Goal: Task Accomplishment & Management: Manage account settings

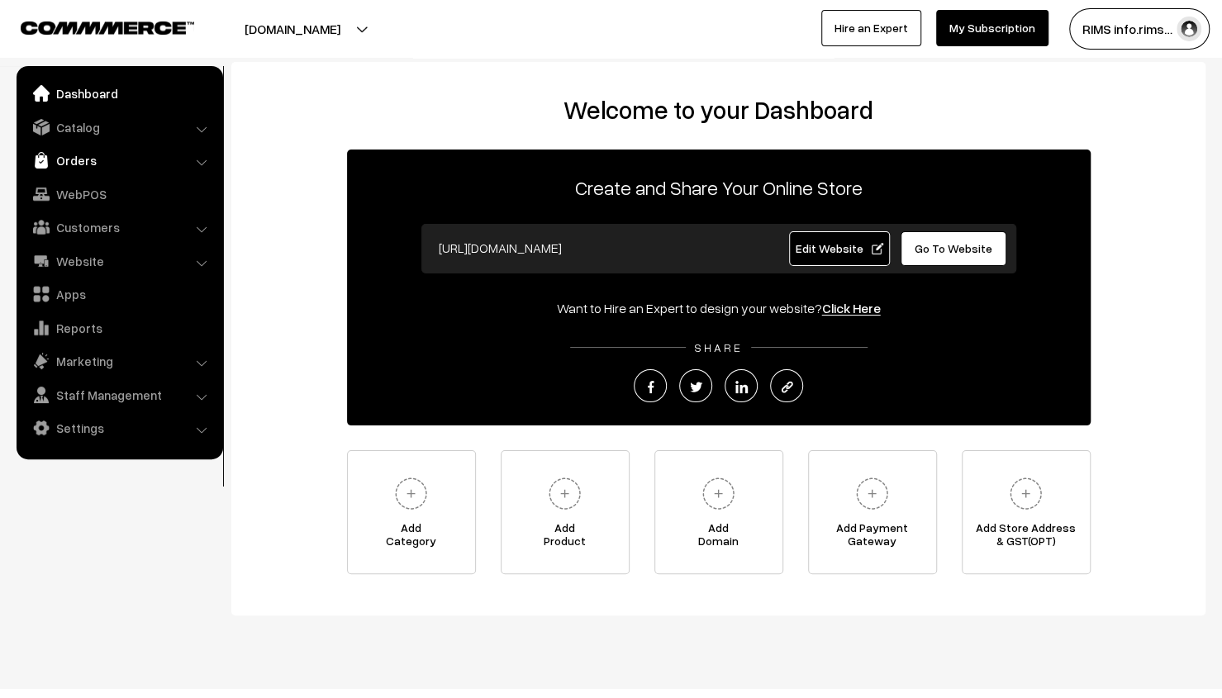
click at [120, 166] on link "Orders" at bounding box center [119, 160] width 197 height 30
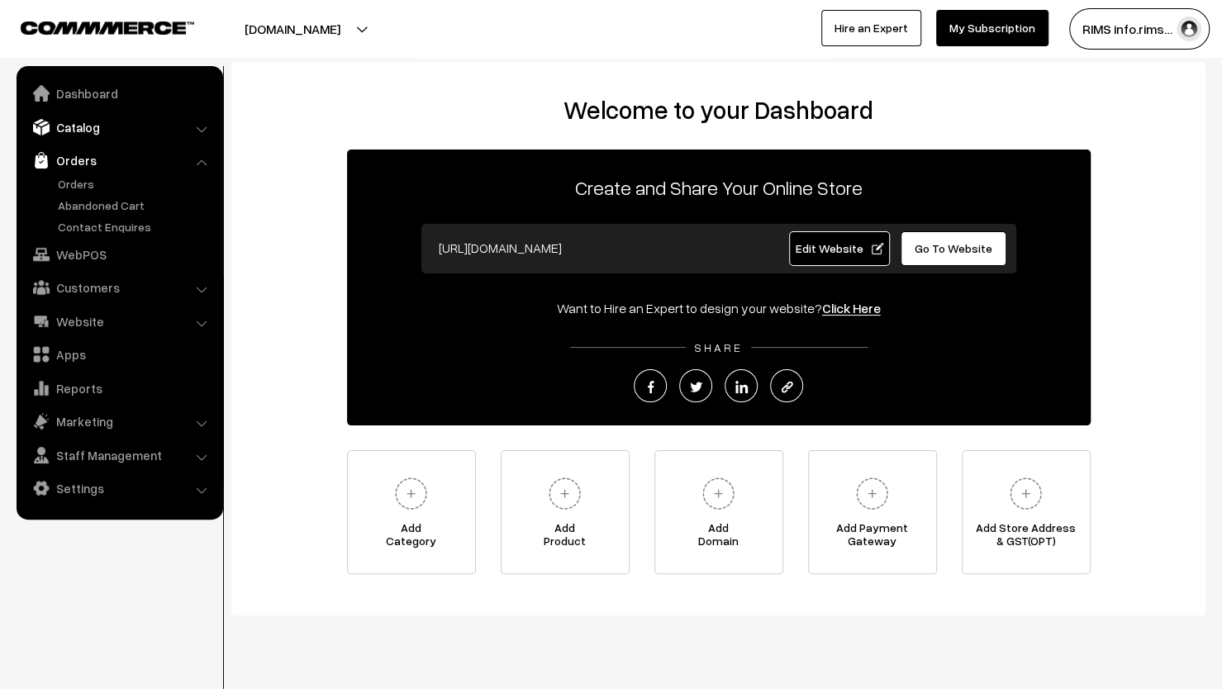
click at [130, 135] on link "Catalog" at bounding box center [119, 127] width 197 height 30
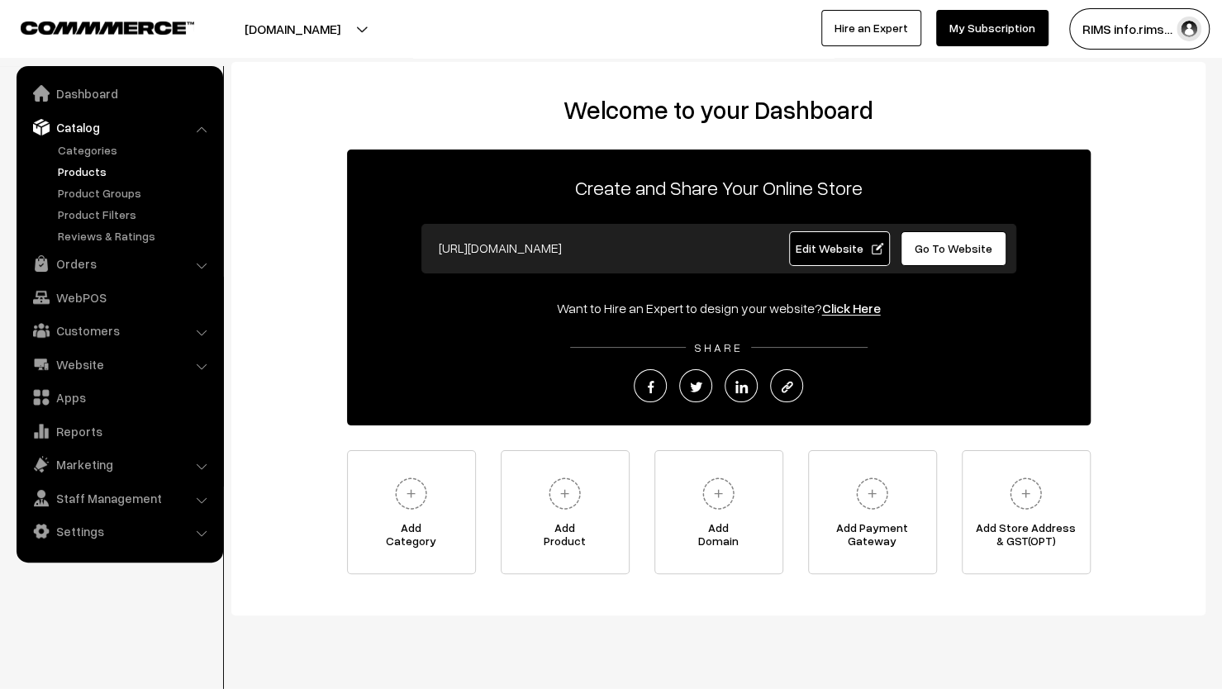
click at [88, 168] on link "Products" at bounding box center [136, 171] width 164 height 17
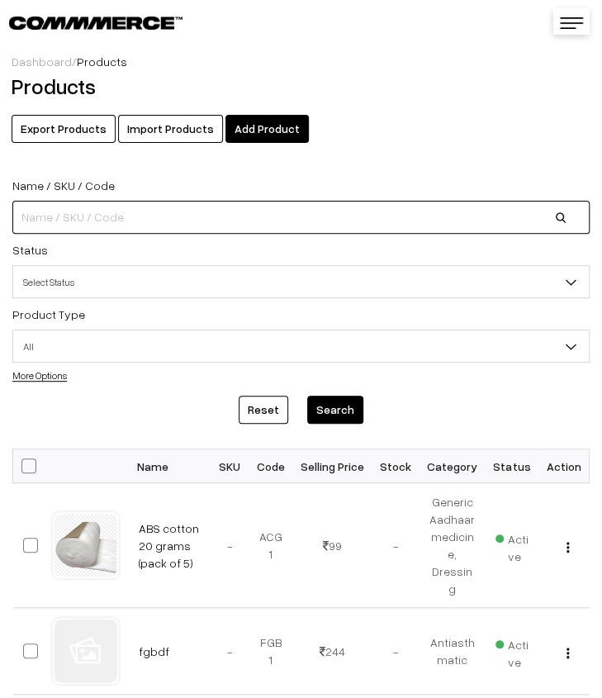
click at [147, 213] on input at bounding box center [300, 217] width 577 height 33
paste input "Adult Pull Up Diaper (M)"
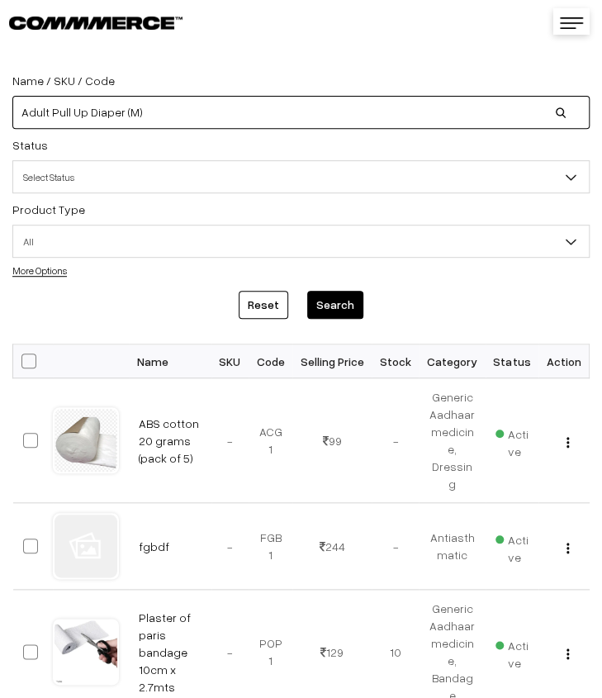
scroll to position [165, 0]
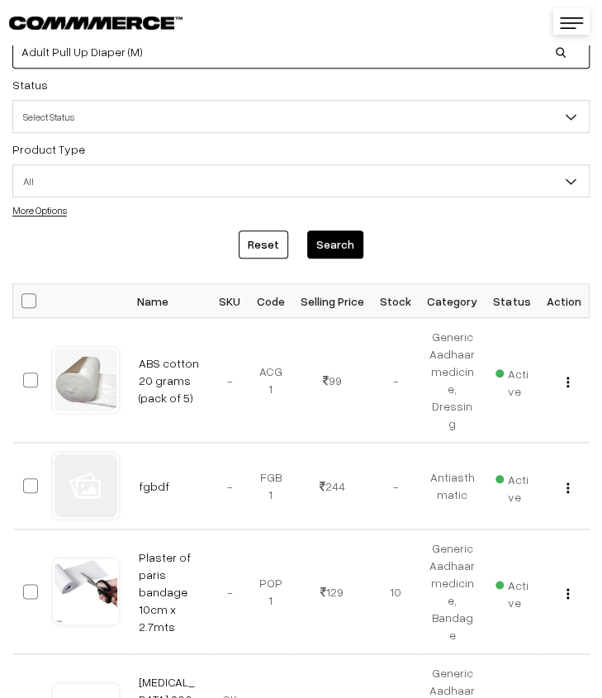
type input "Adult Pull Up Diaper (M)"
click at [322, 249] on button "Search" at bounding box center [335, 244] width 56 height 28
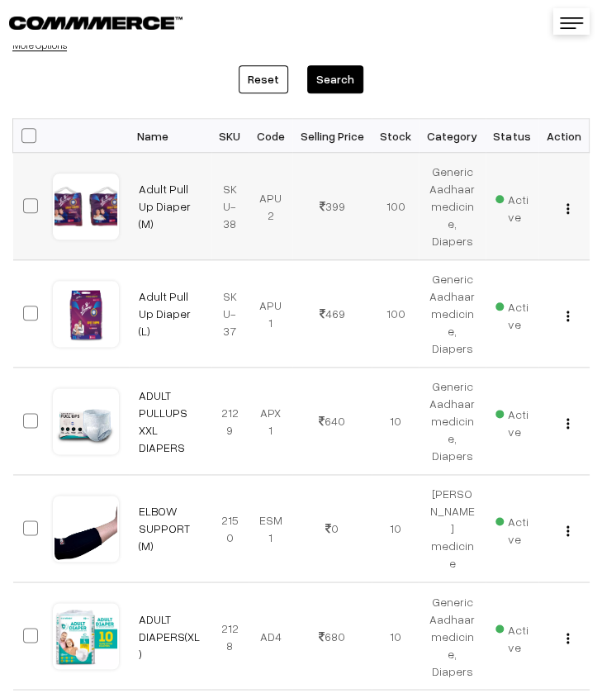
scroll to position [0, 12]
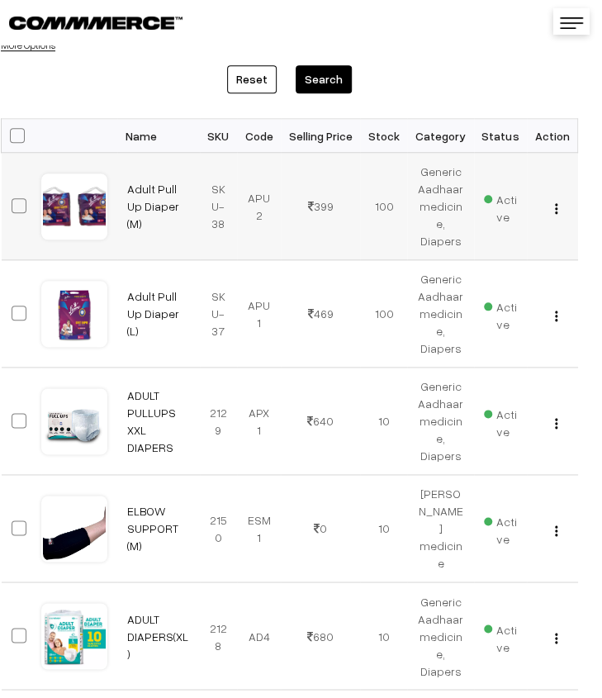
click at [558, 208] on img "button" at bounding box center [556, 208] width 2 height 11
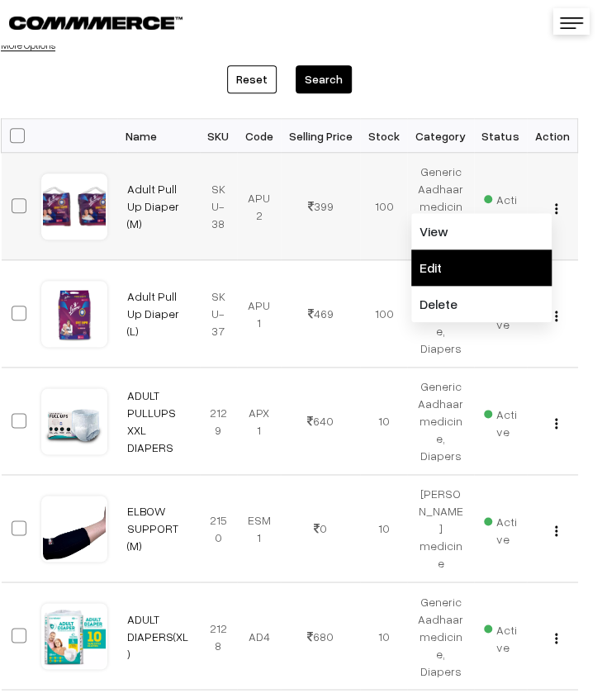
click at [492, 271] on link "Edit" at bounding box center [481, 267] width 140 height 36
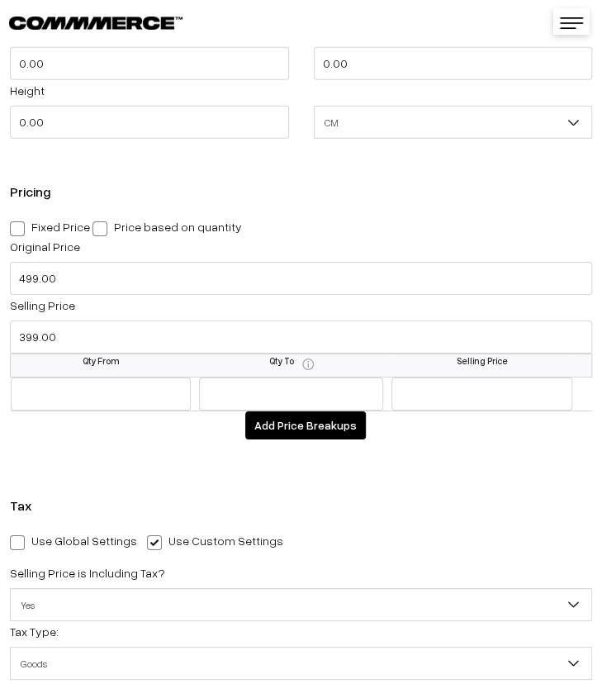
scroll to position [1404, 0]
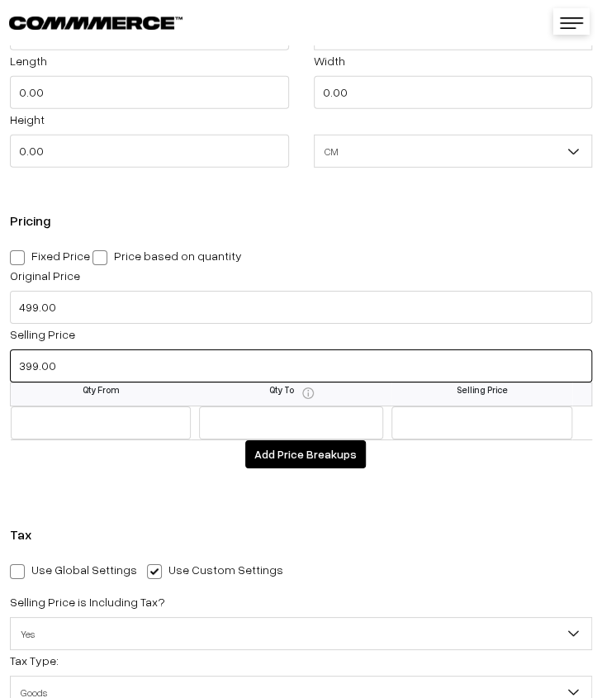
click at [168, 372] on input "399.00" at bounding box center [301, 365] width 582 height 33
type input "449.00"
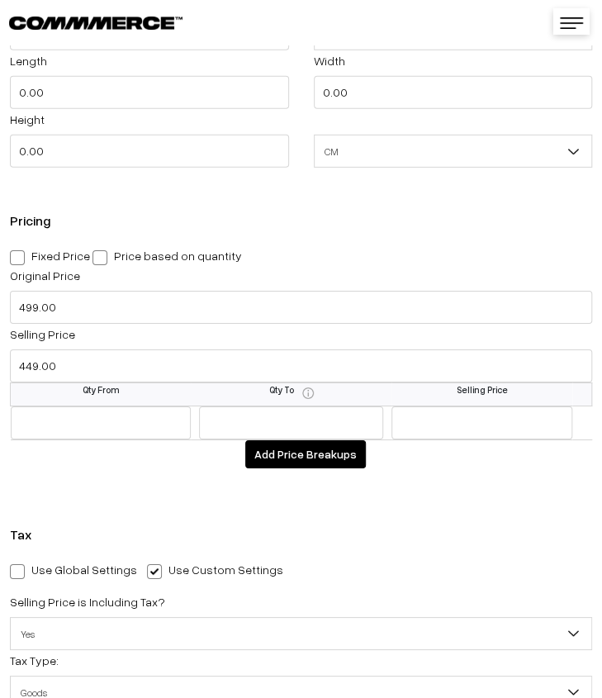
click at [19, 258] on span at bounding box center [17, 257] width 15 height 15
click at [19, 258] on input "Fixed Price" at bounding box center [15, 254] width 11 height 11
radio input "true"
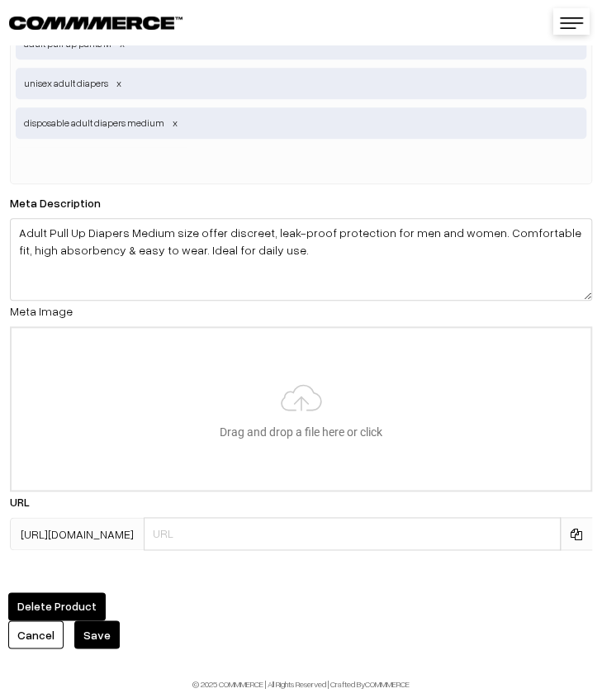
scroll to position [3908, 0]
click at [95, 624] on button "Save" at bounding box center [96, 634] width 45 height 28
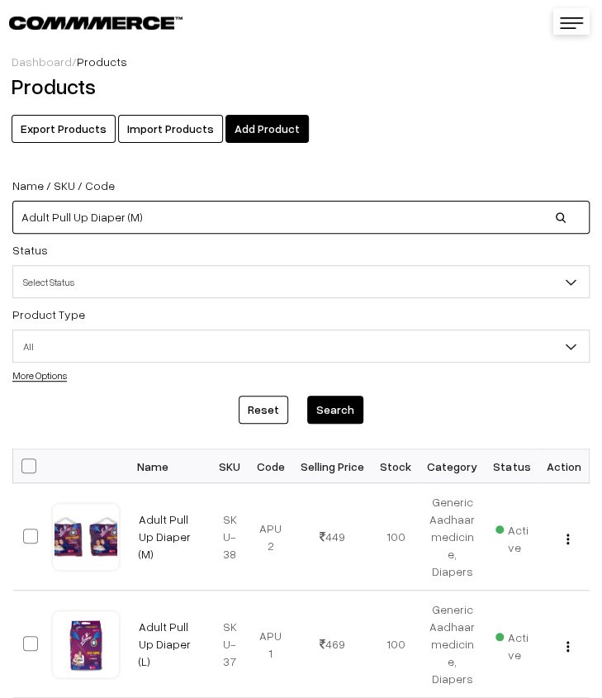
click at [225, 219] on input "Adult Pull Up Diaper (M)" at bounding box center [300, 217] width 577 height 33
type input "A"
paste input "[MEDICAL_DATA] 10 mg tabs (Swasamlo 10)- [GEOGRAPHIC_DATA]"
type input "[MEDICAL_DATA] 10 mg tabs (Swasamlo 10)- [GEOGRAPHIC_DATA]"
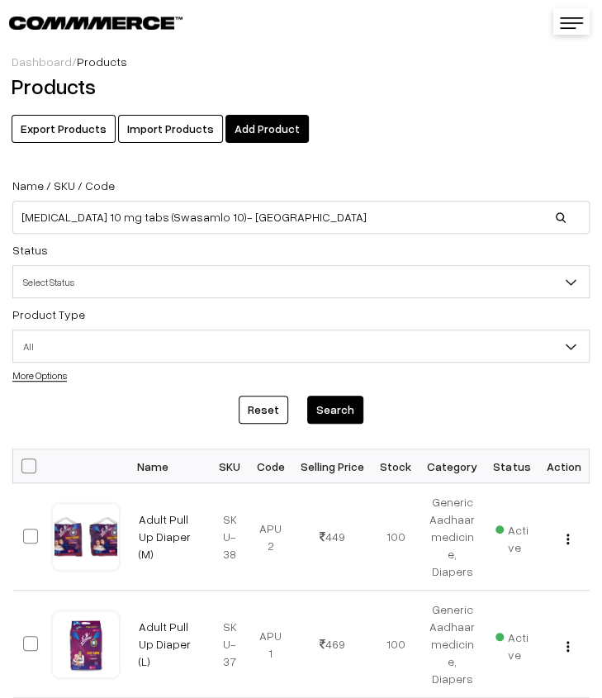
click at [340, 410] on button "Search" at bounding box center [335, 410] width 56 height 28
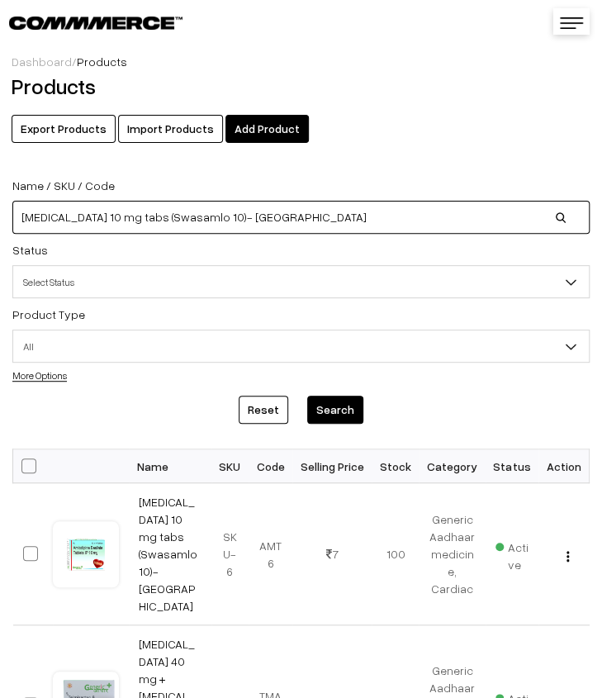
click at [320, 219] on input "[MEDICAL_DATA] 10 mg tabs (Swasamlo 10)- [GEOGRAPHIC_DATA]" at bounding box center [300, 217] width 577 height 33
type input "A"
paste input "[MEDICAL_DATA] 250 Mg +Potassium Clavulanate 125 Mg Tabs"
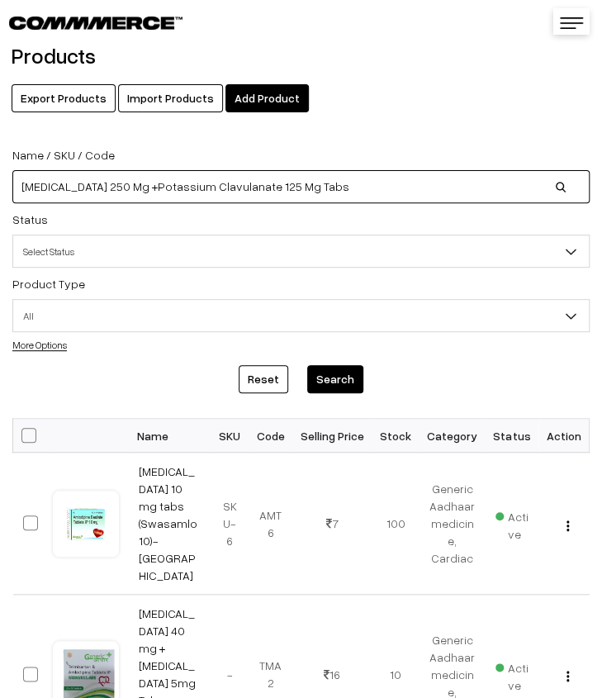
scroll to position [83, 0]
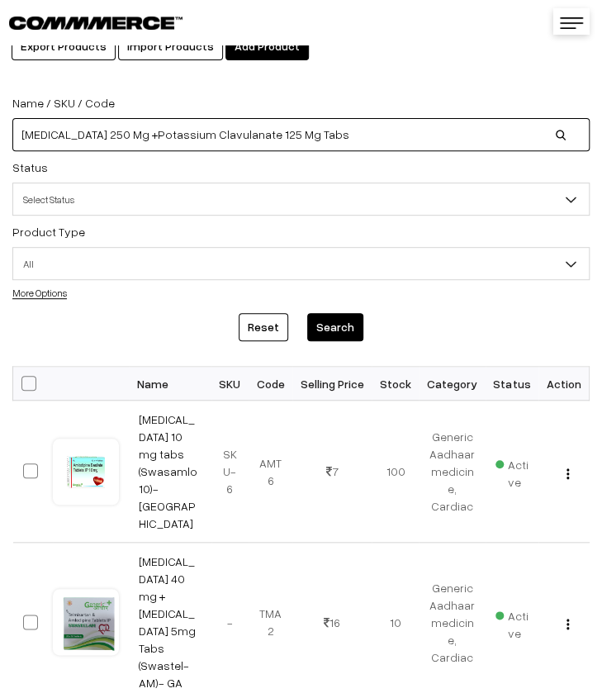
type input "[MEDICAL_DATA] 250 Mg +Potassium Clavulanate 125 Mg Tabs"
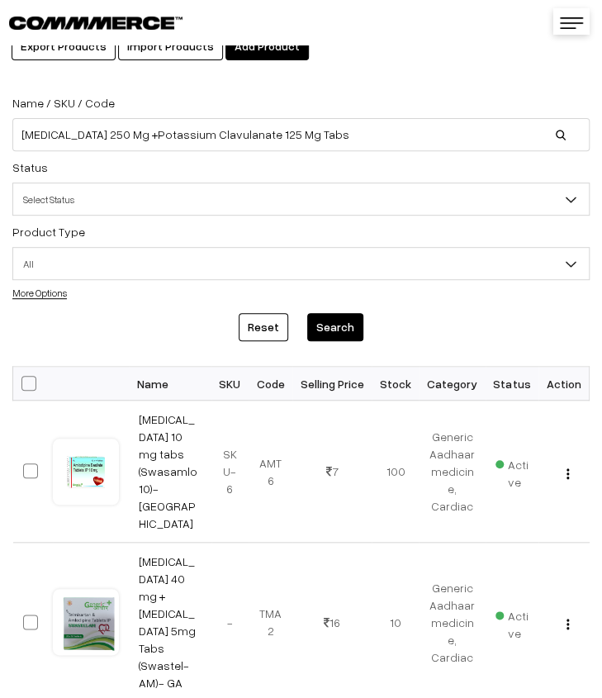
click at [341, 328] on button "Search" at bounding box center [335, 327] width 56 height 28
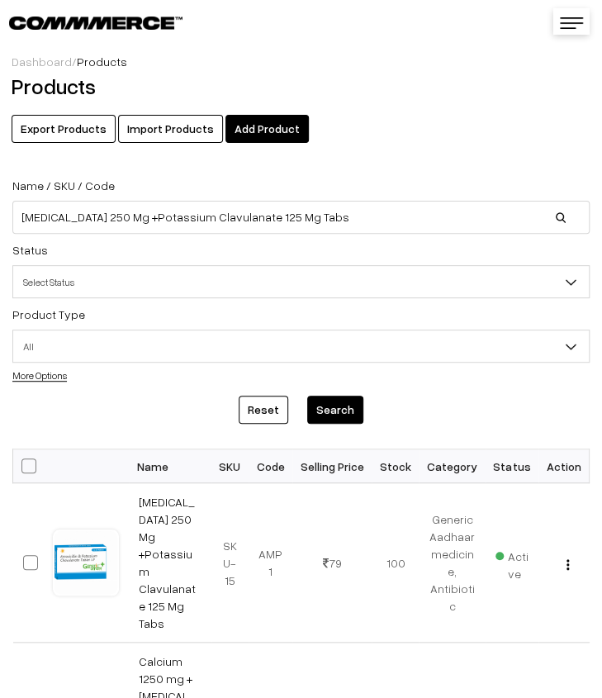
click at [348, 409] on button "Search" at bounding box center [335, 410] width 56 height 28
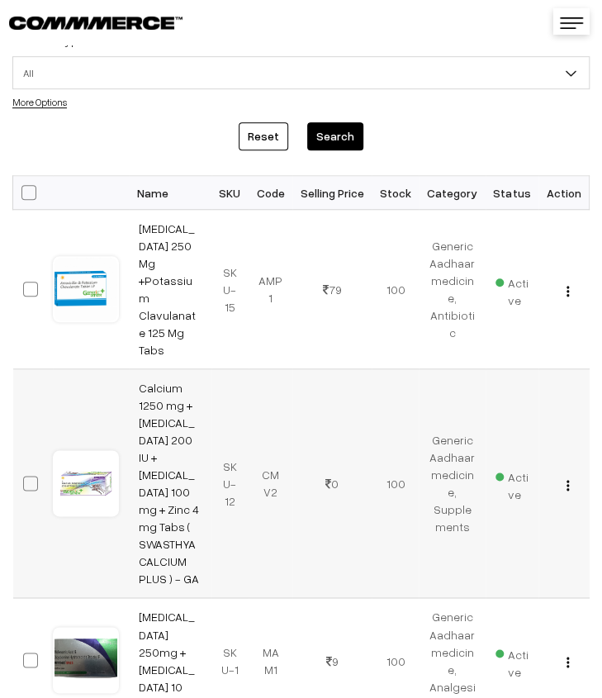
scroll to position [248, 0]
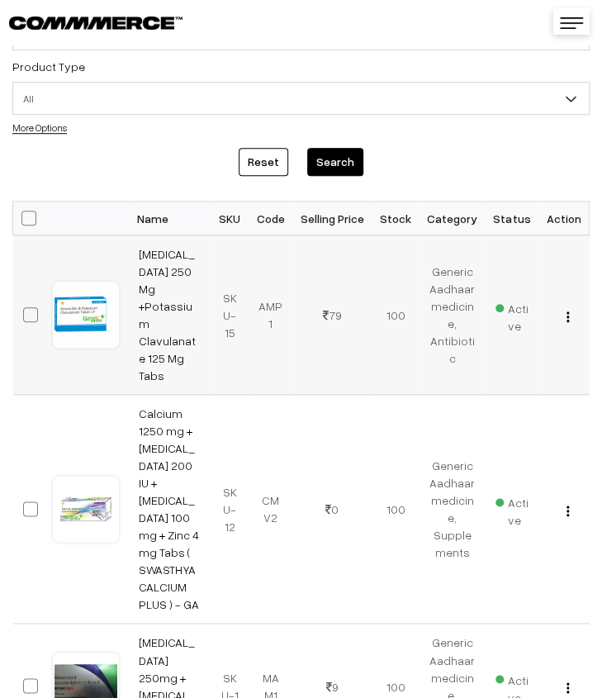
click at [567, 311] on img "button" at bounding box center [568, 316] width 2 height 11
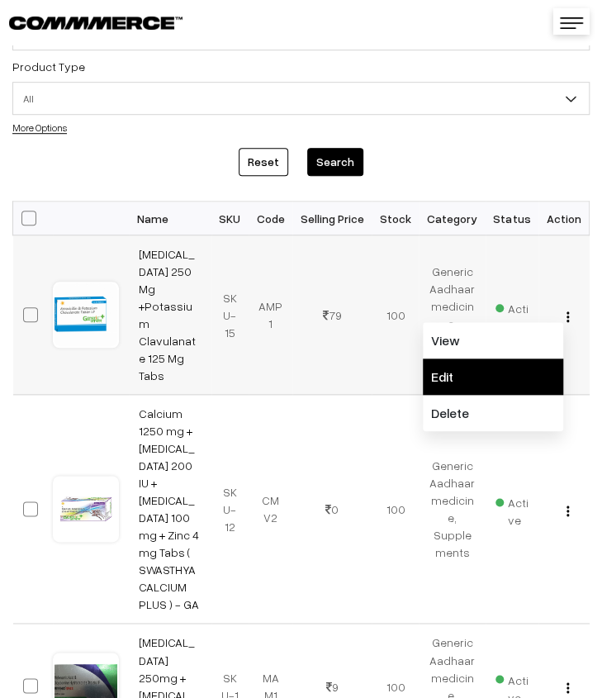
click at [497, 358] on link "Edit" at bounding box center [493, 376] width 140 height 36
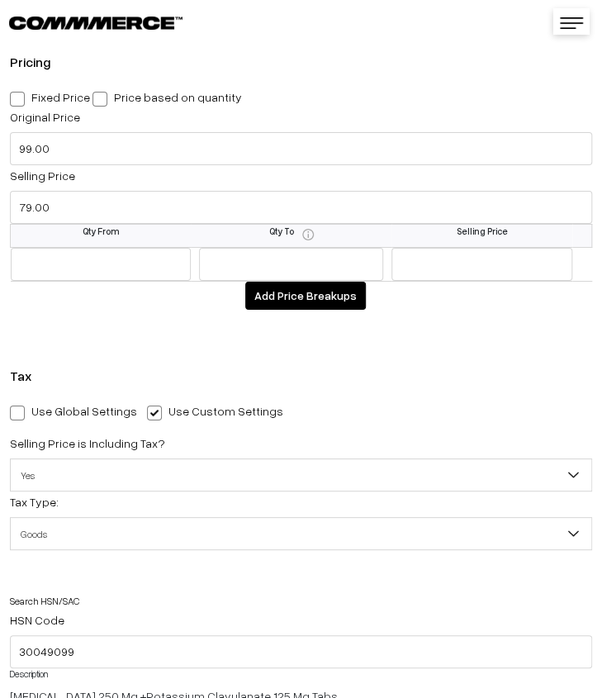
scroll to position [1404, 0]
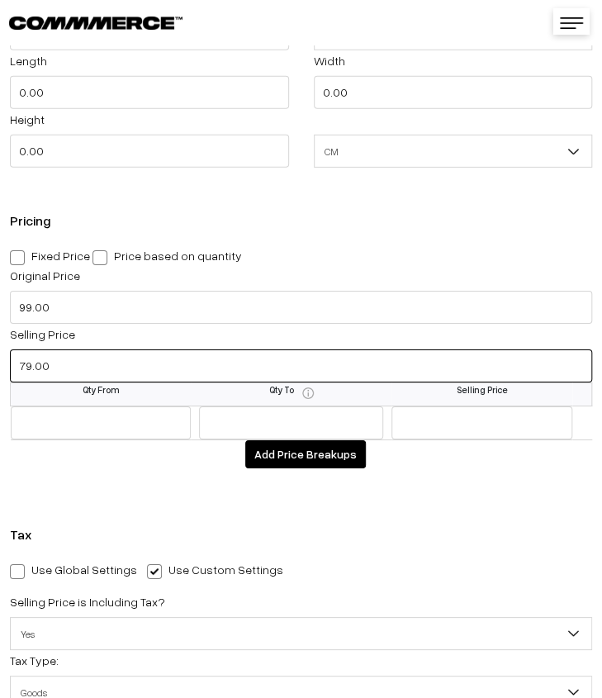
click at [78, 366] on input "79.00" at bounding box center [301, 365] width 582 height 33
click at [81, 372] on input "79.00" at bounding box center [301, 365] width 582 height 33
type input "93.00"
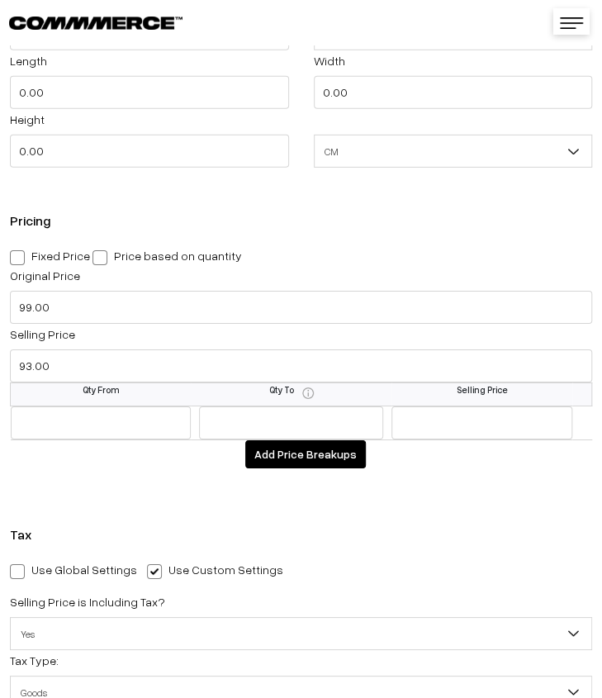
click at [149, 478] on div "Pricing Fixed Price Price based on quantity Original Price 99.00 Selling Price …" at bounding box center [301, 347] width 602 height 301
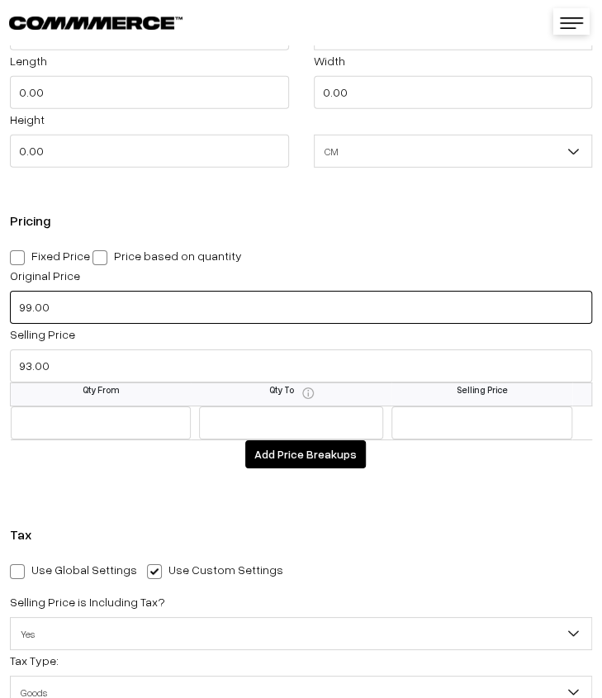
click at [59, 310] on input "99.00" at bounding box center [301, 307] width 582 height 33
type input "169.00"
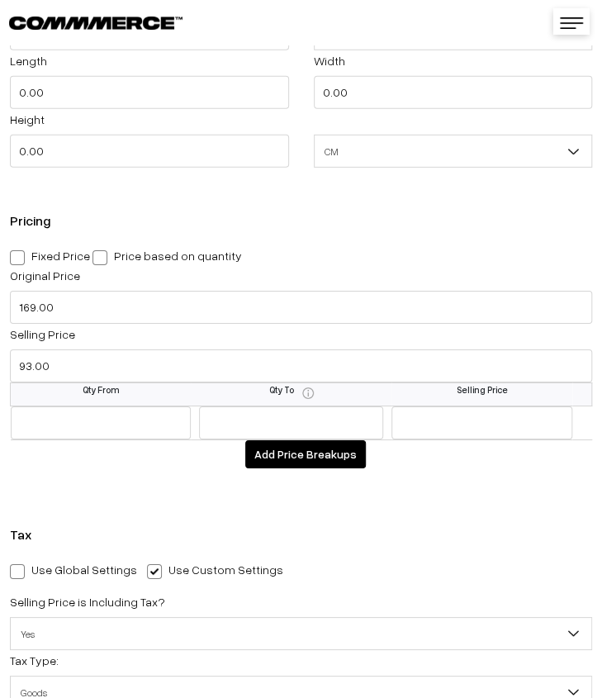
click at [19, 256] on span at bounding box center [17, 257] width 15 height 15
click at [19, 256] on input "Fixed Price" at bounding box center [15, 254] width 11 height 11
radio input "true"
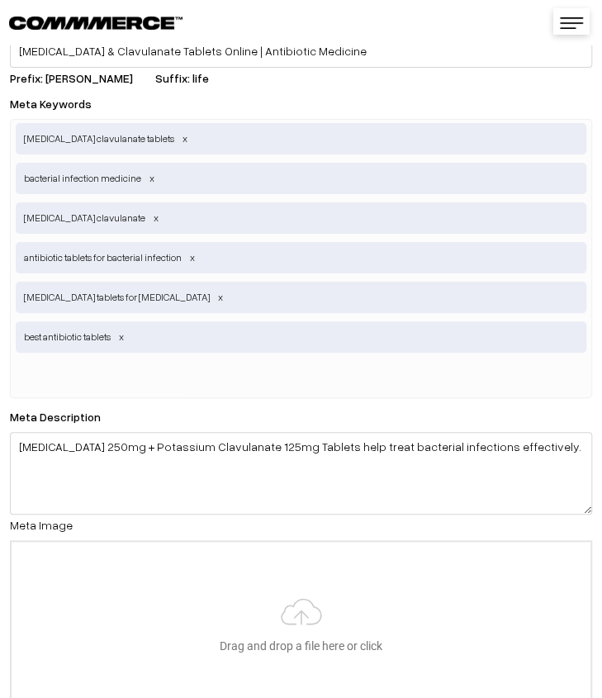
scroll to position [3789, 0]
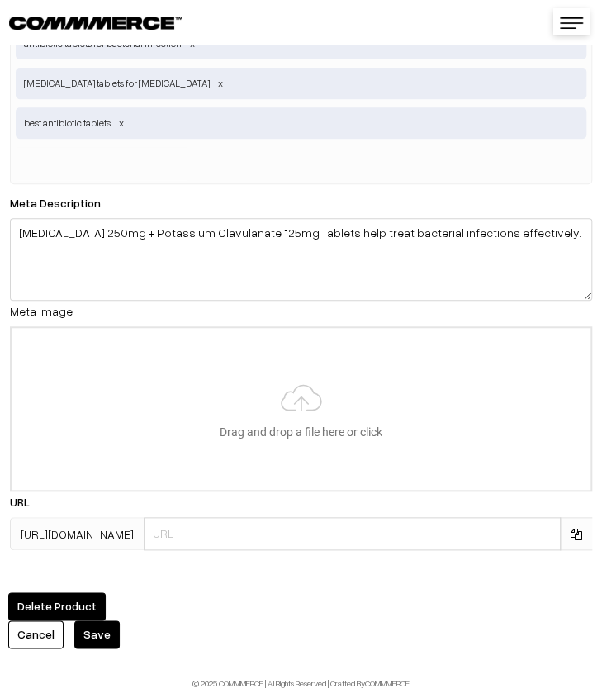
click at [101, 625] on button "Save" at bounding box center [96, 634] width 45 height 28
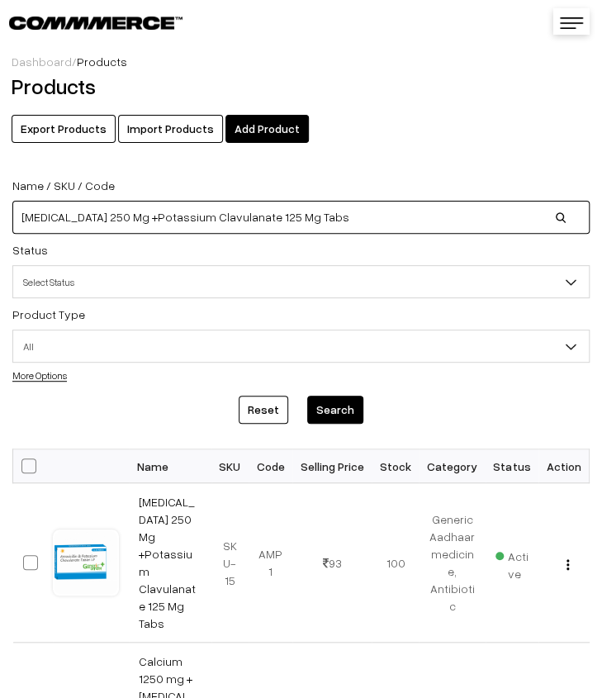
click at [345, 221] on input "Amoxycillin 250 Mg +Potassium Clavulanate 125 Mg Tabs" at bounding box center [300, 217] width 577 height 33
type input "A"
paste input "[MEDICAL_DATA] 20 mg + [MEDICAL_DATA] 75 mg Caps- GA"
type input "[MEDICAL_DATA] 20 mg + [MEDICAL_DATA] 75 mg Caps- GA"
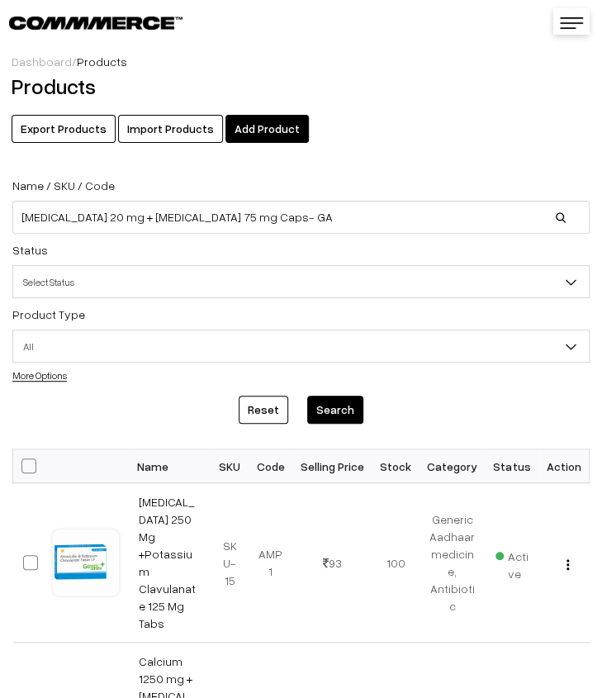
click at [352, 415] on button "Search" at bounding box center [335, 410] width 56 height 28
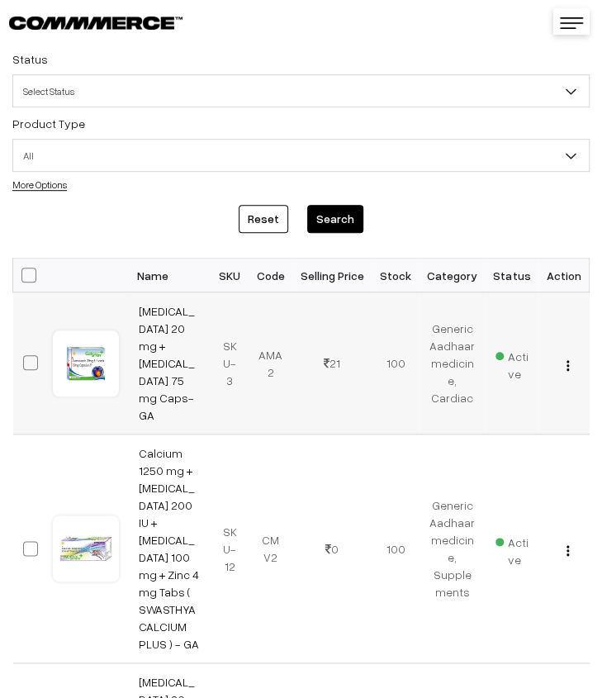
scroll to position [165, 0]
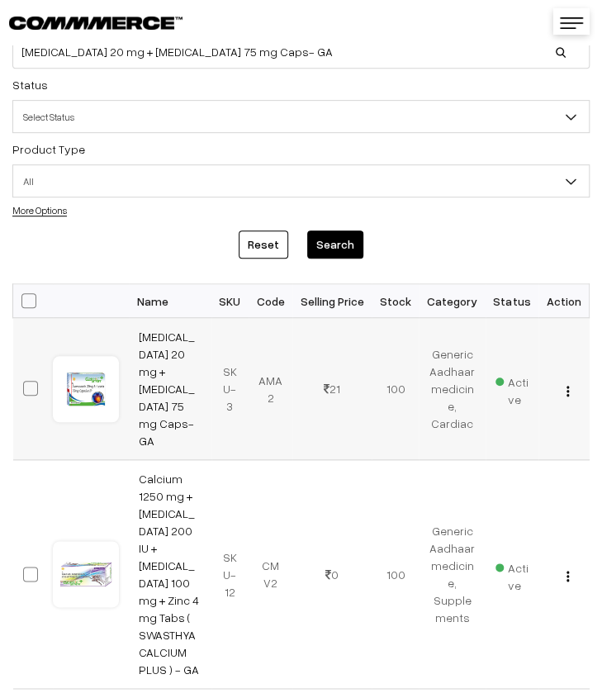
click at [568, 386] on img "button" at bounding box center [568, 391] width 2 height 11
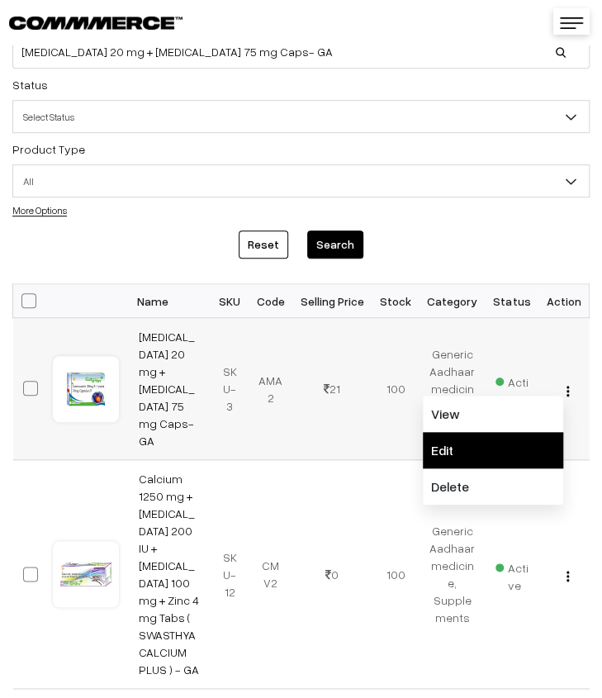
click at [471, 432] on link "Edit" at bounding box center [493, 450] width 140 height 36
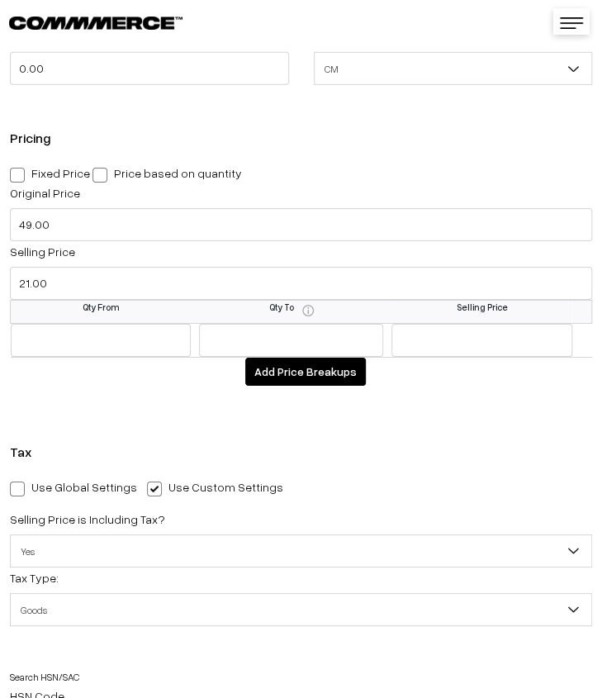
scroll to position [1404, 0]
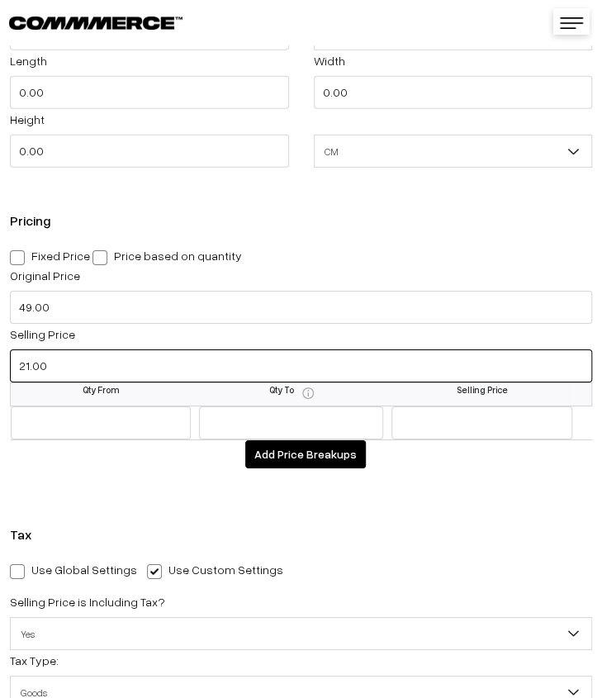
click at [98, 365] on input "21.00" at bounding box center [301, 365] width 582 height 33
click at [108, 376] on input "21.00" at bounding box center [301, 365] width 582 height 33
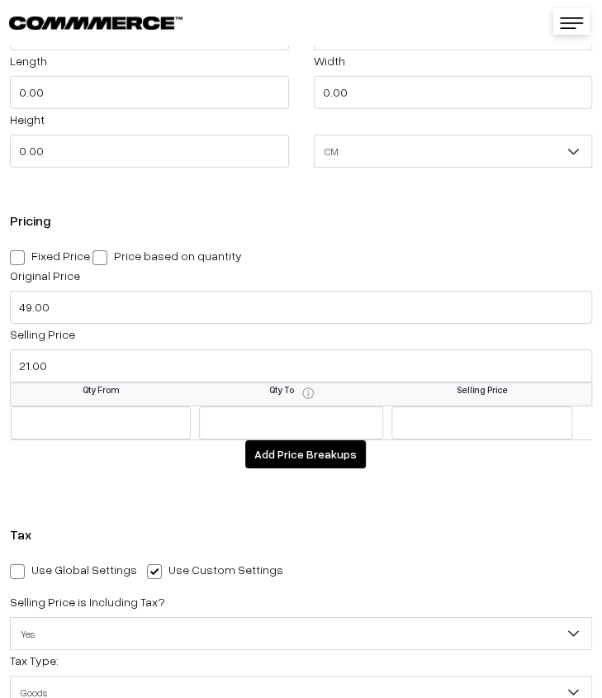
click at [17, 261] on span at bounding box center [17, 257] width 15 height 15
click at [17, 260] on input "Fixed Price" at bounding box center [15, 254] width 11 height 11
radio input "true"
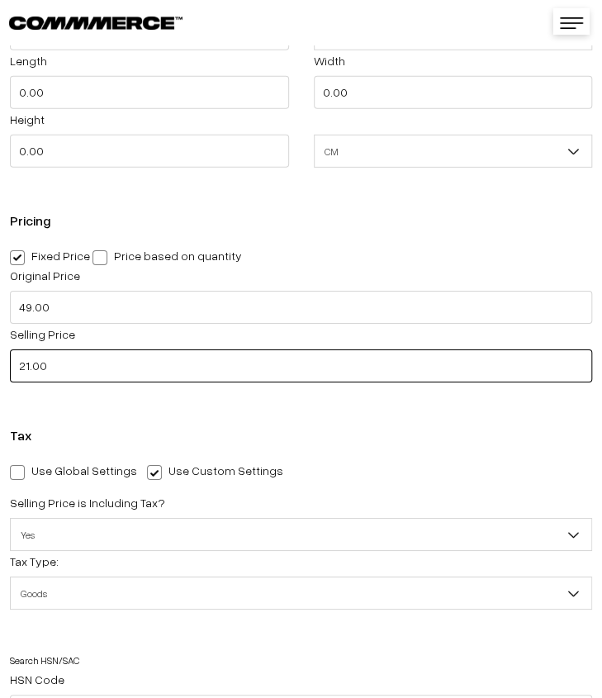
click at [93, 371] on input "21.00" at bounding box center [301, 365] width 582 height 33
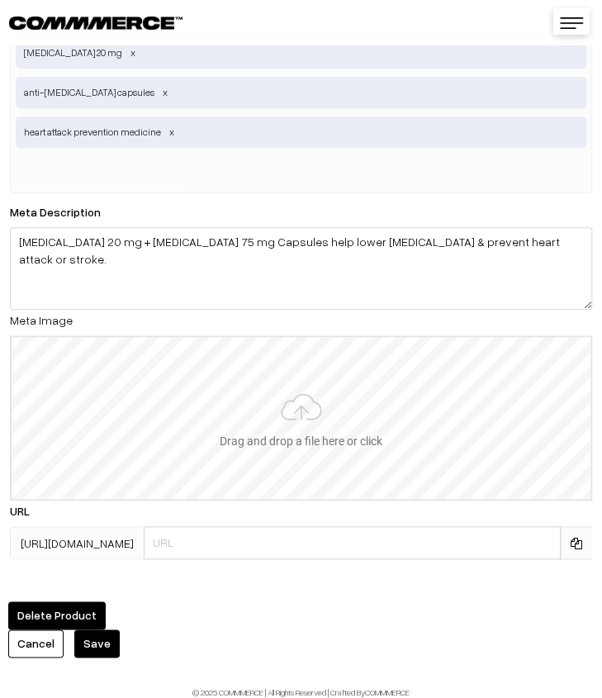
scroll to position [3789, 0]
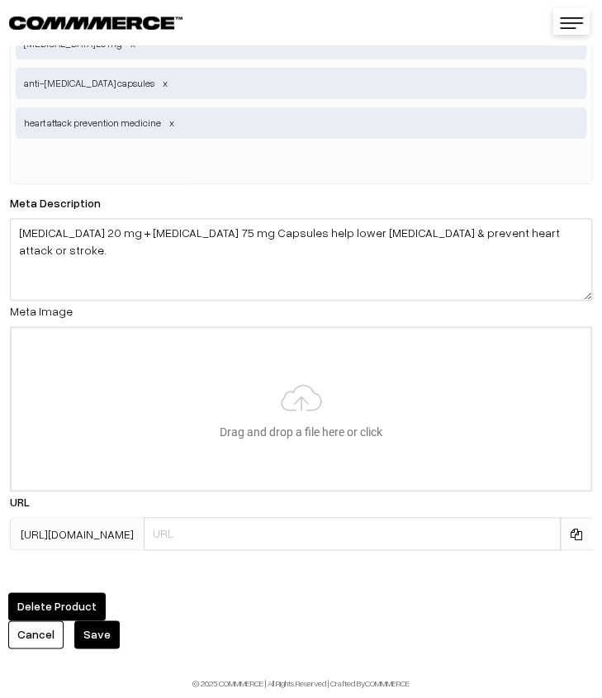
click at [88, 629] on button "Save" at bounding box center [96, 634] width 45 height 28
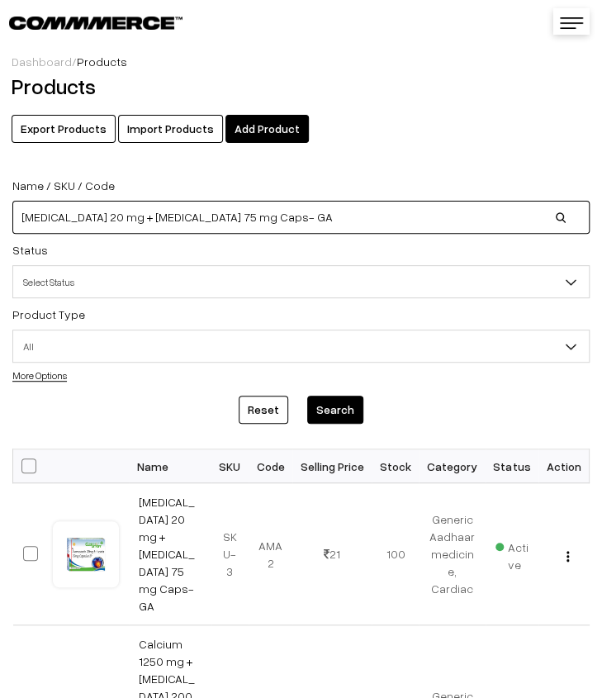
click at [377, 217] on input "[MEDICAL_DATA] 20 mg + [MEDICAL_DATA] 75 mg Caps- GA" at bounding box center [300, 217] width 577 height 33
type input "A"
paste input "[MEDICAL_DATA] 200 mg Suspension"
type input "[MEDICAL_DATA] 200 mg Suspension"
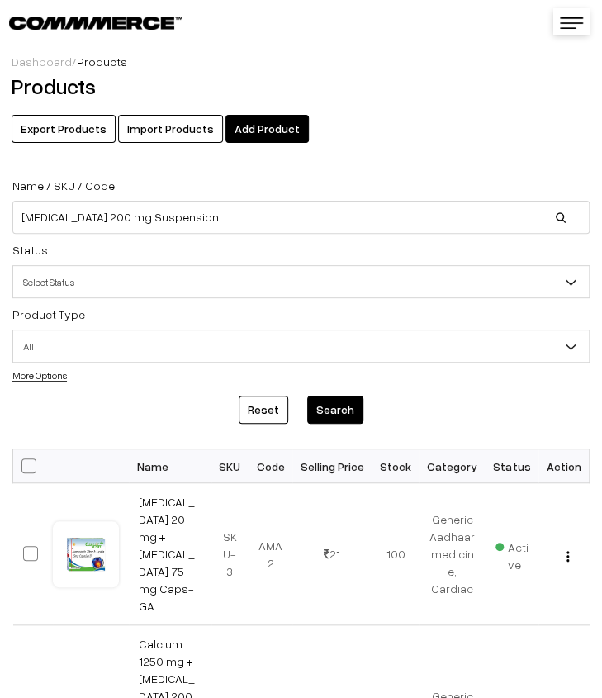
click at [334, 418] on button "Search" at bounding box center [335, 410] width 56 height 28
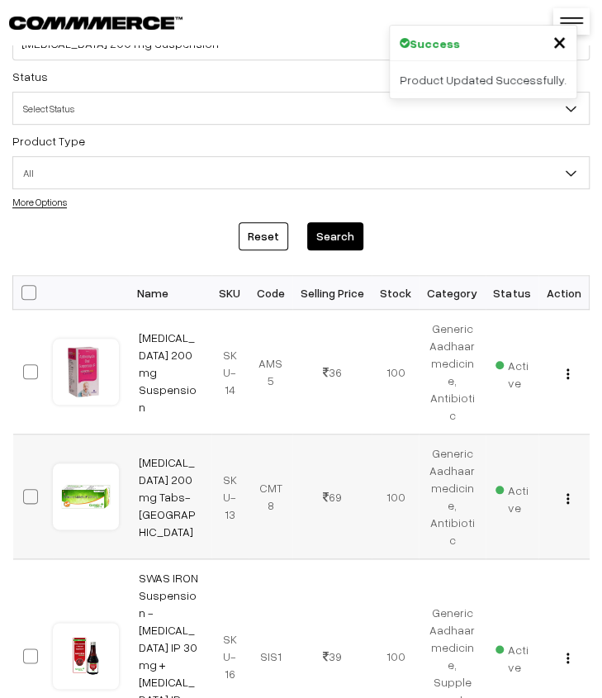
scroll to position [248, 0]
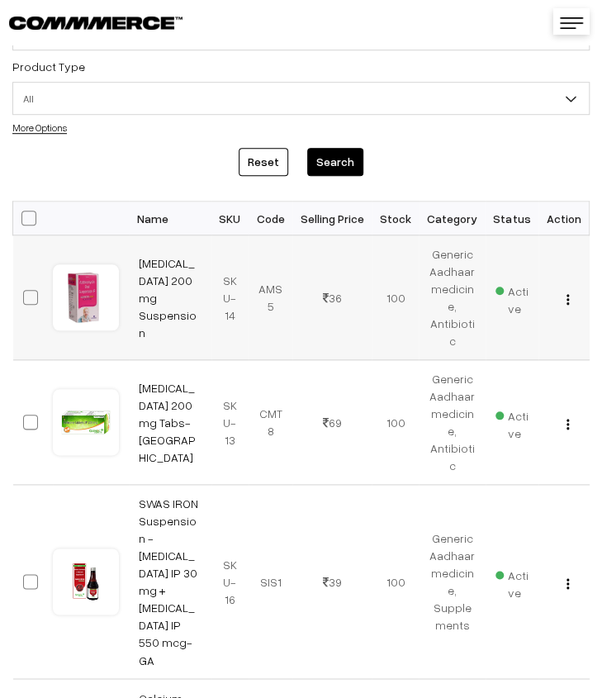
click at [569, 299] on img "button" at bounding box center [568, 299] width 2 height 11
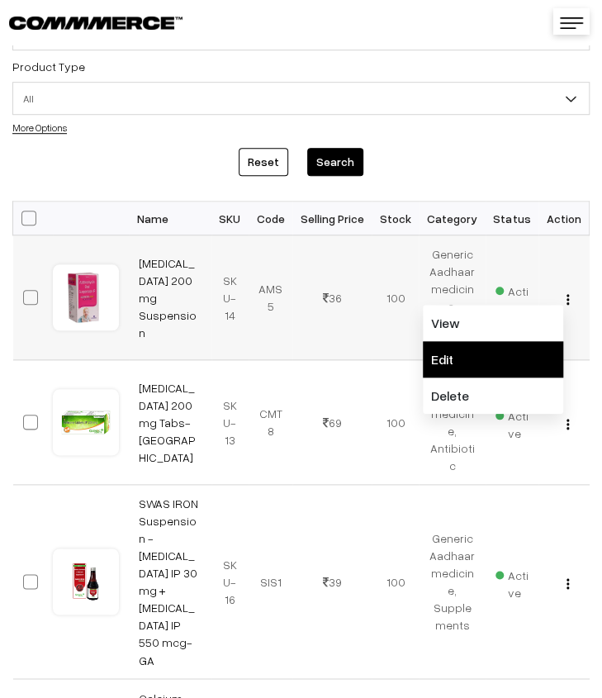
click at [512, 344] on link "Edit" at bounding box center [493, 359] width 140 height 36
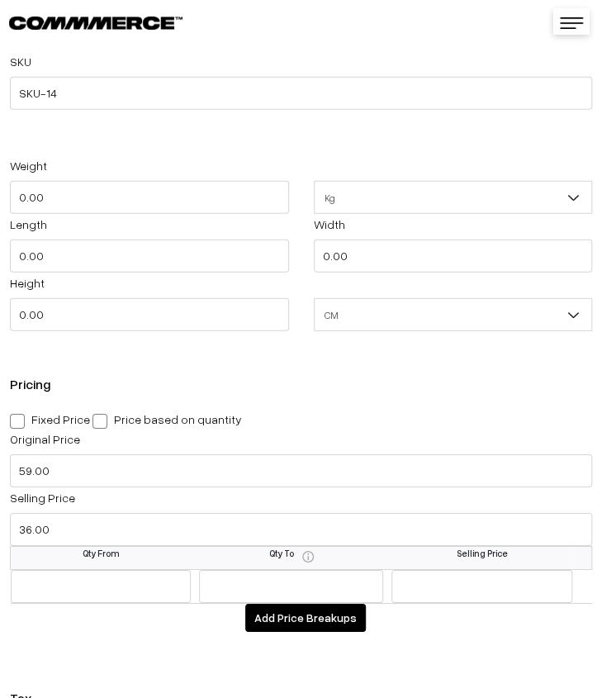
scroll to position [1321, 0]
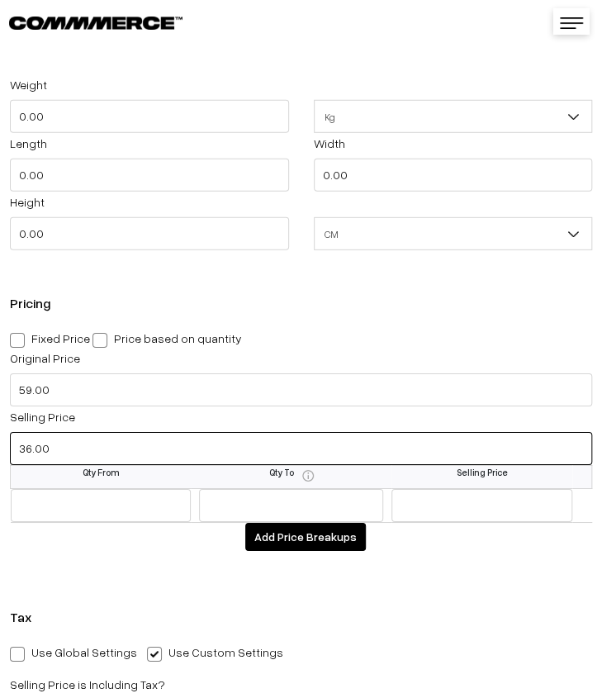
click at [59, 448] on input "36.00" at bounding box center [301, 448] width 582 height 33
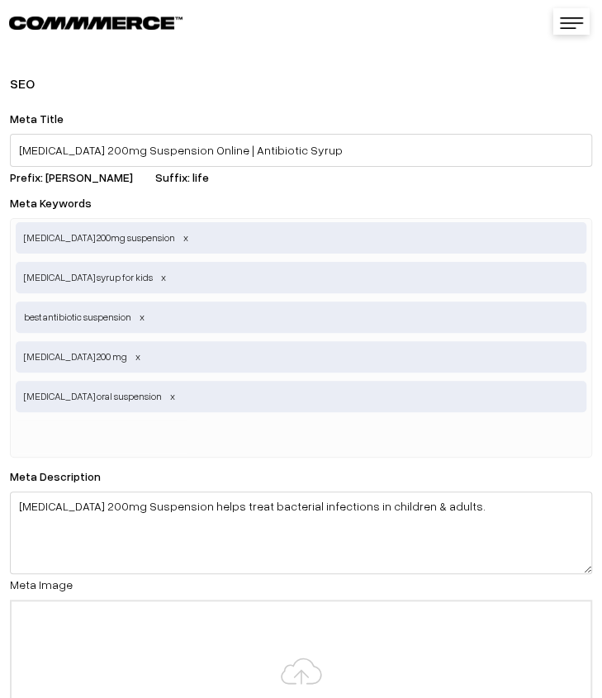
scroll to position [3847, 0]
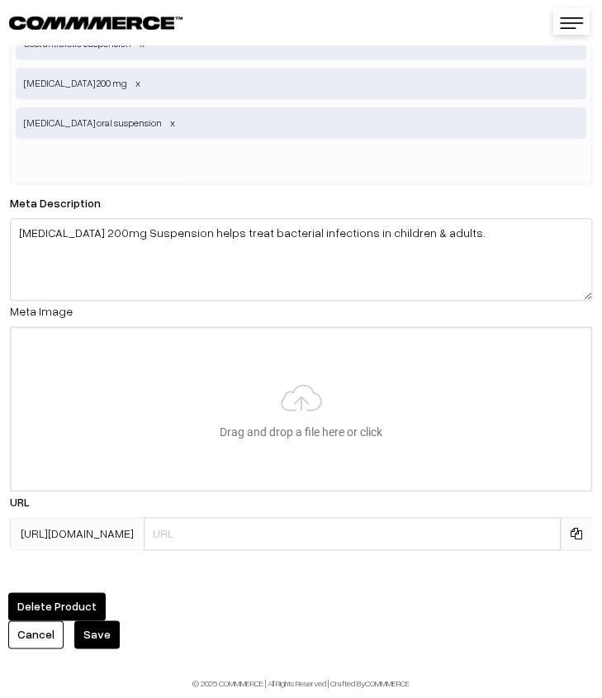
type input "42.00"
click at [89, 620] on button "Save" at bounding box center [96, 634] width 45 height 28
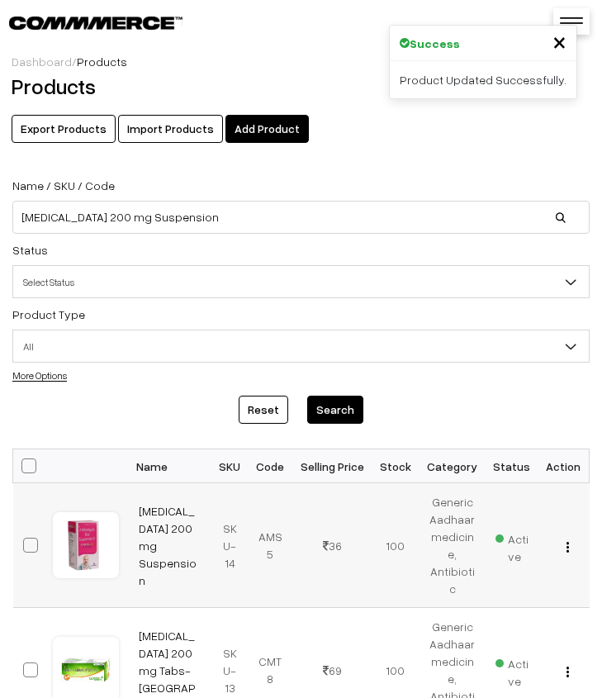
scroll to position [83, 0]
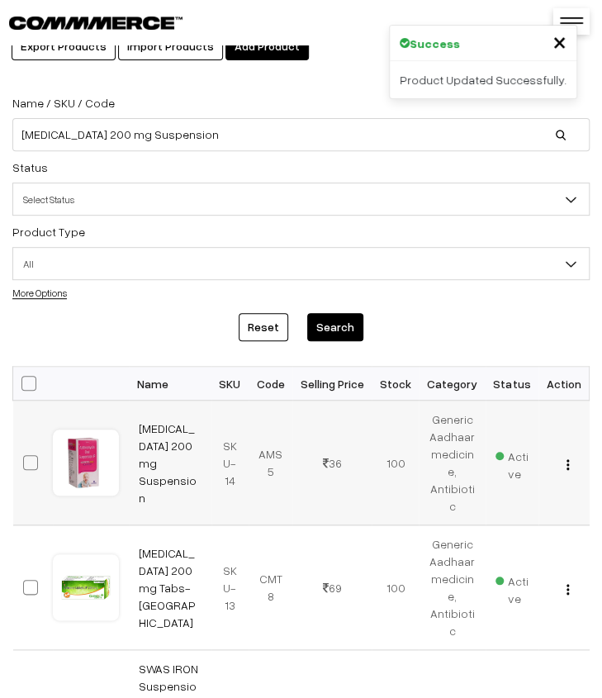
click at [568, 464] on img "button" at bounding box center [568, 464] width 2 height 11
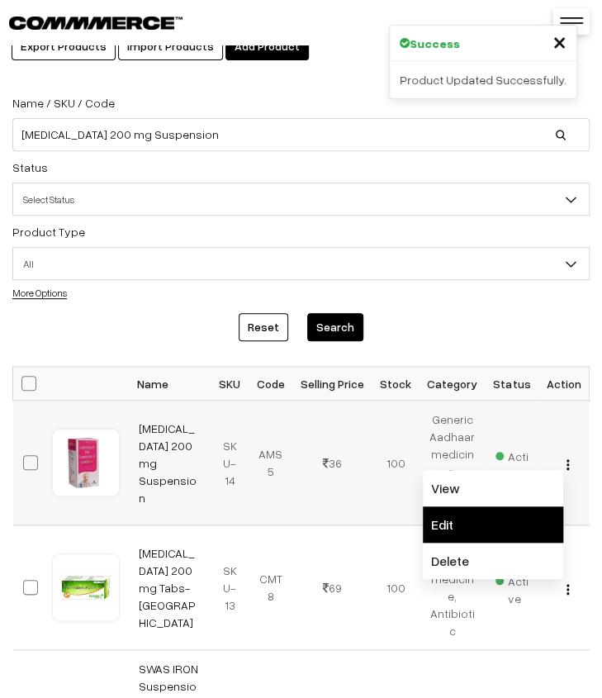
click at [505, 512] on link "Edit" at bounding box center [493, 524] width 140 height 36
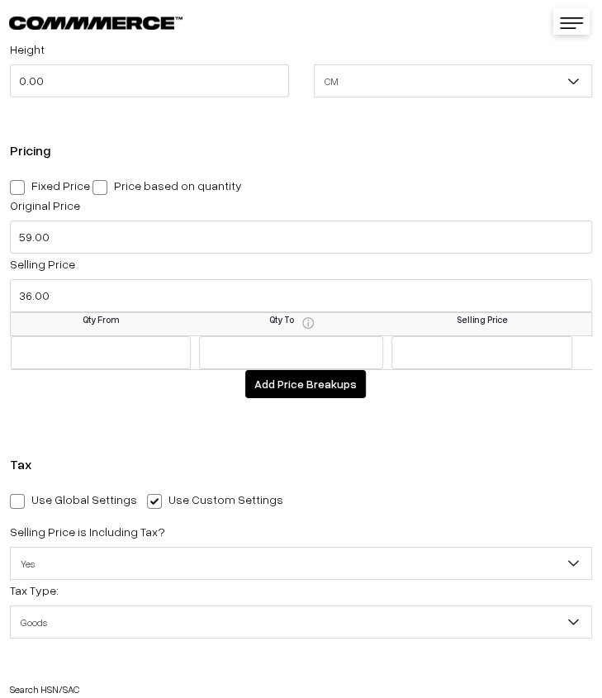
scroll to position [1321, 0]
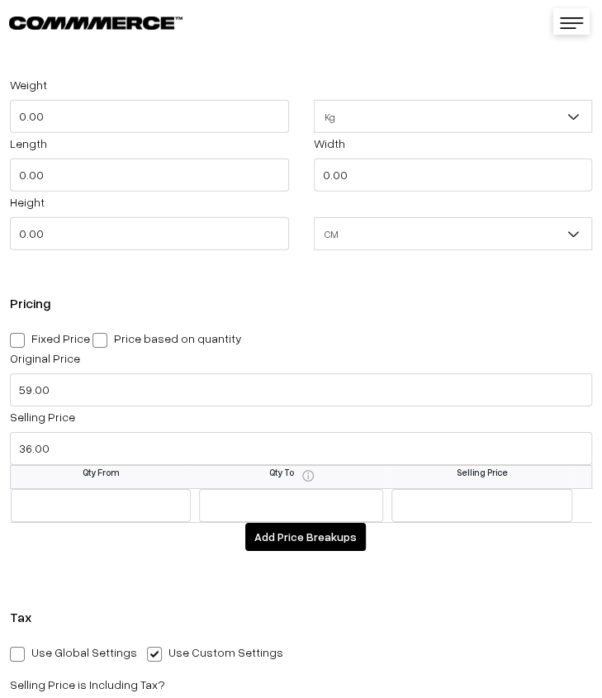
click at [22, 338] on span at bounding box center [17, 340] width 15 height 15
click at [21, 338] on input "Fixed Price" at bounding box center [15, 337] width 11 height 11
radio input "true"
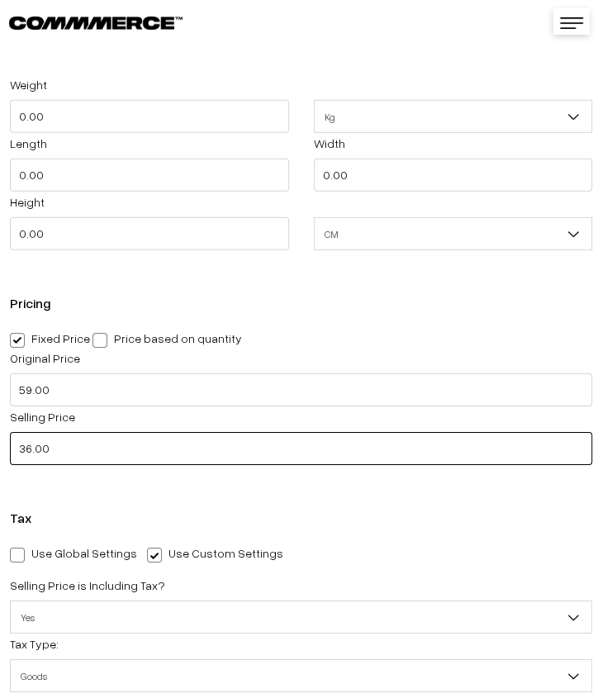
click at [115, 462] on input "36.00" at bounding box center [301, 448] width 582 height 33
type input "42.00"
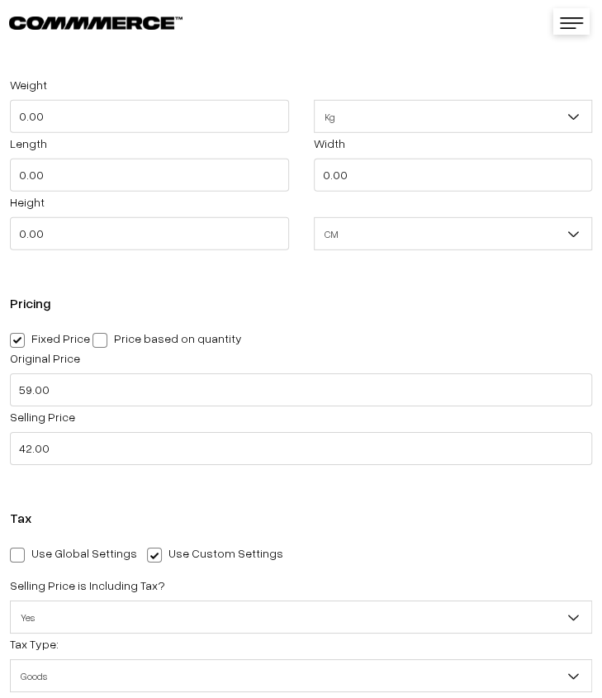
click at [197, 500] on div "Tax Use Global Settings Use Custom Settings Skip Adding Tax Selling Price is In…" at bounding box center [301, 711] width 602 height 434
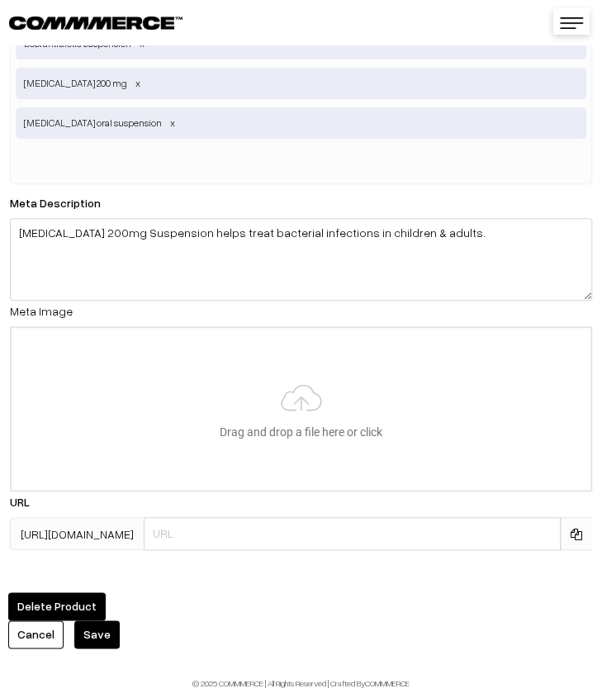
scroll to position [3750, 0]
click at [88, 625] on button "Save" at bounding box center [96, 634] width 45 height 28
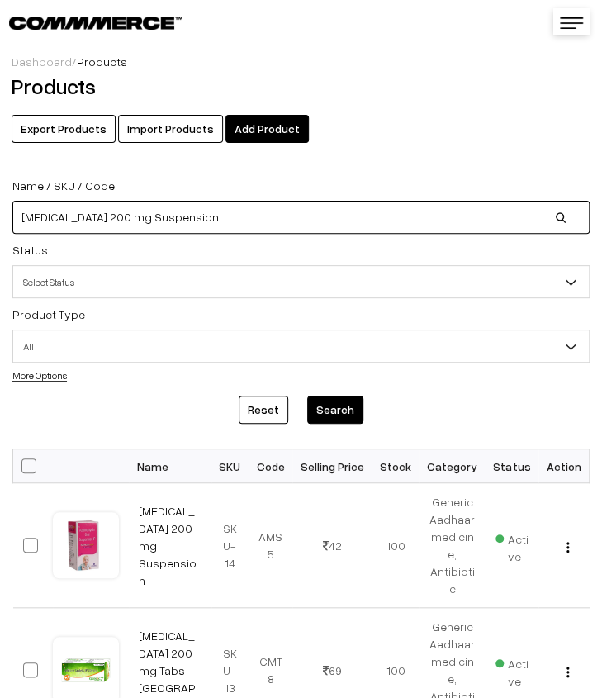
click at [241, 209] on input "[MEDICAL_DATA] 200 mg Suspension" at bounding box center [300, 217] width 577 height 33
type input "A"
click at [160, 212] on input at bounding box center [300, 217] width 577 height 33
paste input "[MEDICAL_DATA] 500 mg Tabs- [GEOGRAPHIC_DATA]"
type input "[MEDICAL_DATA] 500 mg Tabs- [GEOGRAPHIC_DATA]"
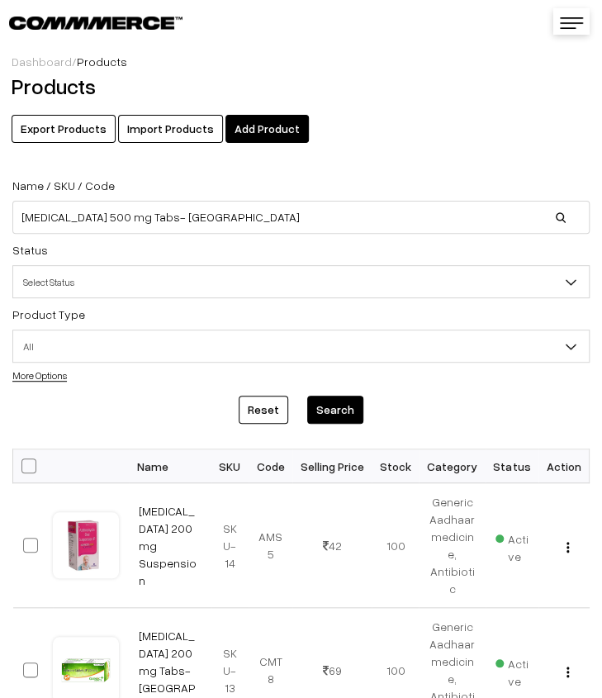
click at [345, 410] on button "Search" at bounding box center [335, 410] width 56 height 28
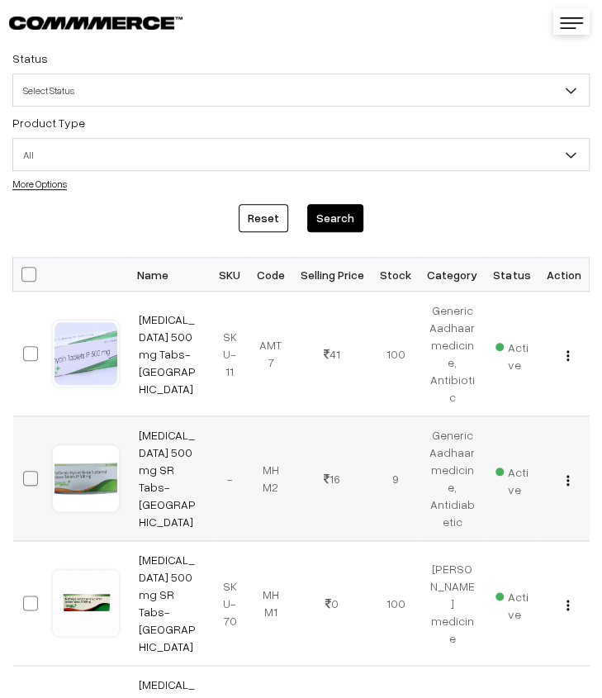
scroll to position [248, 0]
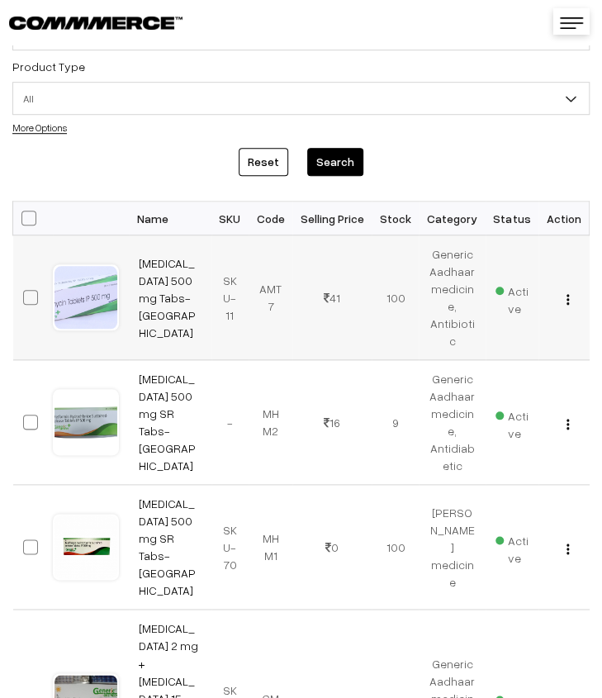
click at [570, 299] on button "button" at bounding box center [568, 298] width 4 height 13
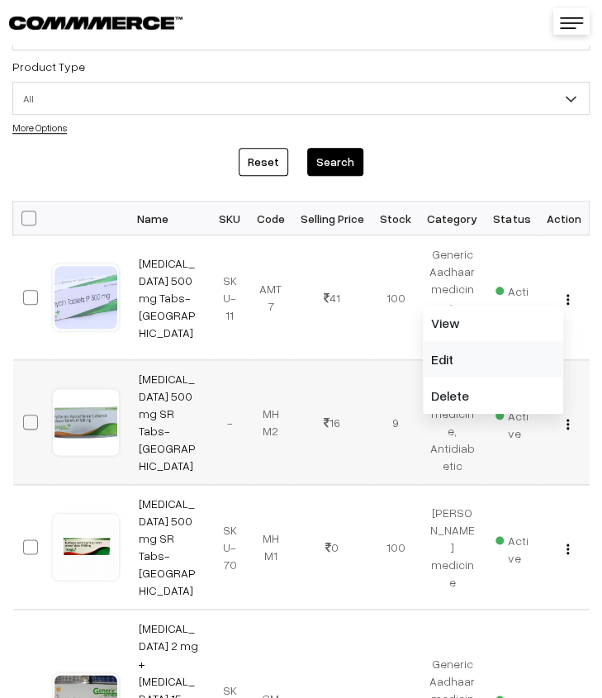
click at [496, 363] on link "Edit" at bounding box center [493, 359] width 140 height 36
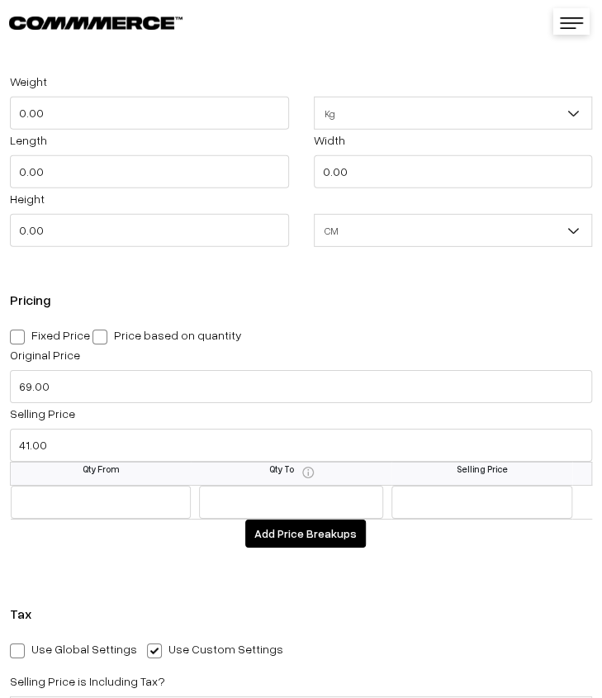
scroll to position [1321, 0]
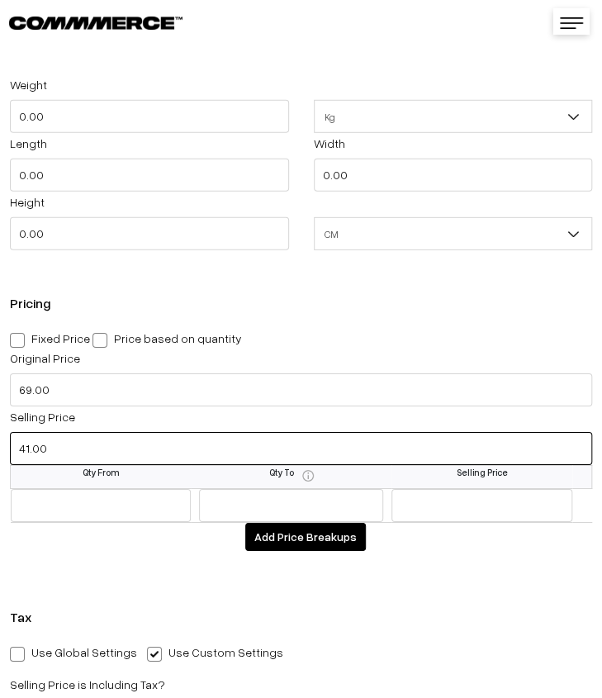
click at [94, 442] on input "41.00" at bounding box center [301, 448] width 582 height 33
type input "48.00"
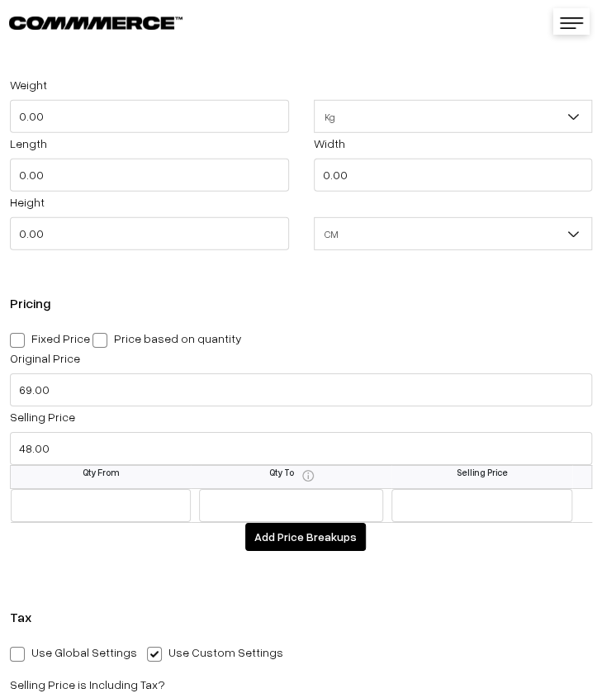
click at [13, 335] on span at bounding box center [17, 340] width 15 height 15
click at [13, 335] on input "Fixed Price" at bounding box center [15, 337] width 11 height 11
radio input "true"
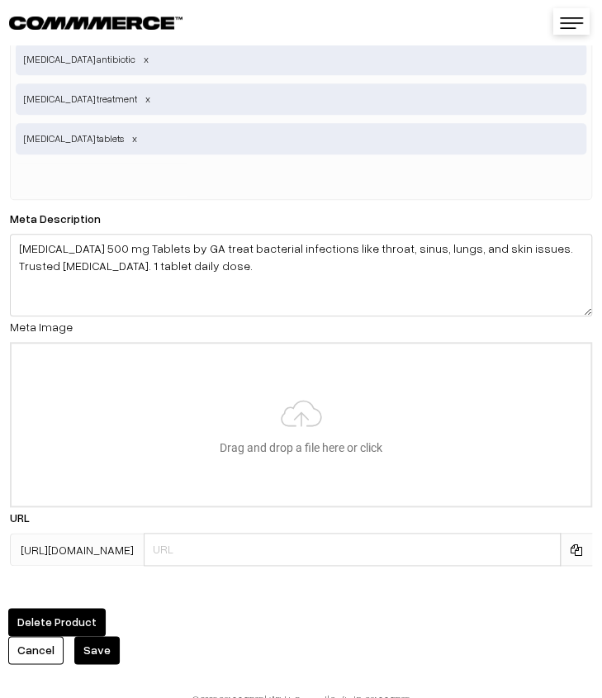
scroll to position [3829, 0]
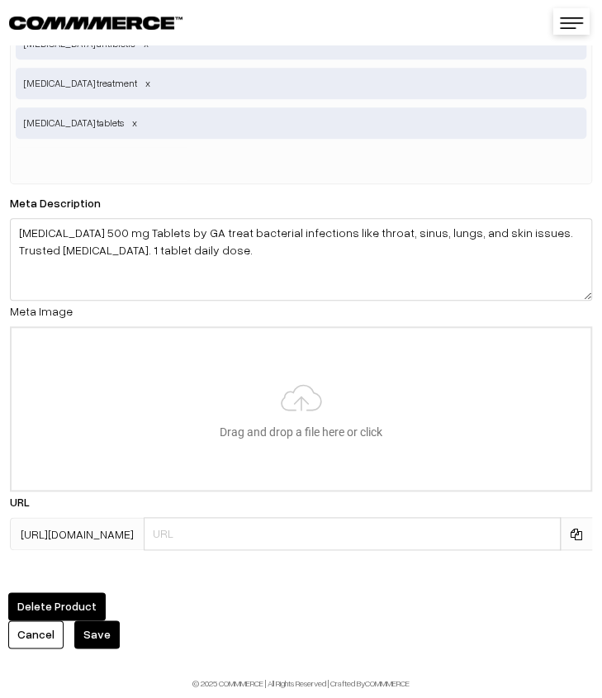
click at [99, 620] on button "Save" at bounding box center [96, 634] width 45 height 28
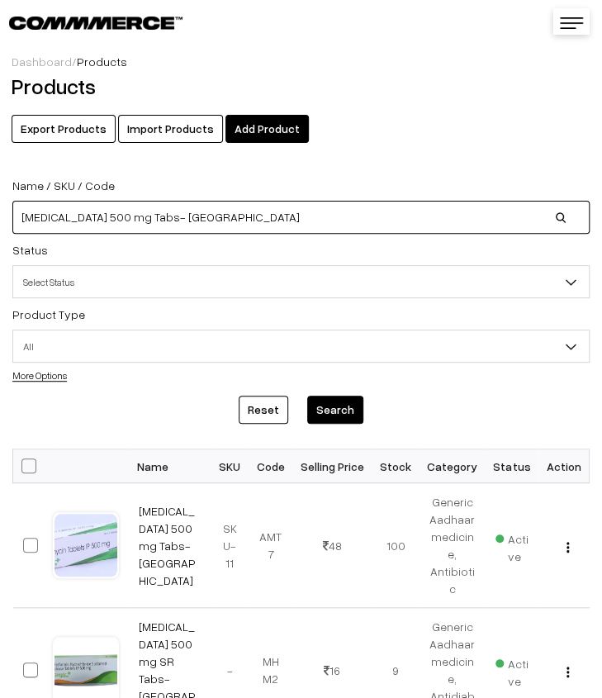
click at [295, 216] on input "Azithromycin 500 mg Tabs- GA" at bounding box center [300, 217] width 577 height 33
type input "A"
paste input "Calcium 1250 mg + [MEDICAL_DATA] 200 IU + [MEDICAL_DATA] 100 mg + Zinc 4 mg Tab…"
type input "Calcium 1250 mg + [MEDICAL_DATA] 200 IU + [MEDICAL_DATA] 100 mg + Zinc 4 mg Tab…"
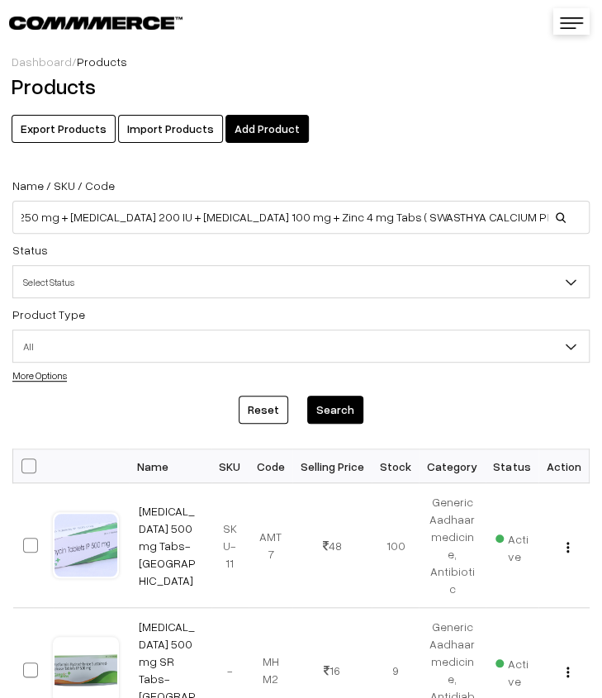
click at [348, 415] on button "Search" at bounding box center [335, 410] width 56 height 28
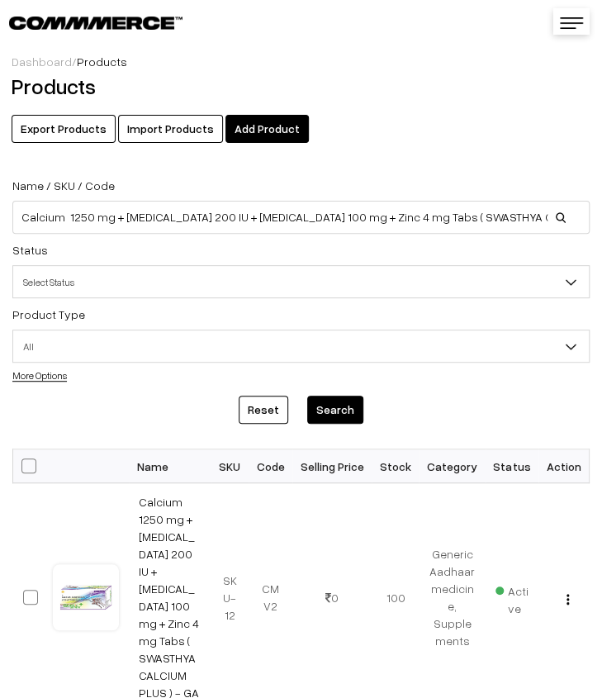
click at [350, 404] on button "Search" at bounding box center [335, 410] width 56 height 28
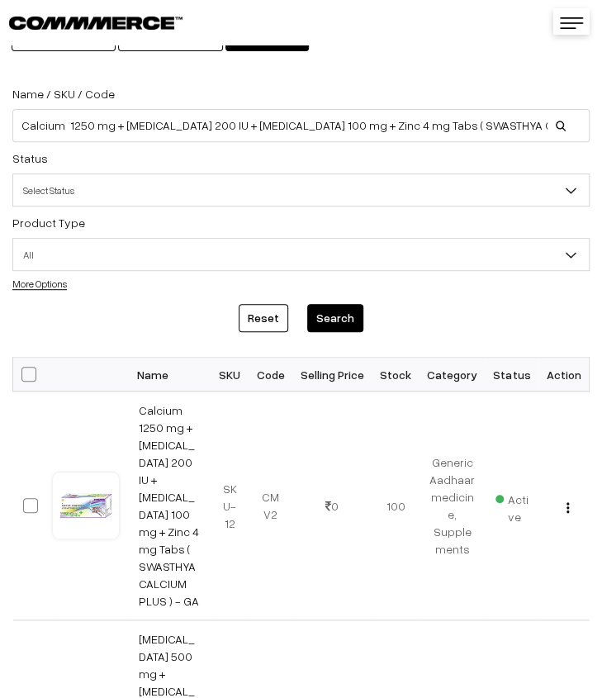
scroll to position [165, 0]
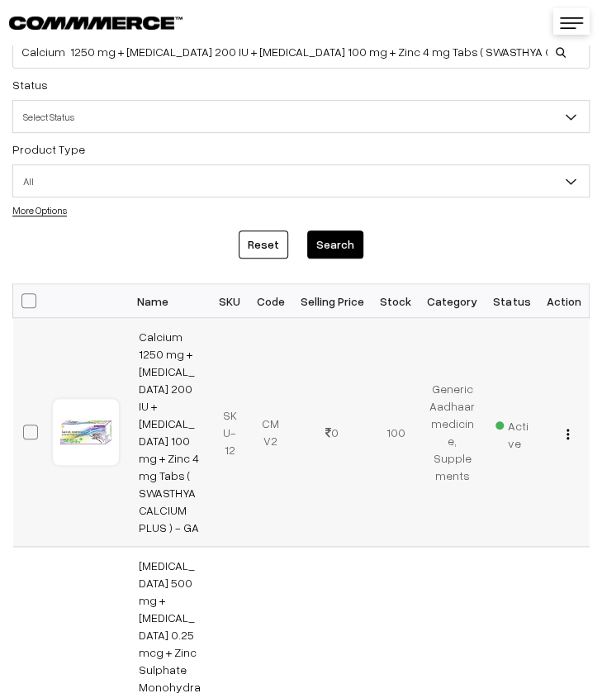
click at [565, 424] on div "View Edit Delete" at bounding box center [563, 432] width 31 height 17
click at [567, 427] on button "button" at bounding box center [568, 433] width 4 height 13
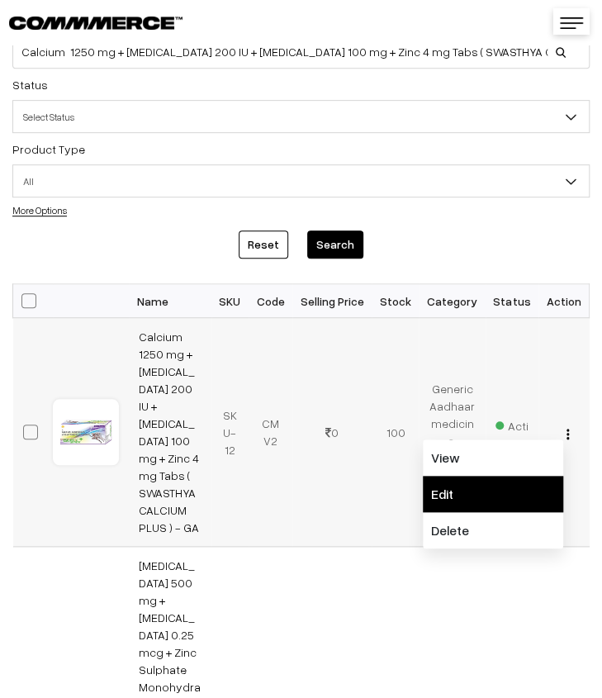
click at [509, 476] on link "Edit" at bounding box center [493, 494] width 140 height 36
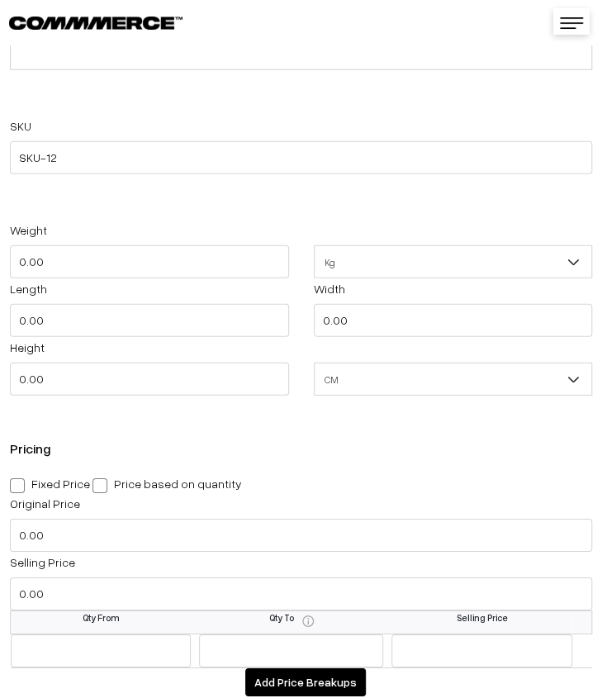
scroll to position [1321, 0]
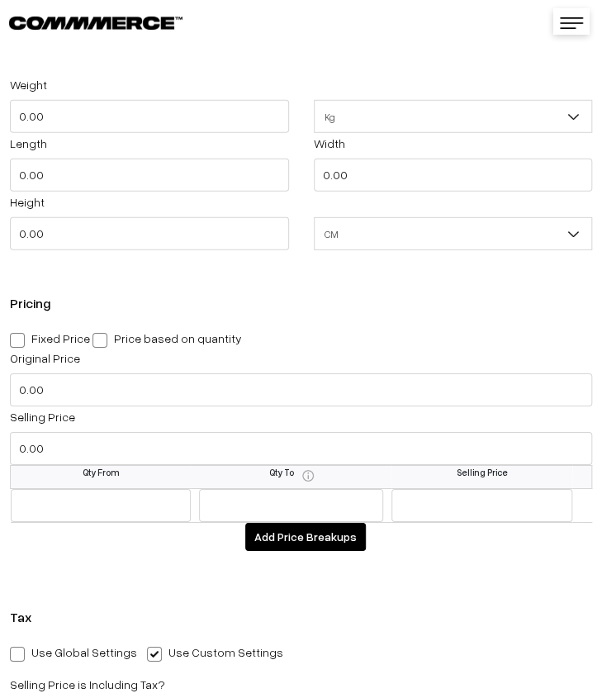
click at [19, 339] on span at bounding box center [17, 340] width 15 height 15
click at [19, 339] on input "Fixed Price" at bounding box center [15, 337] width 11 height 11
radio input "true"
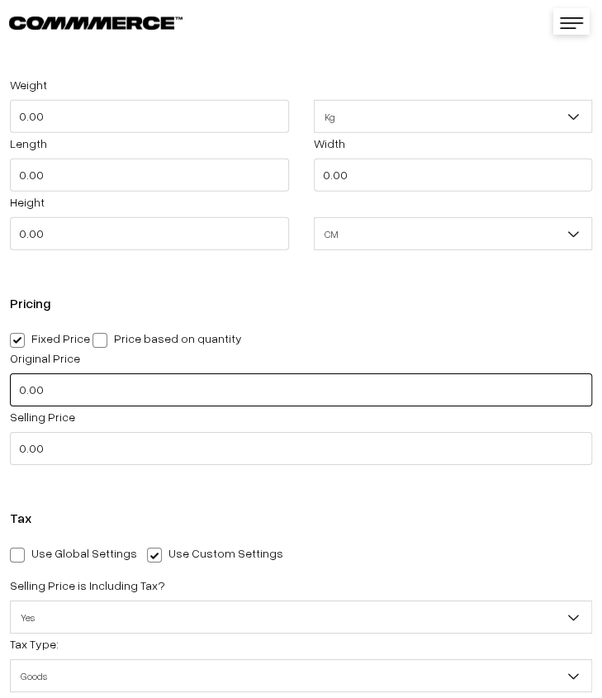
click at [84, 394] on input "0.00" at bounding box center [301, 389] width 582 height 33
type input "0"
click at [41, 395] on input "text" at bounding box center [301, 389] width 582 height 33
type input "99.00"
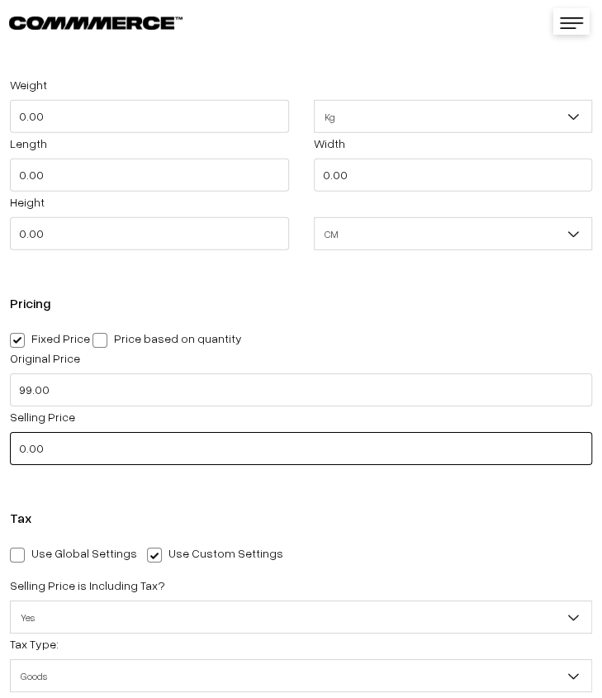
click at [115, 446] on input "0.00" at bounding box center [301, 448] width 582 height 33
type input "0"
type input "16.00"
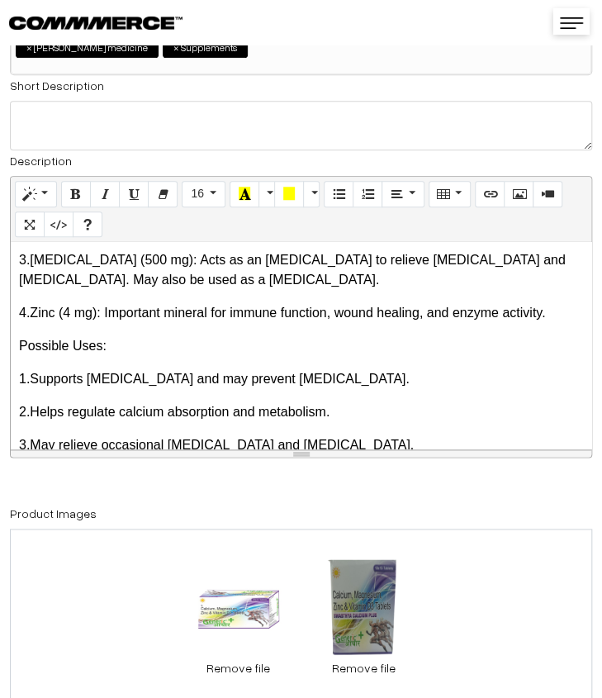
scroll to position [0, 0]
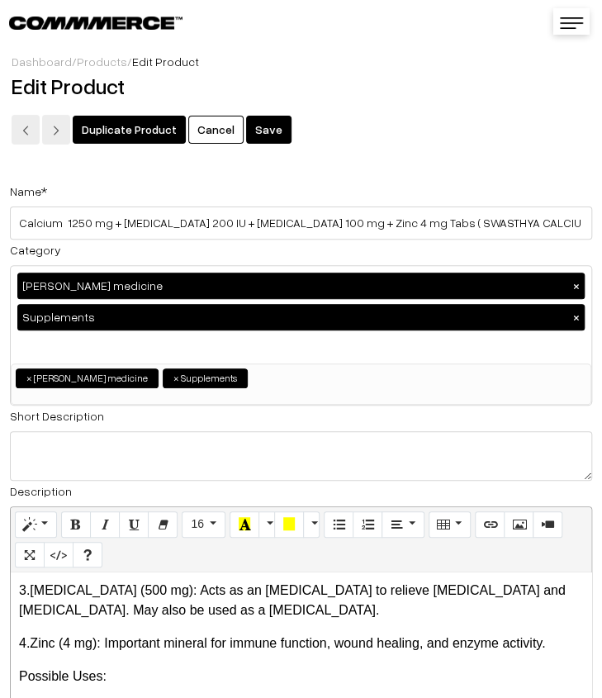
click at [255, 130] on button "Save" at bounding box center [268, 130] width 45 height 28
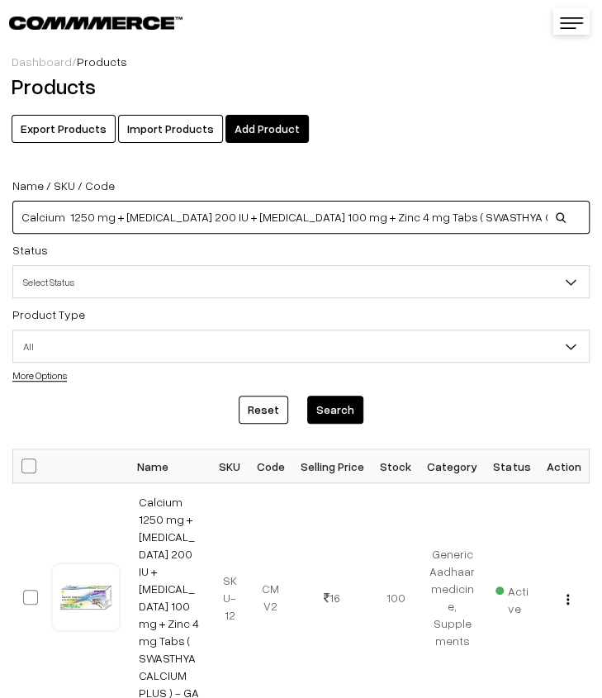
click at [553, 219] on input "Calcium 1250 mg + [MEDICAL_DATA] 200 IU + [MEDICAL_DATA] 100 mg + Zinc 4 mg Tab…" at bounding box center [300, 217] width 577 height 33
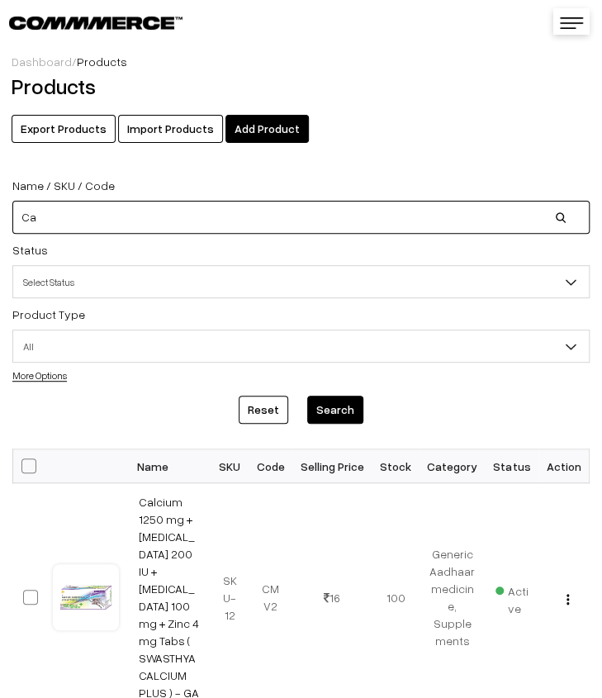
type input "C"
paste input "[MEDICAL_DATA] 500 mg + [MEDICAL_DATA] 0.25 mcg + Zinc Sulphate Monohydrate 7.5…"
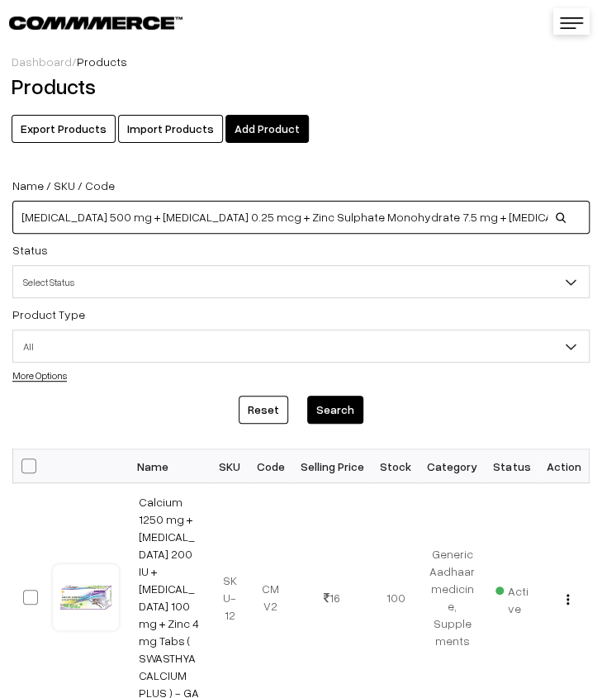
scroll to position [0, 598]
type input "[MEDICAL_DATA] 500 mg + [MEDICAL_DATA] 0.25 mcg + Zinc Sulphate Monohydrate 7.5…"
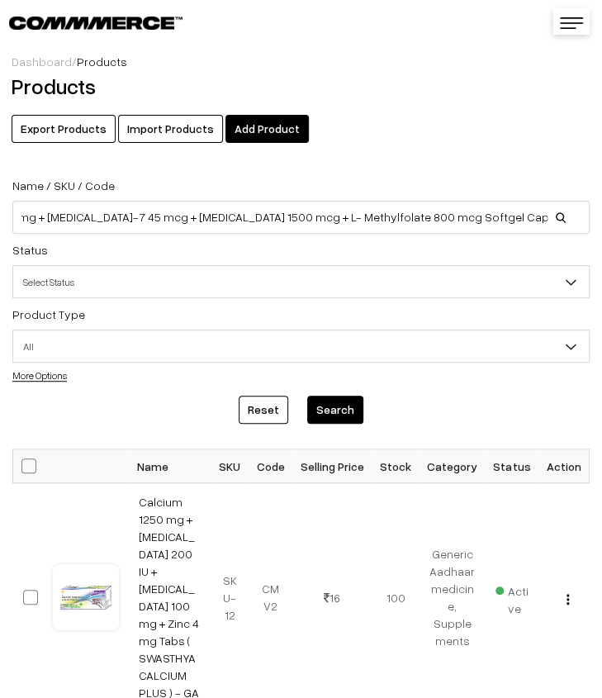
scroll to position [0, 0]
click at [337, 399] on button "Search" at bounding box center [335, 410] width 56 height 28
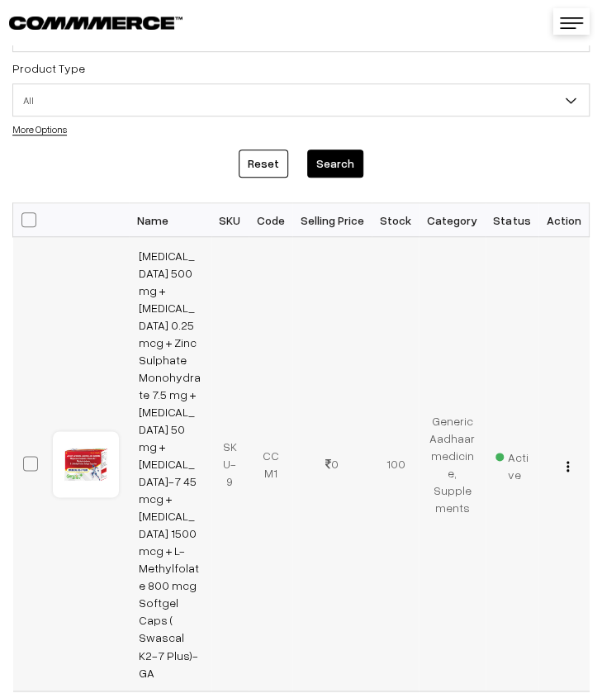
scroll to position [248, 0]
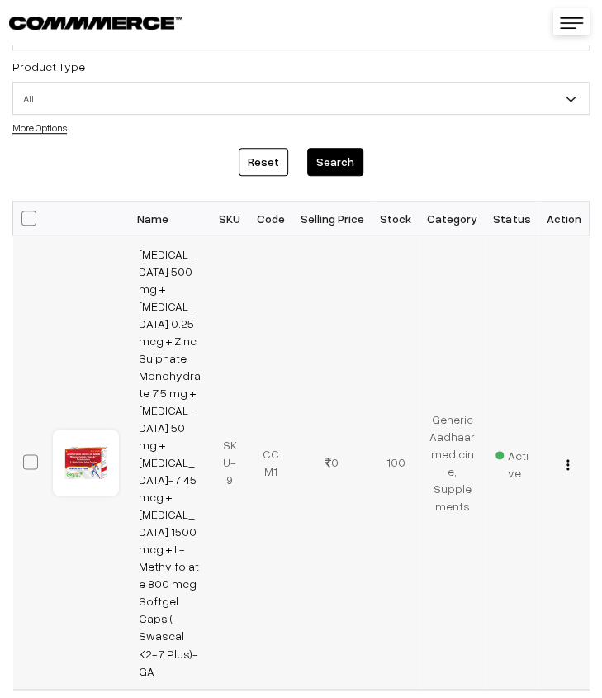
click at [569, 459] on img "button" at bounding box center [568, 464] width 2 height 11
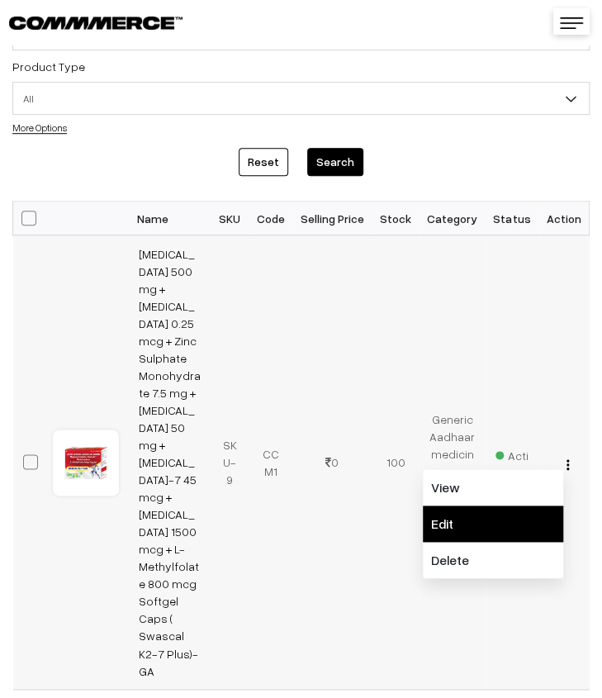
click at [510, 505] on link "Edit" at bounding box center [493, 523] width 140 height 36
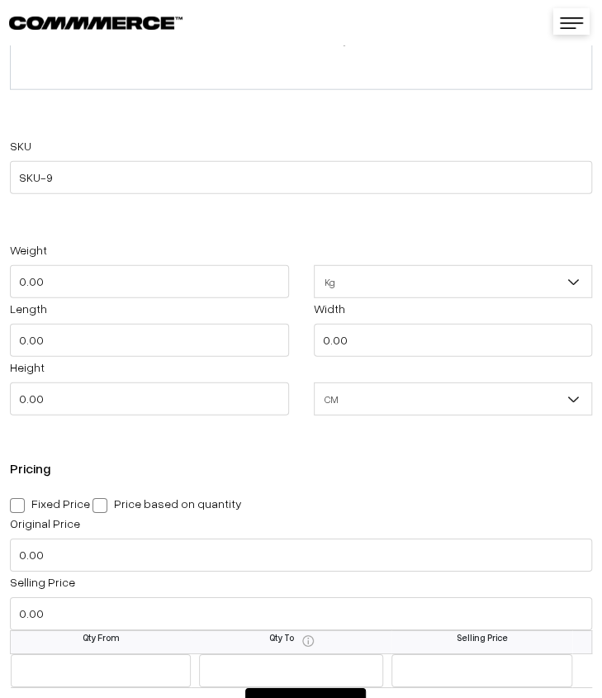
scroll to position [1321, 0]
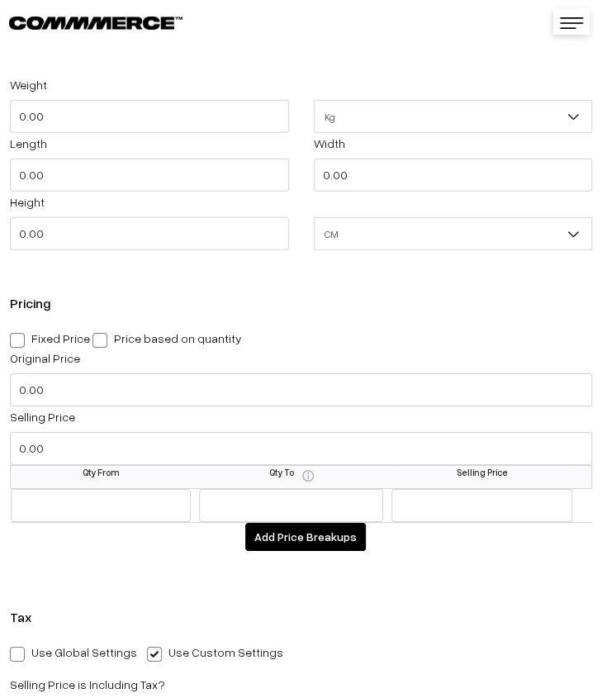
click at [13, 342] on span at bounding box center [17, 340] width 15 height 15
click at [13, 342] on input "Fixed Price" at bounding box center [15, 337] width 11 height 11
radio input "true"
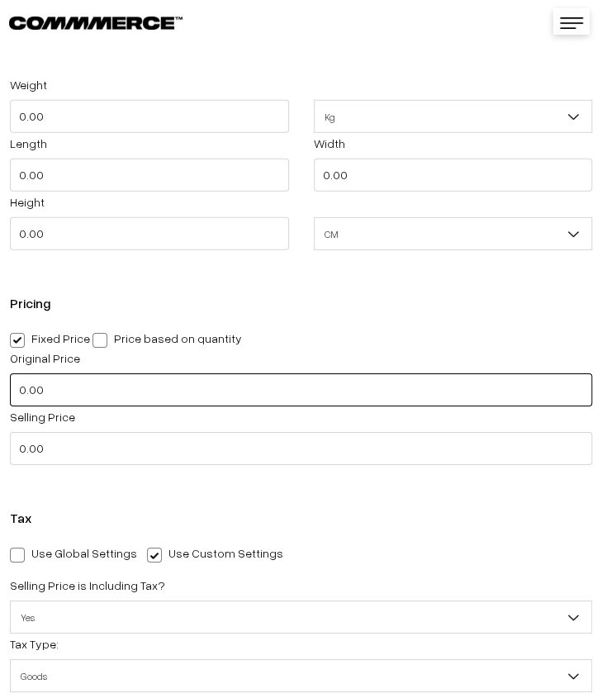
click at [169, 394] on input "0.00" at bounding box center [301, 389] width 582 height 33
type input "0"
drag, startPoint x: 213, startPoint y: 395, endPoint x: 213, endPoint y: 407, distance: 12.4
click at [213, 395] on input "text" at bounding box center [301, 389] width 582 height 33
type input "199.00"
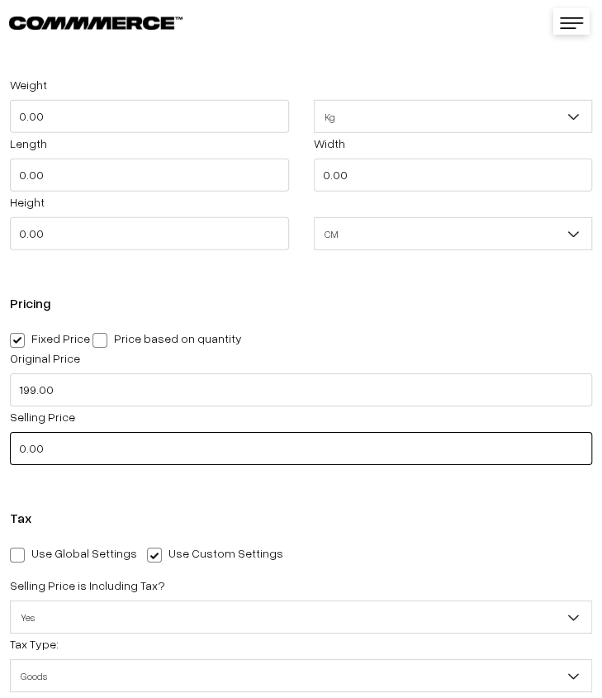
click at [103, 443] on input "0.00" at bounding box center [301, 448] width 582 height 33
type input "0"
type input "3"
type input "34.00"
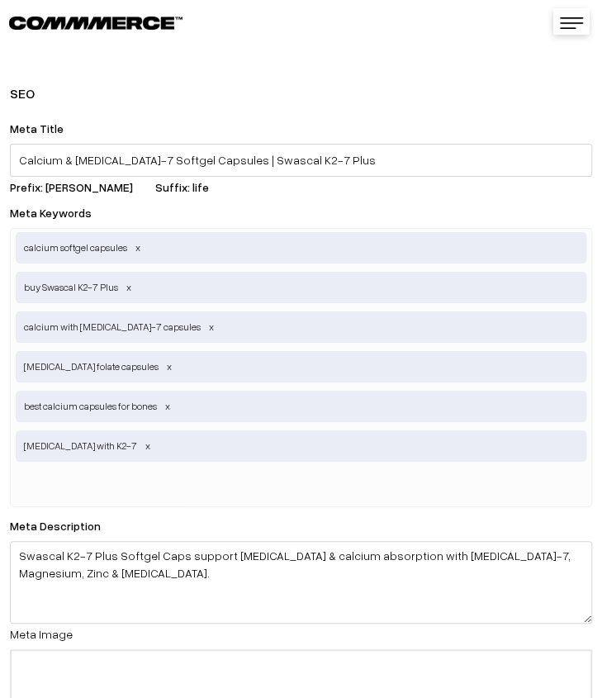
scroll to position [3804, 0]
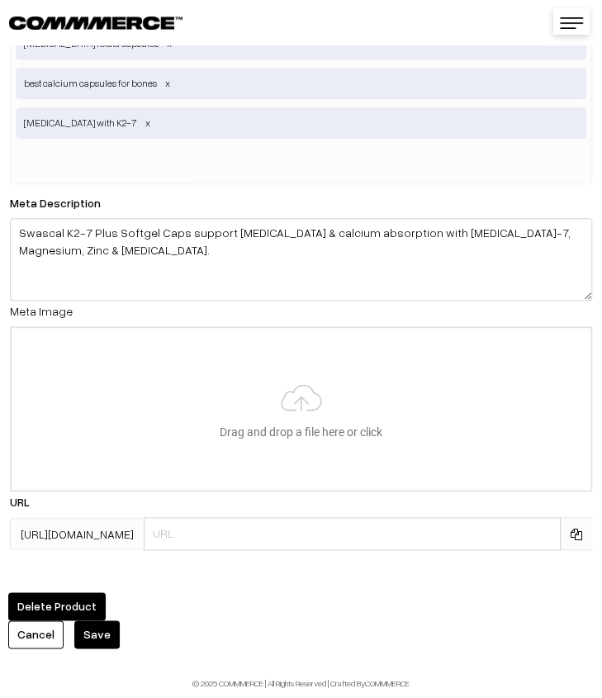
click at [85, 620] on button "Save" at bounding box center [96, 634] width 45 height 28
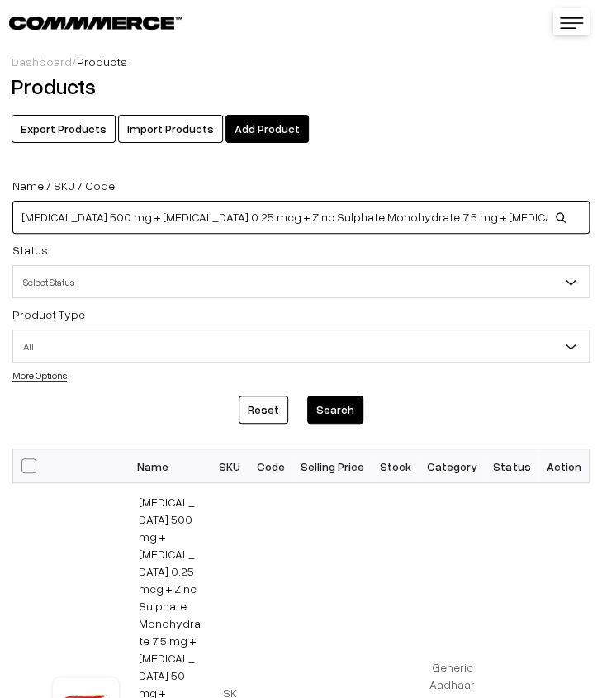
click at [529, 226] on input "[MEDICAL_DATA] 500 mg + [MEDICAL_DATA] 0.25 mcg + Zinc Sulphate Monohydrate 7.5…" at bounding box center [300, 217] width 577 height 33
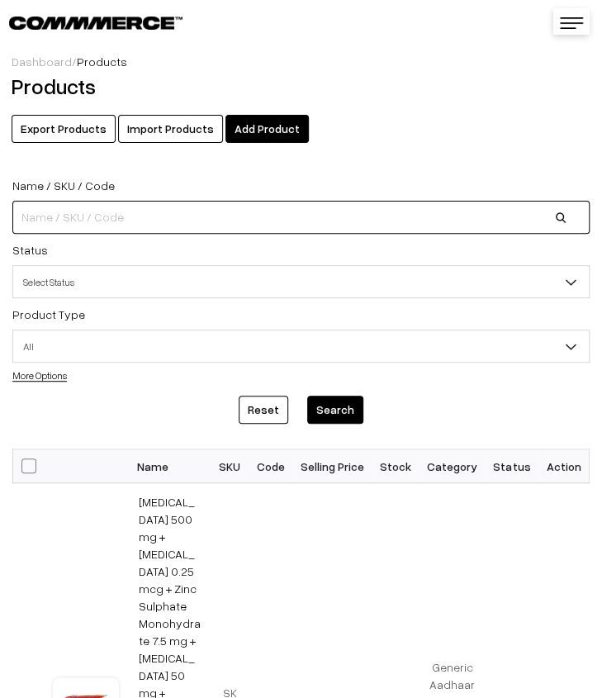
paste input "[MEDICAL_DATA] 200 mg Tabs- [GEOGRAPHIC_DATA]"
type input "[MEDICAL_DATA] 200 mg Tabs- [GEOGRAPHIC_DATA]"
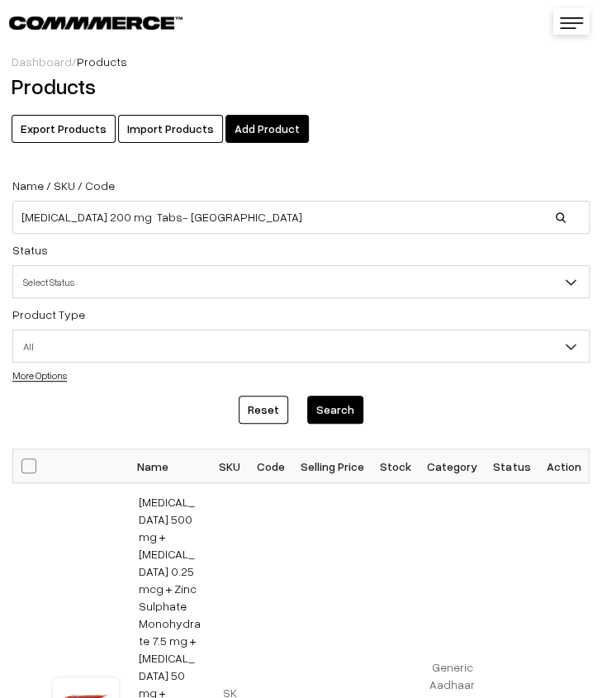
click at [332, 401] on button "Search" at bounding box center [335, 410] width 56 height 28
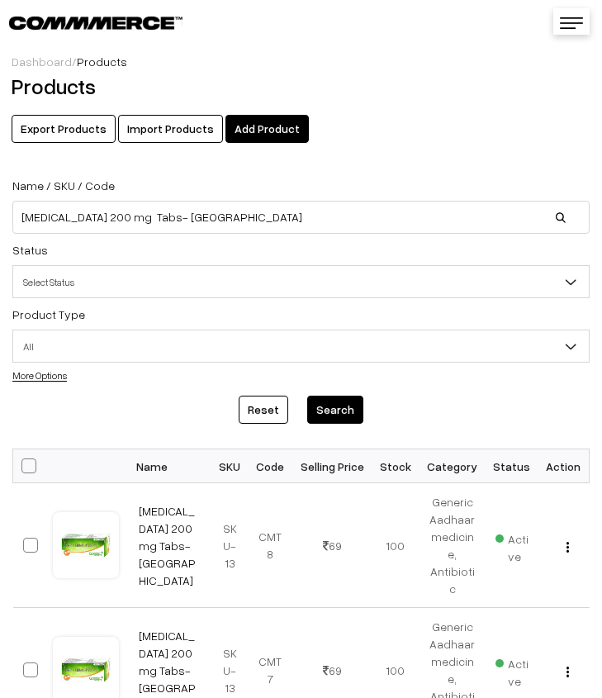
scroll to position [83, 0]
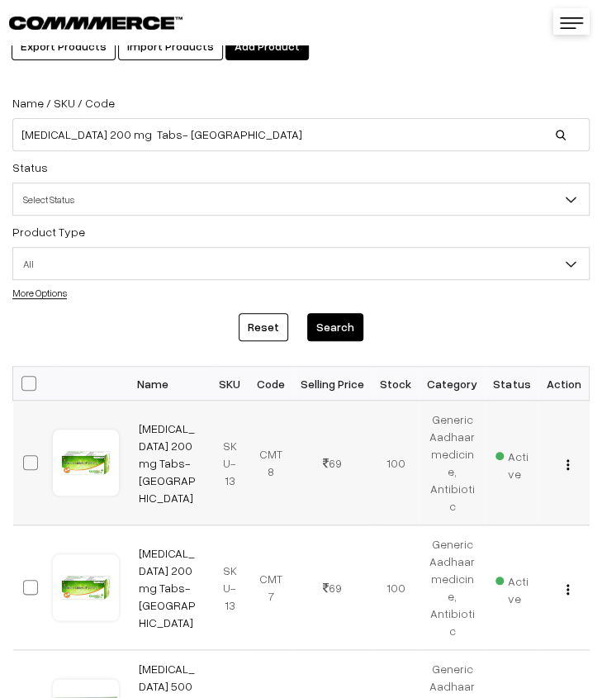
click at [568, 465] on img "button" at bounding box center [568, 464] width 2 height 11
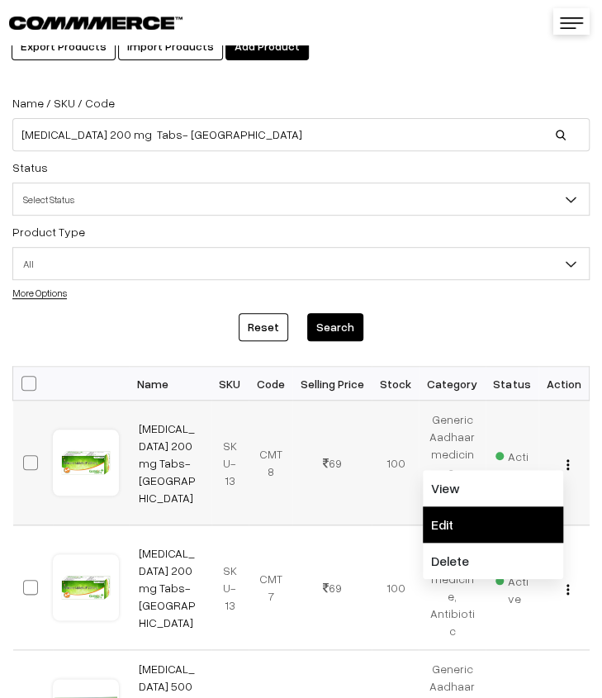
click at [508, 512] on link "Edit" at bounding box center [493, 524] width 140 height 36
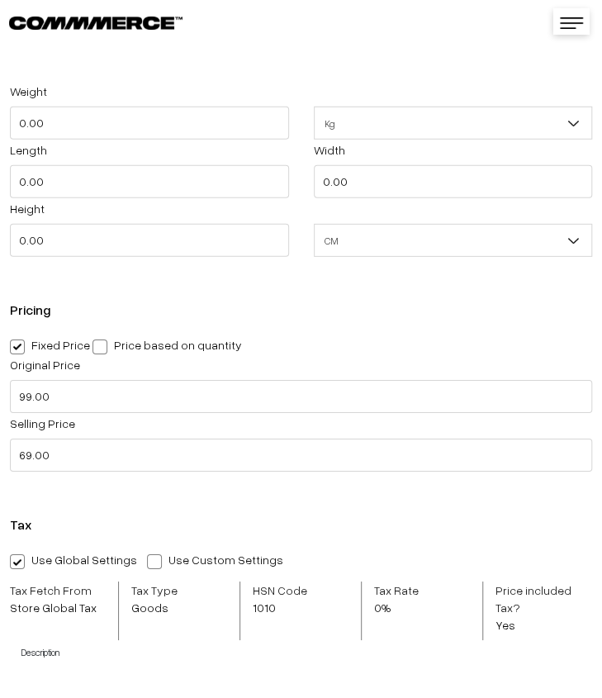
scroll to position [1404, 0]
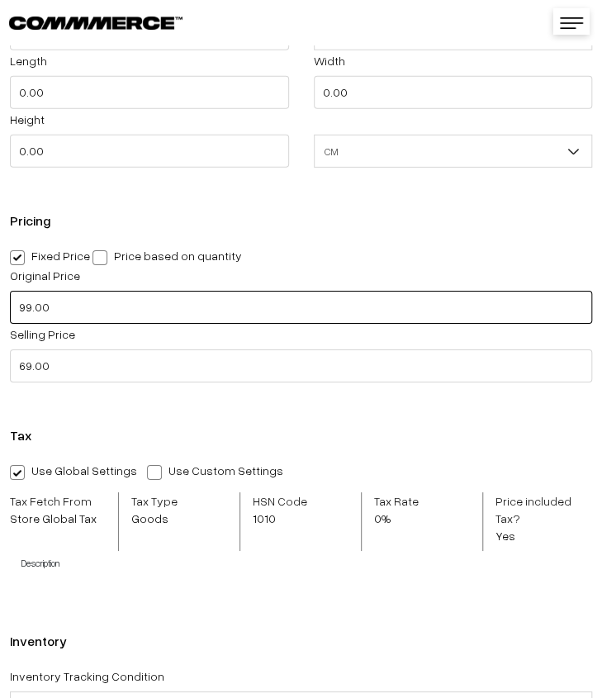
click at [74, 310] on input "99.00" at bounding box center [301, 307] width 582 height 33
type input "199.00"
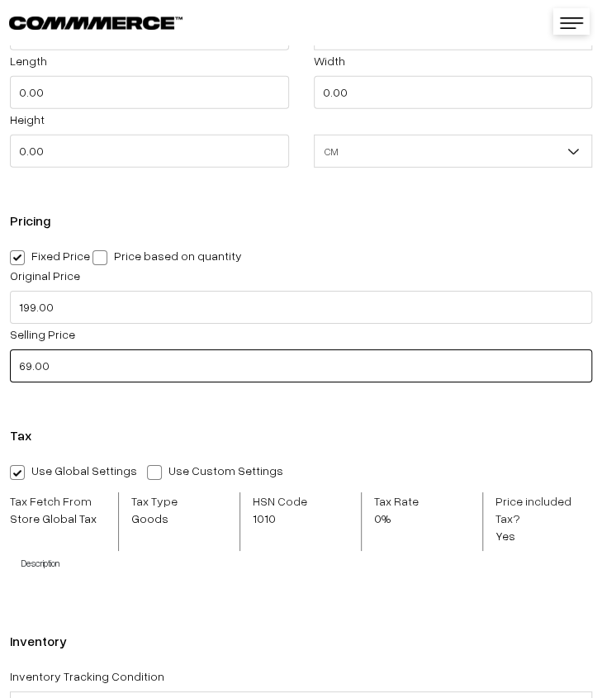
click at [106, 380] on input "69.00" at bounding box center [301, 365] width 582 height 33
click at [88, 372] on input "69.00" at bounding box center [301, 365] width 582 height 33
type input "79.00"
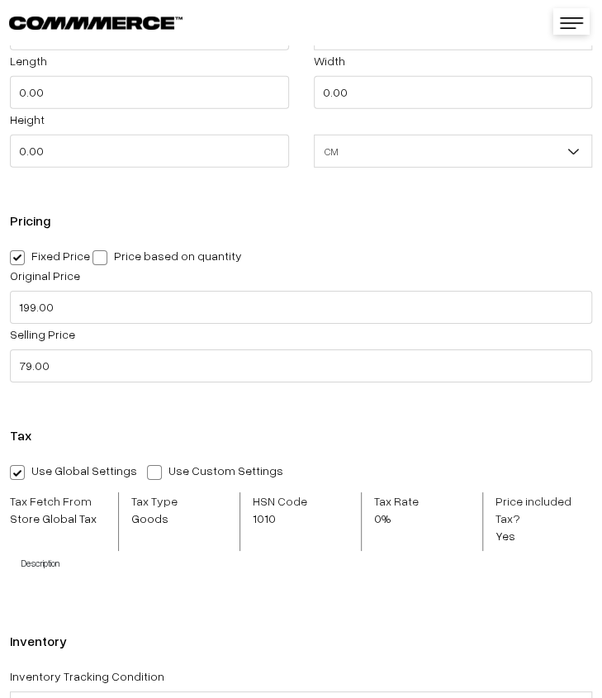
click at [121, 424] on div "Tax Use Global Settings Use Custom Settings Skip Adding Tax Tax Fetch From Stor…" at bounding box center [301, 507] width 602 height 192
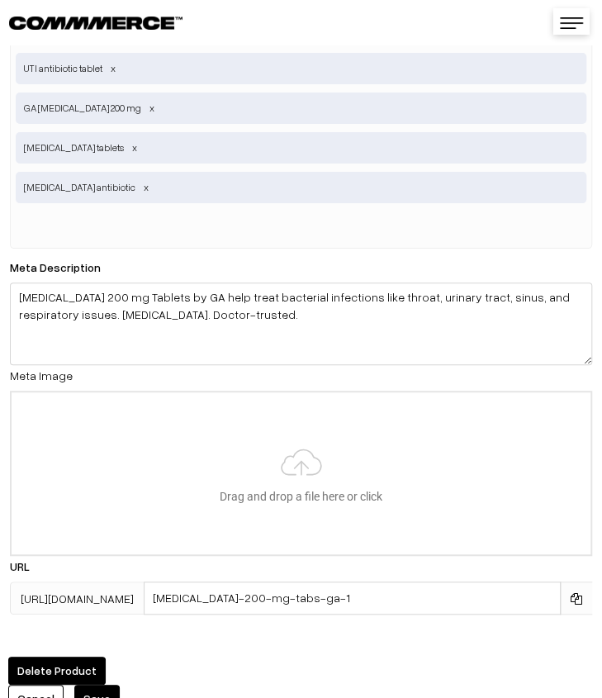
scroll to position [3647, 0]
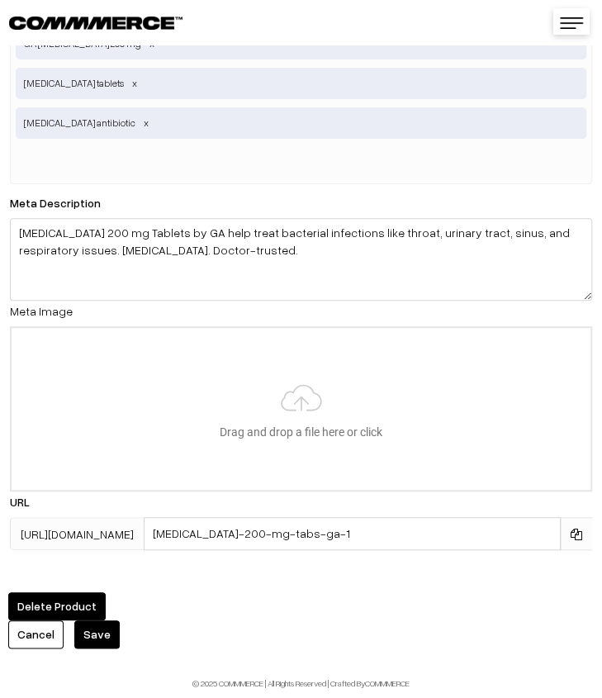
click at [100, 625] on button "Save" at bounding box center [96, 634] width 45 height 28
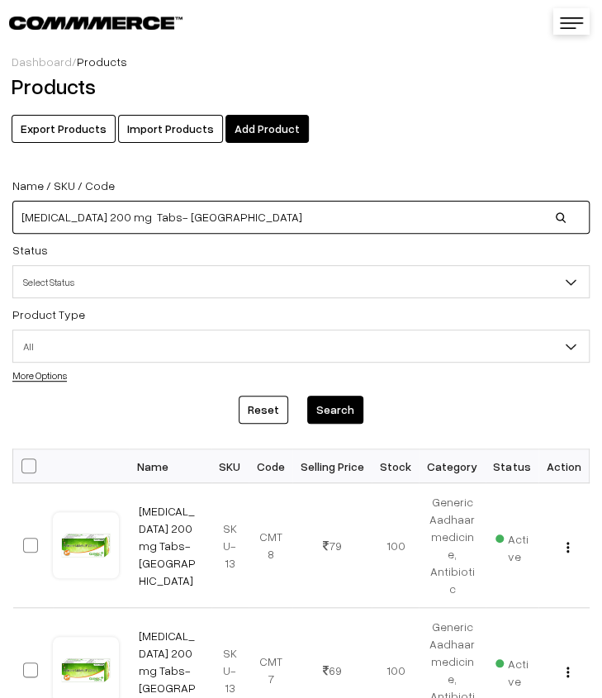
click at [292, 214] on input "[MEDICAL_DATA] 200 mg Tabs- [GEOGRAPHIC_DATA]" at bounding box center [300, 217] width 577 height 33
type input "C"
paste input "[MEDICAL_DATA] 500mg Tabs- GA"
type input "[MEDICAL_DATA] 500mg Tabs- GA"
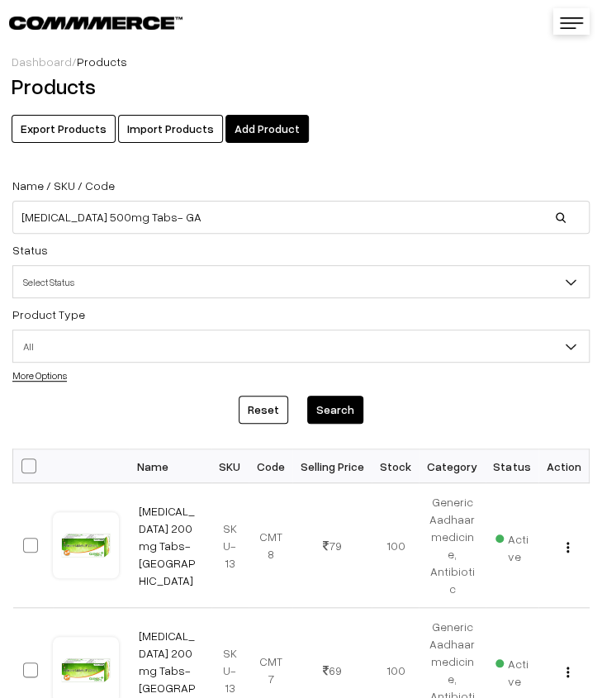
click at [329, 410] on button "Search" at bounding box center [335, 410] width 56 height 28
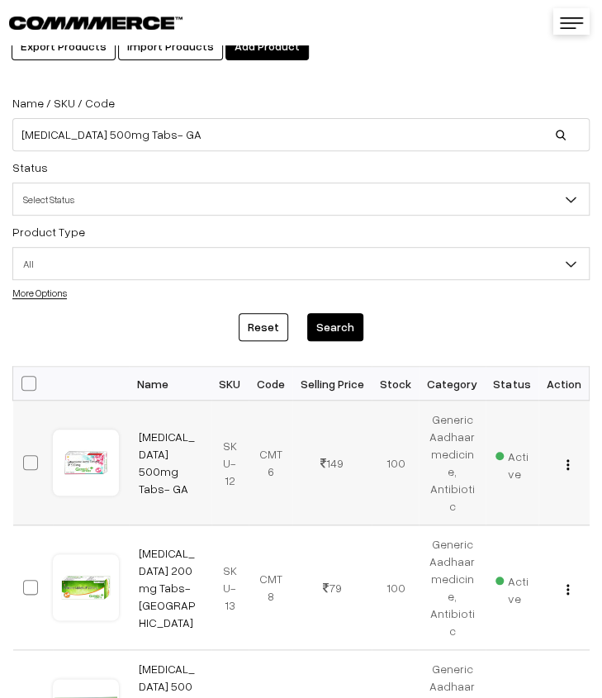
click at [569, 465] on img "button" at bounding box center [568, 464] width 2 height 11
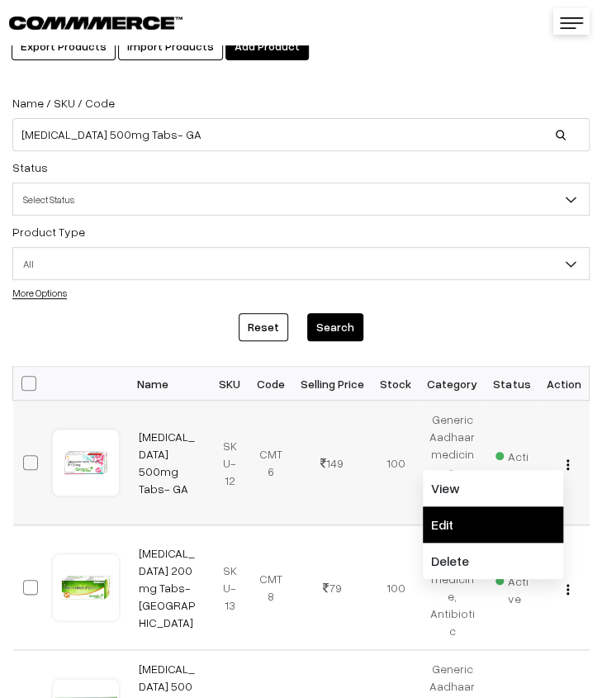
click at [491, 515] on link "Edit" at bounding box center [493, 524] width 140 height 36
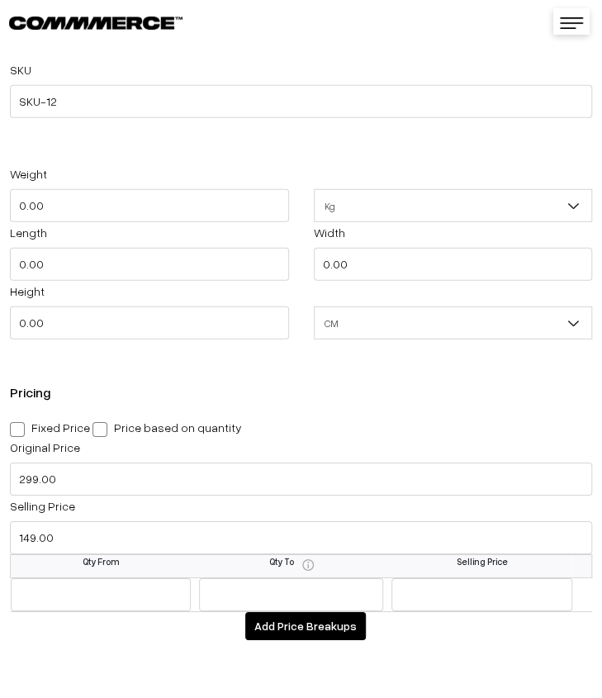
scroll to position [1239, 0]
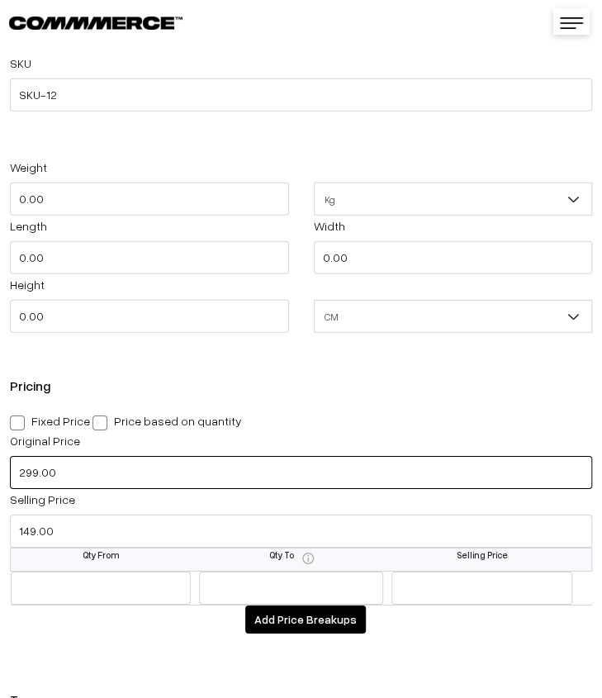
click at [173, 483] on input "299.00" at bounding box center [301, 472] width 582 height 33
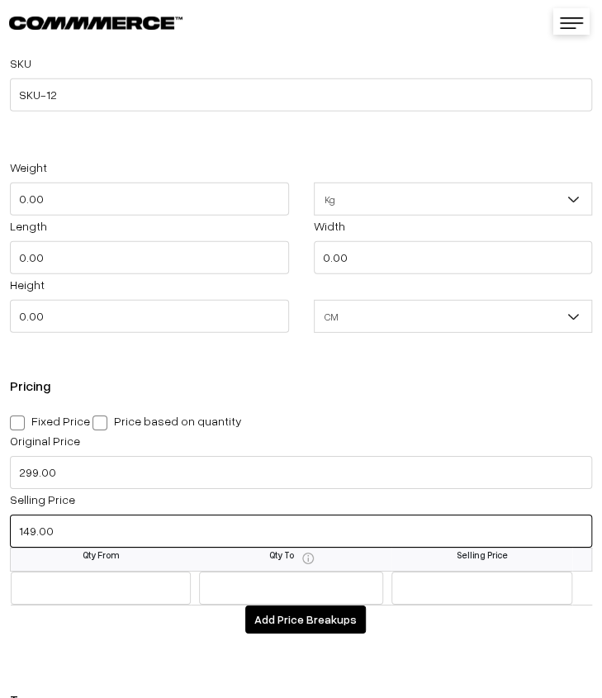
click at [91, 534] on input "149.00" at bounding box center [301, 531] width 582 height 33
type input "171.00"
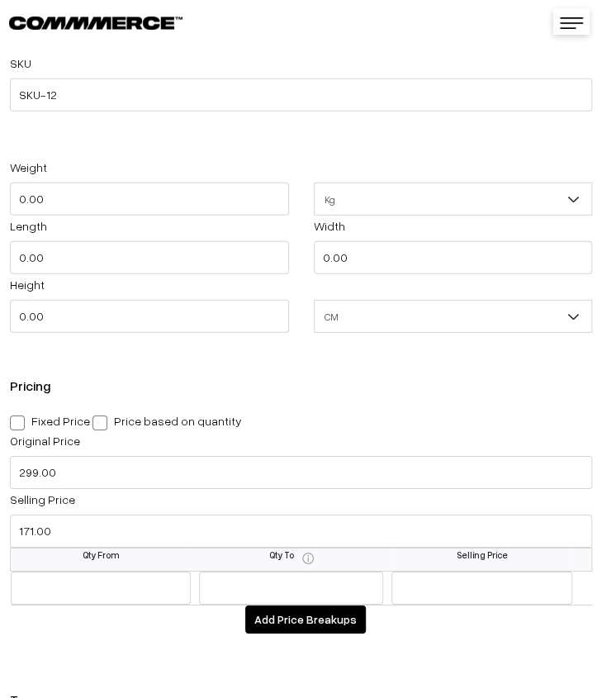
click at [121, 631] on td "Add Price Breakups" at bounding box center [301, 619] width 581 height 29
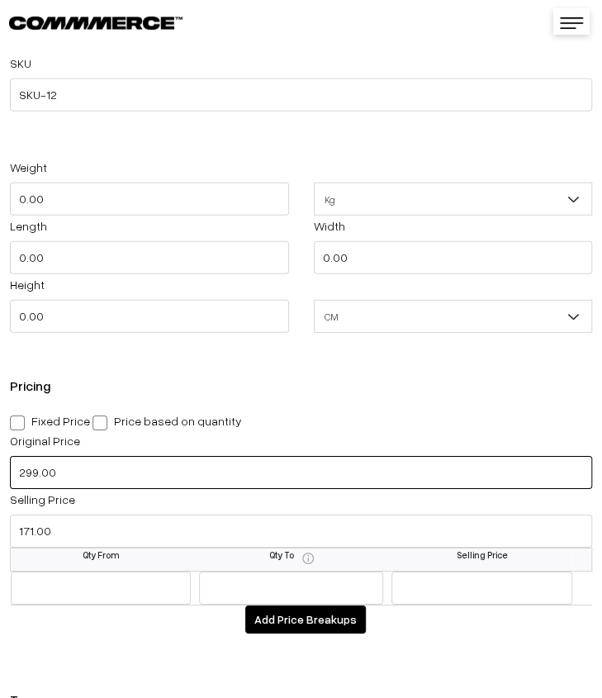
click at [25, 477] on input "299.00" at bounding box center [301, 472] width 582 height 33
type input "599.00"
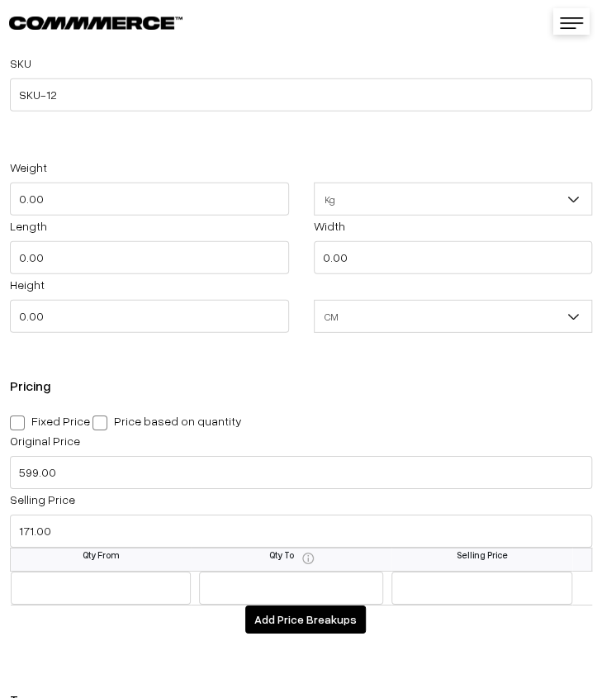
click at [17, 425] on span at bounding box center [17, 422] width 15 height 15
click at [17, 425] on input "Fixed Price" at bounding box center [15, 420] width 11 height 11
radio input "true"
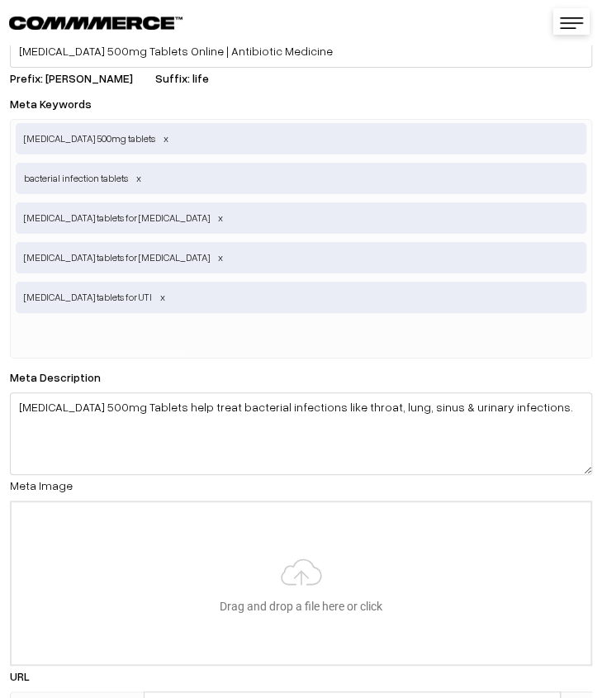
scroll to position [3750, 0]
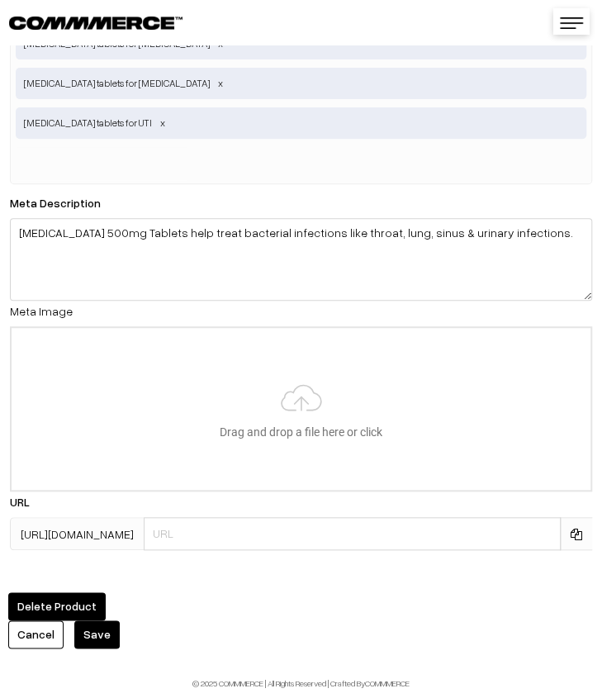
click at [87, 623] on button "Save" at bounding box center [96, 634] width 45 height 28
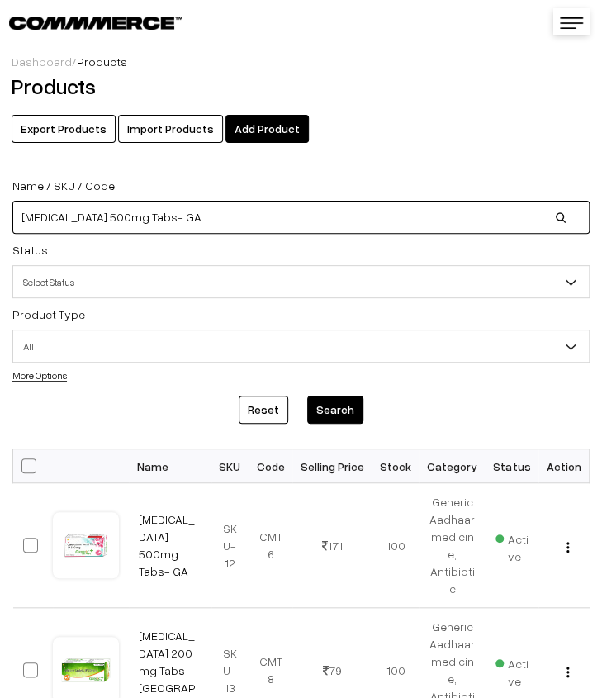
click at [266, 218] on input "[MEDICAL_DATA] 500mg Tabs- GA" at bounding box center [300, 217] width 577 height 33
type input "C"
click at [107, 216] on input at bounding box center [300, 217] width 577 height 33
paste input "[MEDICAL_DATA] 10 mg Tabs (SWASCETRI 10MG )- GA"
type input "[MEDICAL_DATA] 10 mg Tabs (SWASCETRI 10MG )- GA"
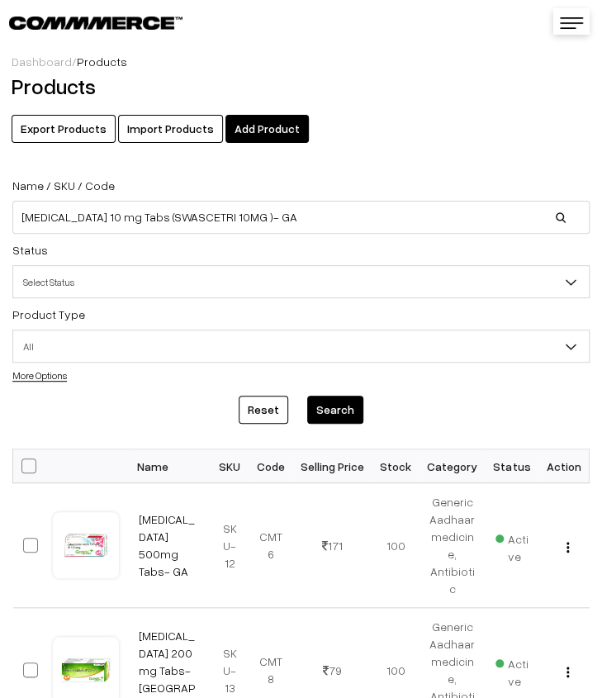
click at [344, 416] on button "Search" at bounding box center [335, 410] width 56 height 28
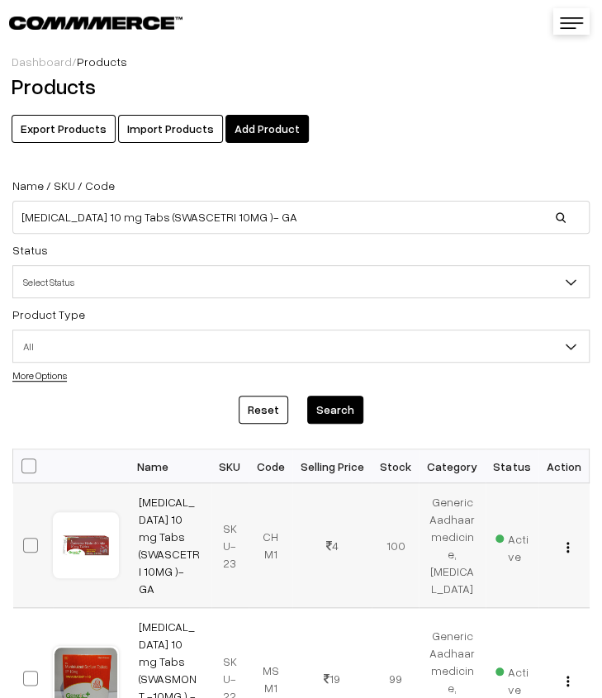
click at [567, 550] on button "button" at bounding box center [568, 546] width 4 height 13
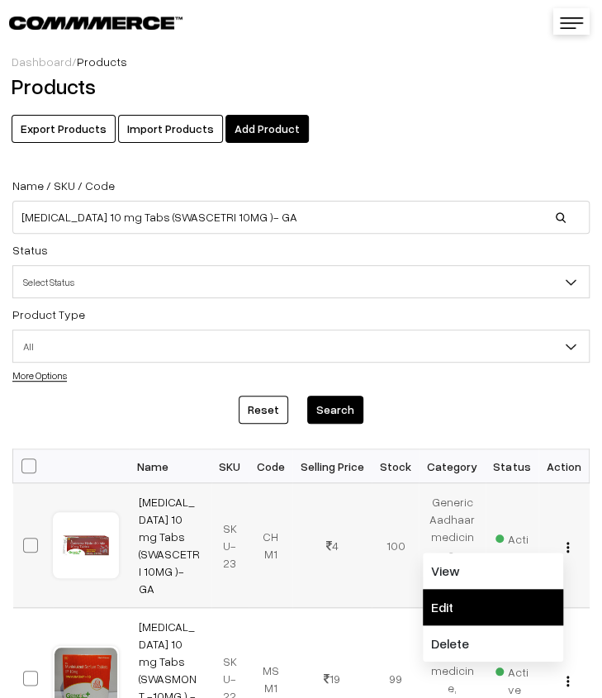
click at [494, 596] on link "Edit" at bounding box center [493, 607] width 140 height 36
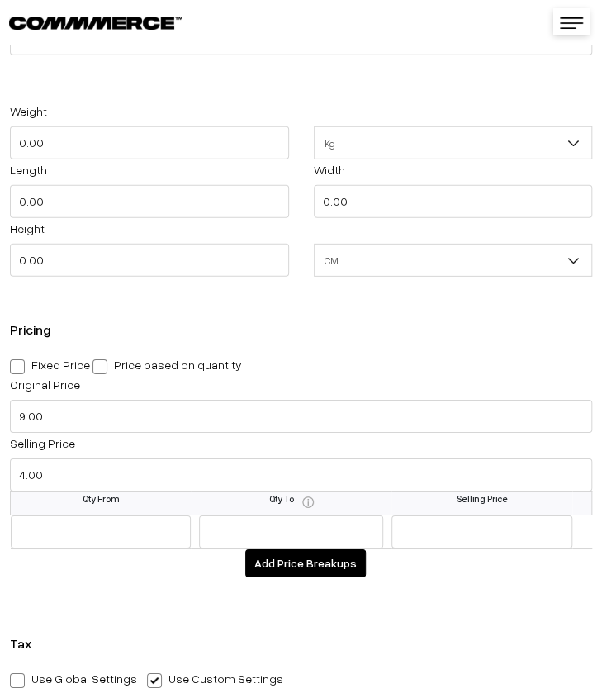
scroll to position [1321, 0]
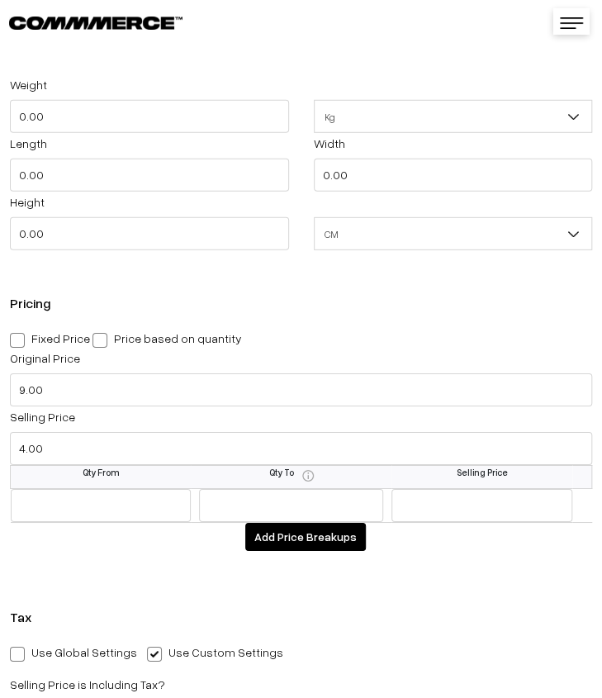
click at [13, 339] on span at bounding box center [17, 340] width 15 height 15
click at [13, 339] on input "Fixed Price" at bounding box center [15, 337] width 11 height 11
radio input "true"
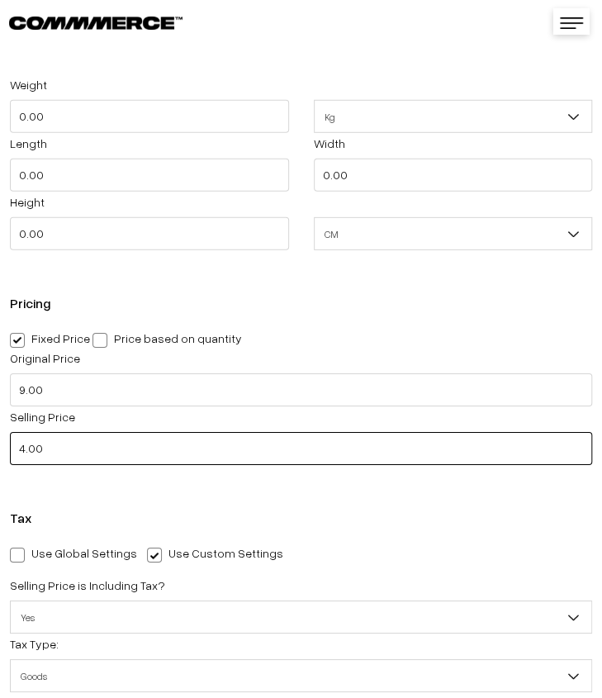
click at [78, 458] on input "4.00" at bounding box center [301, 448] width 582 height 33
type input "5.00"
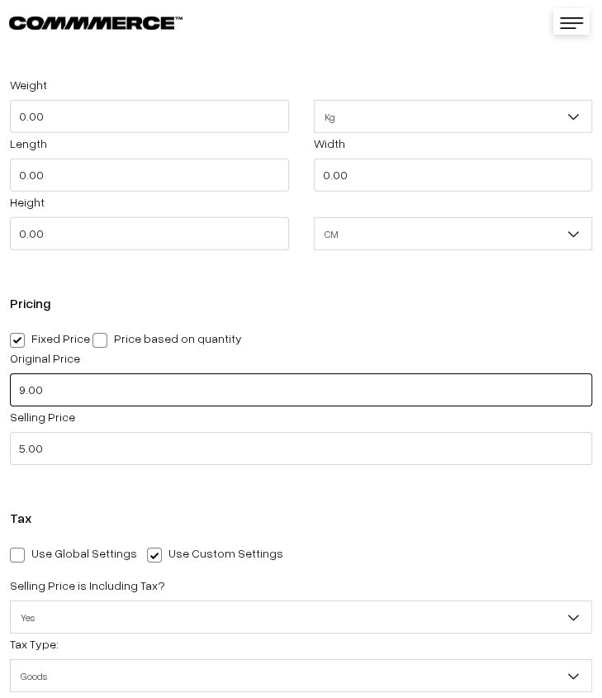
click at [40, 392] on input "9.00" at bounding box center [301, 389] width 582 height 33
type input "10.00"
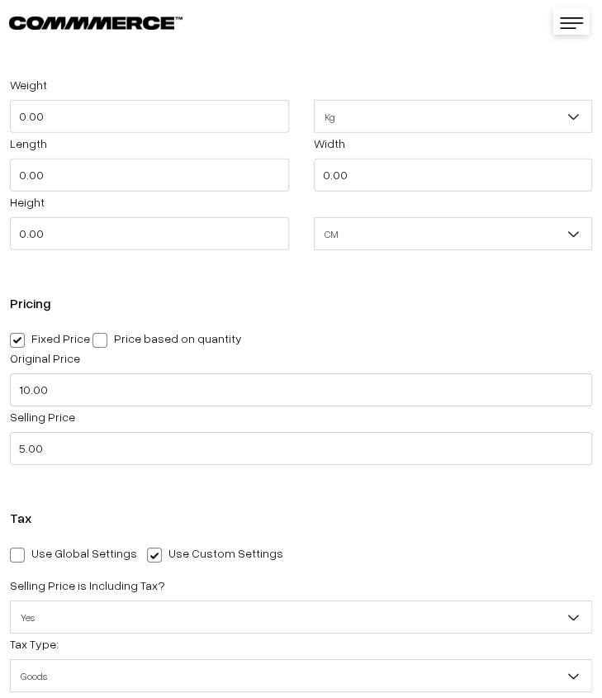
click at [241, 500] on div "Tax Use Global Settings Use Custom Settings Skip Adding Tax Selling Price is In…" at bounding box center [301, 711] width 602 height 434
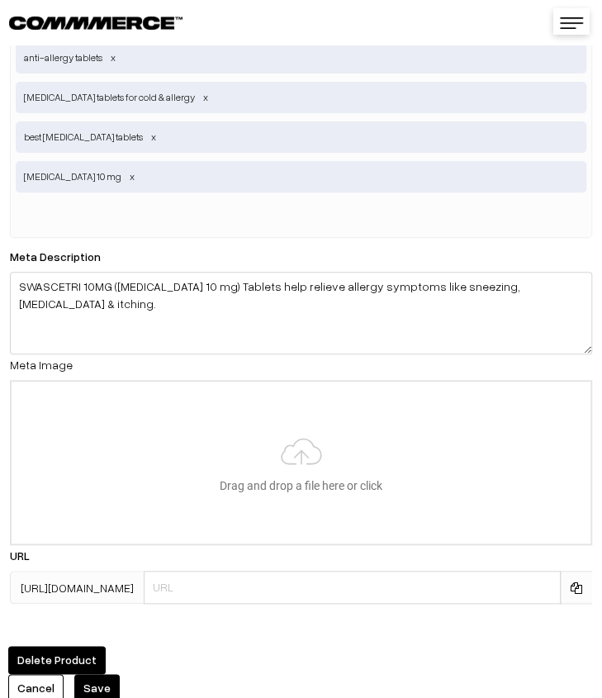
scroll to position [3750, 0]
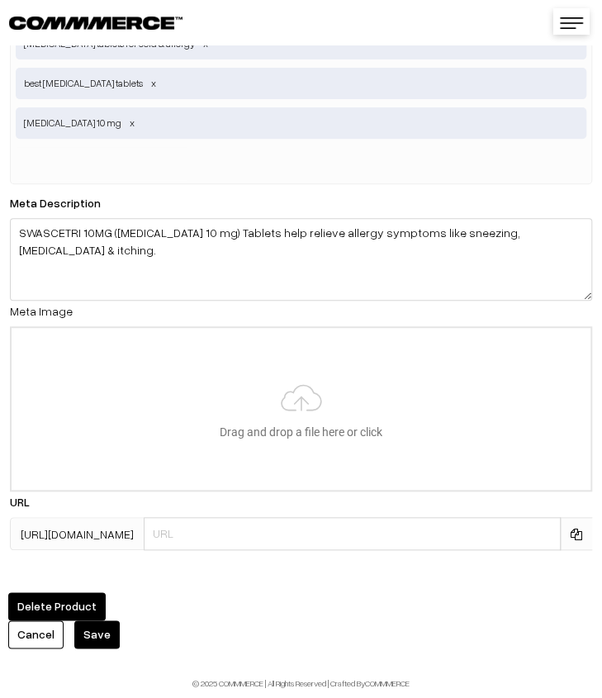
click at [102, 620] on button "Save" at bounding box center [96, 634] width 45 height 28
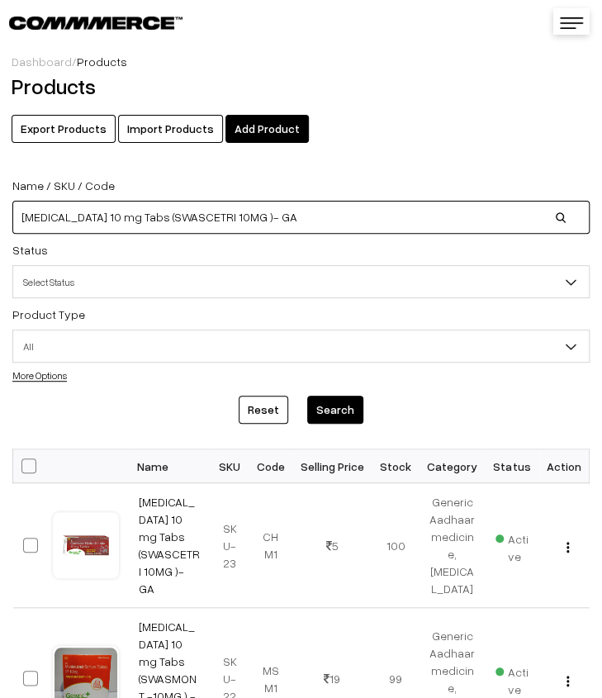
click at [470, 219] on input "[MEDICAL_DATA] 10 mg Tabs (SWASCETRI 10MG )- GA" at bounding box center [300, 217] width 577 height 33
type input "C"
paste input "[MEDICAL_DATA] 75 mg Tabs- [GEOGRAPHIC_DATA]"
type input "[MEDICAL_DATA] 75 mg Tabs- [GEOGRAPHIC_DATA]"
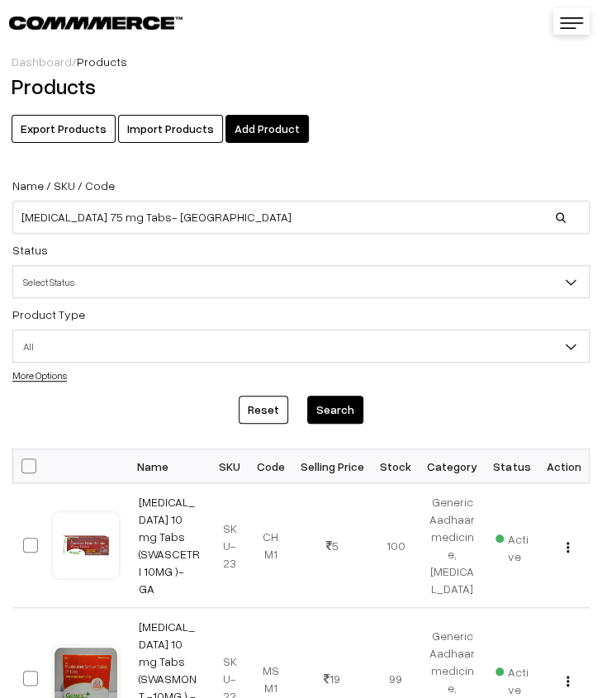
click at [334, 410] on button "Search" at bounding box center [335, 410] width 56 height 28
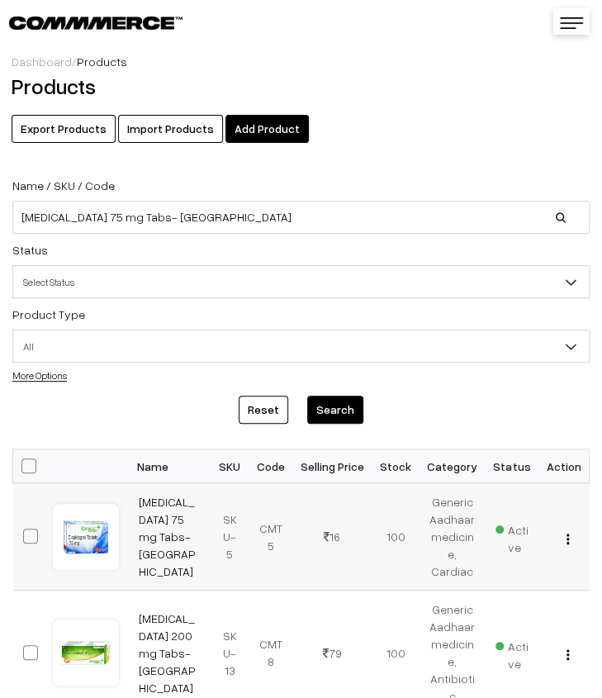
click at [568, 541] on img "button" at bounding box center [568, 539] width 2 height 11
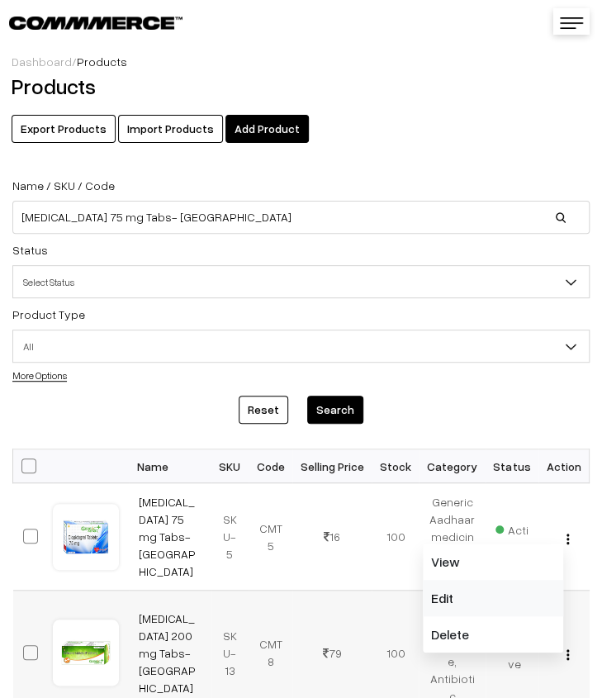
click at [467, 591] on link "Edit" at bounding box center [493, 598] width 140 height 36
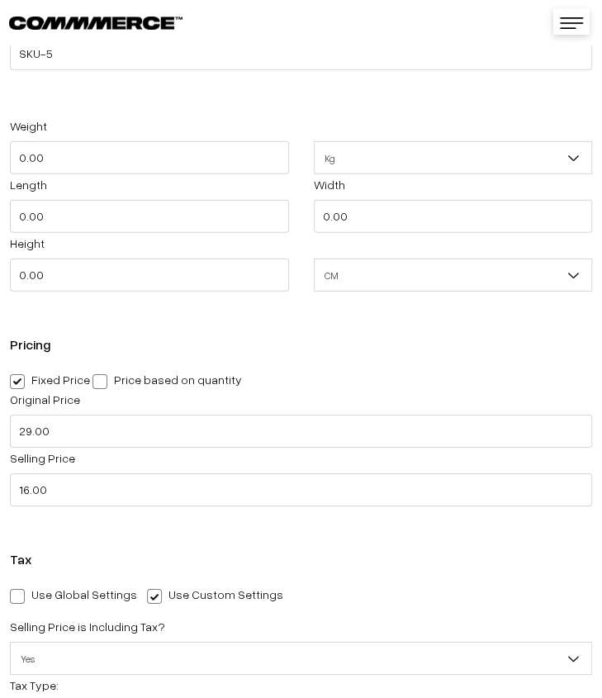
scroll to position [1321, 0]
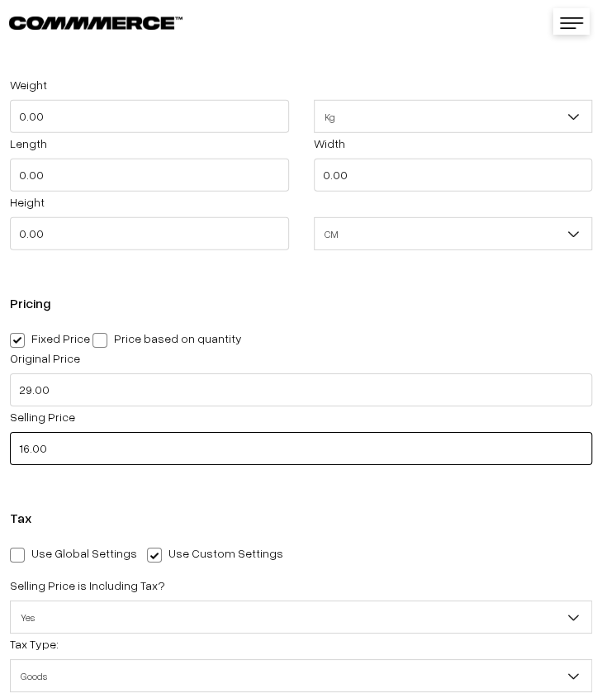
click at [134, 458] on input "16.00" at bounding box center [301, 448] width 582 height 33
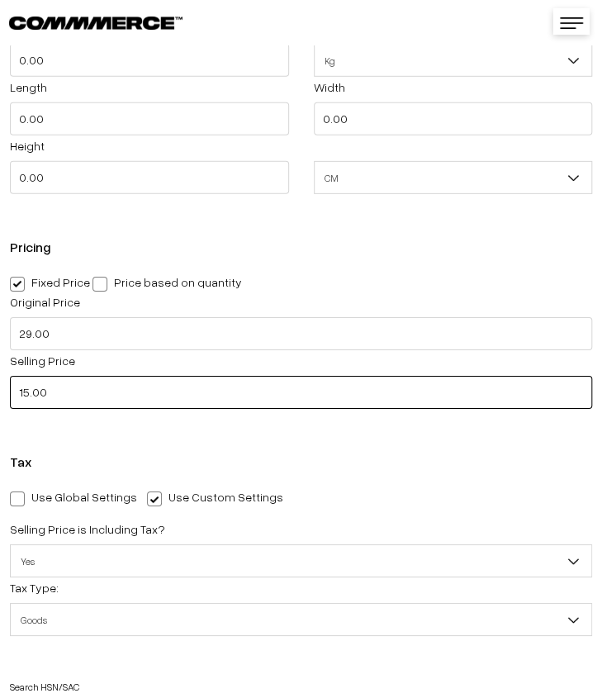
scroll to position [1404, 0]
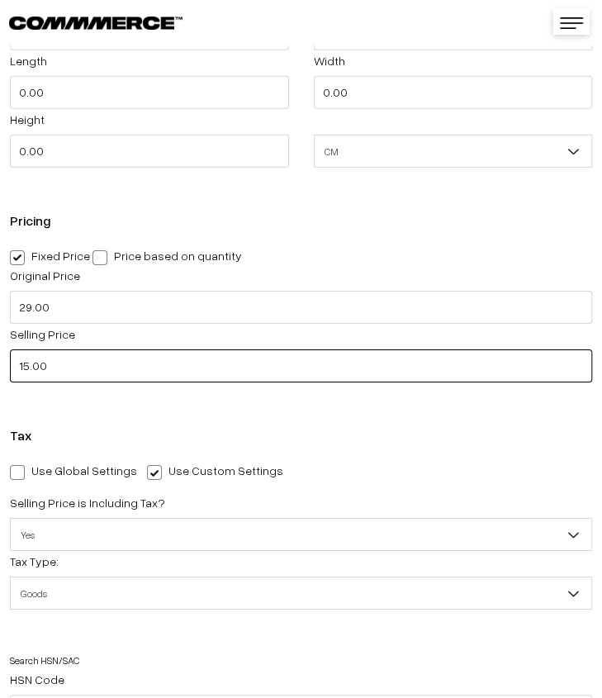
type input "15.00"
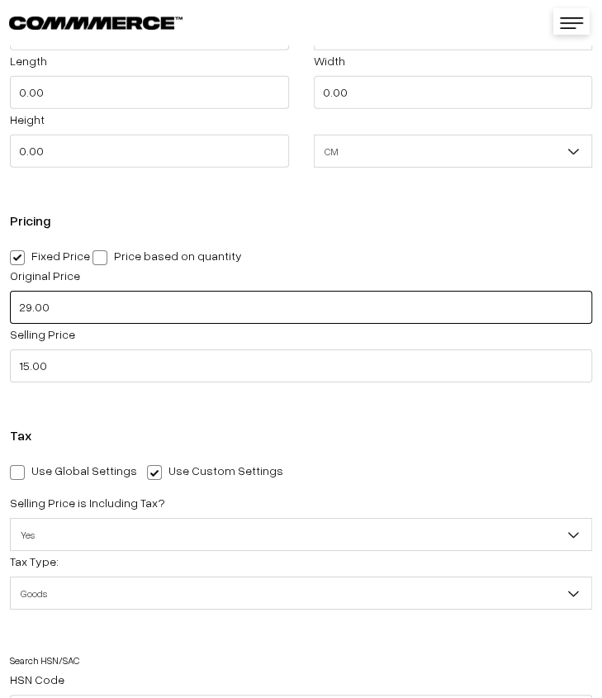
click at [26, 310] on input "29.00" at bounding box center [301, 307] width 582 height 33
type input "79.00"
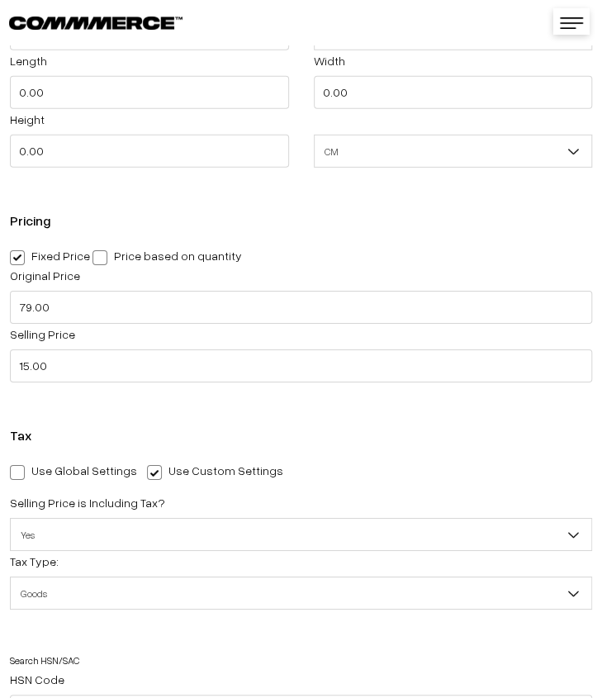
click at [241, 427] on div "Tax Use Global Settings Use Custom Settings Skip Adding Tax Selling Price is In…" at bounding box center [301, 628] width 602 height 434
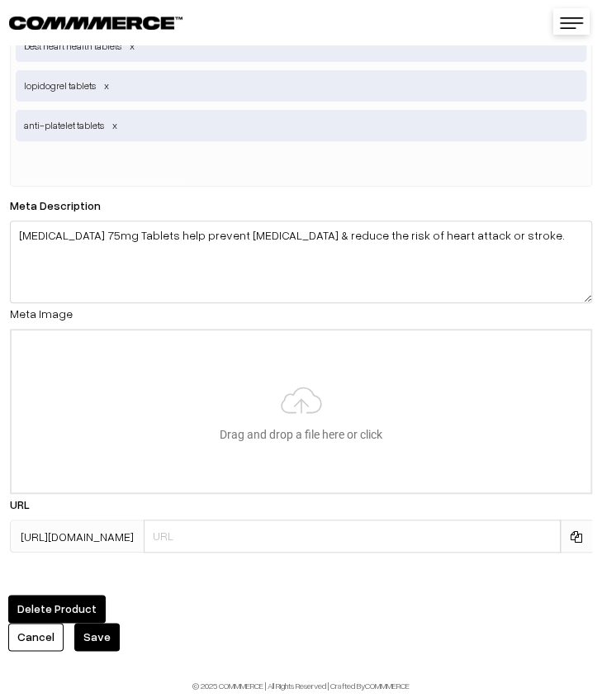
scroll to position [3750, 0]
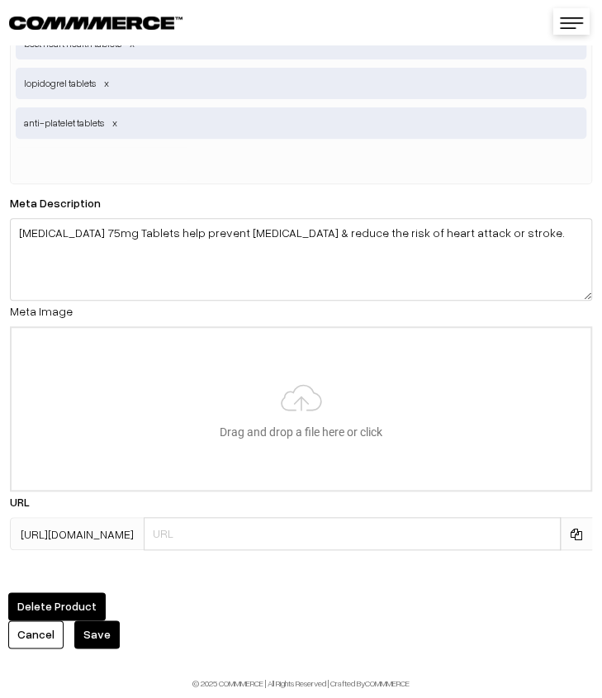
click at [93, 623] on button "Save" at bounding box center [96, 634] width 45 height 28
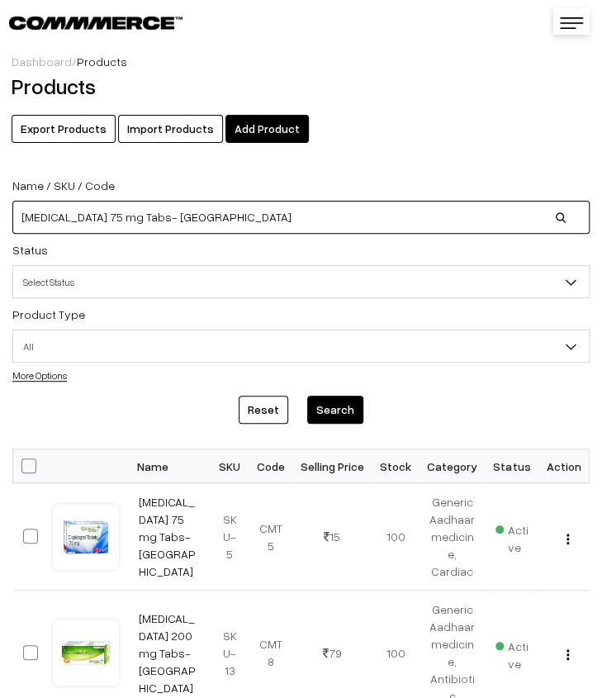
click at [168, 218] on input "Clopidogrel 75 mg Tabs- GA" at bounding box center [300, 217] width 577 height 33
type input "C"
paste input "Crepe Bandage 08 cm"
type input "Crepe Bandage 08 cm"
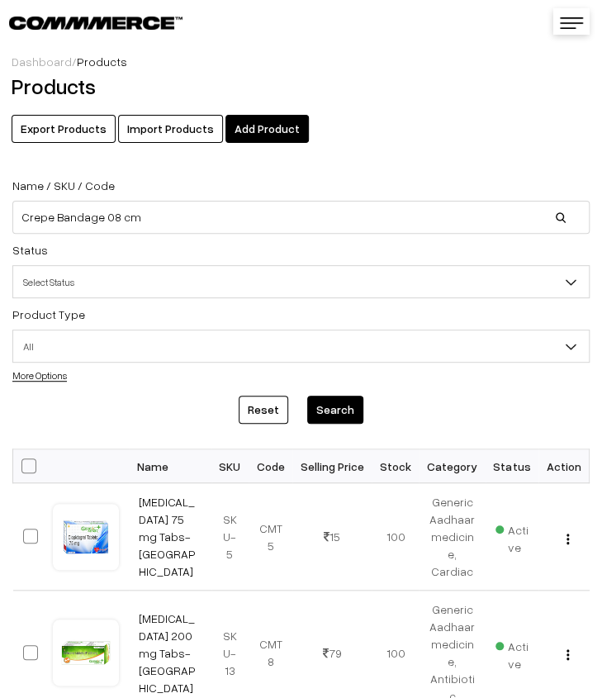
click at [345, 417] on button "Search" at bounding box center [335, 410] width 56 height 28
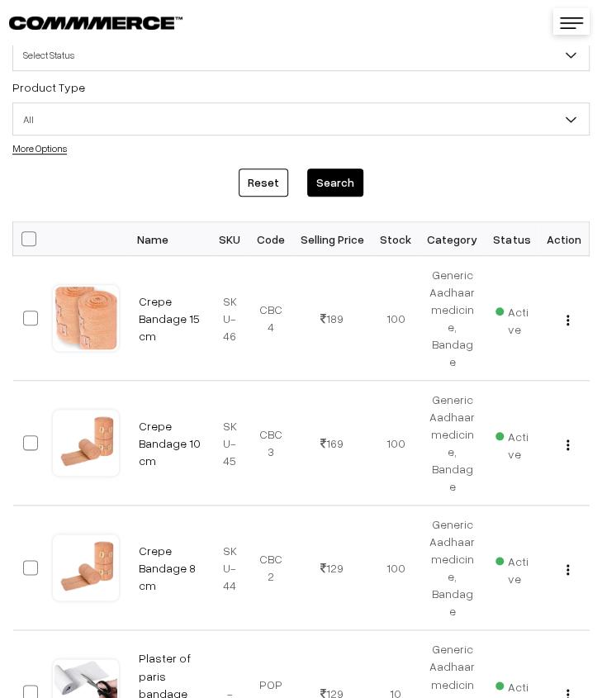
scroll to position [330, 0]
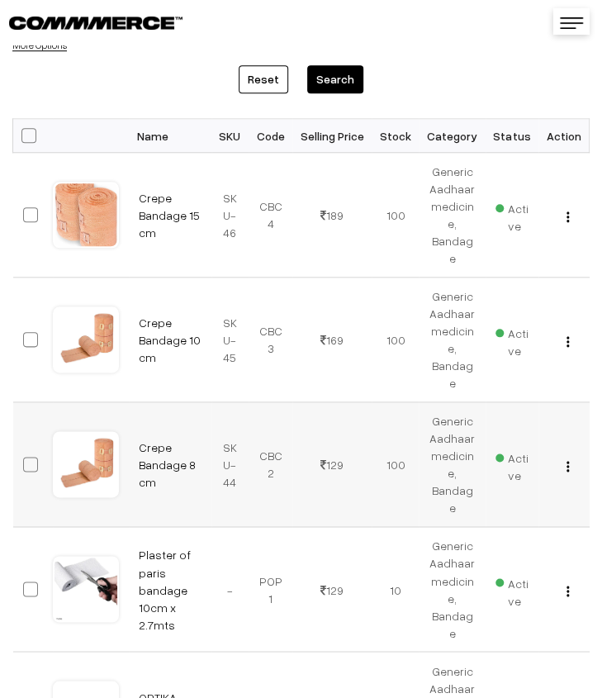
click at [569, 465] on img "button" at bounding box center [568, 466] width 2 height 11
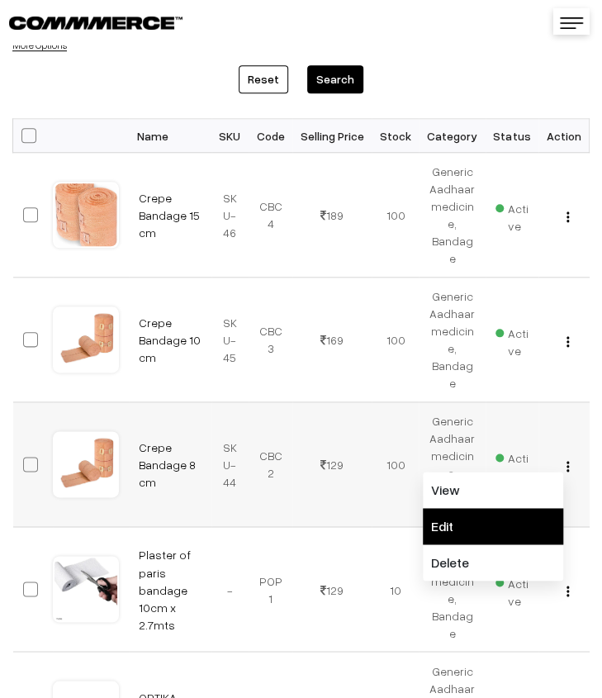
click at [505, 513] on link "Edit" at bounding box center [493, 526] width 140 height 36
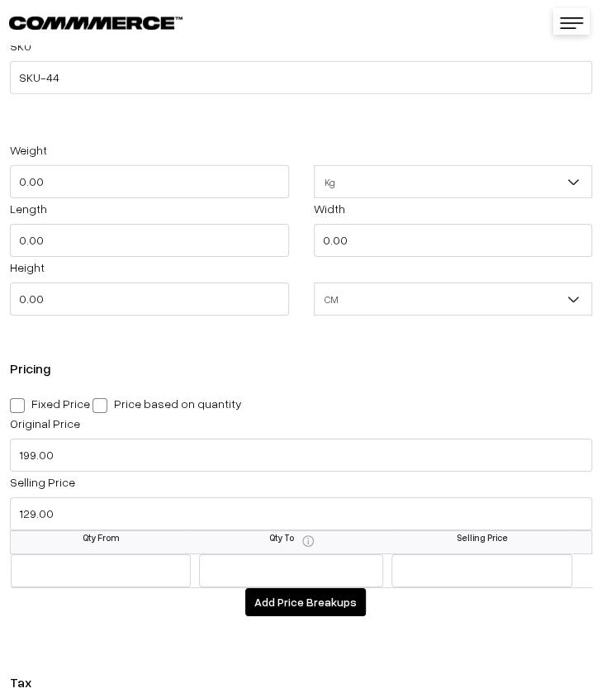
scroll to position [1487, 0]
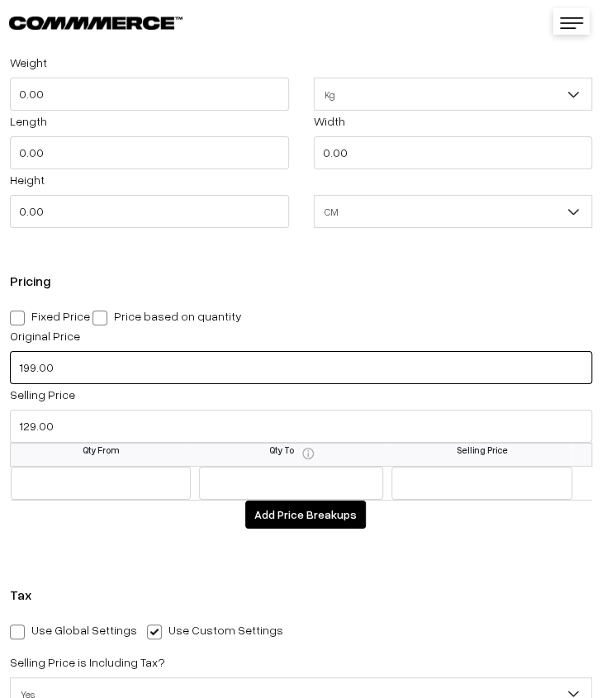
click at [145, 371] on input "199.00" at bounding box center [301, 367] width 582 height 33
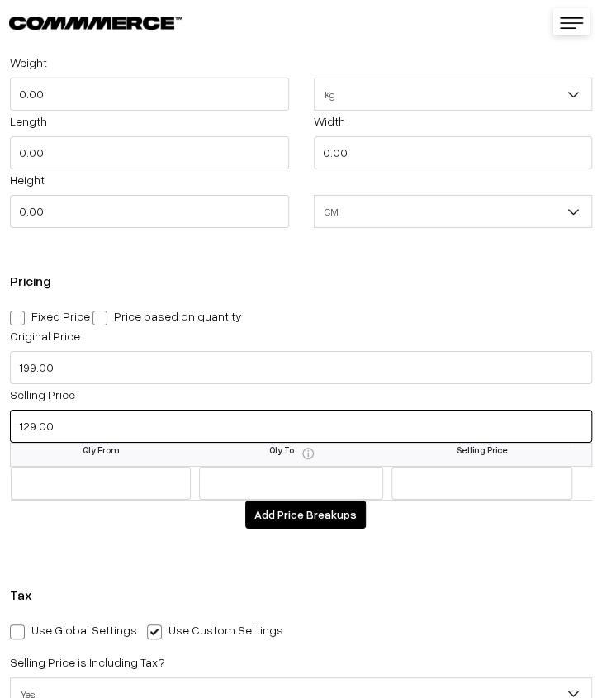
click at [94, 426] on input "129.00" at bounding box center [301, 426] width 582 height 33
drag, startPoint x: 93, startPoint y: 425, endPoint x: 84, endPoint y: 425, distance: 9.1
click at [89, 425] on input "129.00" at bounding box center [301, 426] width 582 height 33
type input "99.00"
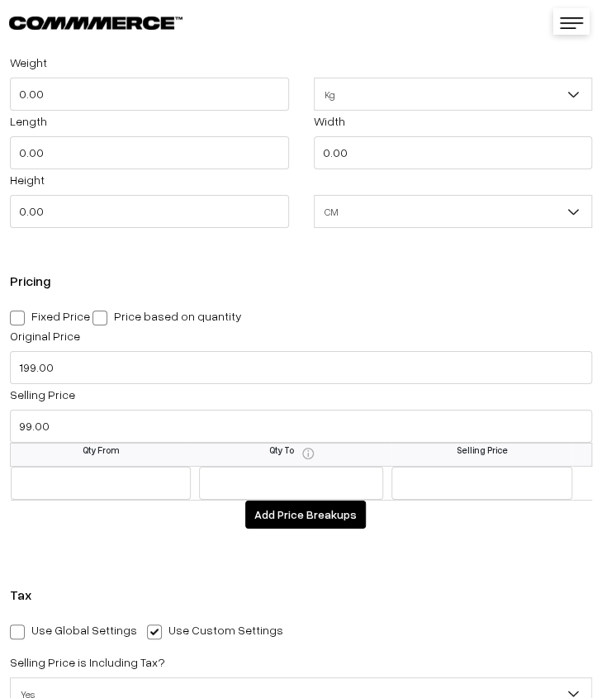
click at [149, 547] on div "Pricing Fixed Price Price based on quantity Original Price 199.00 Selling Price…" at bounding box center [301, 407] width 602 height 301
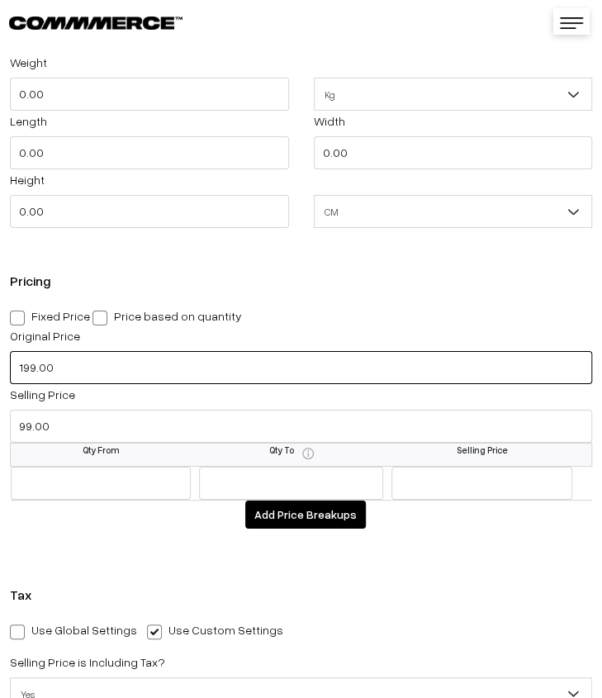
click at [26, 371] on input "199.00" at bounding box center [301, 367] width 582 height 33
type input "299.00"
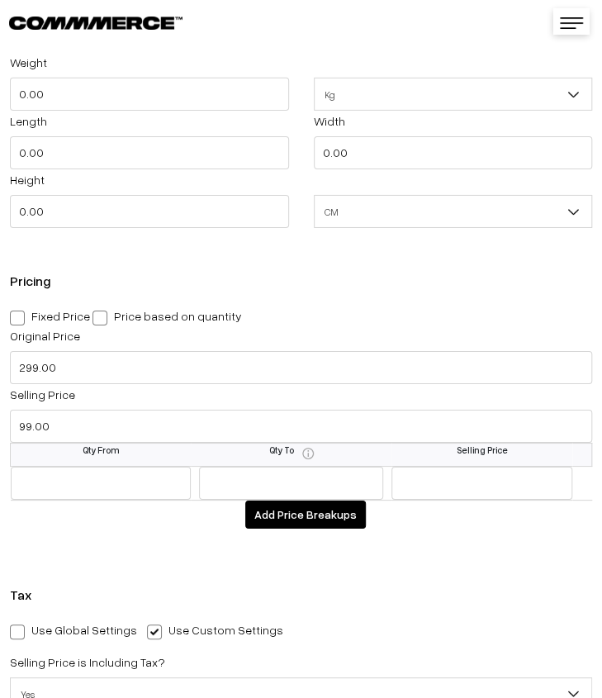
click at [126, 544] on div "Pricing Fixed Price Price based on quantity Original Price 299.00 Selling Price…" at bounding box center [301, 407] width 602 height 301
click at [20, 318] on span at bounding box center [17, 318] width 15 height 15
click at [20, 318] on input "Fixed Price" at bounding box center [15, 315] width 11 height 11
radio input "true"
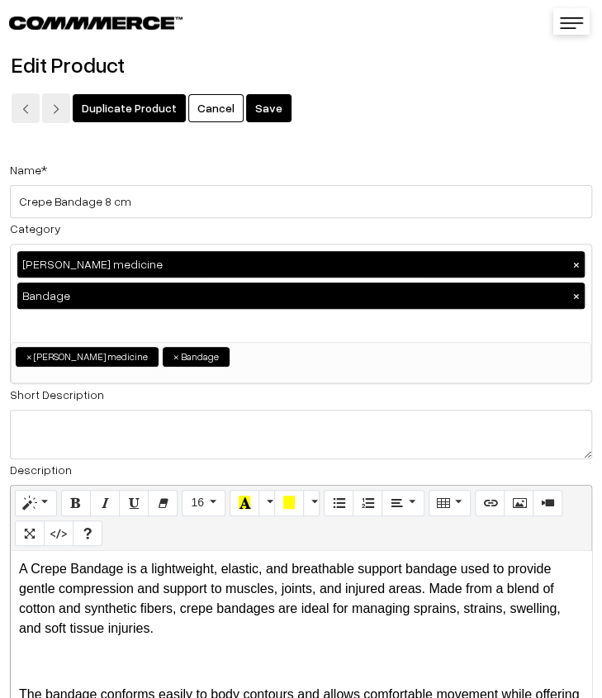
scroll to position [0, 0]
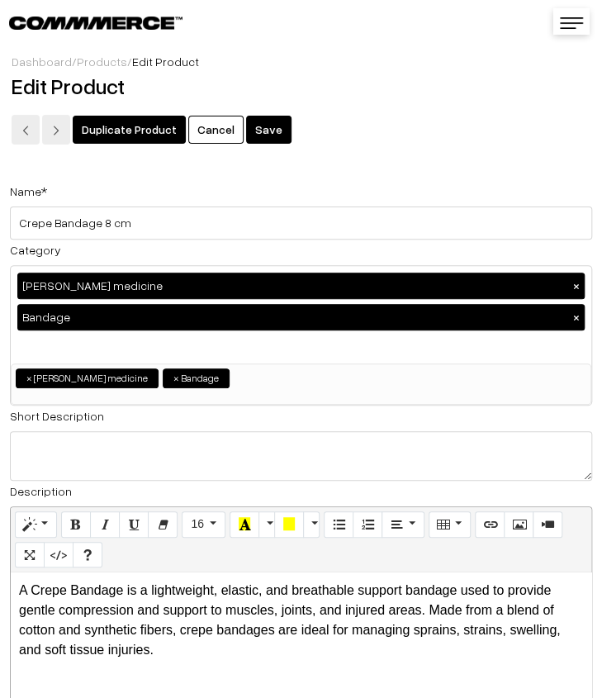
click at [249, 128] on button "Save" at bounding box center [268, 130] width 45 height 28
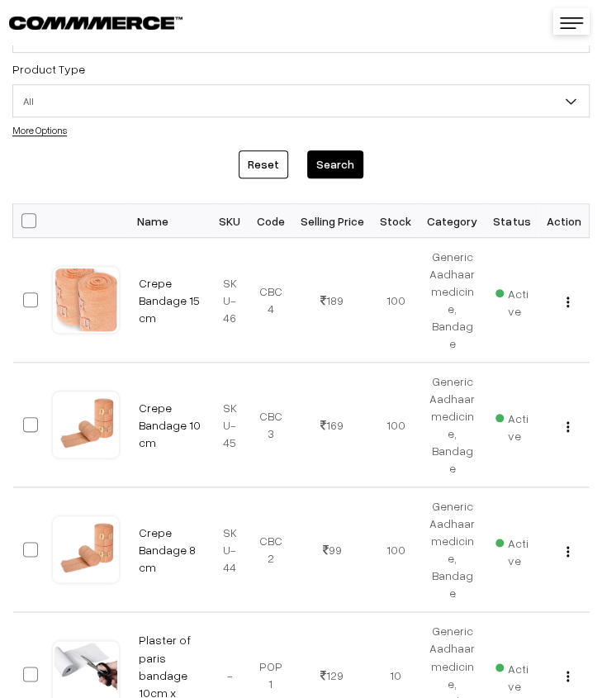
scroll to position [248, 0]
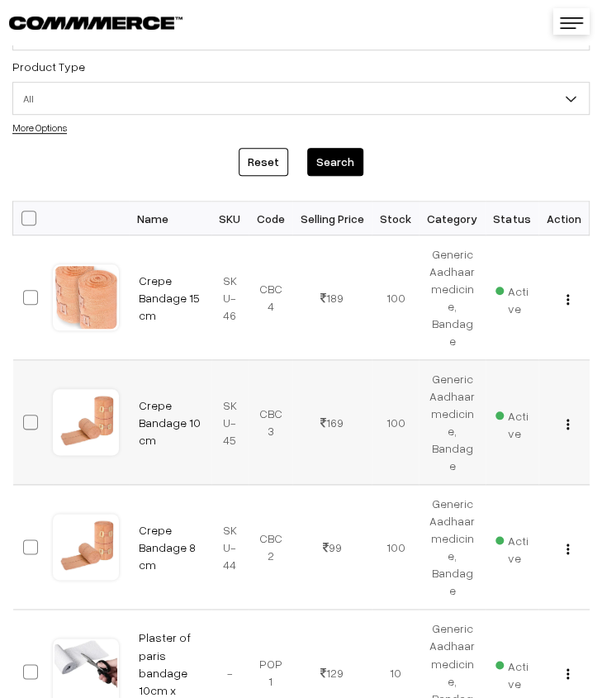
click at [568, 423] on img "button" at bounding box center [568, 424] width 2 height 11
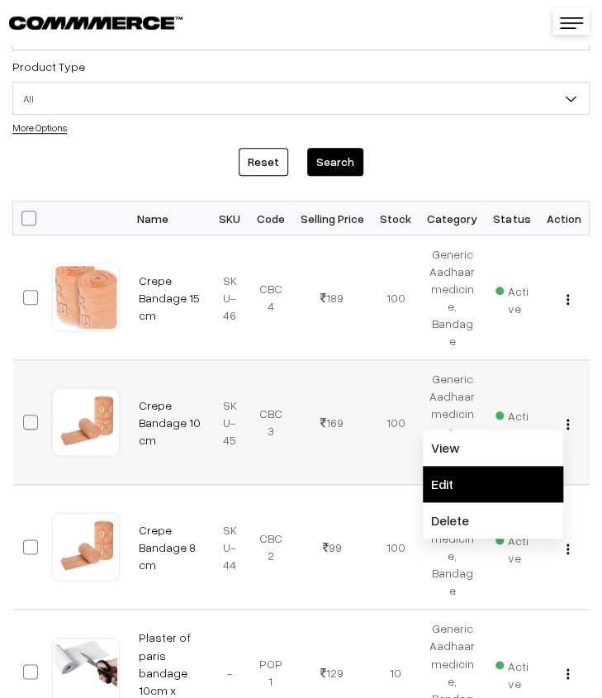
click at [515, 486] on link "Edit" at bounding box center [493, 484] width 140 height 36
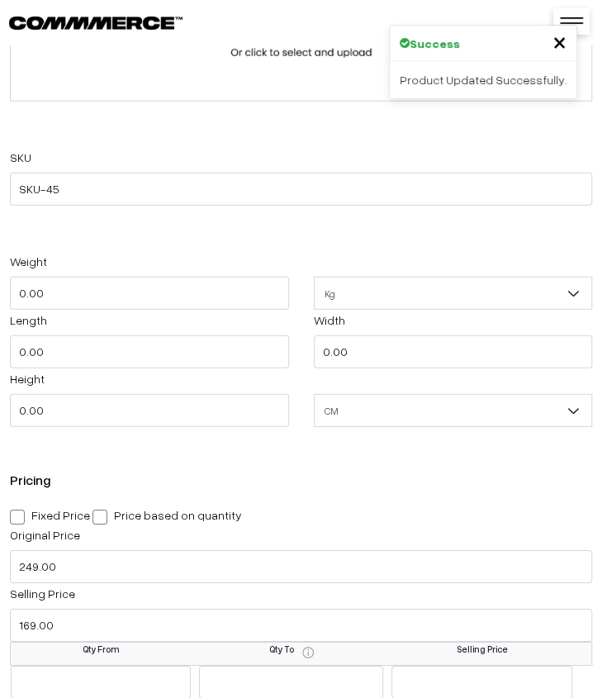
scroll to position [1321, 0]
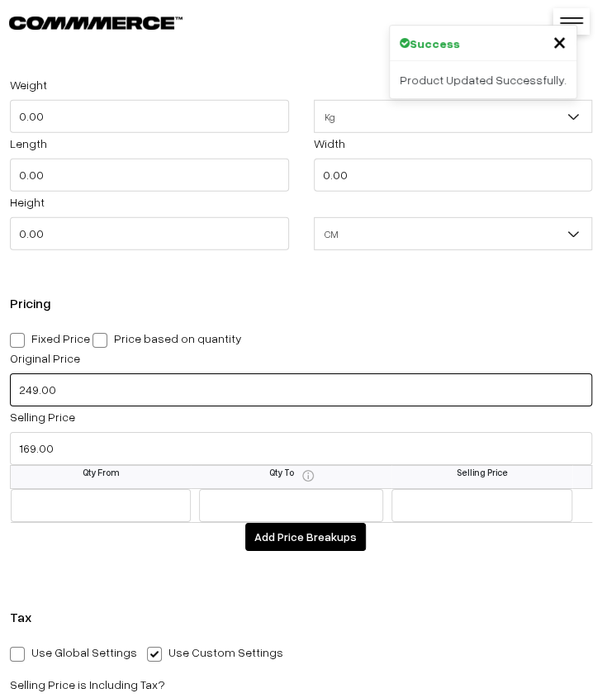
click at [133, 403] on input "249.00" at bounding box center [301, 389] width 582 height 33
type input "299.00"
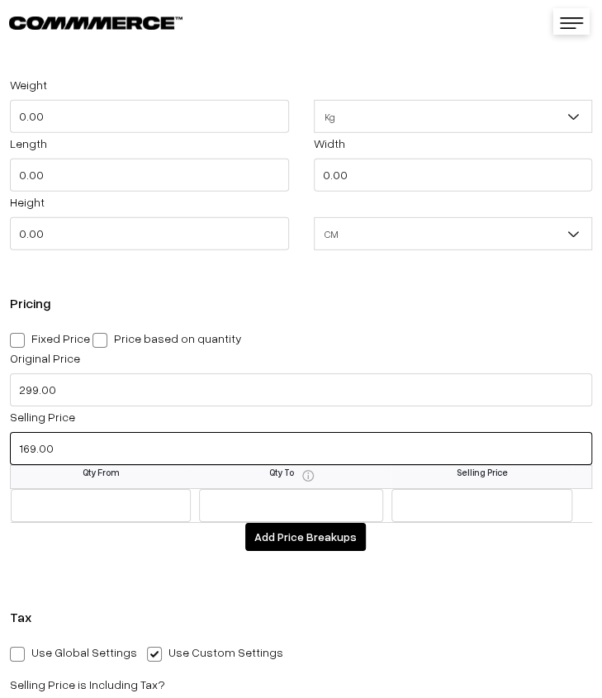
click at [77, 458] on input "169.00" at bounding box center [301, 448] width 582 height 33
click at [74, 452] on input "169.00" at bounding box center [301, 448] width 582 height 33
type input "109.00"
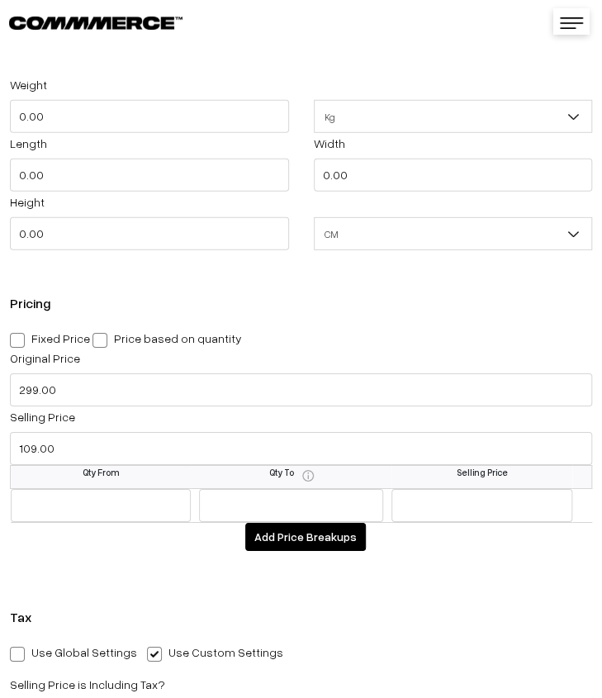
click at [22, 348] on span at bounding box center [17, 340] width 15 height 15
click at [21, 343] on input "Fixed Price" at bounding box center [15, 337] width 11 height 11
radio input "true"
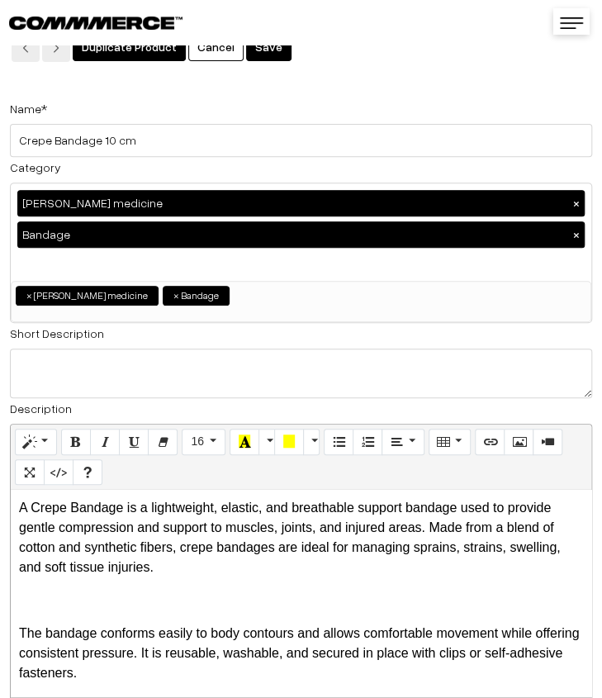
scroll to position [0, 0]
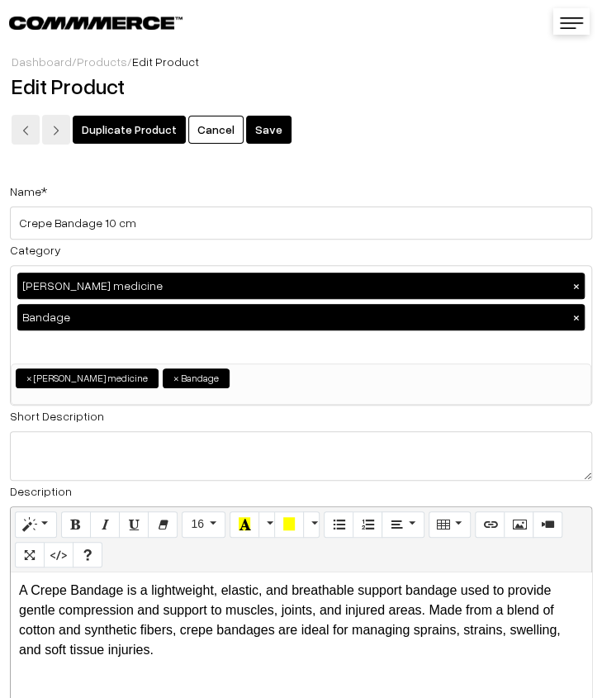
click at [252, 135] on button "Save" at bounding box center [268, 130] width 45 height 28
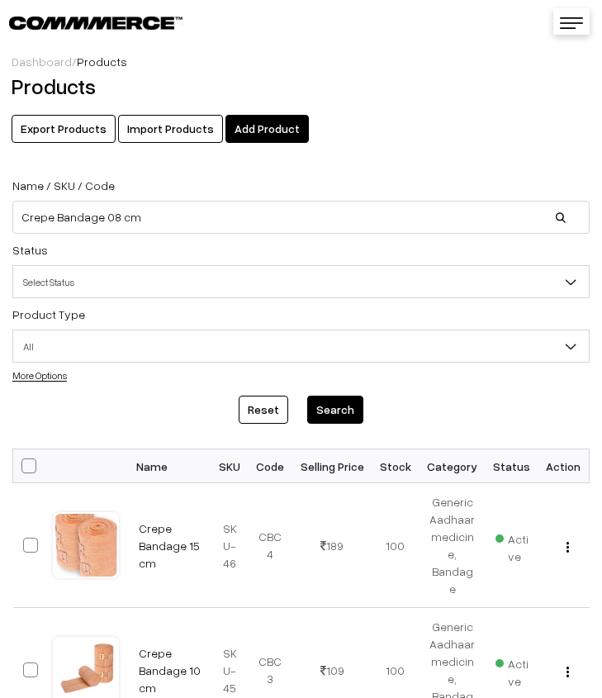
scroll to position [248, 0]
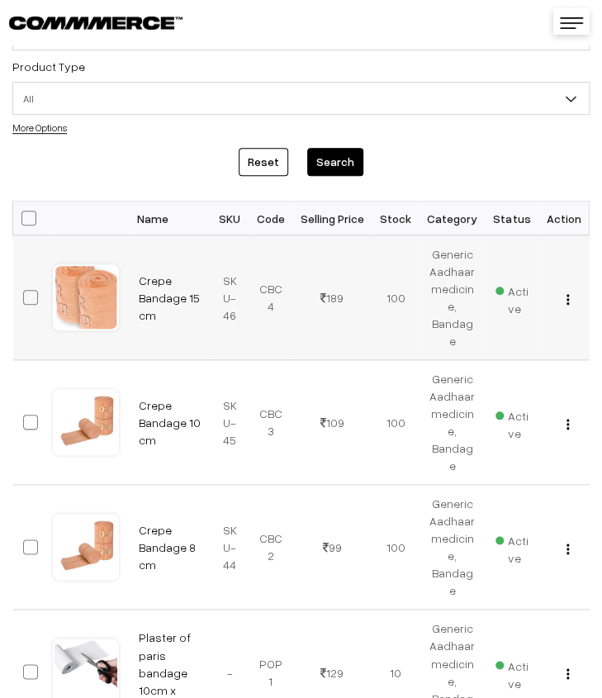
click at [569, 302] on img "button" at bounding box center [568, 299] width 2 height 11
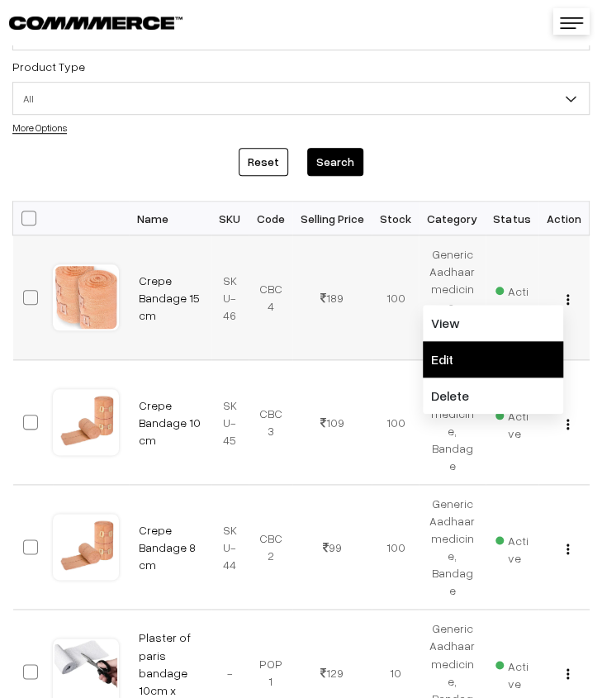
click at [520, 346] on link "Edit" at bounding box center [493, 359] width 140 height 36
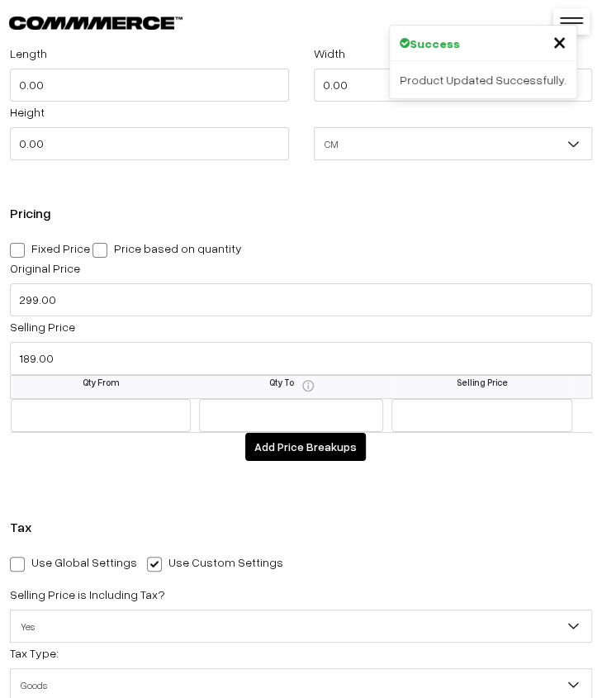
scroll to position [1569, 0]
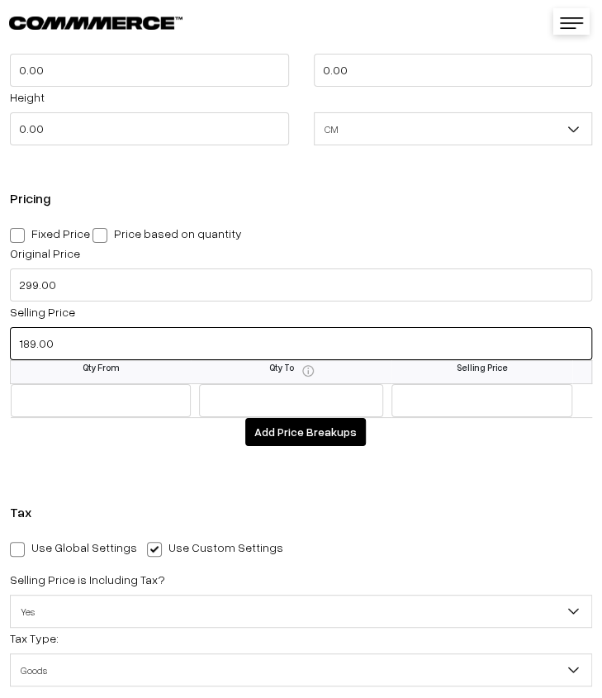
click at [81, 346] on input "189.00" at bounding box center [301, 343] width 582 height 33
type input "159.00"
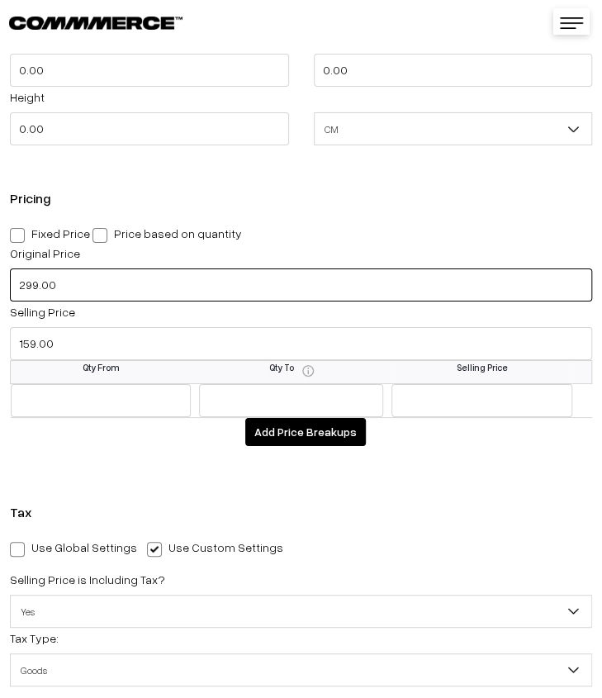
click at [81, 288] on input "299.00" at bounding box center [301, 284] width 582 height 33
click at [28, 283] on input "299.00" at bounding box center [301, 284] width 582 height 33
type input "499.00"
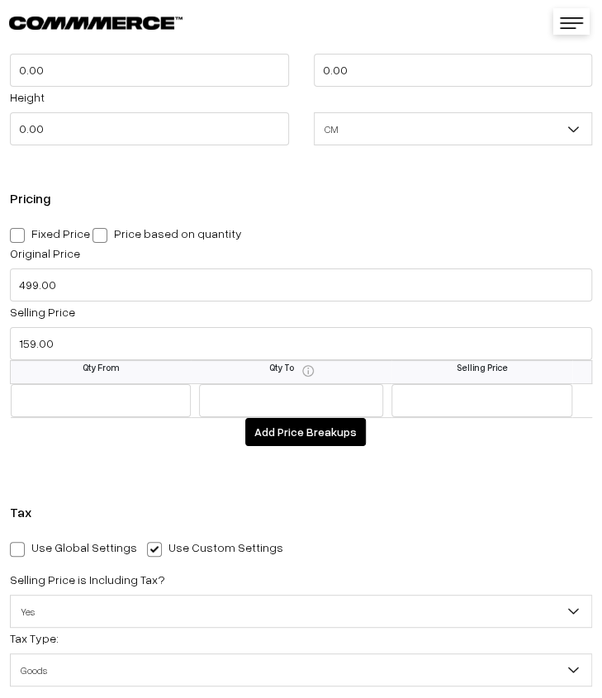
click at [17, 243] on span at bounding box center [17, 235] width 15 height 15
click at [17, 238] on input "Fixed Price" at bounding box center [15, 232] width 11 height 11
radio input "true"
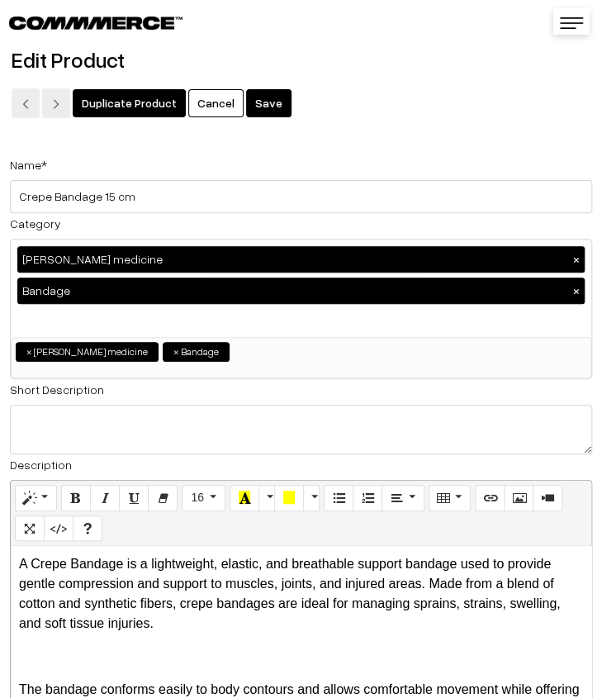
scroll to position [0, 0]
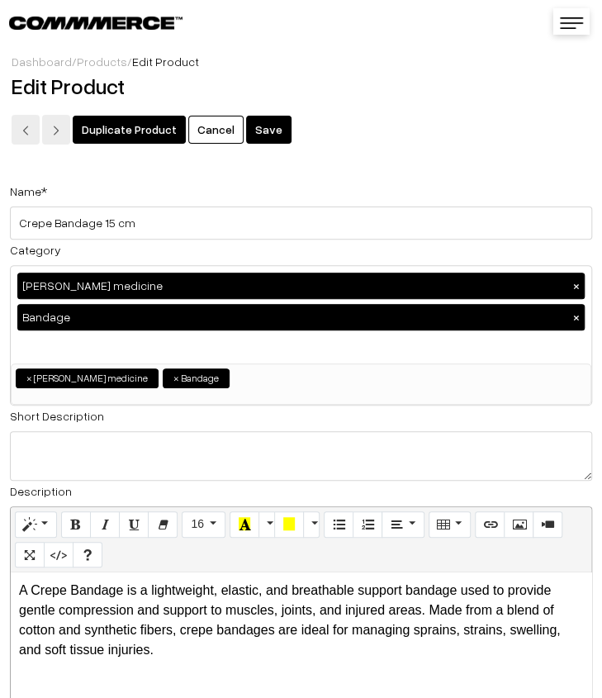
click at [252, 129] on button "Save" at bounding box center [268, 130] width 45 height 28
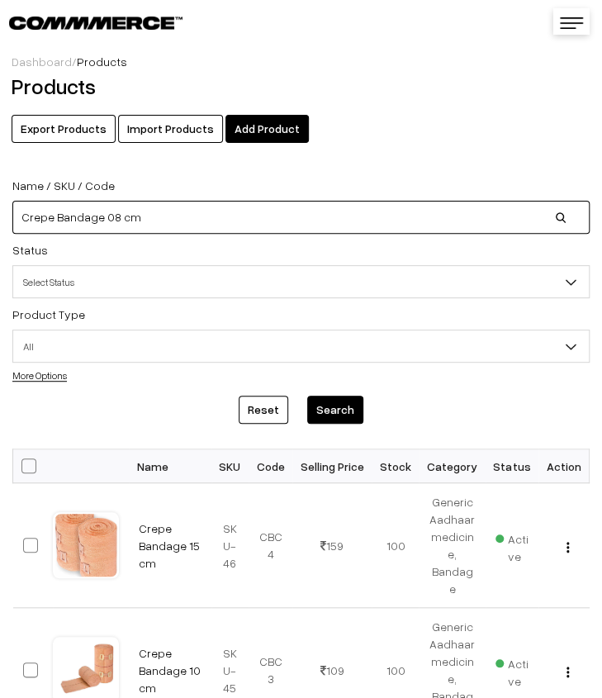
drag, startPoint x: 137, startPoint y: 207, endPoint x: 149, endPoint y: 228, distance: 23.7
click at [138, 207] on input "Crepe Bandage 08 cm" at bounding box center [300, 217] width 577 height 33
type input "C"
paste input "Digital Thermometer"
type input "Digital Thermometer"
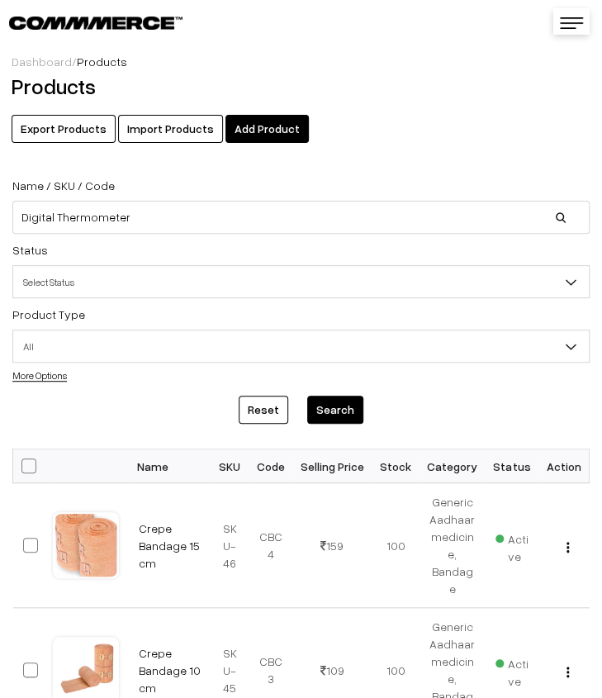
click at [329, 401] on button "Search" at bounding box center [335, 410] width 56 height 28
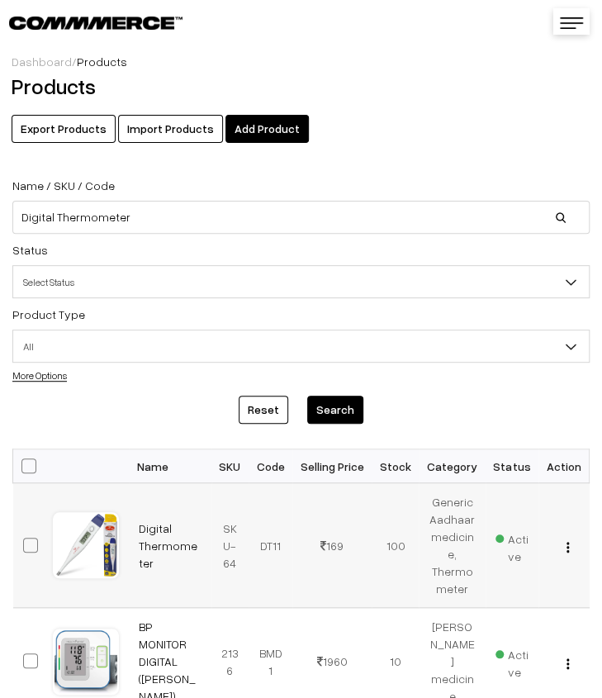
click at [569, 551] on img "button" at bounding box center [568, 547] width 2 height 11
click at [527, 597] on link "Edit" at bounding box center [493, 607] width 140 height 36
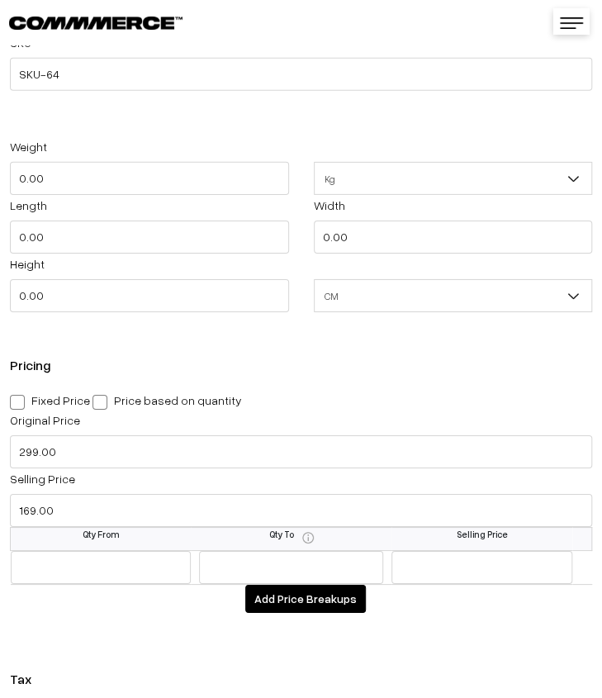
scroll to position [1404, 0]
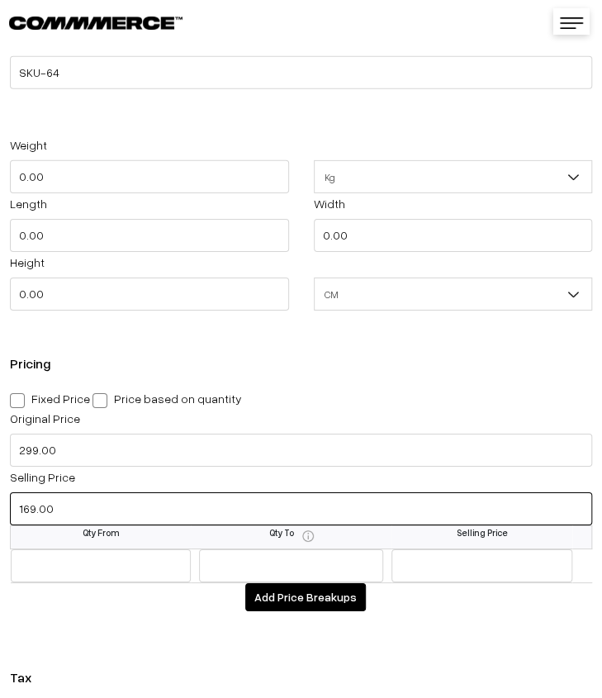
click at [46, 510] on input "169.00" at bounding box center [301, 508] width 582 height 33
type input "109.00"
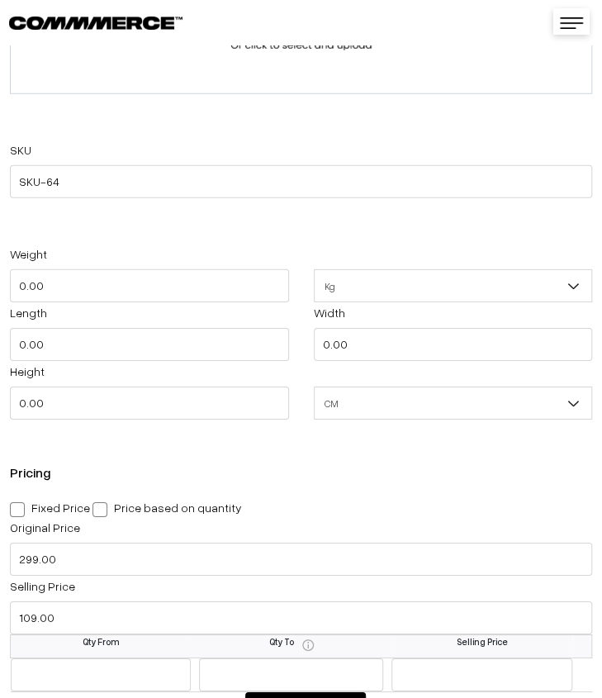
scroll to position [1321, 0]
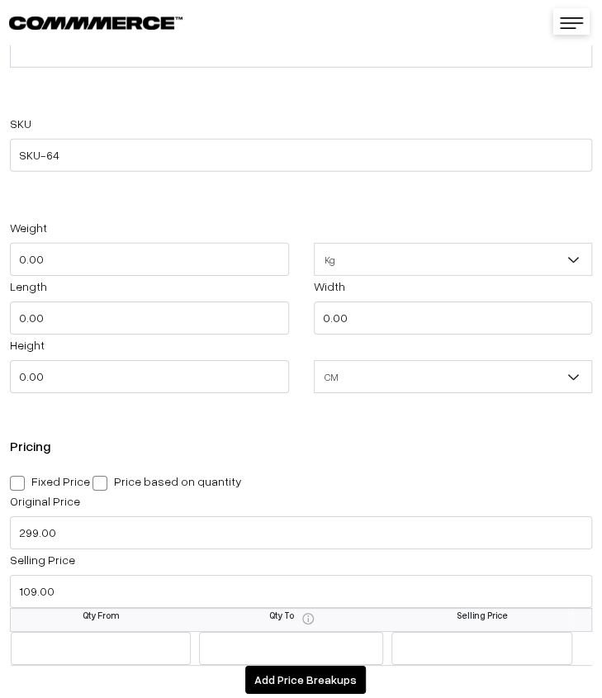
click at [21, 484] on span at bounding box center [17, 483] width 15 height 15
click at [21, 484] on input "Fixed Price" at bounding box center [15, 480] width 11 height 11
radio input "true"
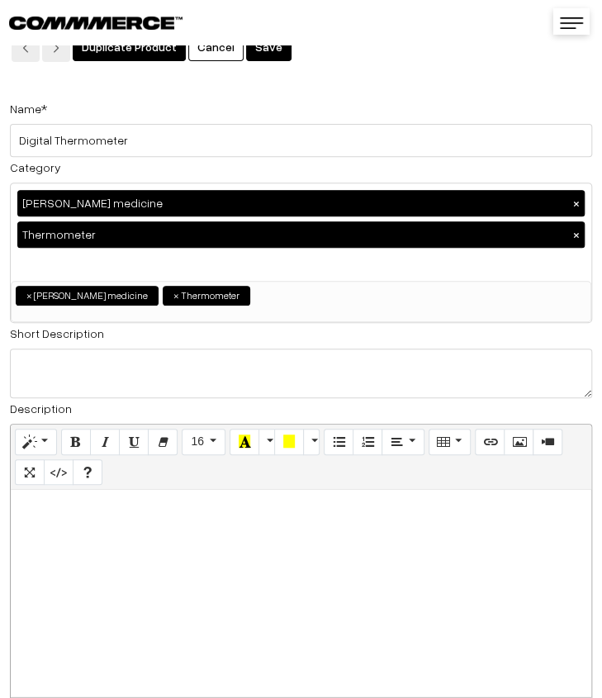
scroll to position [0, 0]
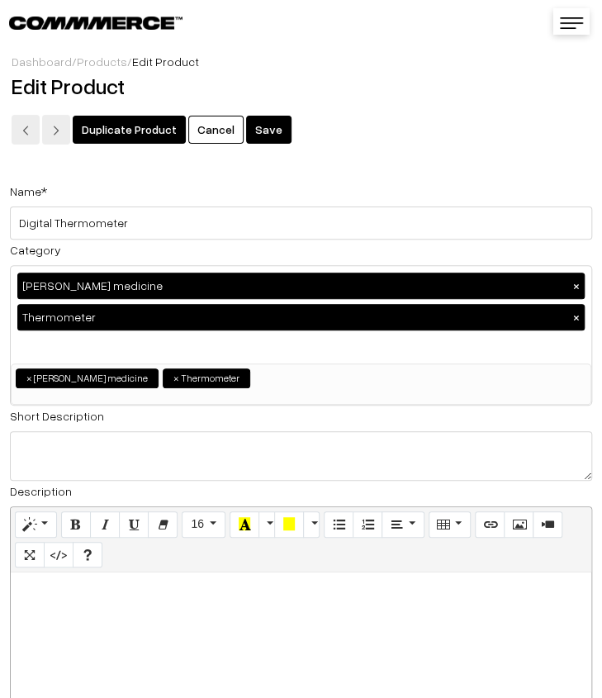
click at [259, 126] on button "Save" at bounding box center [268, 130] width 45 height 28
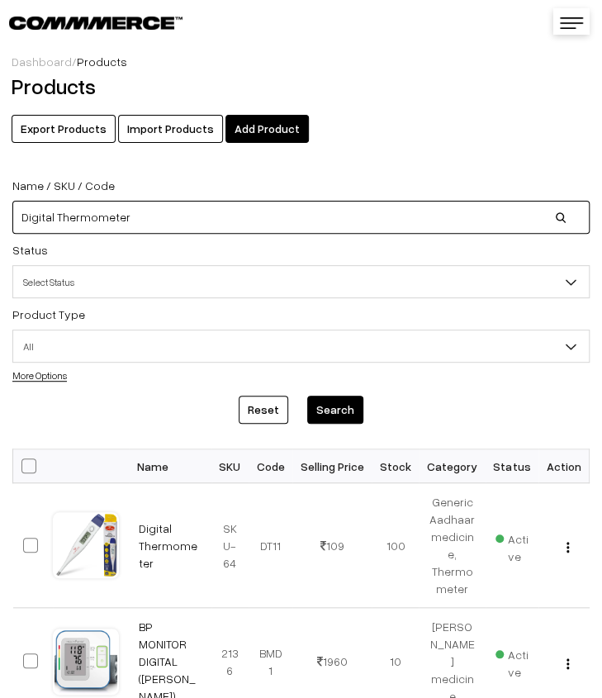
click at [197, 218] on input "Digital Thermometer" at bounding box center [300, 217] width 577 height 33
type input "D"
click at [130, 229] on input at bounding box center [300, 217] width 577 height 33
paste input "[MEDICAL_DATA] 40 mg Tabs- [GEOGRAPHIC_DATA]"
type input "[MEDICAL_DATA] 40 mg Tabs- [GEOGRAPHIC_DATA]"
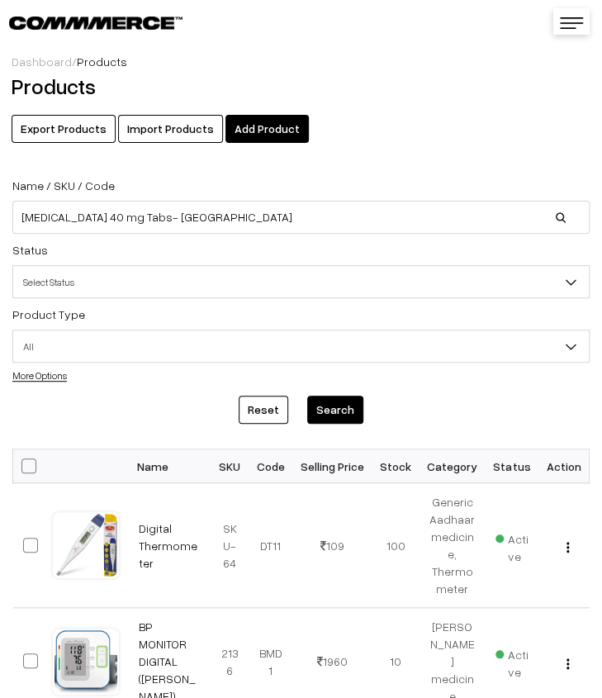
click at [343, 417] on button "Search" at bounding box center [335, 410] width 56 height 28
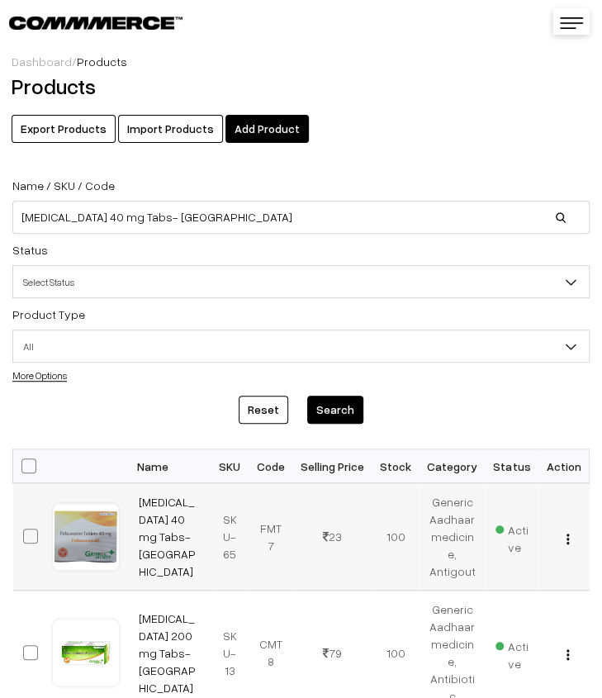
click at [568, 538] on img "button" at bounding box center [568, 539] width 2 height 11
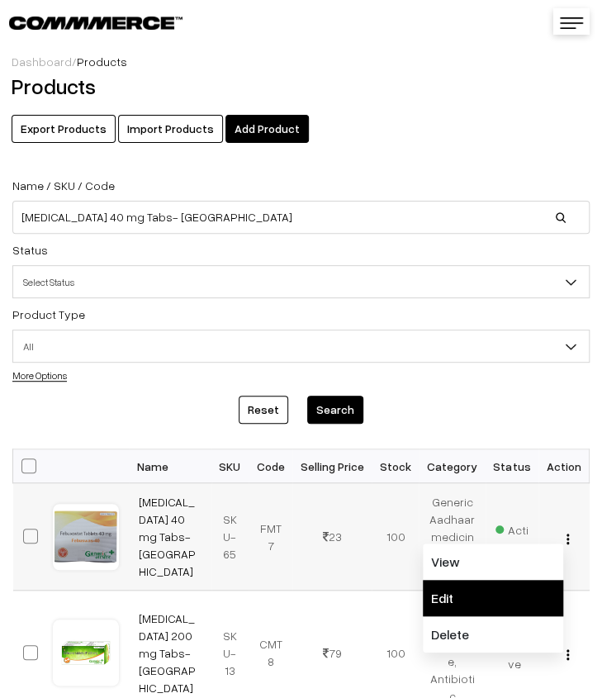
click at [500, 592] on link "Edit" at bounding box center [493, 598] width 140 height 36
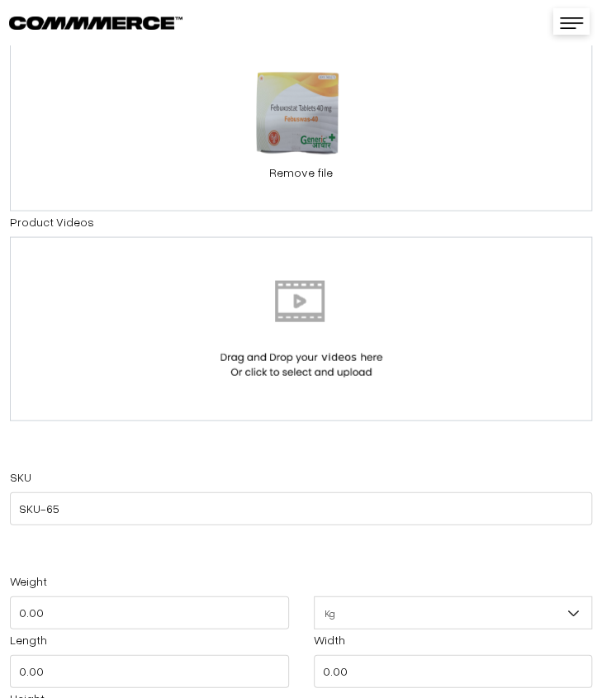
scroll to position [1239, 0]
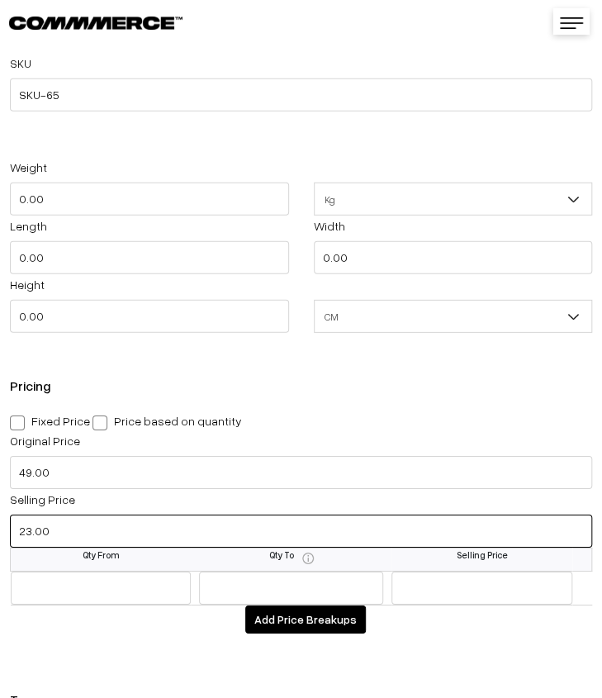
click at [90, 533] on input "23.00" at bounding box center [301, 531] width 582 height 33
type input "22.00"
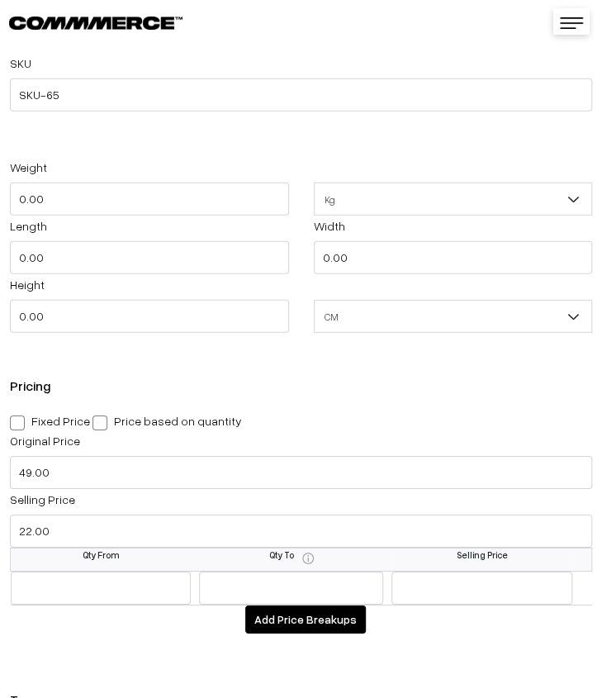
click at [23, 420] on span at bounding box center [17, 422] width 15 height 15
click at [21, 420] on input "Fixed Price" at bounding box center [15, 420] width 11 height 11
radio input "true"
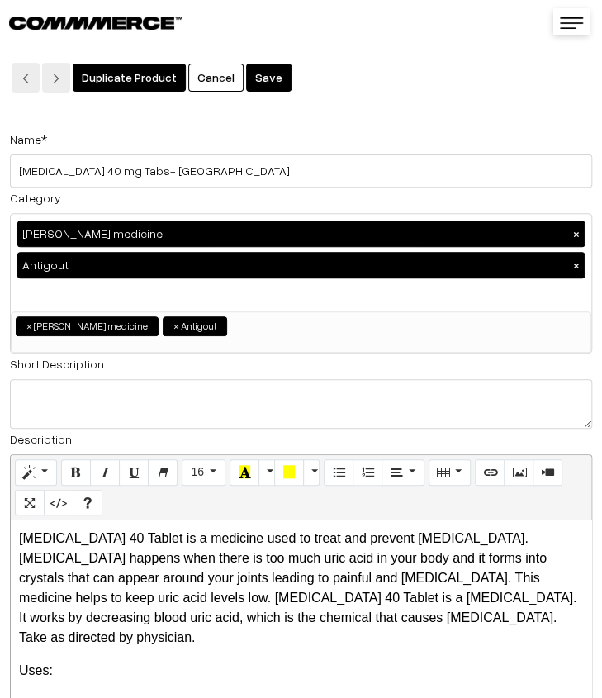
scroll to position [0, 0]
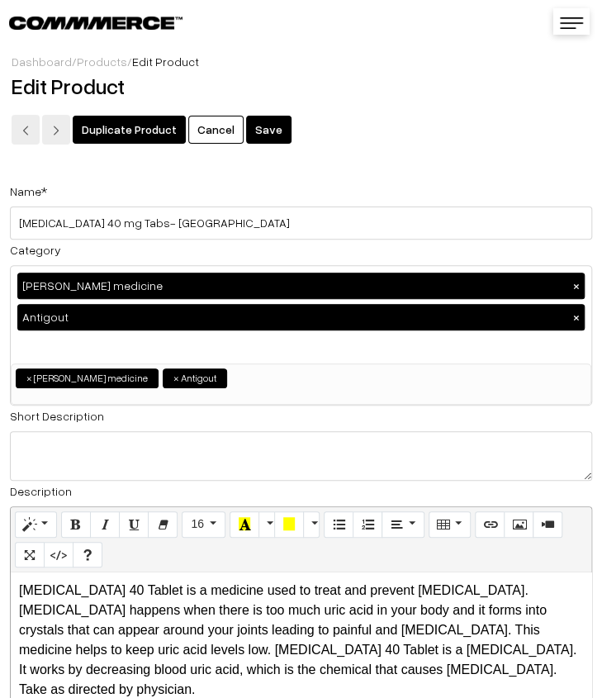
click at [272, 137] on button "Save" at bounding box center [268, 130] width 45 height 28
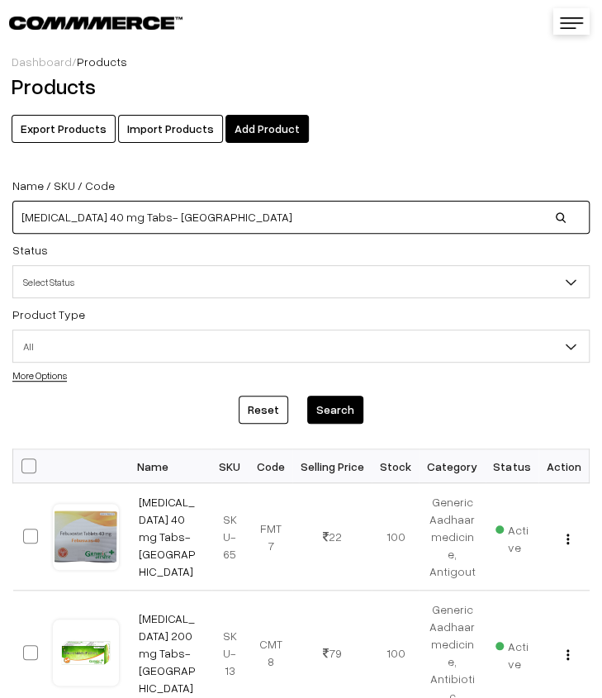
click at [198, 216] on input "[MEDICAL_DATA] 40 mg Tabs- [GEOGRAPHIC_DATA]" at bounding box center [300, 217] width 577 height 33
type input "F"
paste input "[MEDICAL_DATA] 80 Mg TAB- GA"
type input "[MEDICAL_DATA] 80 Mg TAB- GA"
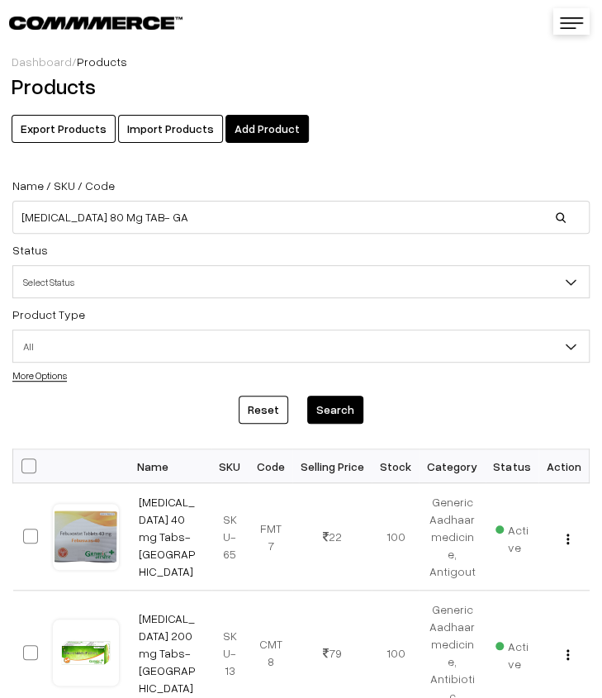
click at [340, 405] on button "Search" at bounding box center [335, 410] width 56 height 28
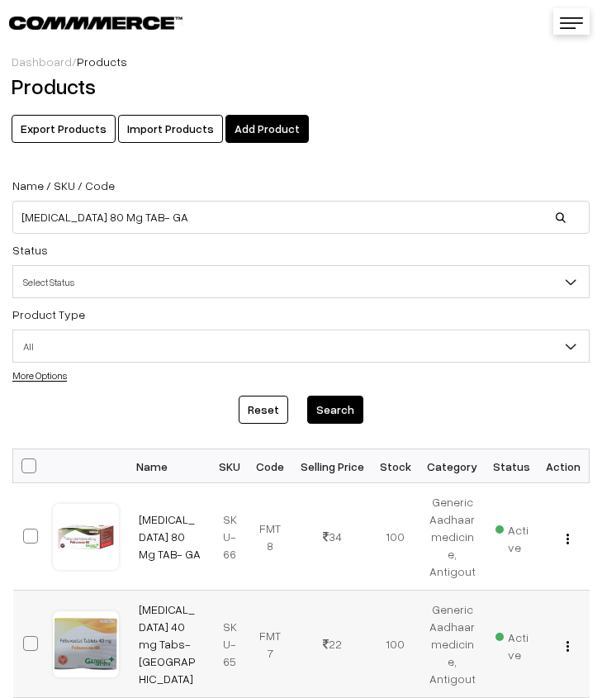
scroll to position [248, 0]
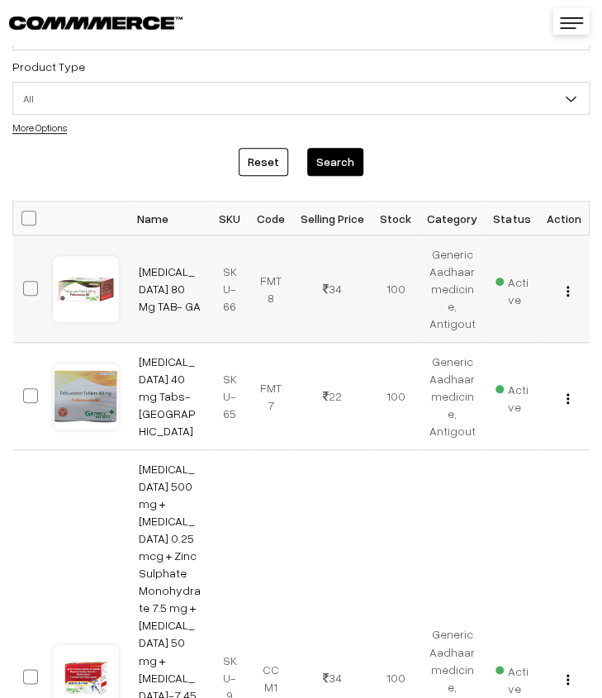
click at [568, 292] on img "button" at bounding box center [568, 291] width 2 height 11
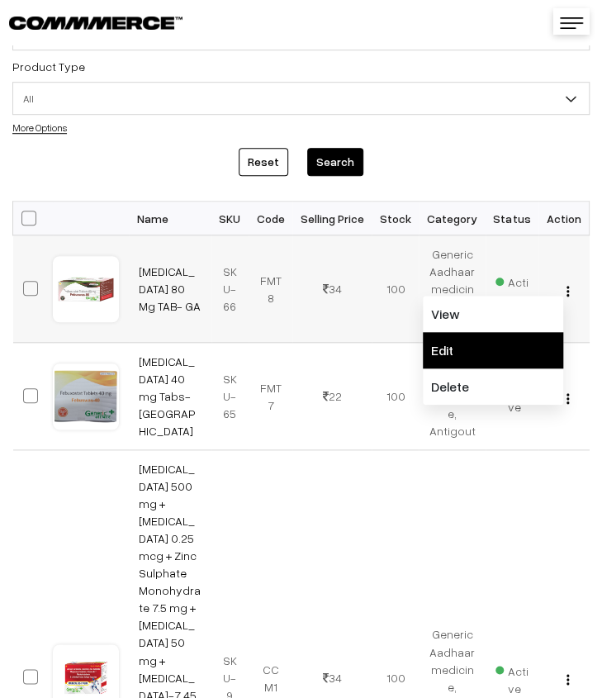
click at [454, 338] on link "Edit" at bounding box center [493, 350] width 140 height 36
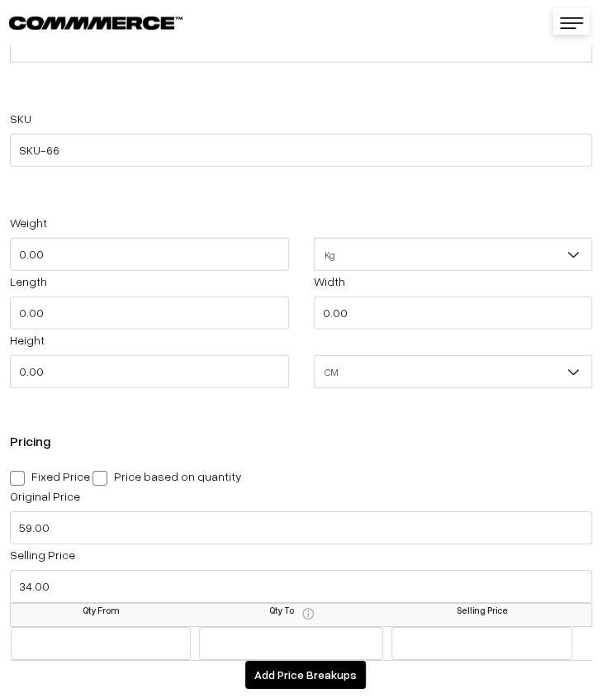
scroll to position [1321, 0]
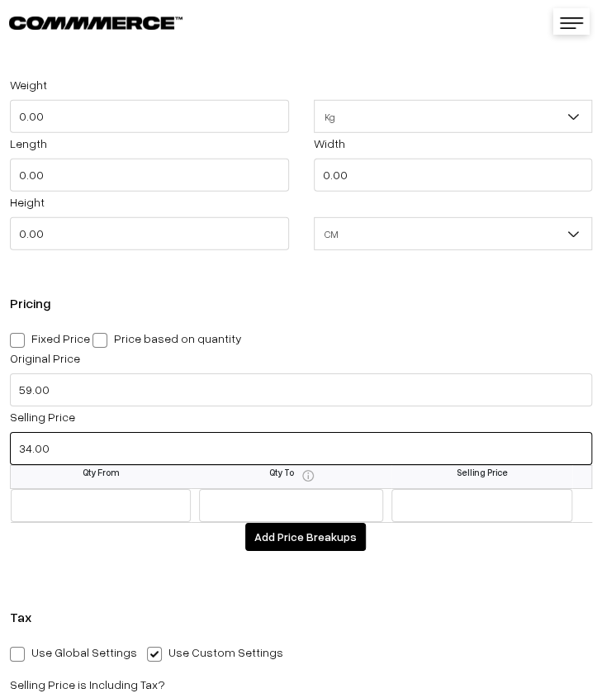
click at [117, 447] on input "34.00" at bounding box center [301, 448] width 582 height 33
type input "35.00"
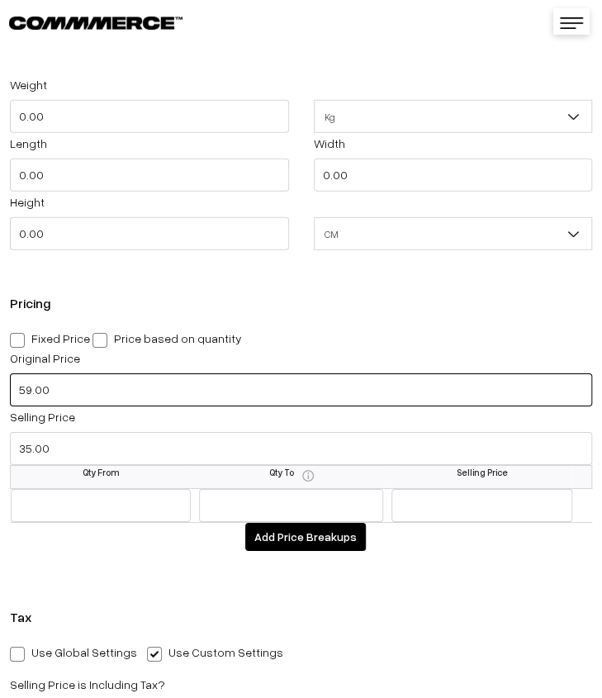
click at [25, 396] on input "59.00" at bounding box center [301, 389] width 582 height 33
type input "189.00"
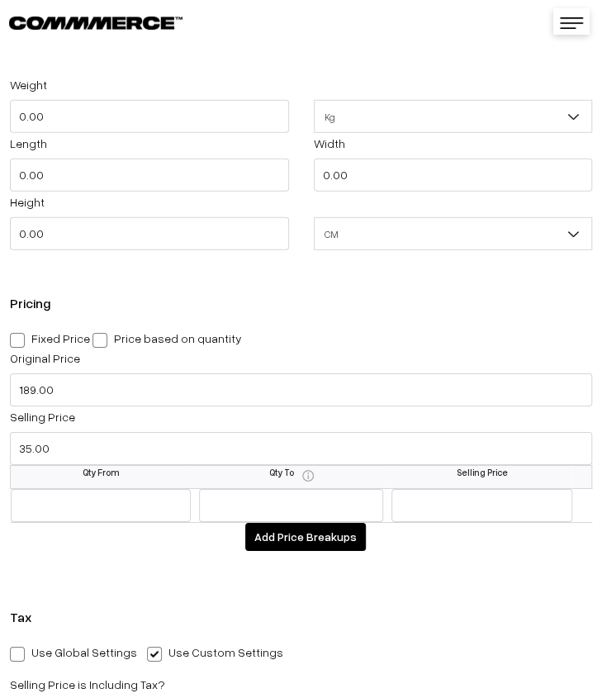
click at [20, 342] on span at bounding box center [17, 340] width 15 height 15
click at [20, 342] on input "Fixed Price" at bounding box center [15, 337] width 11 height 11
radio input "true"
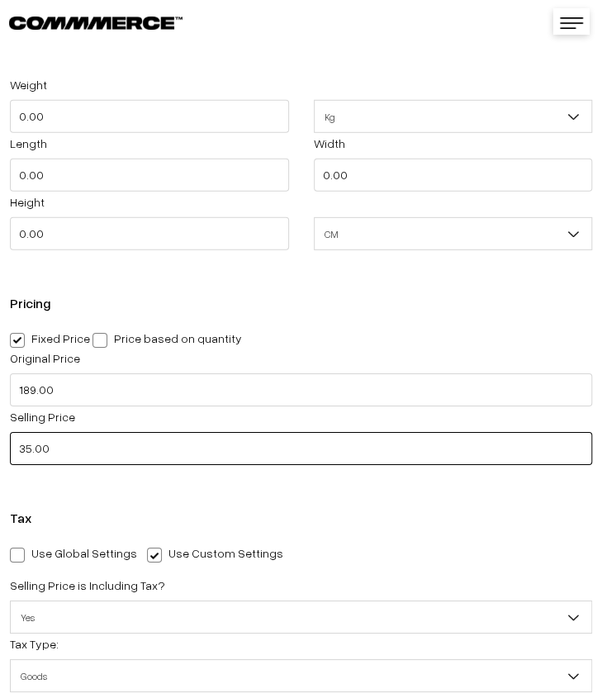
click at [68, 455] on input "35.00" at bounding box center [301, 448] width 582 height 33
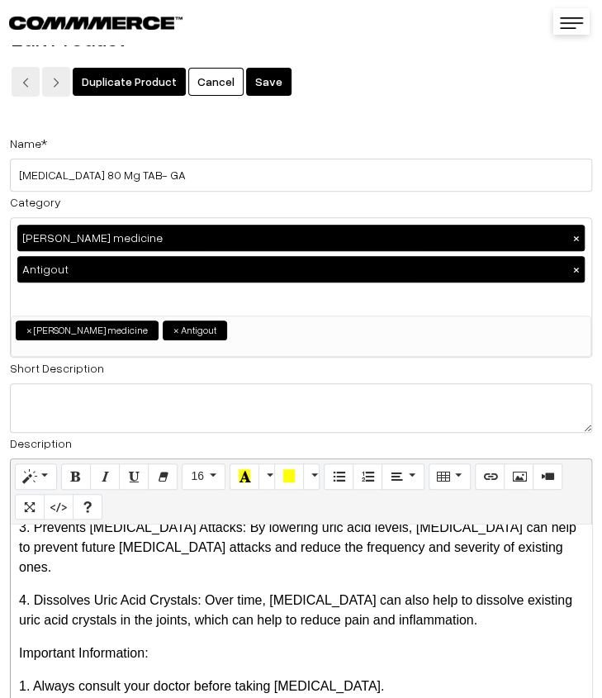
scroll to position [0, 0]
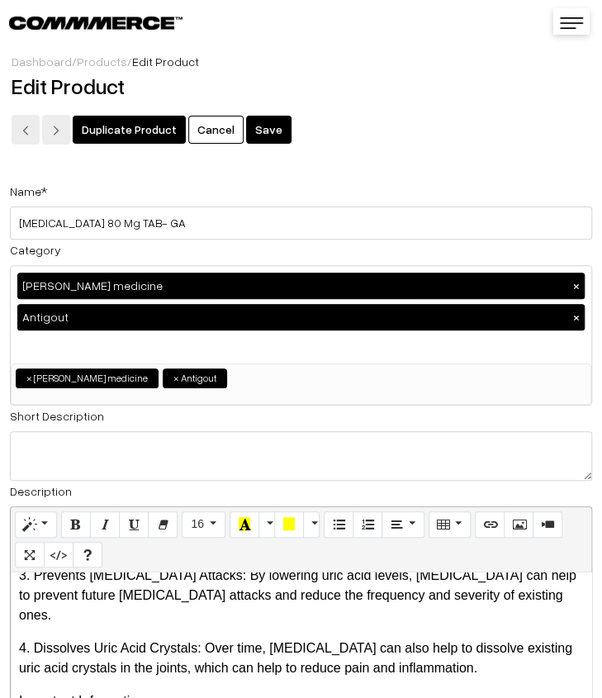
type input "36.00"
click at [261, 118] on button "Save" at bounding box center [268, 130] width 45 height 28
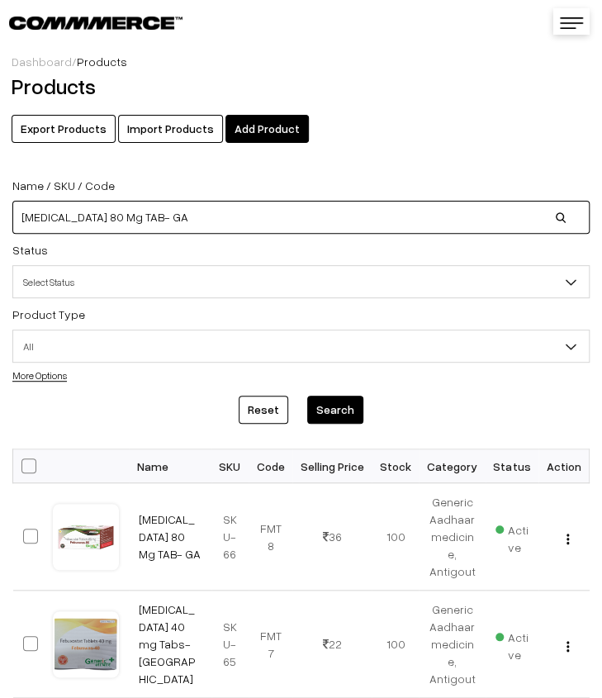
click at [278, 211] on input "[MEDICAL_DATA] 80 Mg TAB- GA" at bounding box center [300, 217] width 577 height 33
type input "F"
click at [140, 212] on input at bounding box center [300, 217] width 577 height 33
paste input "Flaxseed Oil containing Omega 3, 6 & 9 Fatty Acid Softgel Cap- GA"
type input "Flaxseed Oil containing Omega 3, 6 & 9 Fatty Acid Softgel Cap- GA"
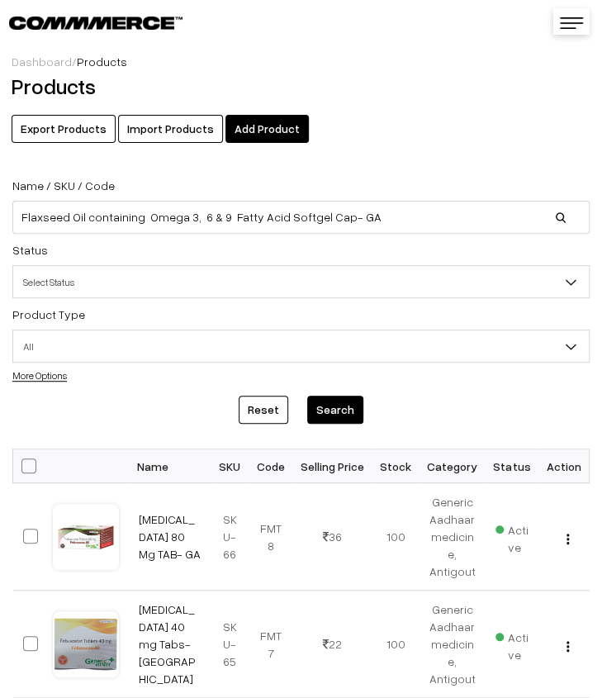
click at [345, 408] on button "Search" at bounding box center [335, 410] width 56 height 28
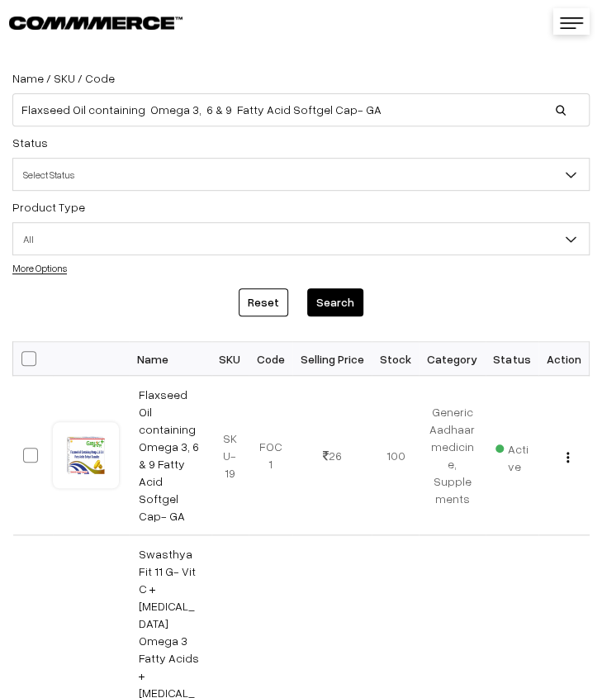
scroll to position [83, 0]
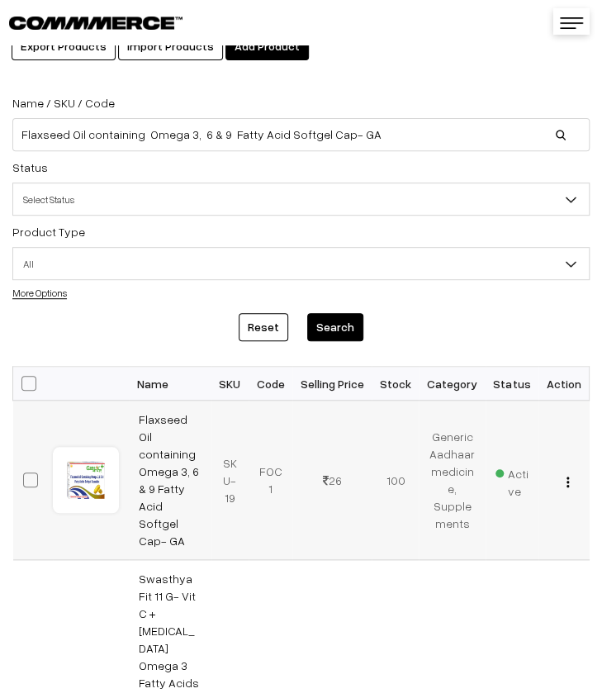
click at [568, 477] on img "button" at bounding box center [568, 482] width 2 height 11
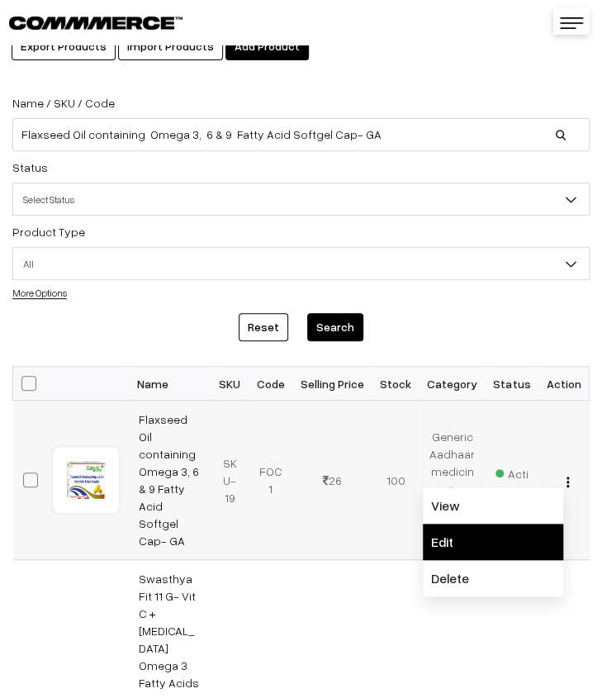
click at [521, 524] on link "Edit" at bounding box center [493, 542] width 140 height 36
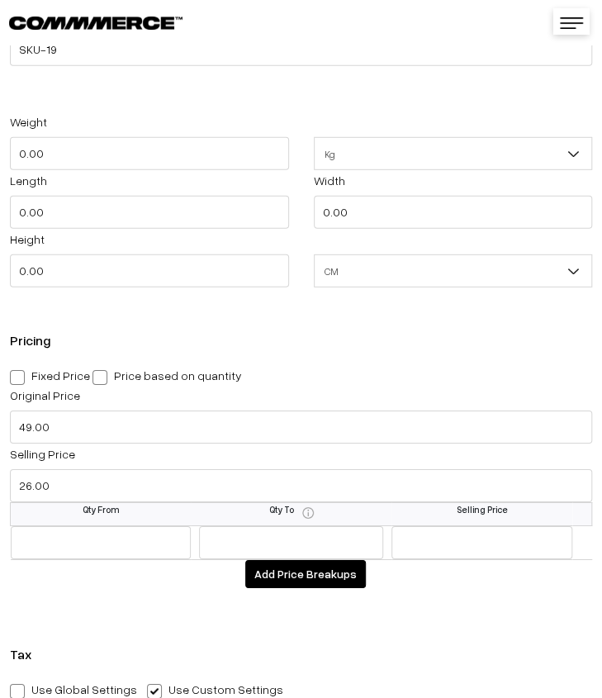
scroll to position [1321, 0]
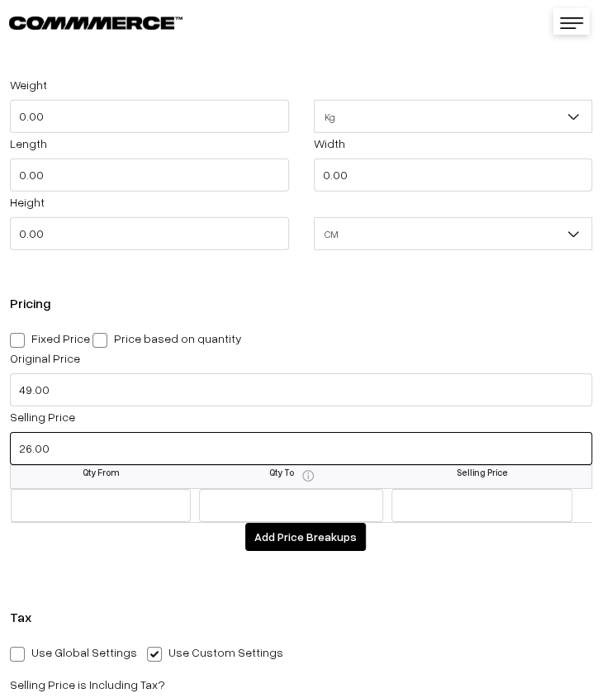
click at [132, 453] on input "26.00" at bounding box center [301, 448] width 582 height 33
type input "24.00"
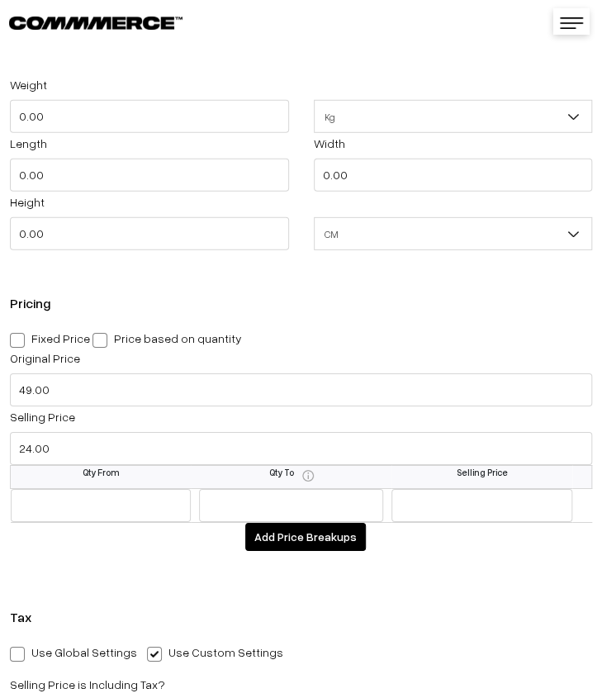
click at [127, 558] on div "Pricing Fixed Price Price based on quantity Original Price 49.00 Selling Price …" at bounding box center [301, 429] width 602 height 301
click at [19, 343] on span at bounding box center [17, 340] width 15 height 15
click at [19, 343] on input "Fixed Price" at bounding box center [15, 337] width 11 height 11
radio input "true"
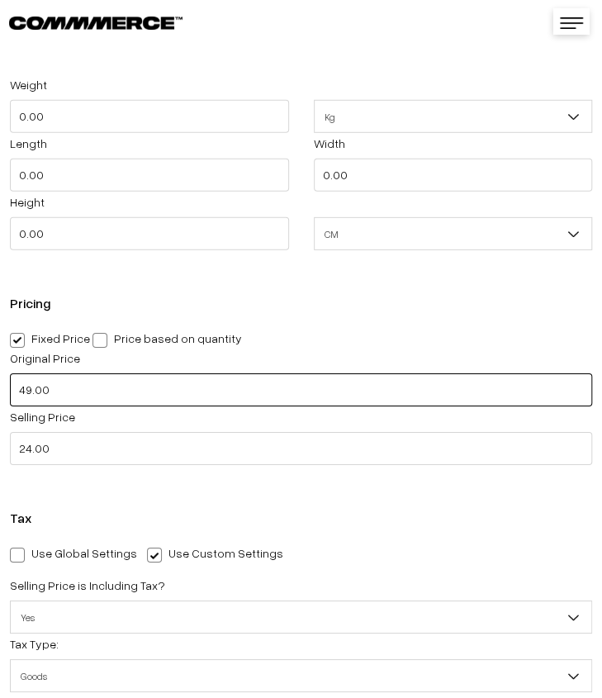
click at [26, 390] on input "49.00" at bounding box center [301, 389] width 582 height 33
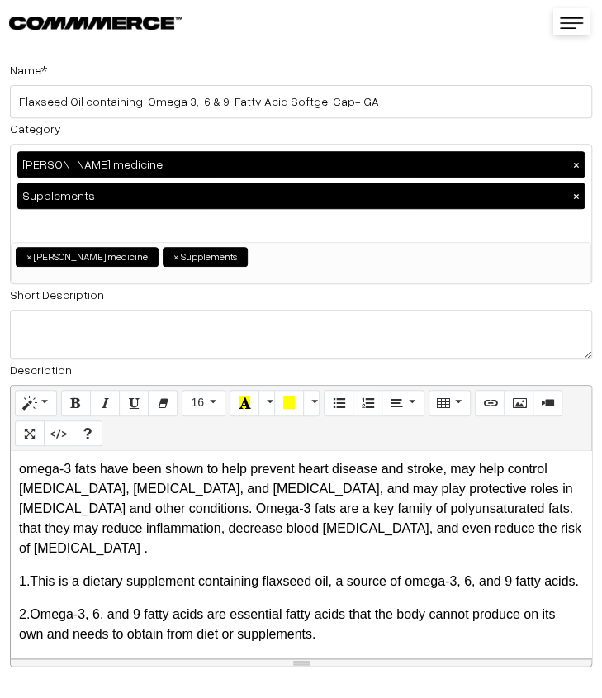
scroll to position [0, 0]
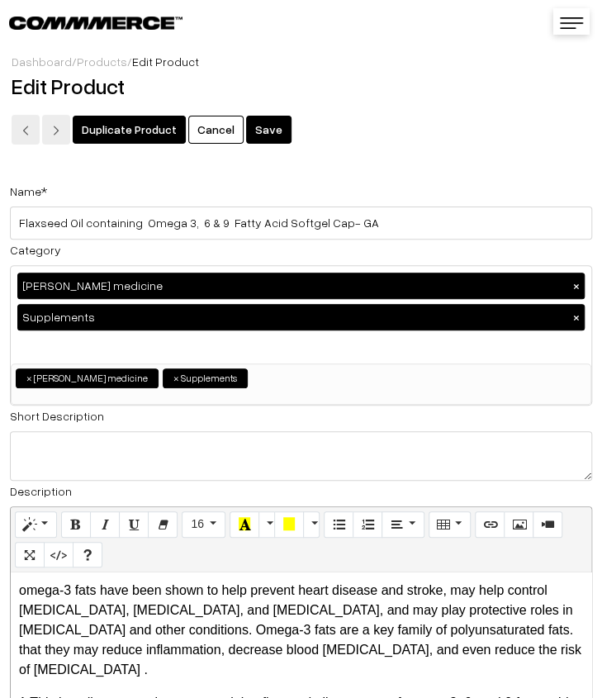
type input "199.00"
click at [268, 133] on button "Save" at bounding box center [268, 130] width 45 height 28
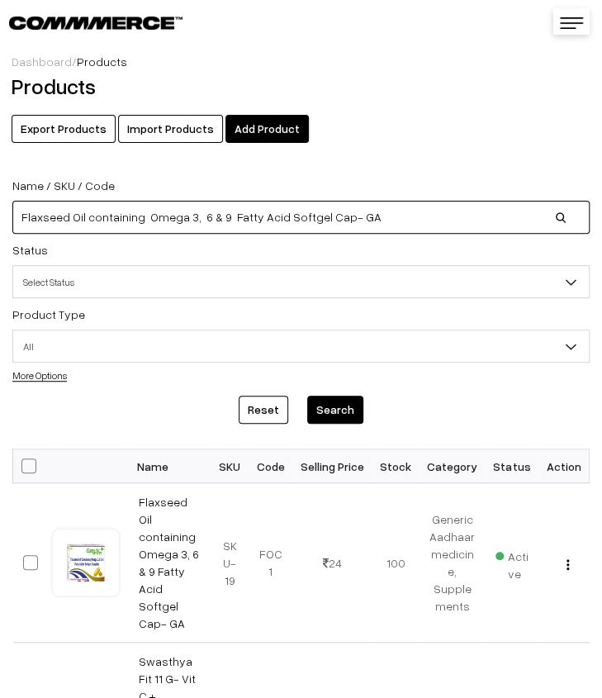
click at [403, 224] on input "Flaxseed Oil containing Omega 3, 6 & 9 Fatty Acid Softgel Cap- GA" at bounding box center [300, 217] width 577 height 33
type input "F"
paste input "[MEDICAL_DATA] 150 mg Tabs- [GEOGRAPHIC_DATA]"
type input "[MEDICAL_DATA] 150 mg Tabs- [GEOGRAPHIC_DATA]"
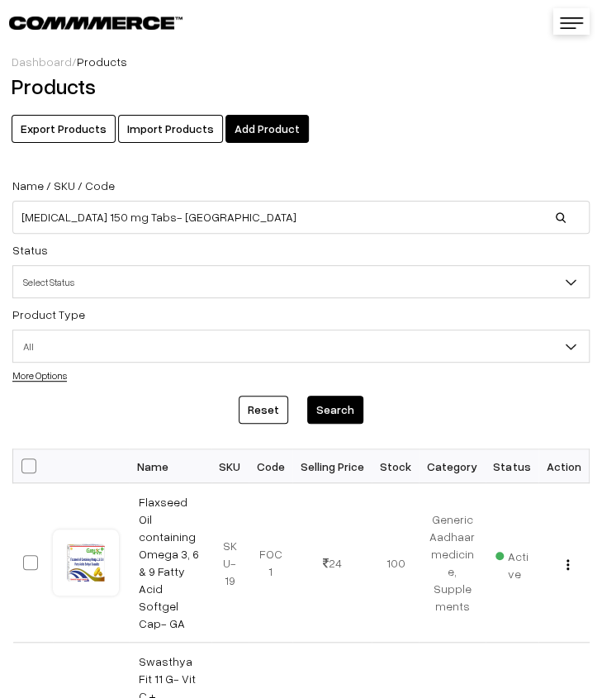
click at [330, 399] on button "Search" at bounding box center [335, 410] width 56 height 28
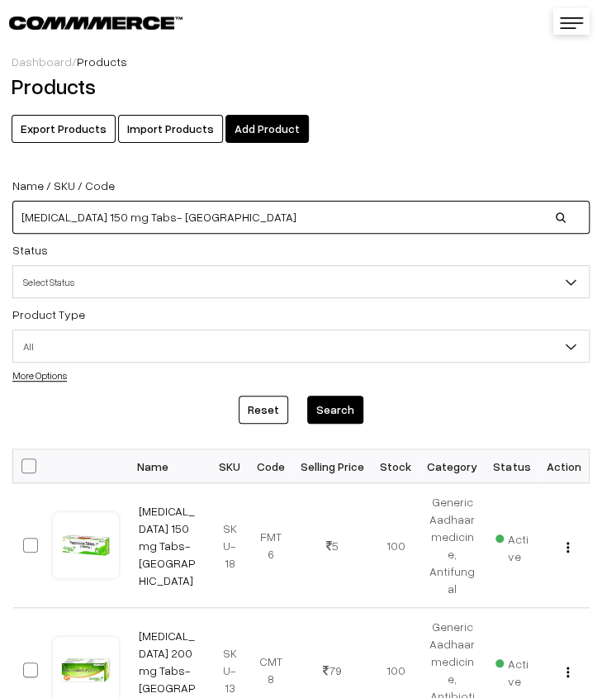
click at [244, 226] on input "Fluconazole 150 mg Tabs- GA" at bounding box center [300, 217] width 577 height 33
type input "F"
paste input "[MEDICAL_DATA] I.P. 5 mg Tabs (Swaslic-5)- GA"
type input "[MEDICAL_DATA] I.P. 5 mg Tabs (Swaslic-5)- GA"
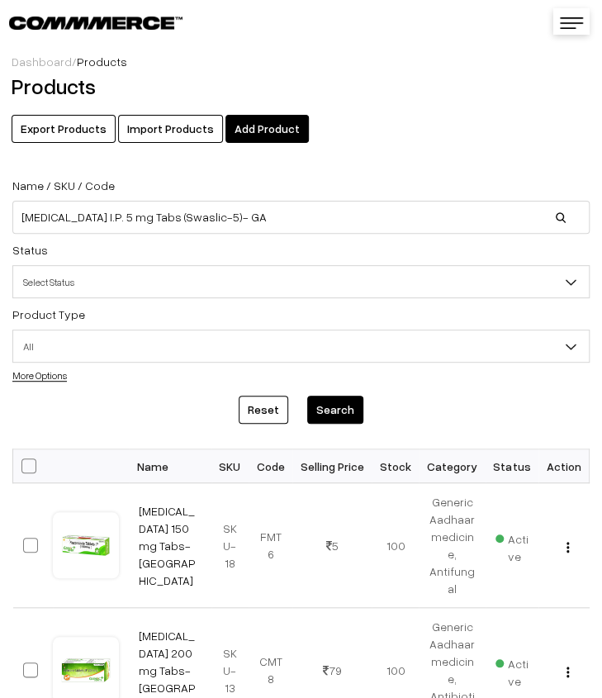
click at [344, 408] on button "Search" at bounding box center [335, 410] width 56 height 28
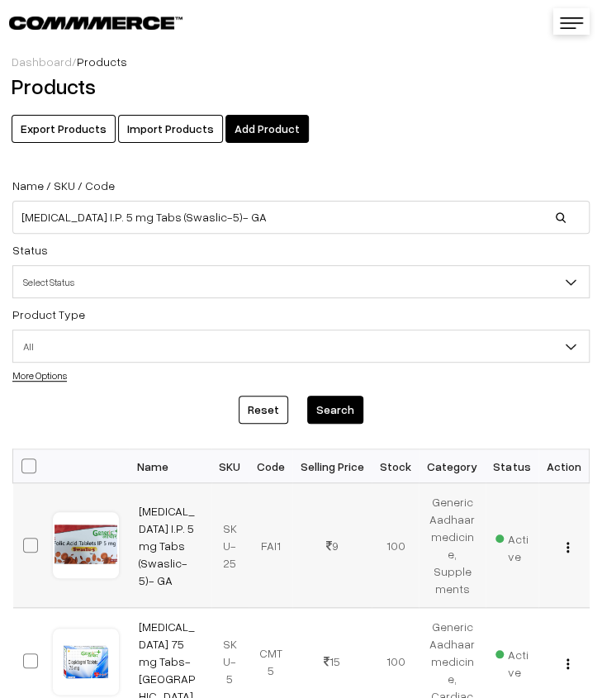
click at [568, 548] on img "button" at bounding box center [568, 547] width 2 height 11
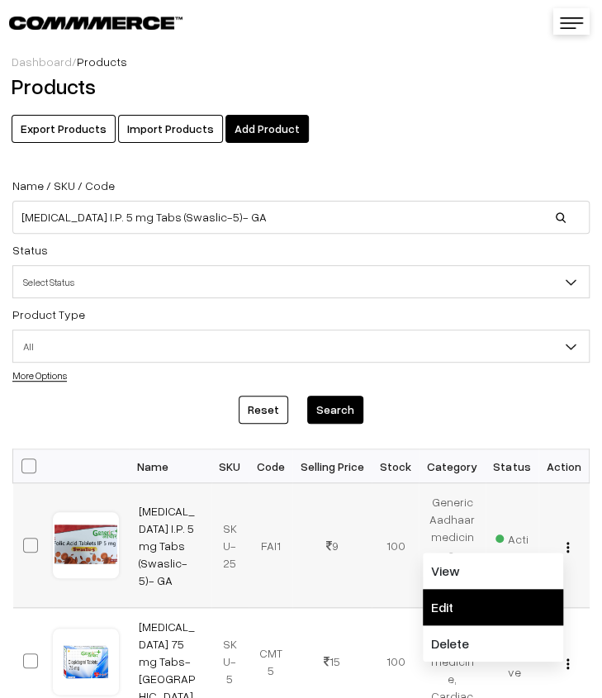
click at [510, 591] on link "Edit" at bounding box center [493, 607] width 140 height 36
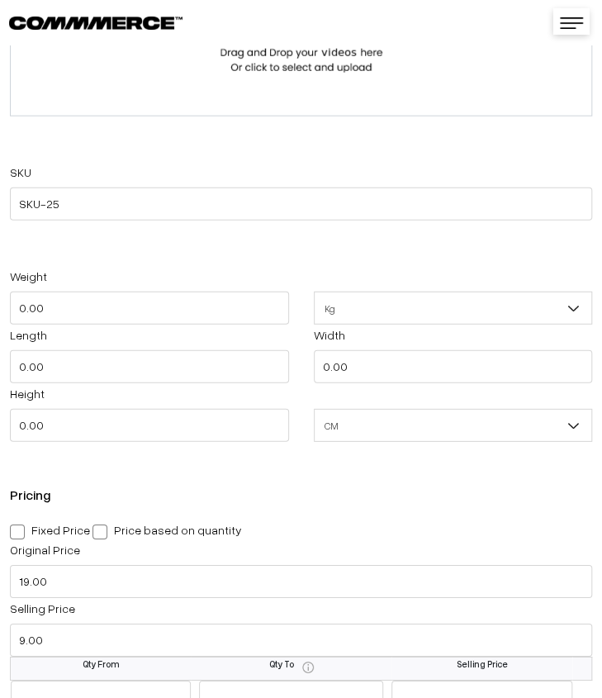
scroll to position [1156, 0]
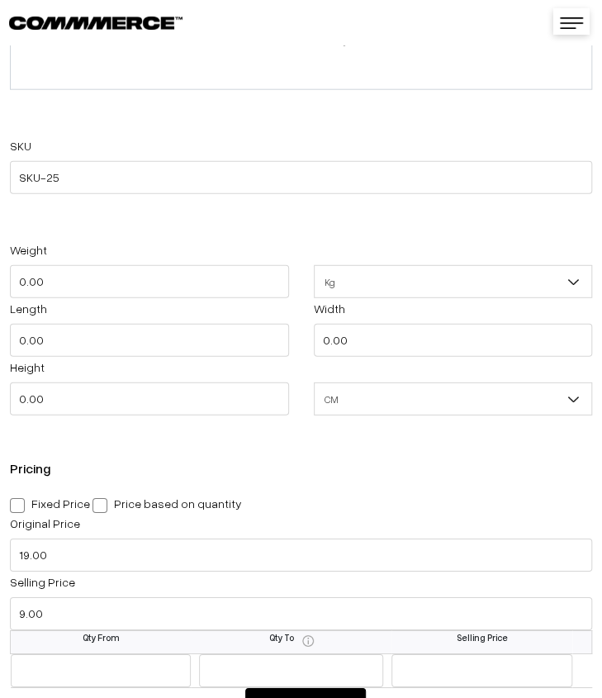
click at [21, 508] on span at bounding box center [17, 505] width 15 height 15
click at [21, 508] on input "Fixed Price" at bounding box center [15, 502] width 11 height 11
radio input "true"
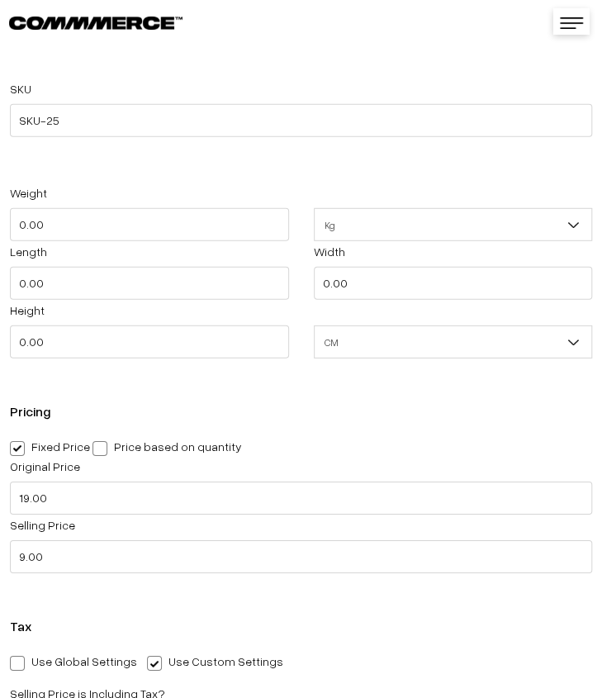
scroll to position [1239, 0]
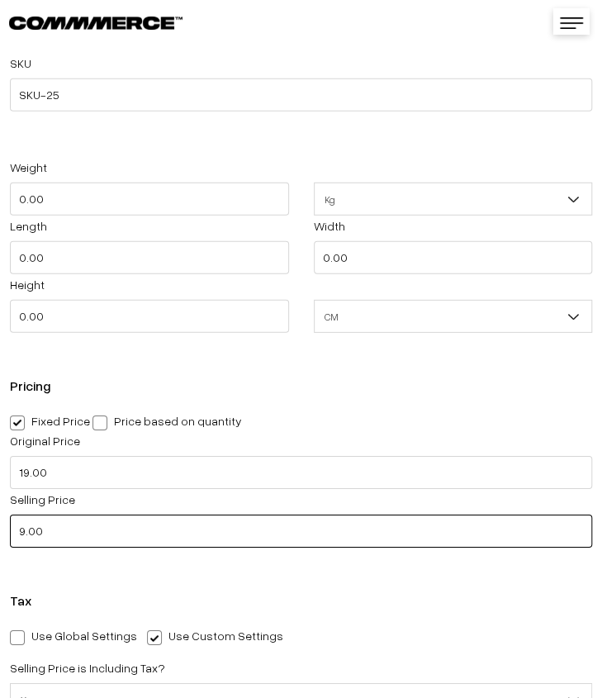
click at [92, 533] on input "9.00" at bounding box center [301, 531] width 582 height 33
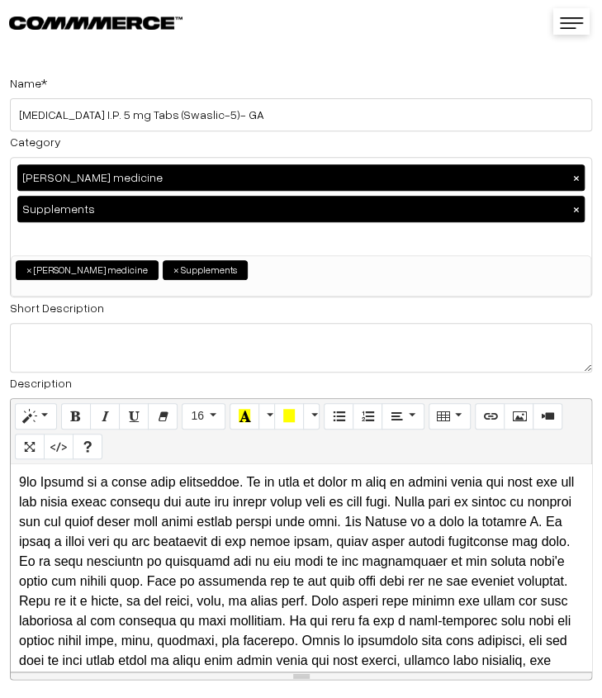
scroll to position [0, 0]
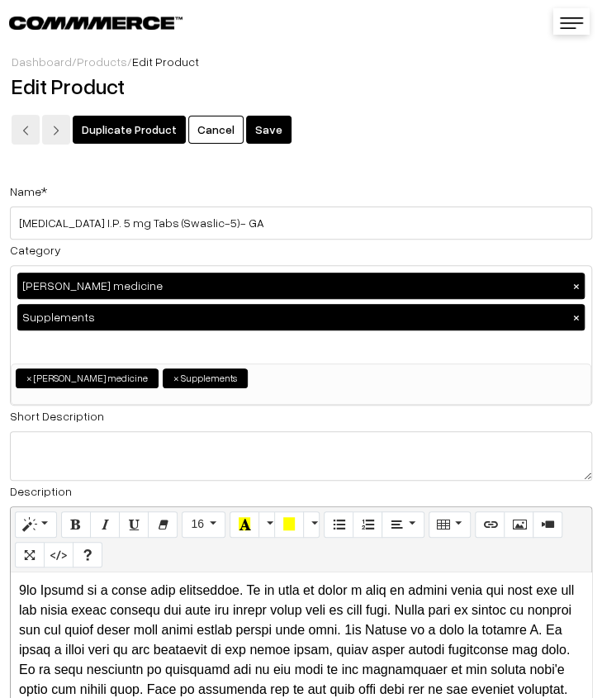
click at [246, 130] on button "Save" at bounding box center [268, 130] width 45 height 28
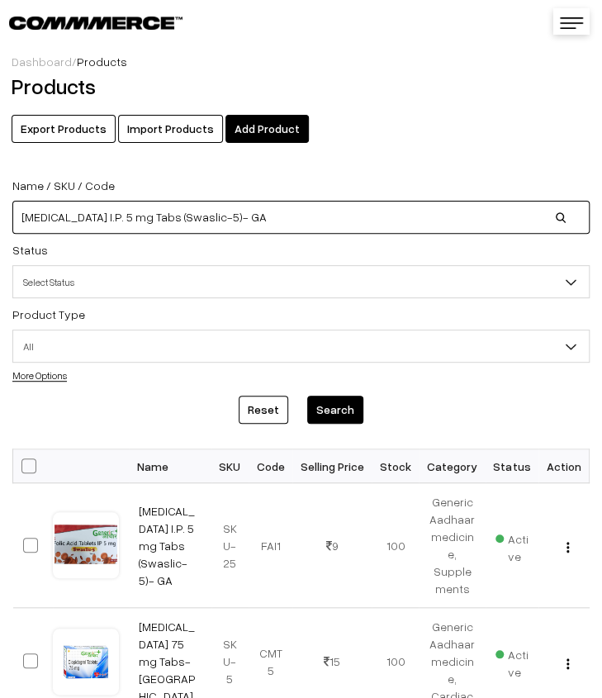
click at [250, 227] on input "[MEDICAL_DATA] I.P. 5 mg Tabs (Swaslic-5)- GA" at bounding box center [300, 217] width 577 height 33
type input "F"
paste input "[MEDICAL_DATA] 1 mg + [MEDICAL_DATA] 15 mg + [MEDICAL_DATA] 500 mg ER Tabs- GA"
type input "[MEDICAL_DATA] 1 mg + [MEDICAL_DATA] 15 mg + [MEDICAL_DATA] 500 mg ER Tabs- GA"
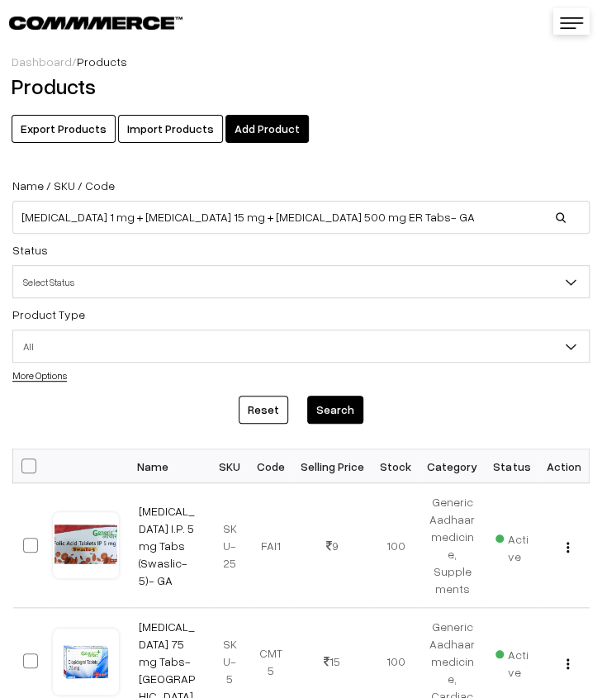
click at [353, 403] on button "Search" at bounding box center [335, 410] width 56 height 28
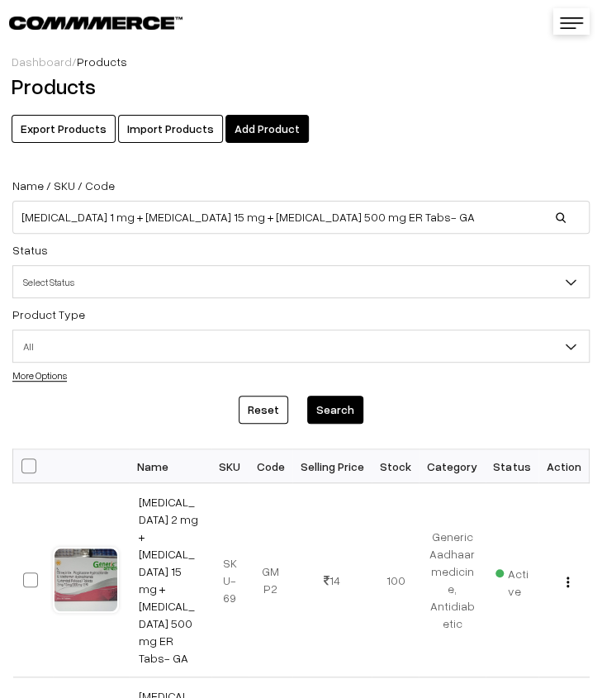
click at [332, 399] on button "Search" at bounding box center [335, 410] width 56 height 28
click at [569, 576] on img "button" at bounding box center [568, 581] width 2 height 11
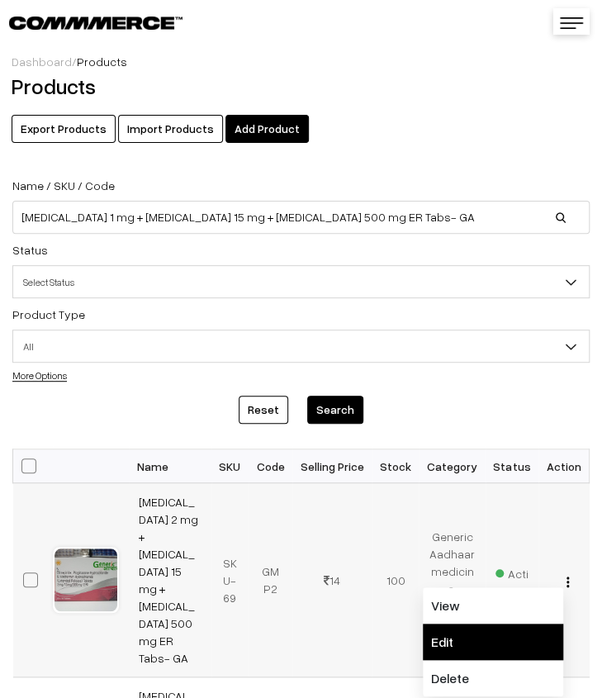
click at [482, 624] on link "Edit" at bounding box center [493, 642] width 140 height 36
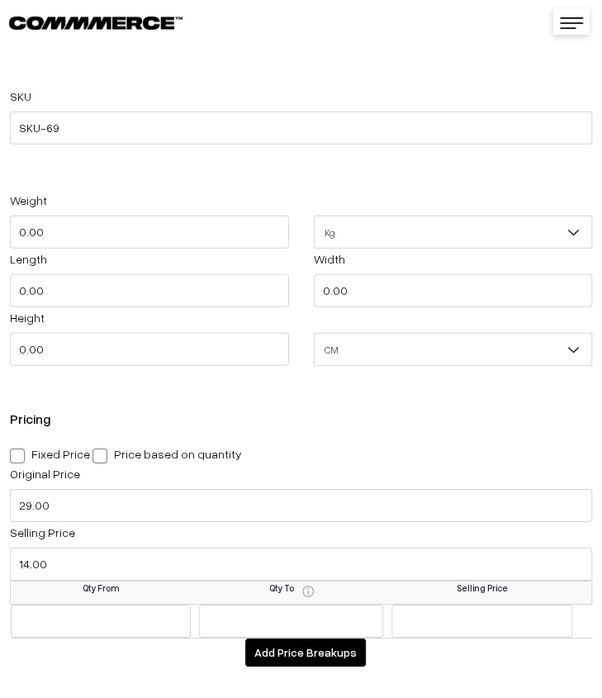
scroll to position [1321, 0]
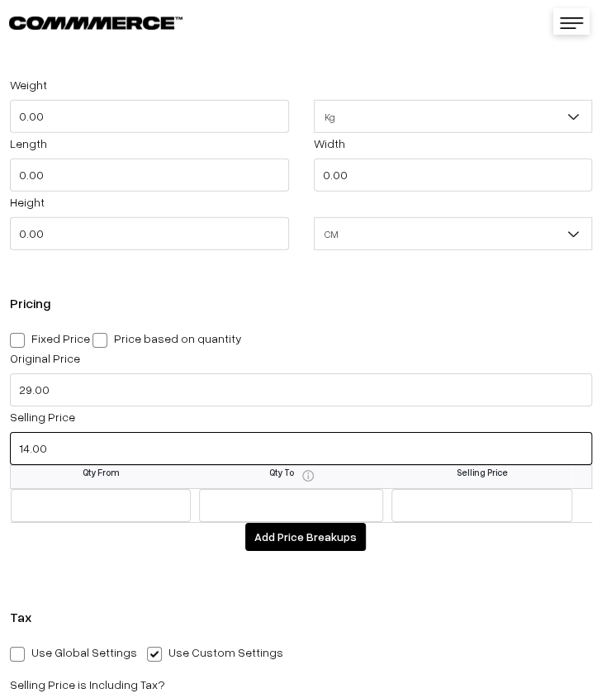
click at [83, 451] on input "14.00" at bounding box center [301, 448] width 582 height 33
type input "17.00"
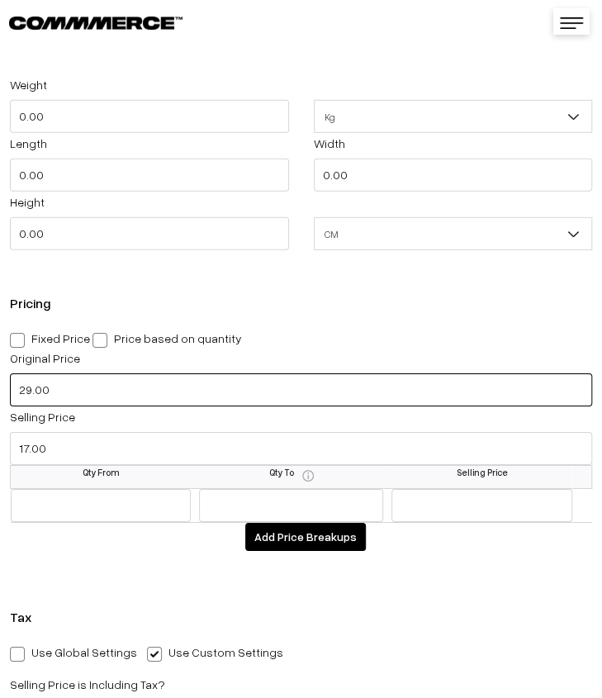
click at [110, 394] on input "29.00" at bounding box center [301, 389] width 582 height 33
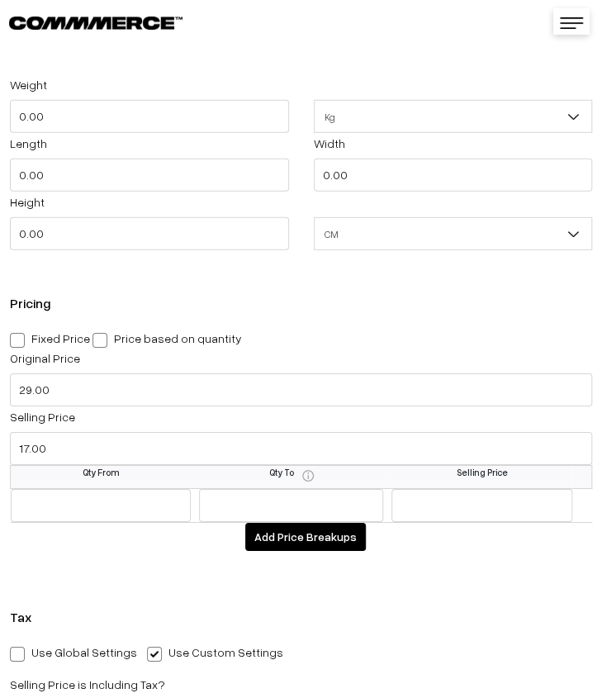
click at [13, 343] on span at bounding box center [17, 340] width 15 height 15
click at [13, 343] on input "Fixed Price" at bounding box center [15, 337] width 11 height 11
radio input "true"
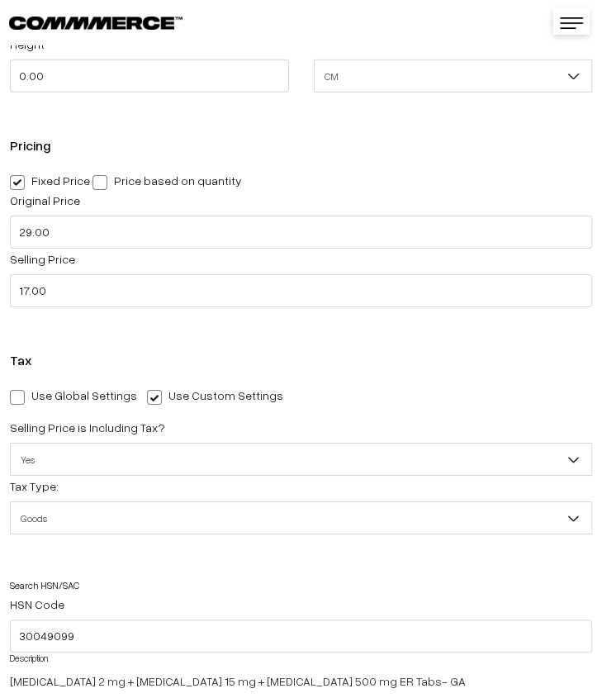
scroll to position [1487, 0]
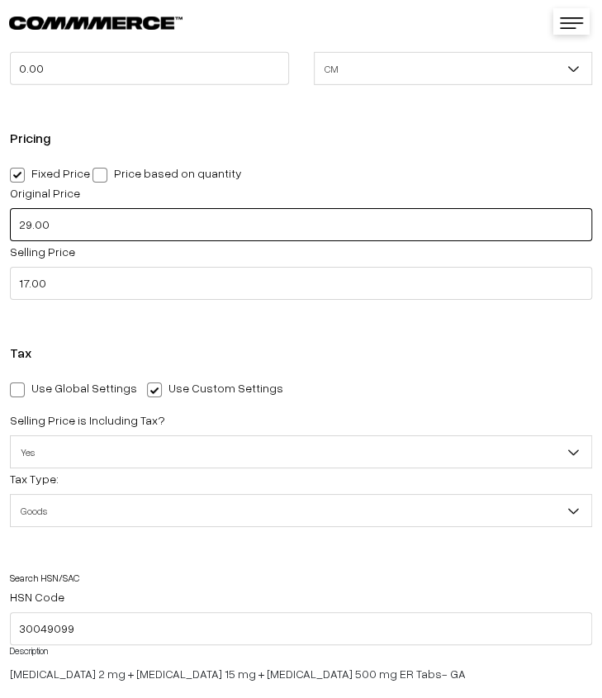
click at [23, 225] on input "29.00" at bounding box center [301, 224] width 582 height 33
type input "79.00"
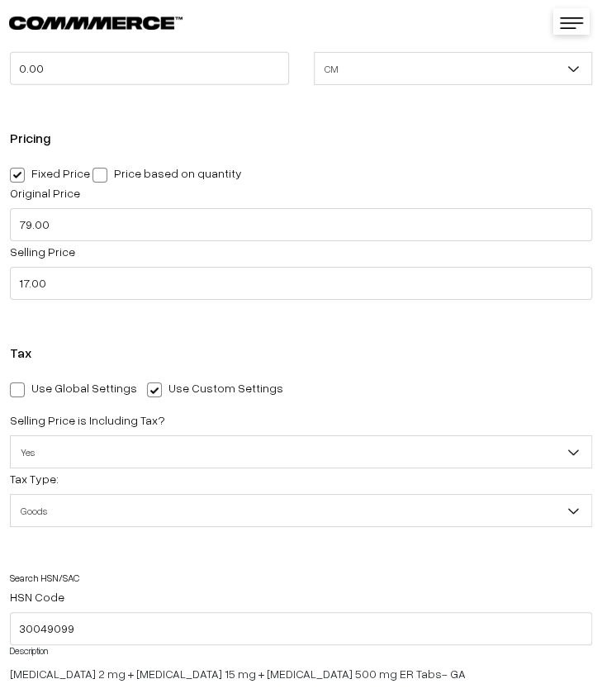
click at [133, 316] on div "Pricing Fixed Price Price based on quantity Original Price 79.00 Selling Price …" at bounding box center [301, 215] width 602 height 202
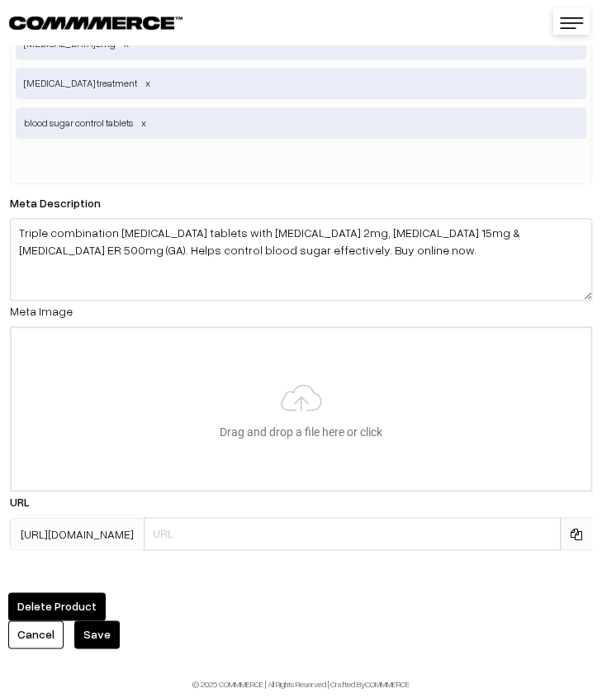
scroll to position [3869, 0]
click at [97, 622] on button "Save" at bounding box center [96, 634] width 45 height 28
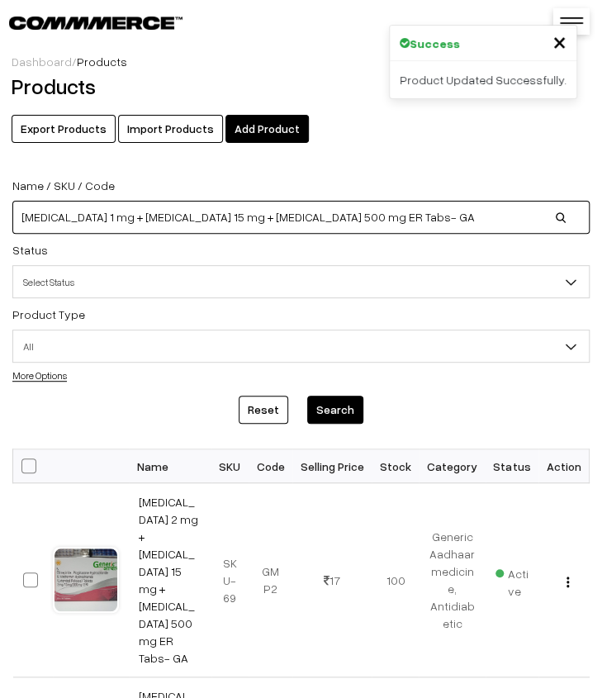
click at [462, 225] on input "[MEDICAL_DATA] 1 mg + [MEDICAL_DATA] 15 mg + [MEDICAL_DATA] 500 mg ER Tabs- GA" at bounding box center [300, 217] width 577 height 33
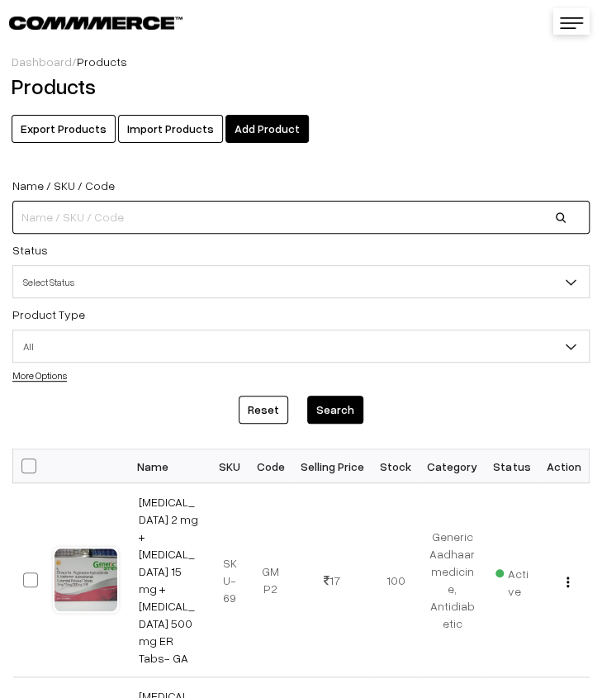
click at [176, 224] on input at bounding box center [300, 217] width 577 height 33
paste input "Glimepiride 1 mg Tabs- GA"
type input "Glimepiride 1 mg Tabs- GA"
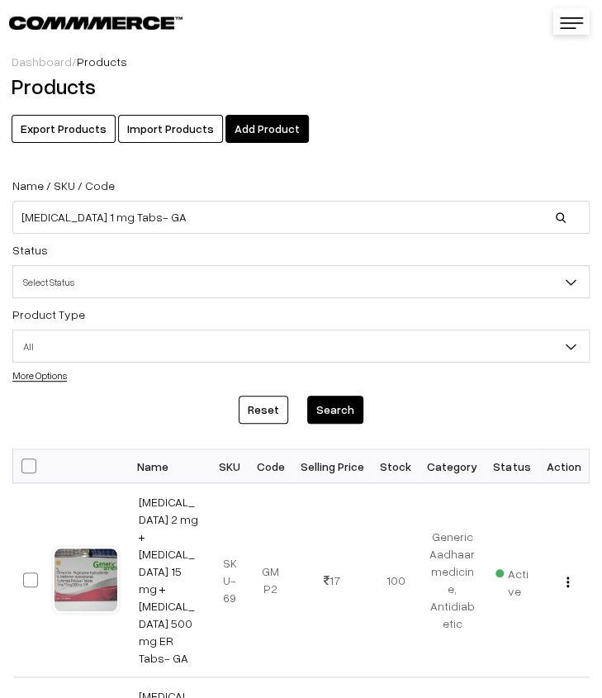
click at [332, 403] on button "Search" at bounding box center [335, 410] width 56 height 28
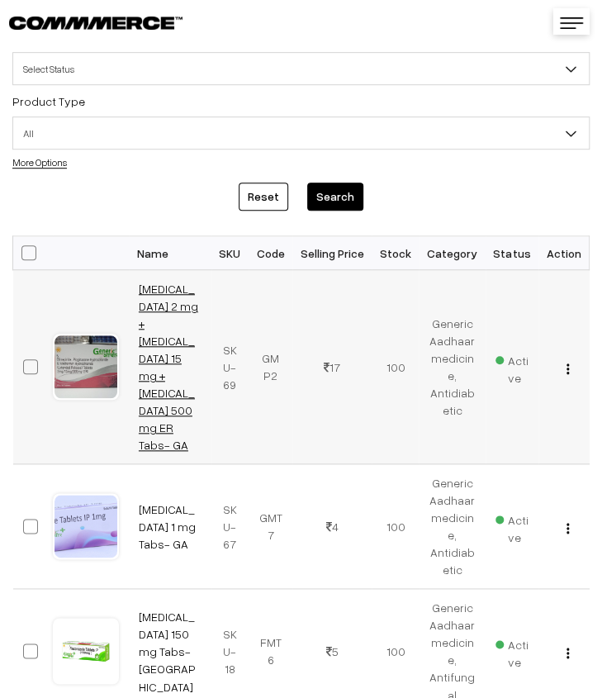
scroll to position [165, 0]
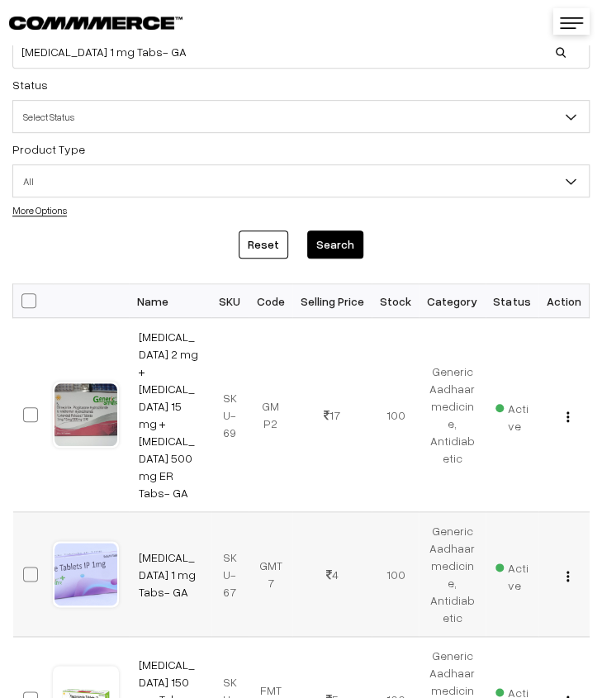
click at [569, 571] on img "button" at bounding box center [568, 576] width 2 height 11
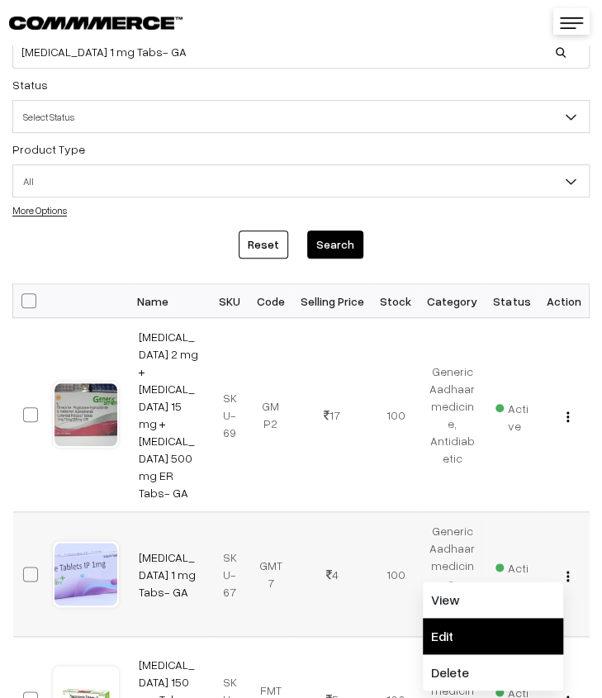
click at [495, 618] on link "Edit" at bounding box center [493, 636] width 140 height 36
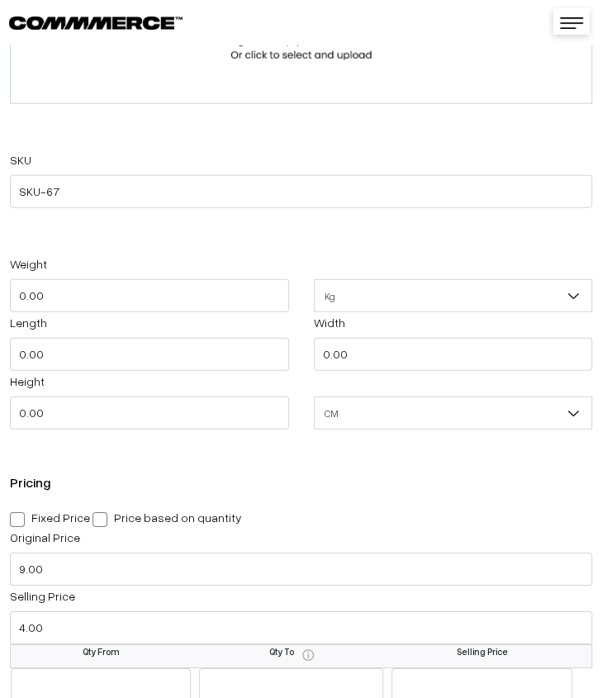
scroll to position [1239, 0]
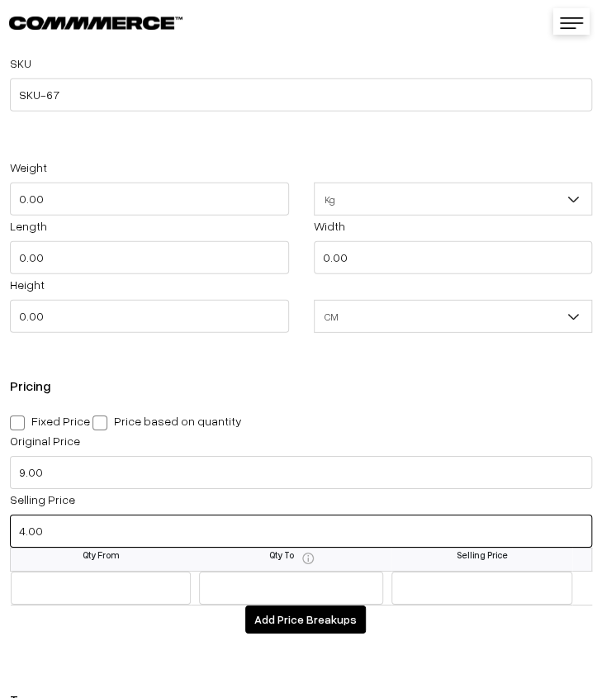
click at [116, 532] on input "4.00" at bounding box center [301, 531] width 582 height 33
type input "4"
type input "5.00"
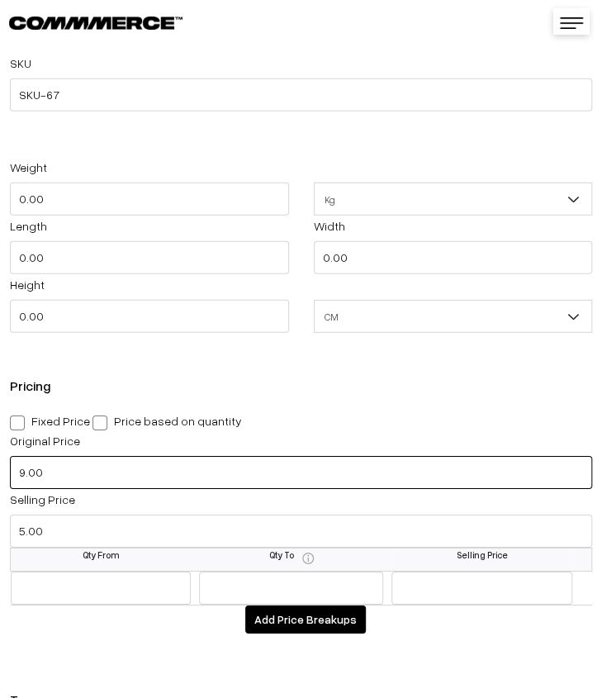
click at [31, 476] on input "9.00" at bounding box center [301, 472] width 582 height 33
type input "29.00"
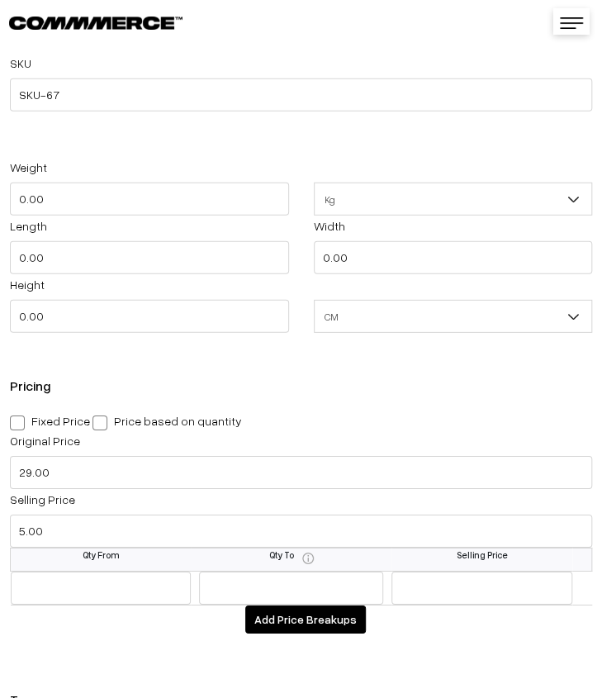
click at [17, 419] on span at bounding box center [17, 422] width 15 height 15
click at [17, 419] on input "Fixed Price" at bounding box center [15, 420] width 11 height 11
radio input "true"
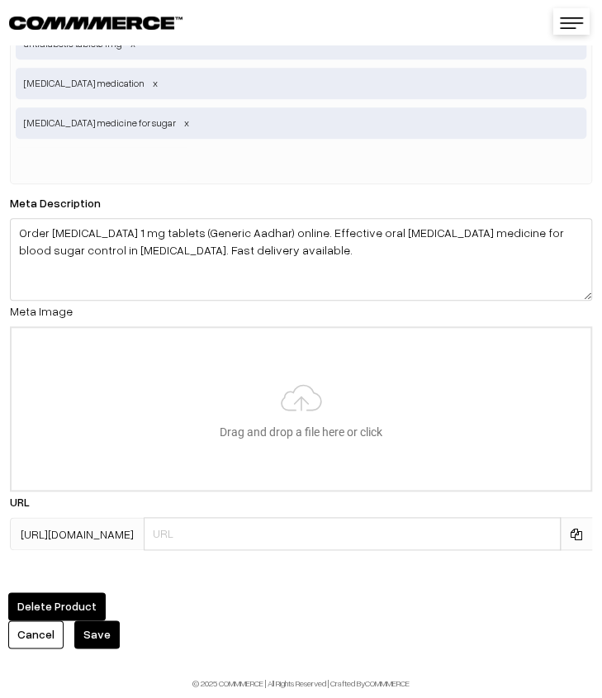
scroll to position [3829, 0]
click at [94, 628] on button "Save" at bounding box center [96, 634] width 45 height 28
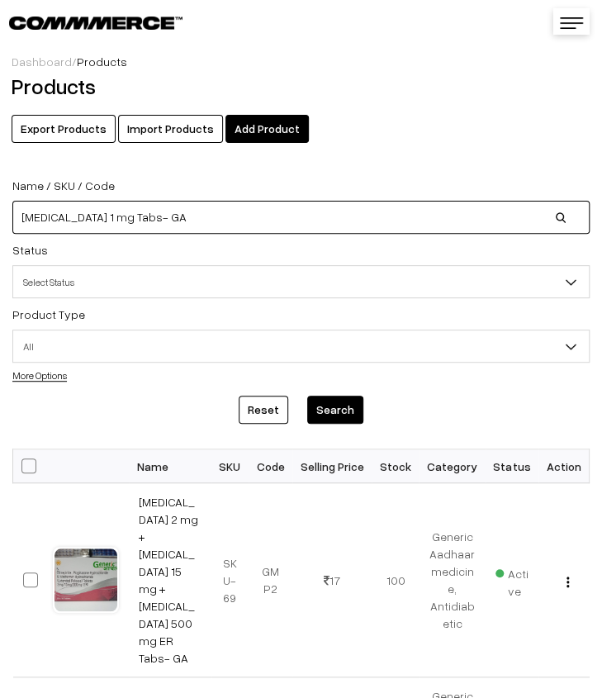
click at [271, 218] on input "[MEDICAL_DATA] 1 mg Tabs- GA" at bounding box center [300, 217] width 577 height 33
type input "G"
click at [225, 232] on input at bounding box center [300, 217] width 577 height 33
paste input "[MEDICAL_DATA] 1 mg + [MEDICAL_DATA] 15 mg + [MEDICAL_DATA] 500 mg ER Tabs- GA"
type input "[MEDICAL_DATA] 1 mg + [MEDICAL_DATA] 15 mg + [MEDICAL_DATA] 500 mg ER Tabs- GA"
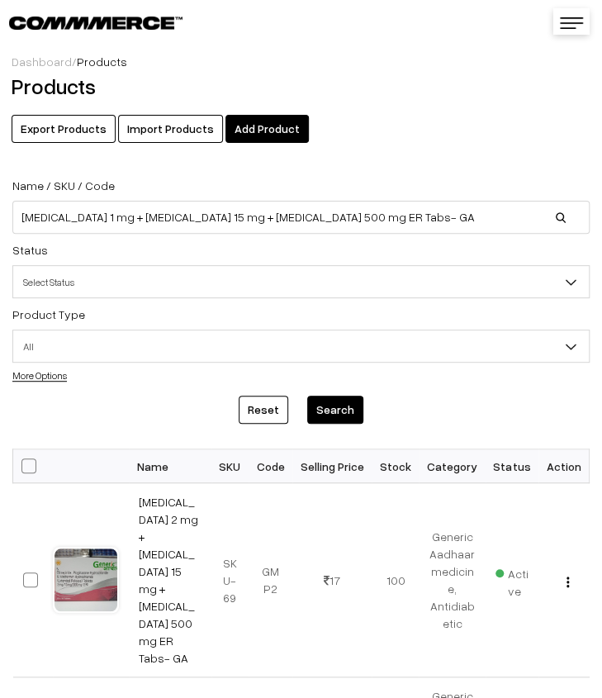
click at [347, 402] on button "Search" at bounding box center [335, 410] width 56 height 28
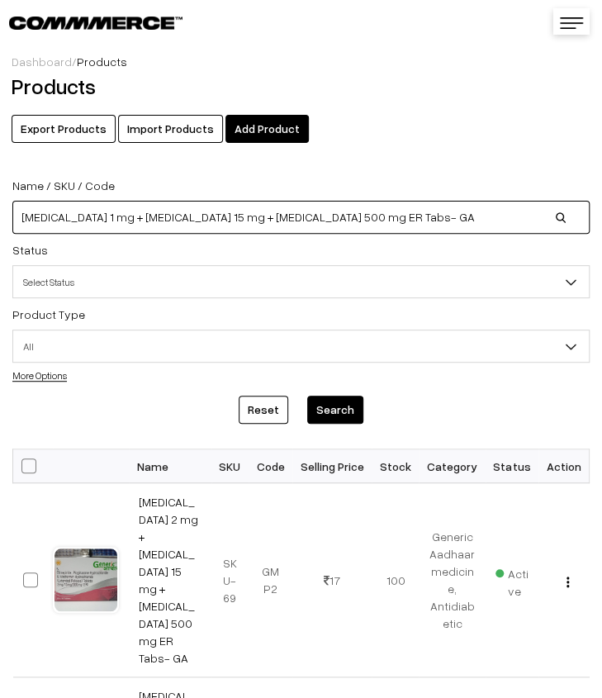
click at [474, 222] on input "[MEDICAL_DATA] 1 mg + [MEDICAL_DATA] 15 mg + [MEDICAL_DATA] 500 mg ER Tabs- GA" at bounding box center [300, 217] width 577 height 33
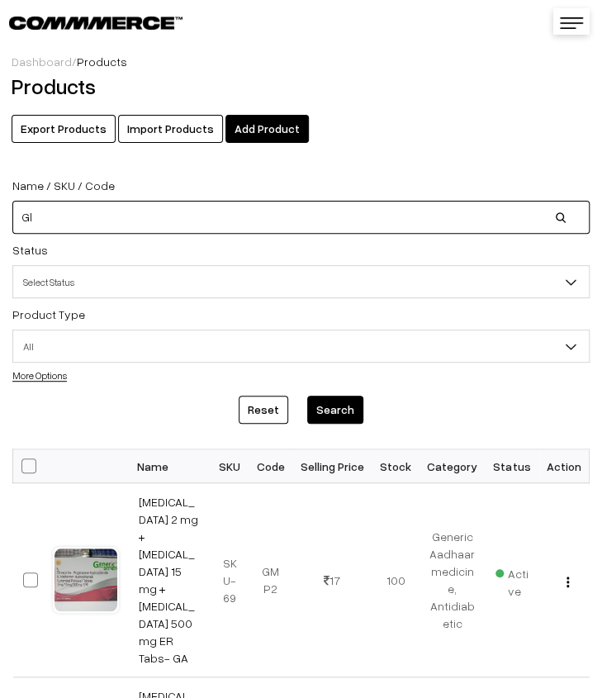
type input "G"
paste input "[MEDICAL_DATA] 400 mg + [MEDICAL_DATA] 325 mg Tabs (SWAS IBU P ) - GA"
type input "[MEDICAL_DATA] 400 mg + [MEDICAL_DATA] 325 mg Tabs (SWAS IBU P ) - GA"
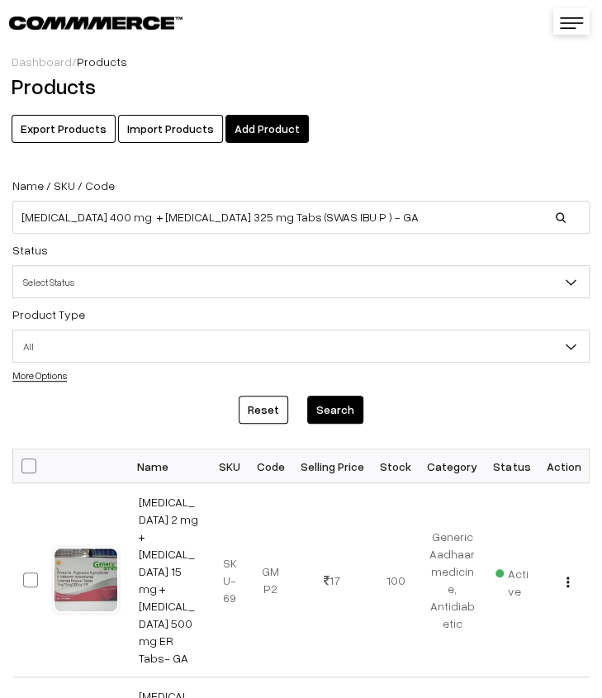
click at [347, 407] on button "Search" at bounding box center [335, 410] width 56 height 28
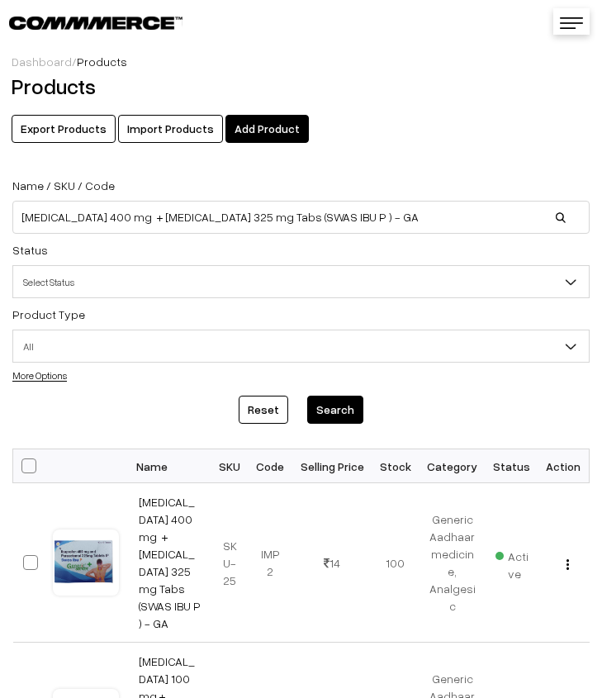
scroll to position [83, 0]
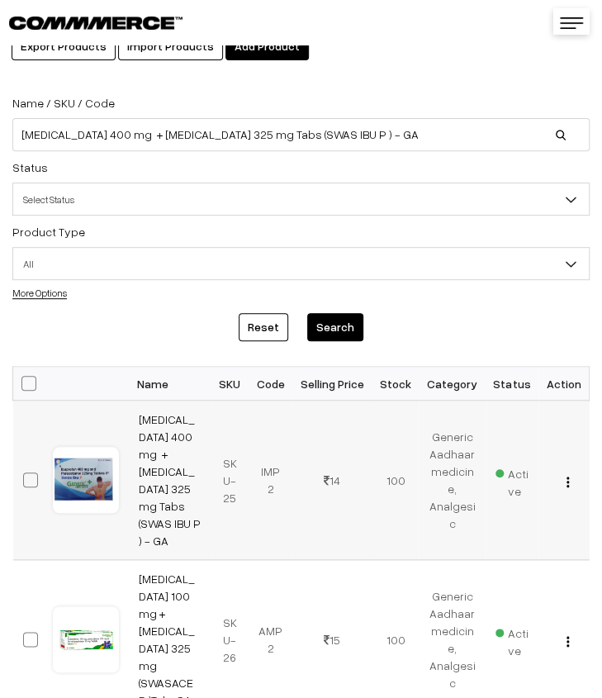
click at [567, 477] on img "button" at bounding box center [568, 482] width 2 height 11
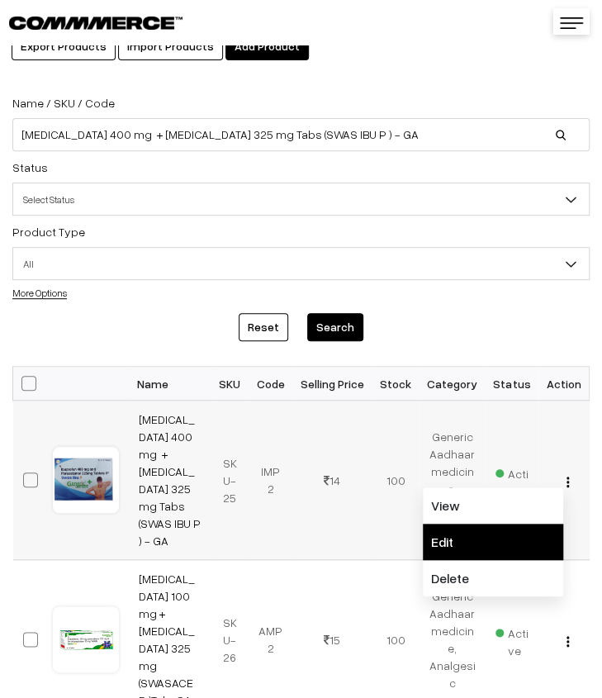
click at [497, 524] on link "Edit" at bounding box center [493, 542] width 140 height 36
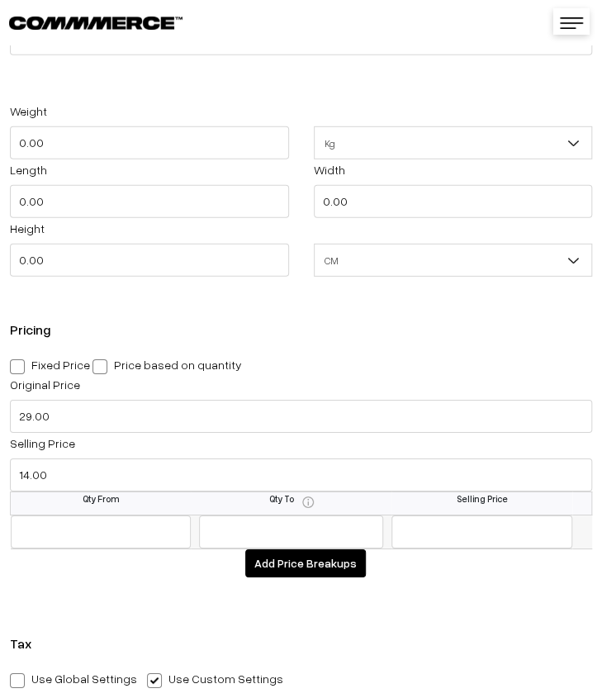
scroll to position [1321, 0]
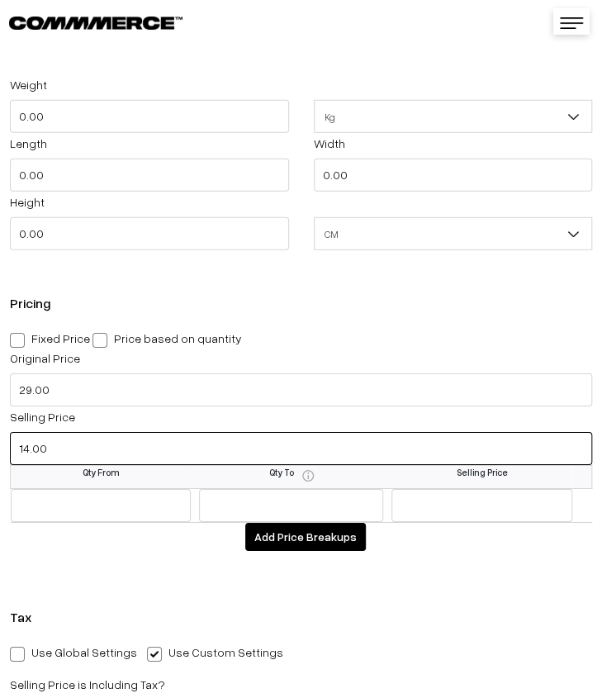
click at [74, 457] on input "14.00" at bounding box center [301, 448] width 582 height 33
type input "15.00"
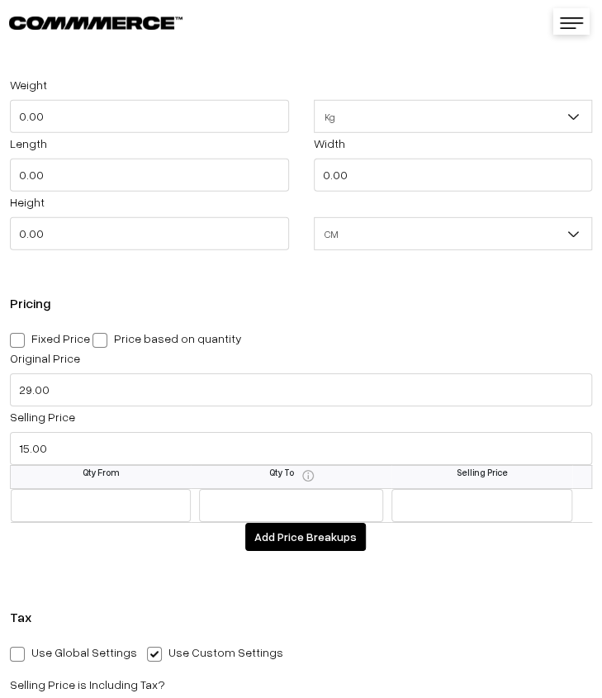
click at [171, 581] on div "Pricing Fixed Price Price based on quantity Original Price 29.00 Selling Price …" at bounding box center [301, 429] width 602 height 301
click at [20, 339] on span at bounding box center [17, 340] width 15 height 15
click at [20, 339] on input "Fixed Price" at bounding box center [15, 337] width 11 height 11
radio input "true"
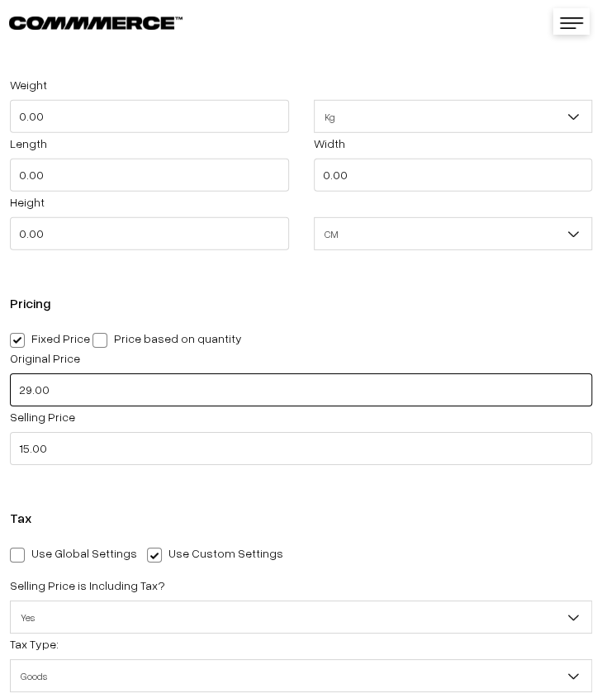
click at [24, 393] on input "29.00" at bounding box center [301, 389] width 582 height 33
type input "59.00"
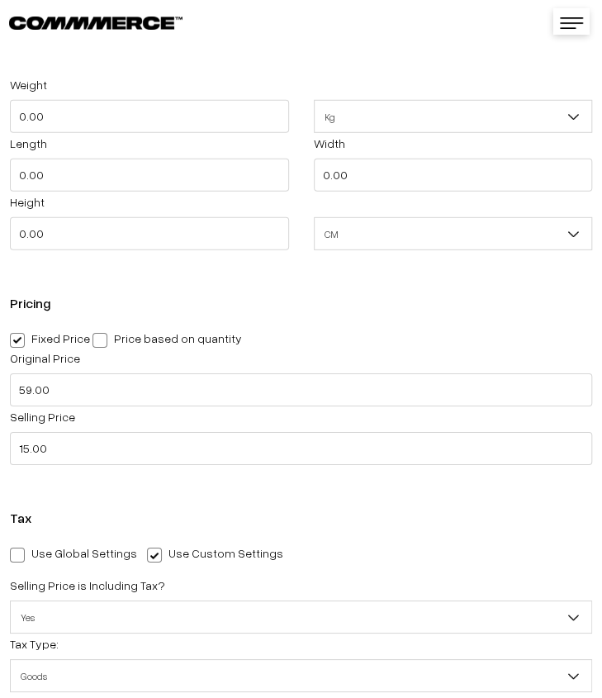
click at [124, 495] on div "SKU SKU-25 Weight 0.00 Kg Kg Length 0.00 Width 0.00 Height 0.00 CM In CM" at bounding box center [301, 627] width 602 height 1346
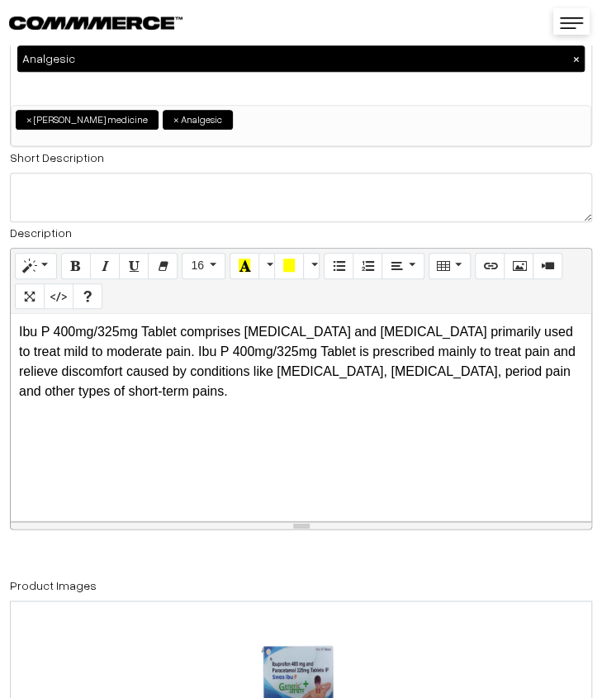
scroll to position [0, 0]
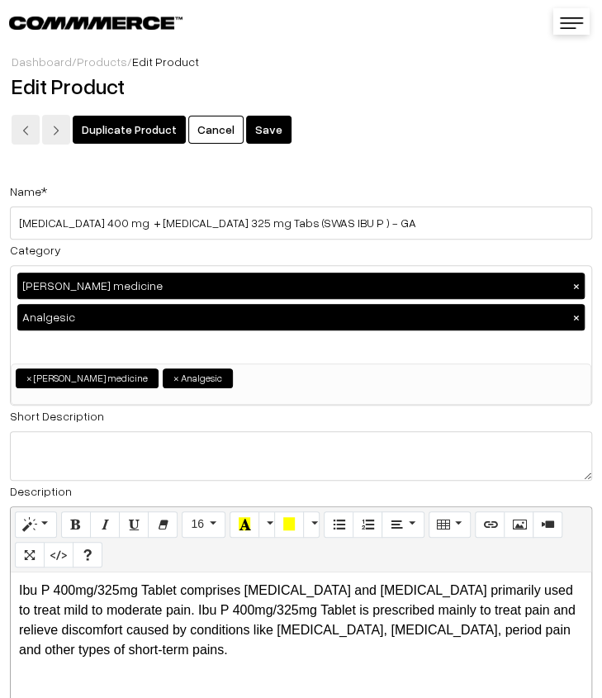
click at [258, 136] on button "Save" at bounding box center [268, 130] width 45 height 28
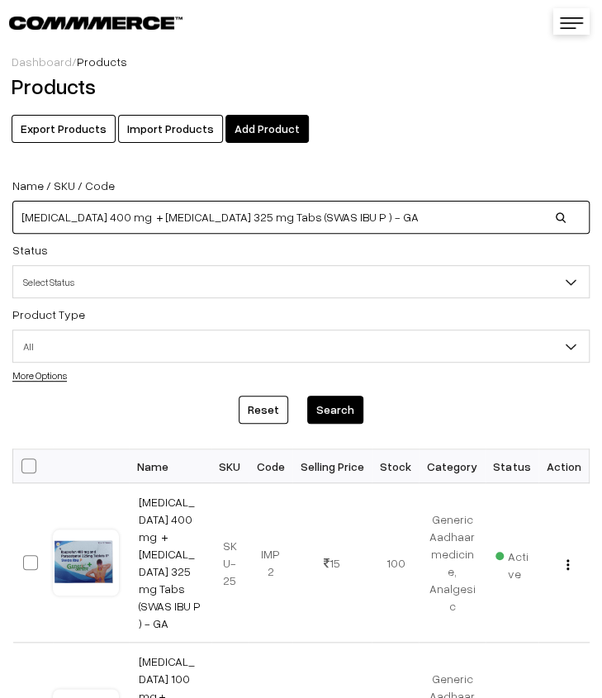
click at [366, 208] on input "Ibuprofen 400 mg + Paracetamol 325 mg Tabs (SWAS IBU P ) - GA" at bounding box center [300, 217] width 577 height 33
type input "I"
click at [127, 229] on input at bounding box center [300, 217] width 577 height 33
paste input "INSULIN SYRINGE"
type input "INSULIN SYRINGE"
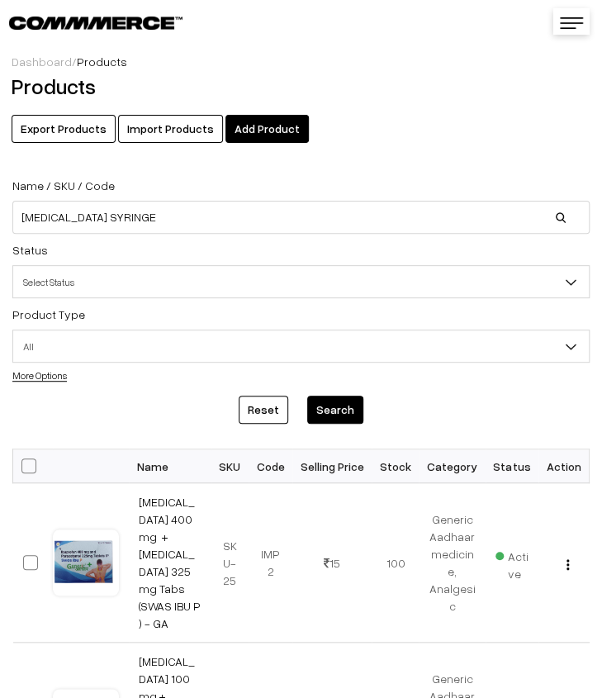
click at [344, 410] on button "Search" at bounding box center [335, 410] width 56 height 28
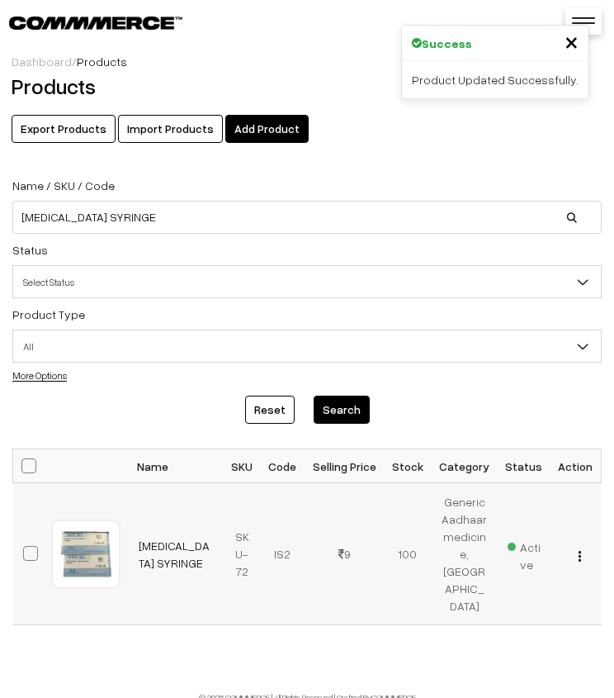
click at [581, 551] on img "button" at bounding box center [580, 556] width 2 height 11
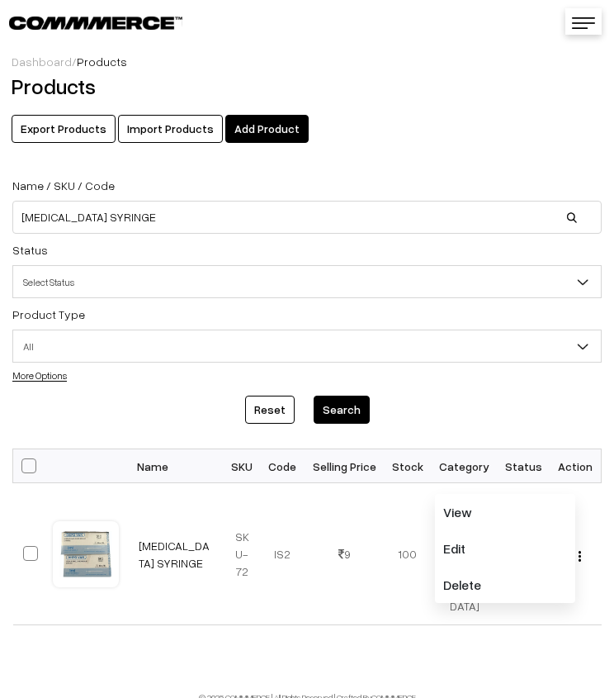
click at [333, 637] on div "Dashboard / Products Products Export Products Import Products Add Product Name …" at bounding box center [307, 356] width 614 height 712
click at [581, 551] on img "button" at bounding box center [580, 556] width 2 height 11
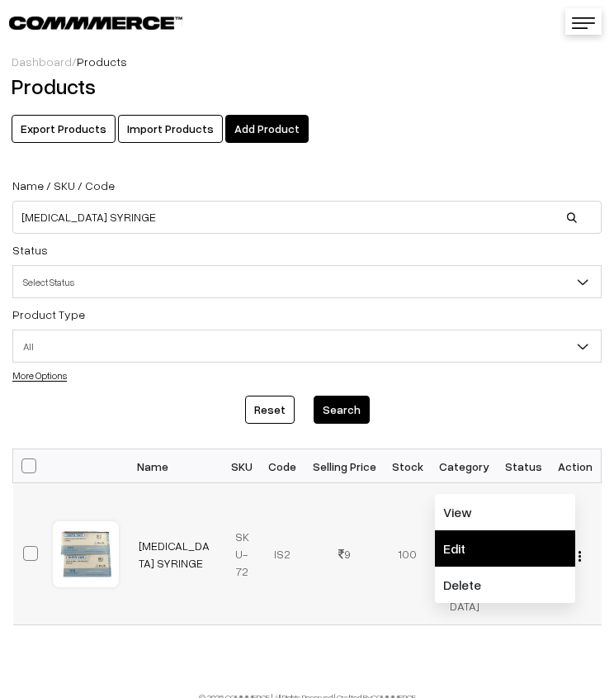
click at [528, 531] on link "Edit" at bounding box center [505, 548] width 140 height 36
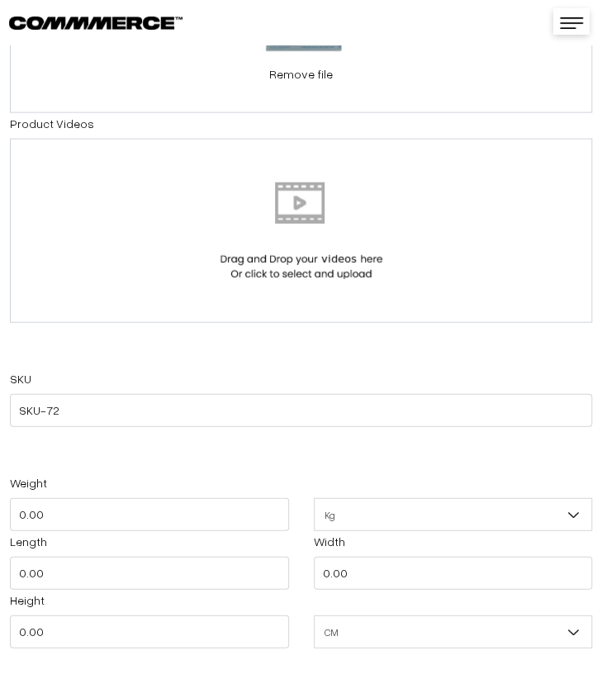
scroll to position [1239, 0]
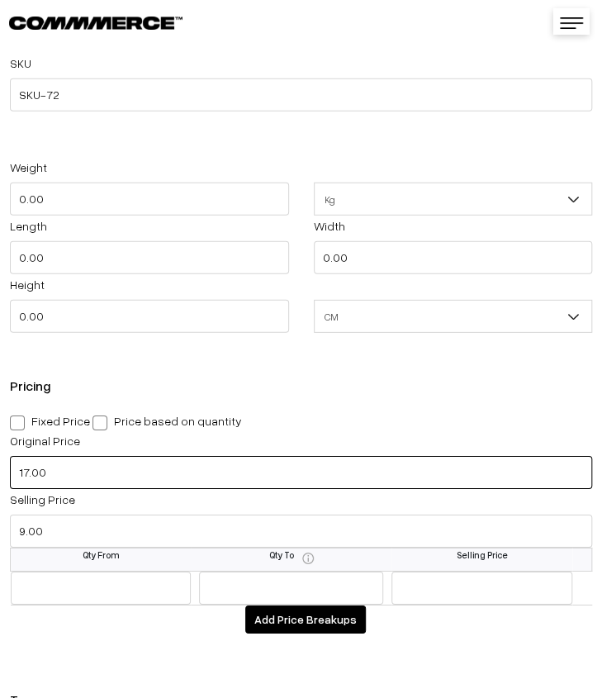
click at [31, 477] on input "17.00" at bounding box center [301, 472] width 582 height 33
type input "19.00"
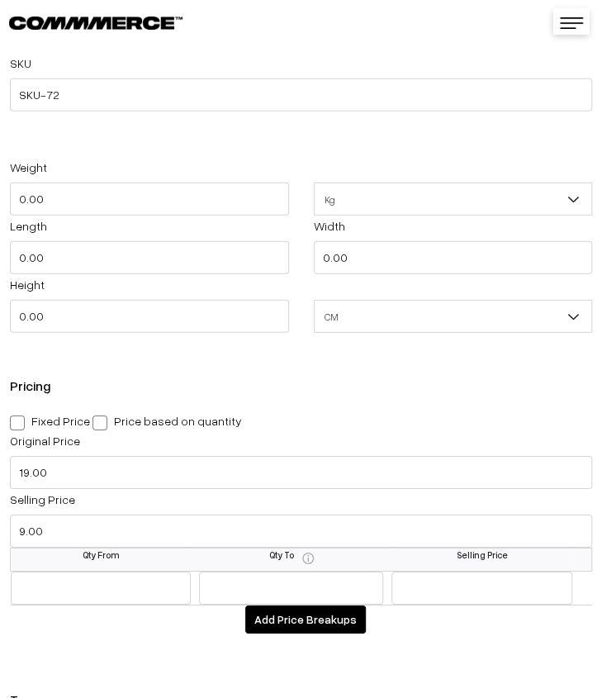
click at [20, 425] on span at bounding box center [17, 422] width 15 height 15
click at [20, 425] on input "Fixed Price" at bounding box center [15, 420] width 11 height 11
radio input "true"
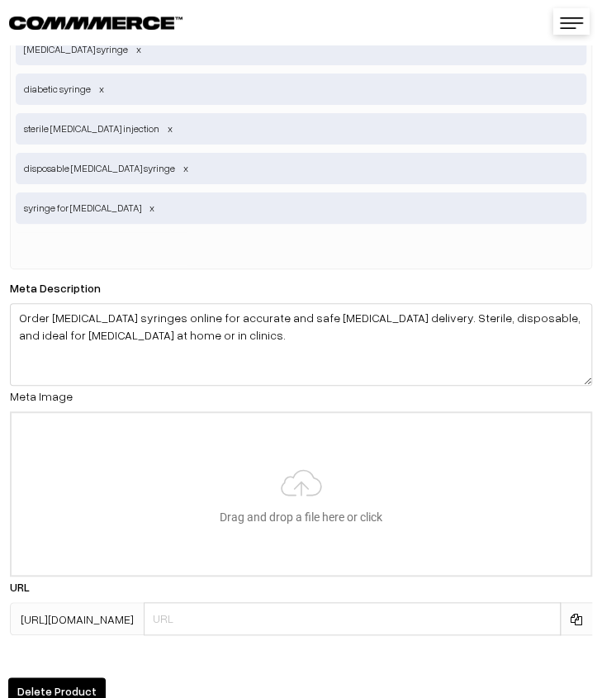
scroll to position [3750, 0]
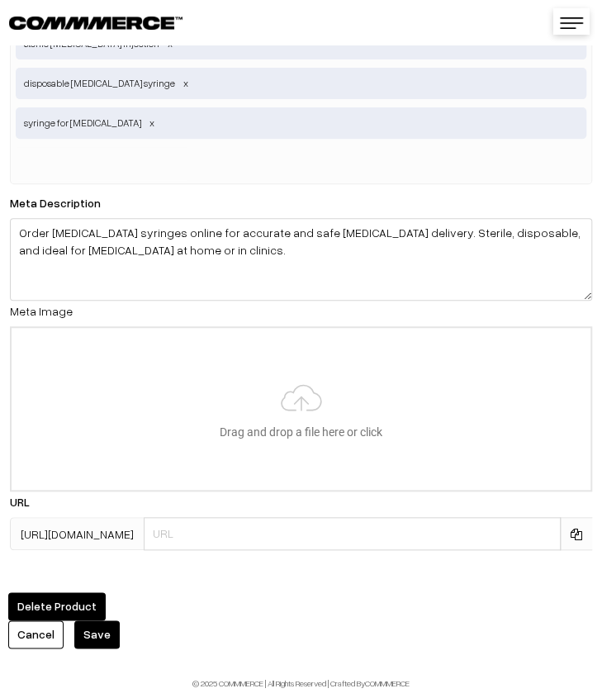
click at [80, 620] on button "Save" at bounding box center [96, 634] width 45 height 28
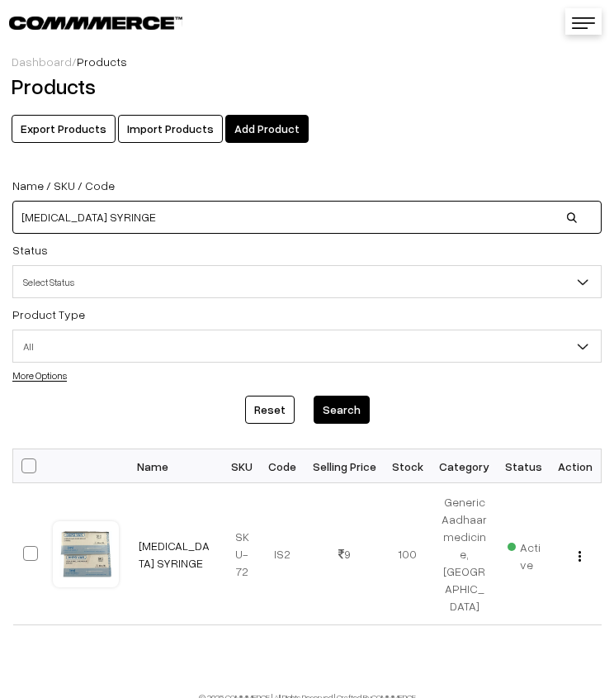
click at [251, 224] on input "[MEDICAL_DATA] SYRINGE" at bounding box center [307, 217] width 590 height 33
type input "I"
paste input "[MEDICAL_DATA] 100 mg caps- GA"
type input "[MEDICAL_DATA] 100 mg caps- GA"
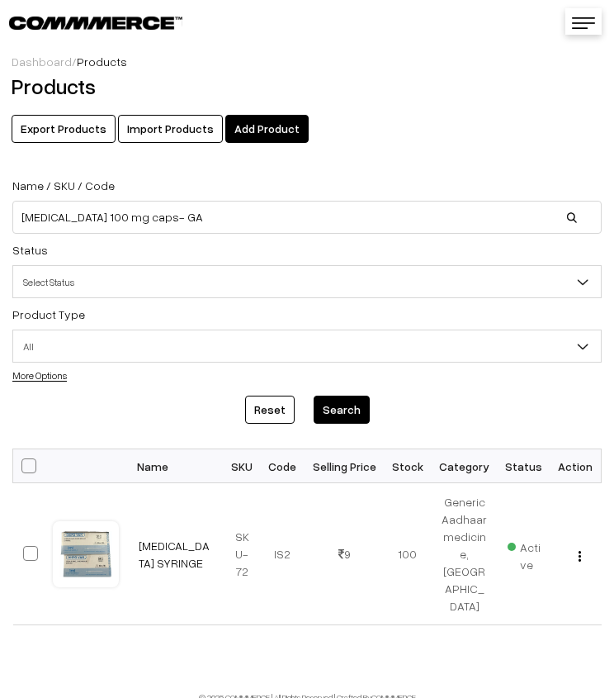
click at [343, 399] on button "Search" at bounding box center [342, 410] width 56 height 28
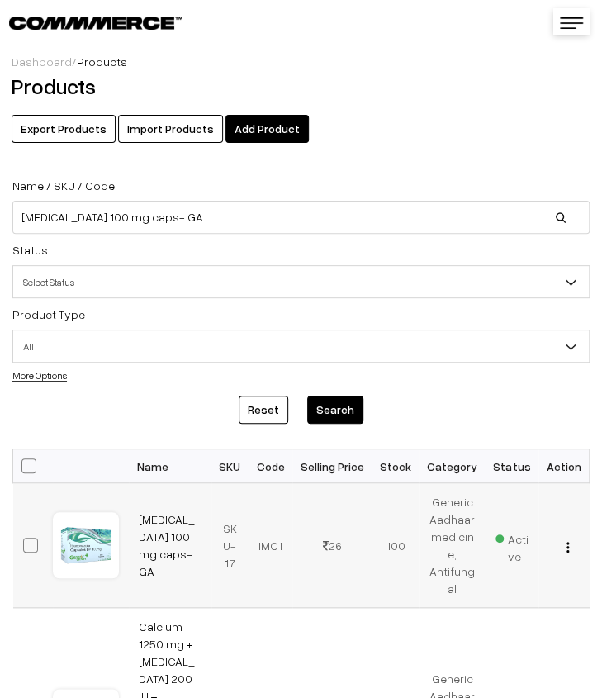
click at [569, 548] on img "button" at bounding box center [568, 547] width 2 height 11
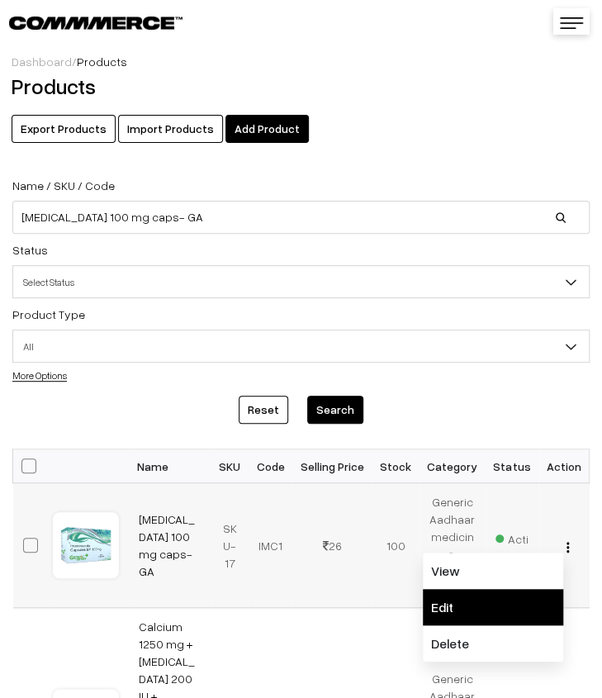
click at [534, 595] on link "Edit" at bounding box center [493, 607] width 140 height 36
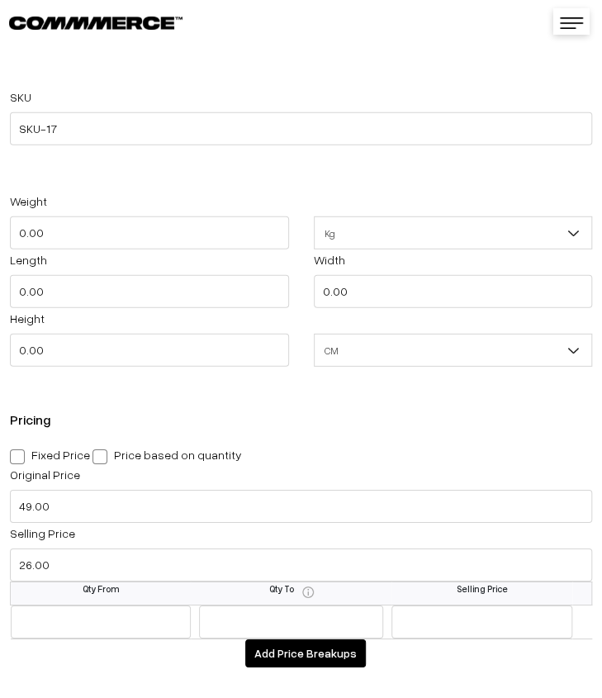
scroll to position [1404, 0]
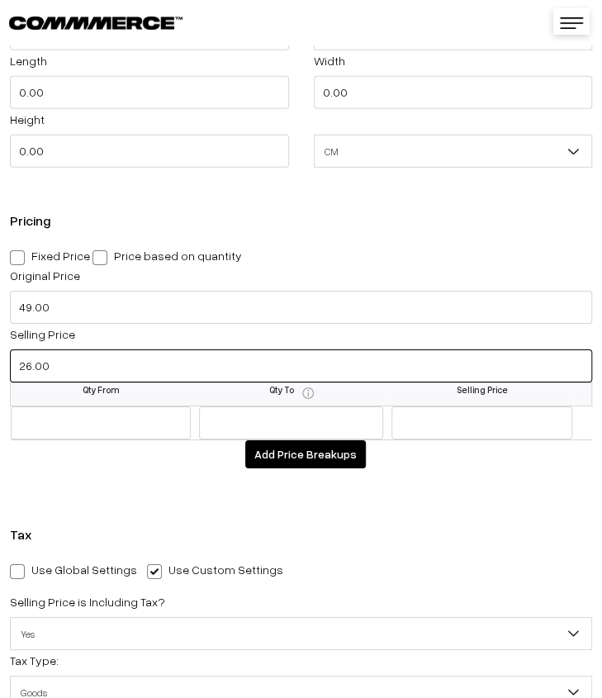
click at [121, 376] on input "26.00" at bounding box center [301, 365] width 582 height 33
type input "24.00"
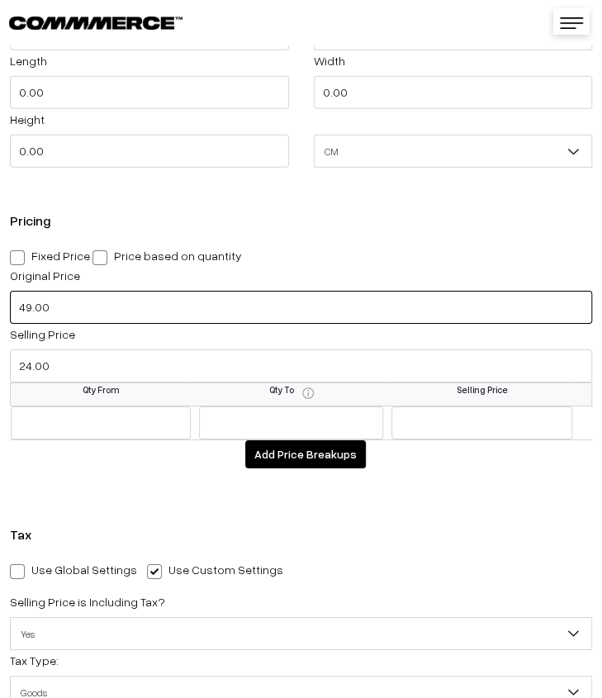
click at [112, 315] on input "49.00" at bounding box center [301, 307] width 582 height 33
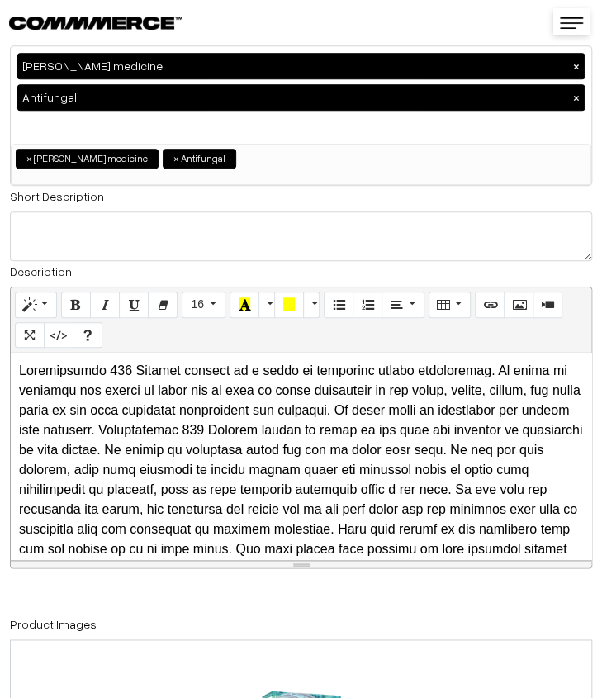
scroll to position [0, 0]
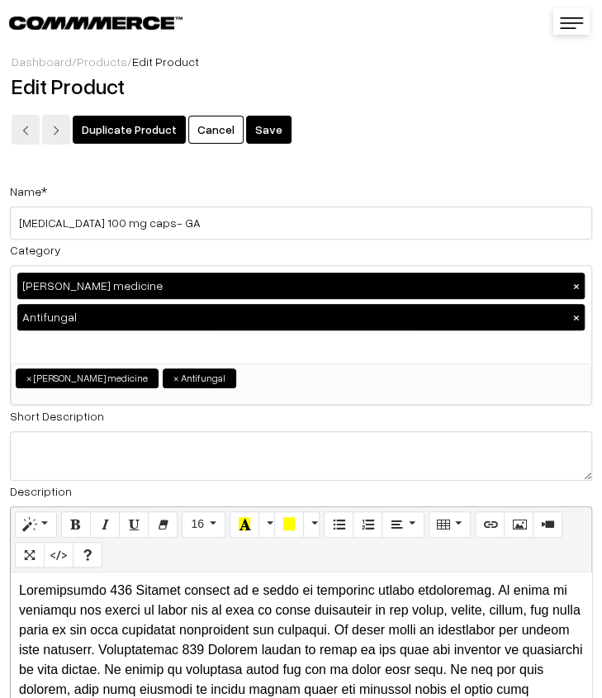
type input "89.00"
click at [253, 125] on button "Save" at bounding box center [268, 130] width 45 height 28
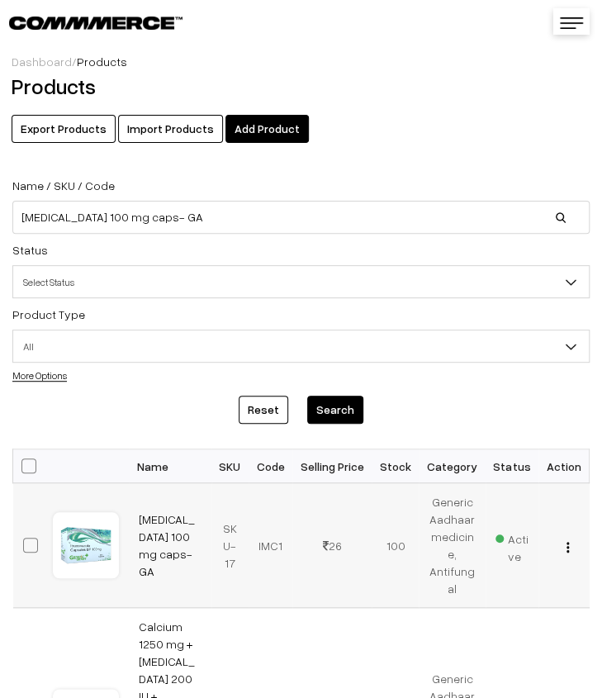
click at [569, 549] on img "button" at bounding box center [568, 547] width 2 height 11
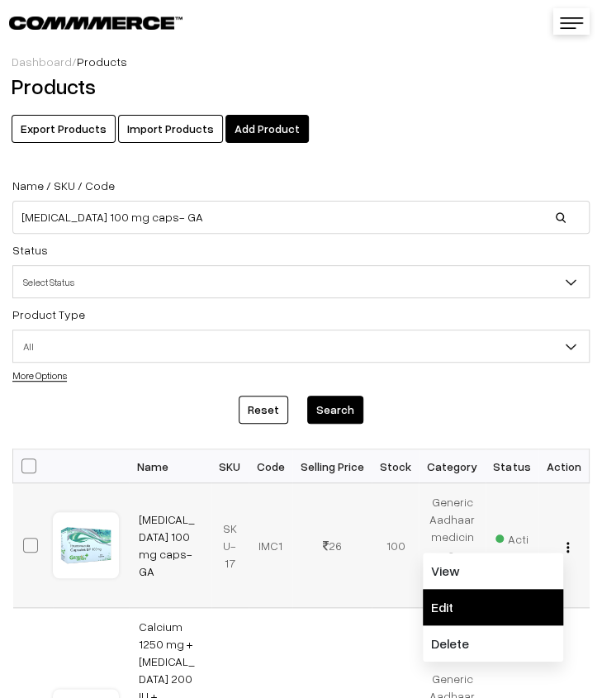
click at [505, 597] on link "Edit" at bounding box center [493, 607] width 140 height 36
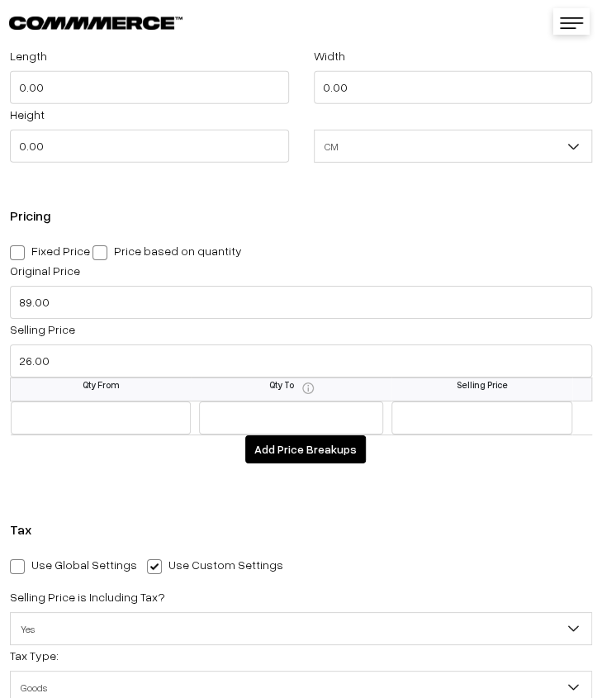
scroll to position [1404, 0]
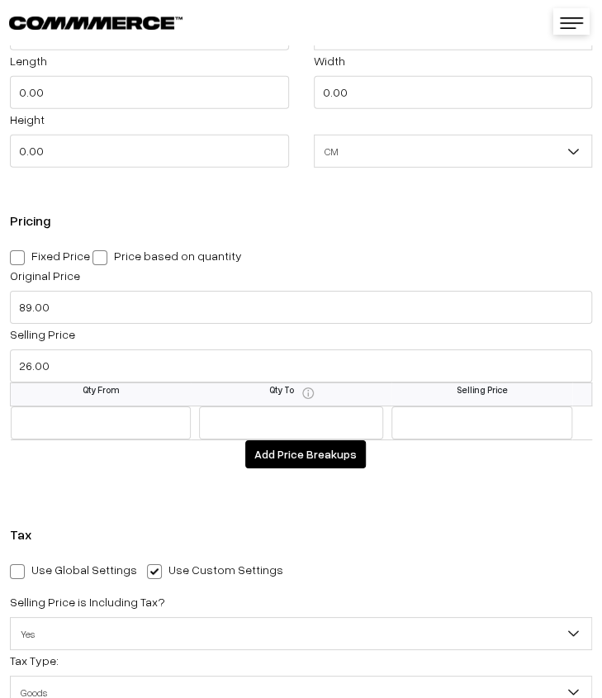
click at [20, 263] on span at bounding box center [17, 257] width 15 height 15
click at [20, 260] on input "Fixed Price" at bounding box center [15, 254] width 11 height 11
radio input "true"
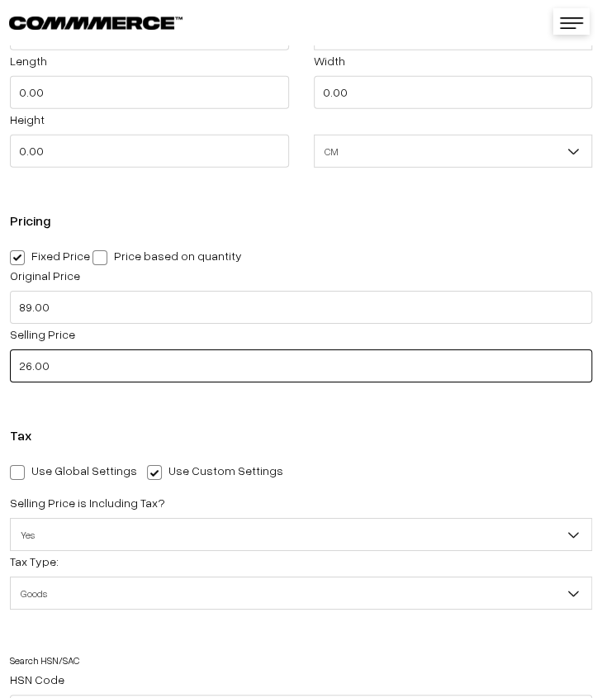
click at [66, 364] on input "26.00" at bounding box center [301, 365] width 582 height 33
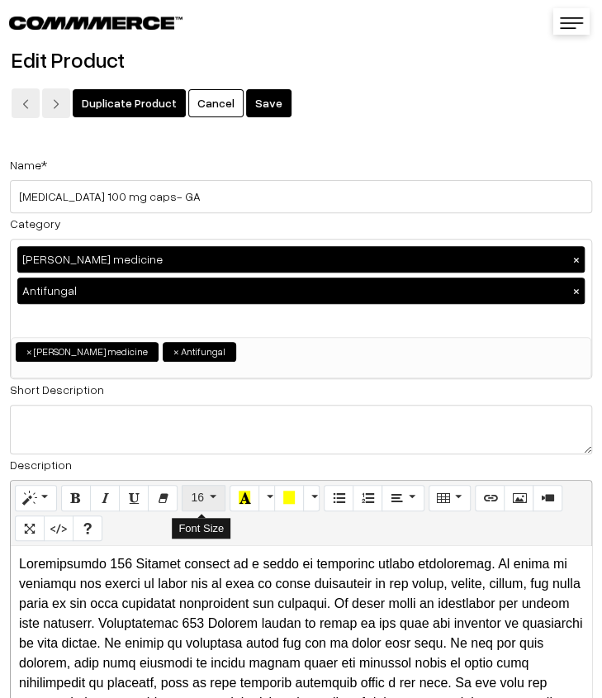
scroll to position [0, 0]
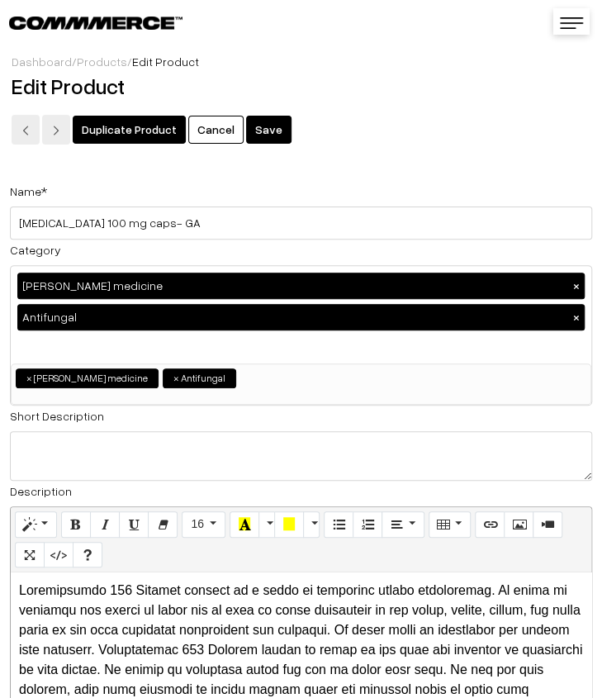
type input "24.00"
click at [269, 131] on button "Save" at bounding box center [268, 130] width 45 height 28
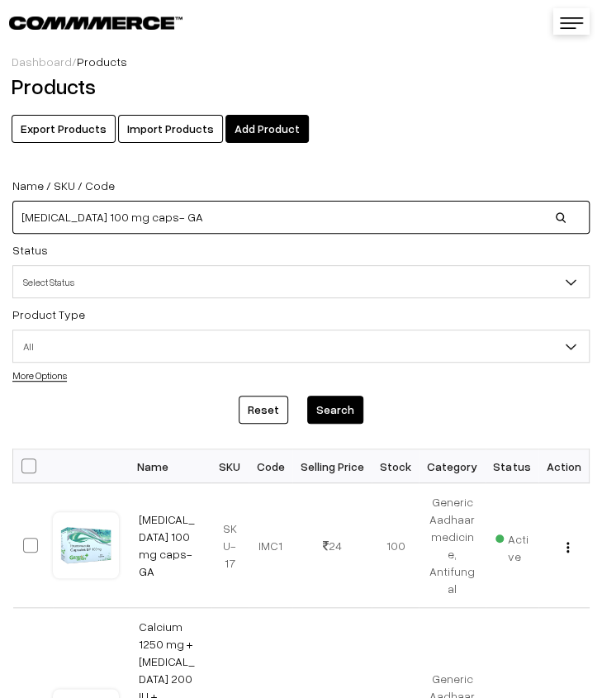
click at [254, 215] on input "[MEDICAL_DATA] 100 mg caps- GA" at bounding box center [300, 217] width 577 height 33
type input "I"
click at [93, 221] on input at bounding box center [300, 217] width 577 height 33
paste input "[MEDICAL_DATA] 2.0%w/w Cream (Swasketo)- GA"
type input "Ketoconazole 2.0%w/w Cream (Swasketo)- GA"
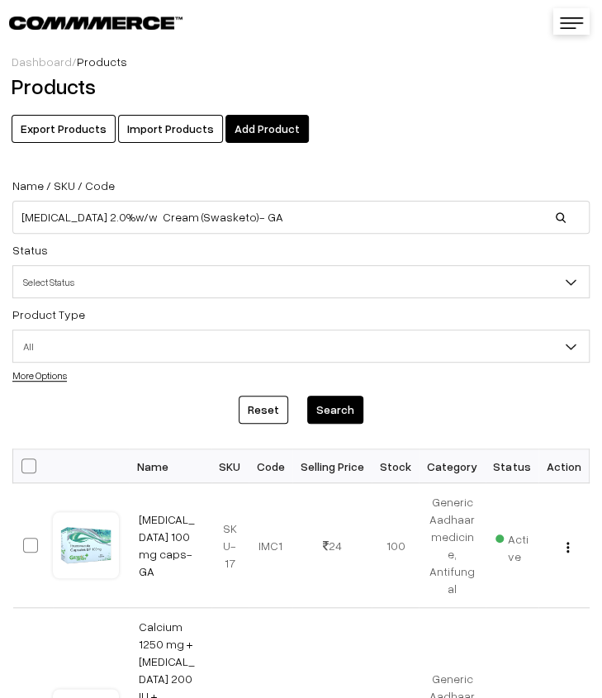
drag, startPoint x: 341, startPoint y: 409, endPoint x: 334, endPoint y: 397, distance: 13.7
click at [339, 403] on button "Search" at bounding box center [335, 410] width 56 height 28
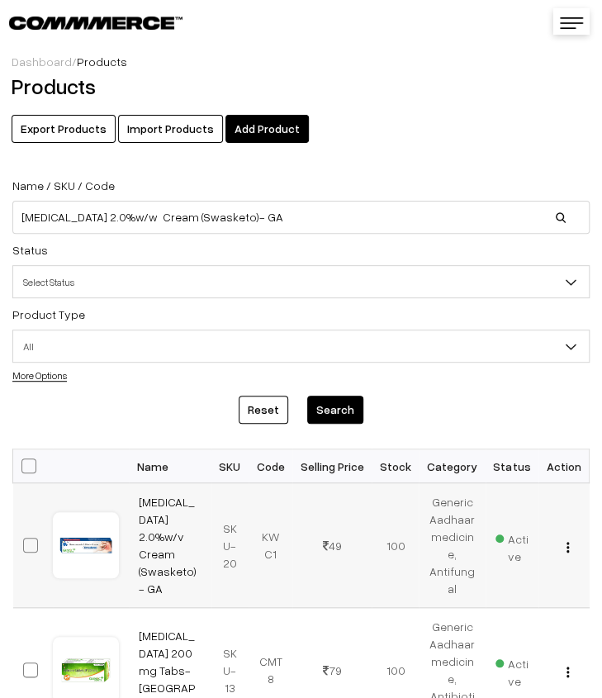
click at [572, 548] on div "View Edit Delete" at bounding box center [563, 545] width 31 height 17
click at [568, 545] on img "button" at bounding box center [568, 547] width 2 height 11
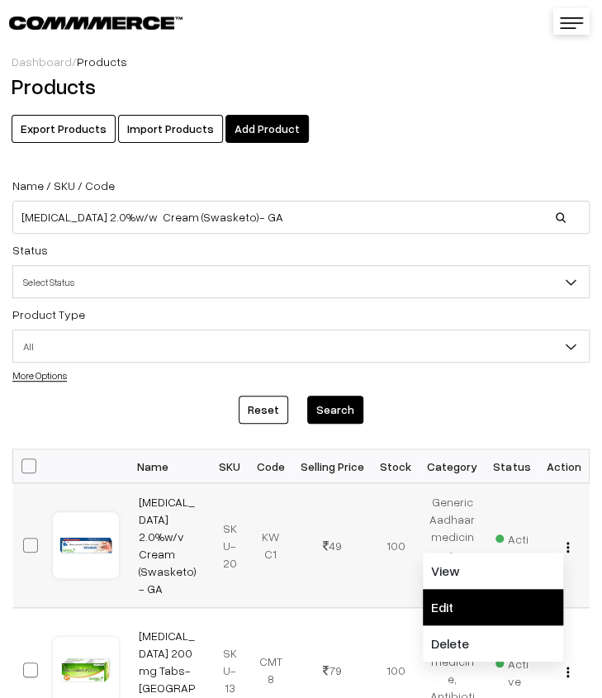
click at [524, 593] on link "Edit" at bounding box center [493, 607] width 140 height 36
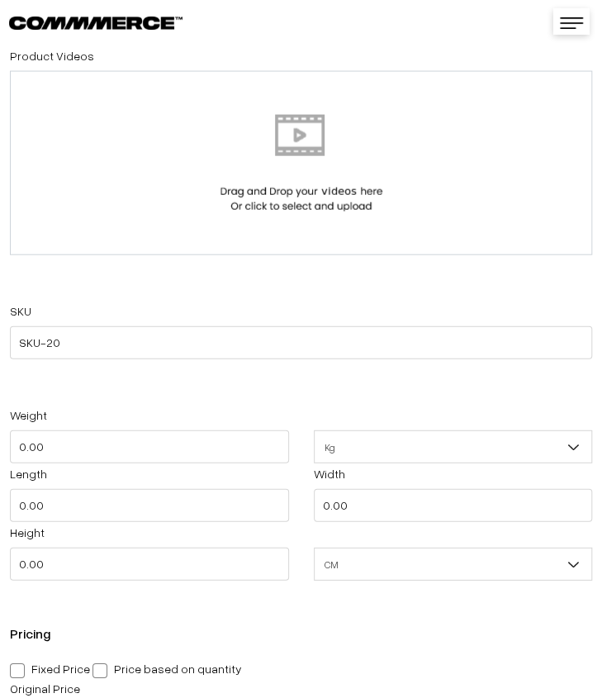
scroll to position [1321, 0]
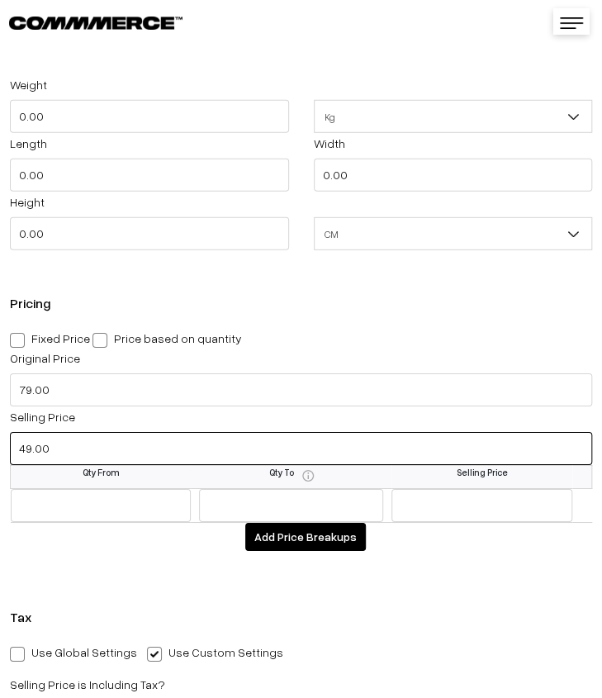
click at [107, 453] on input "49.00" at bounding box center [301, 448] width 582 height 33
type input "42.00"
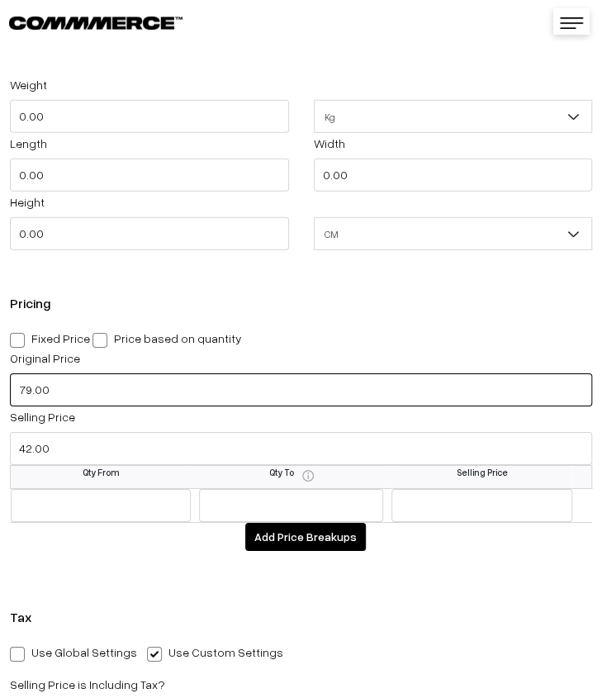
click at [35, 394] on input "79.00" at bounding box center [301, 389] width 582 height 33
type input "125.00"
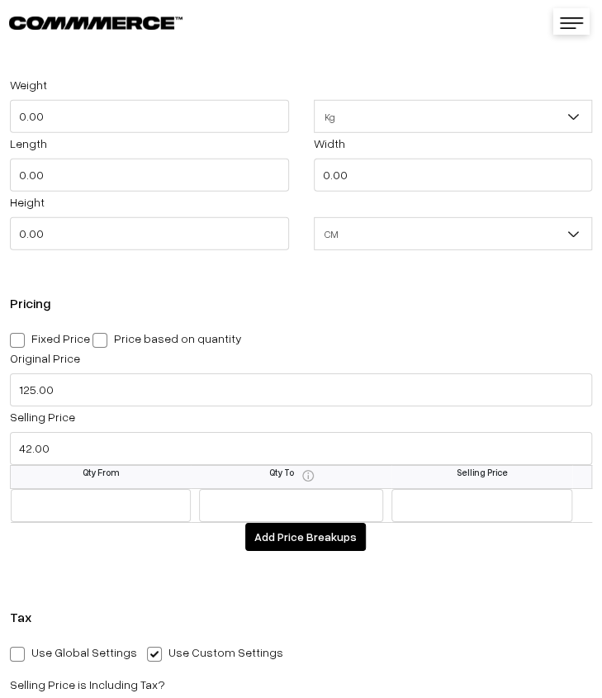
click at [12, 342] on span at bounding box center [17, 340] width 15 height 15
click at [12, 342] on input "Fixed Price" at bounding box center [15, 337] width 11 height 11
radio input "true"
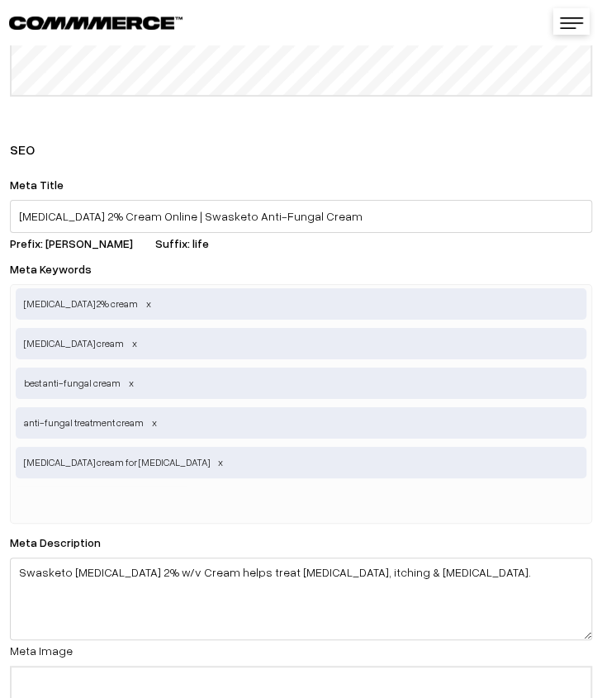
scroll to position [3750, 0]
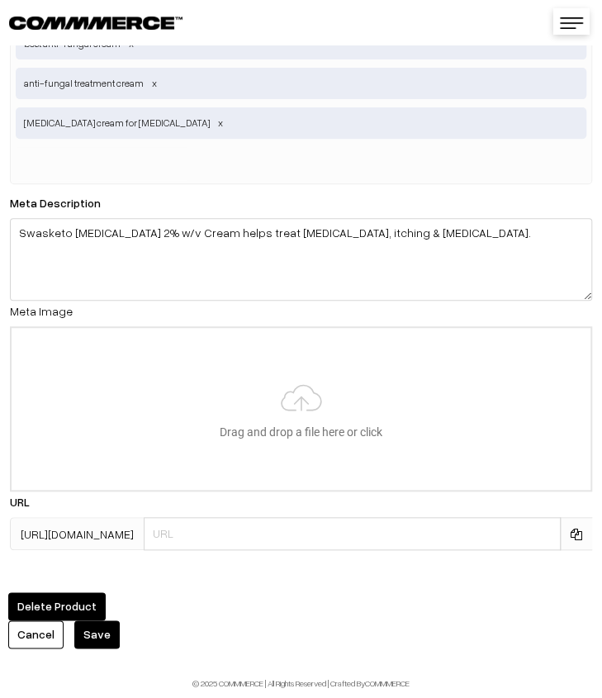
click at [84, 621] on button "Save" at bounding box center [96, 634] width 45 height 28
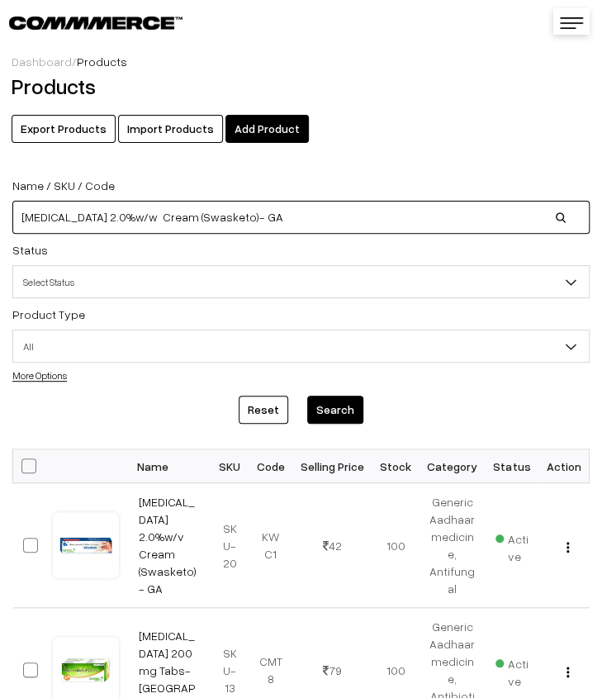
click at [274, 218] on input "Ketoconazole 2.0%w/w Cream (Swasketo)- GA" at bounding box center [300, 217] width 577 height 33
type input "K"
paste input "KIDS DIAPER (NEW BORN)"
type input "KIDS DIAPER (NEW BORN)"
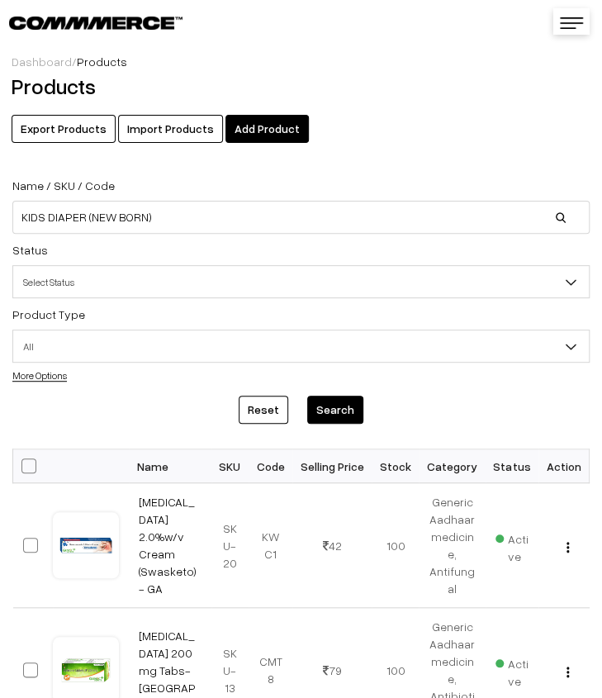
click at [336, 410] on button "Search" at bounding box center [335, 410] width 56 height 28
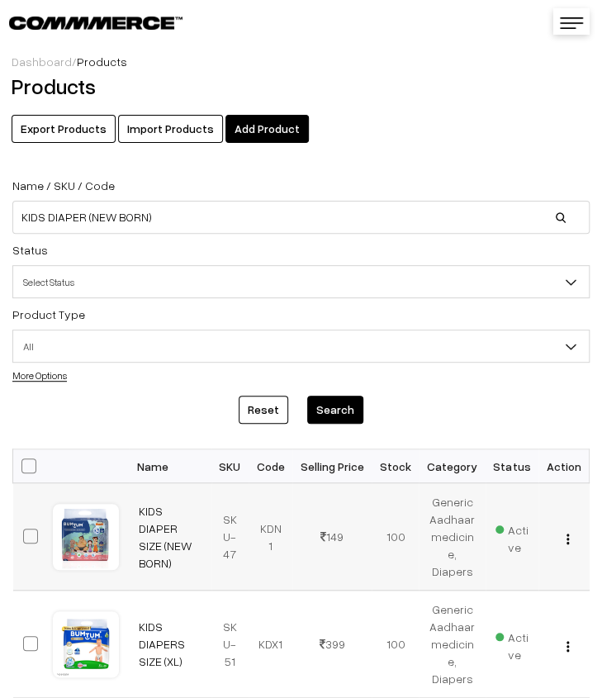
click at [568, 539] on img "button" at bounding box center [568, 539] width 2 height 11
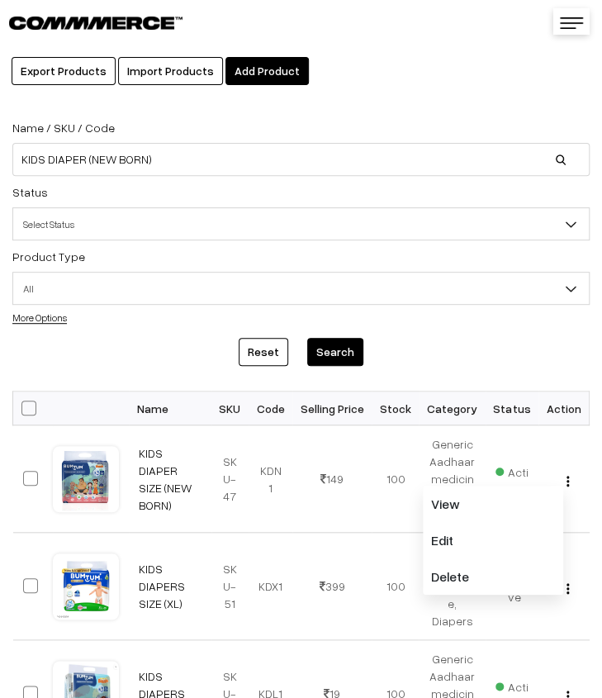
scroll to position [83, 0]
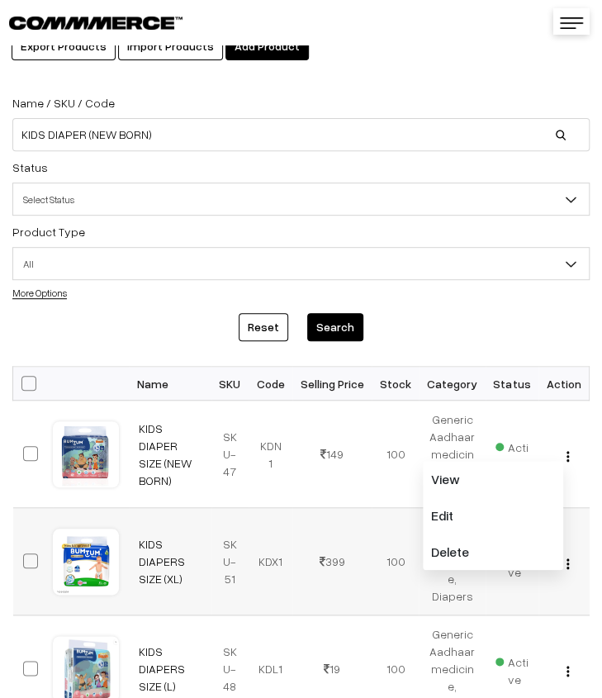
click at [312, 518] on td "399" at bounding box center [331, 561] width 79 height 107
click at [568, 567] on img "button" at bounding box center [568, 563] width 2 height 11
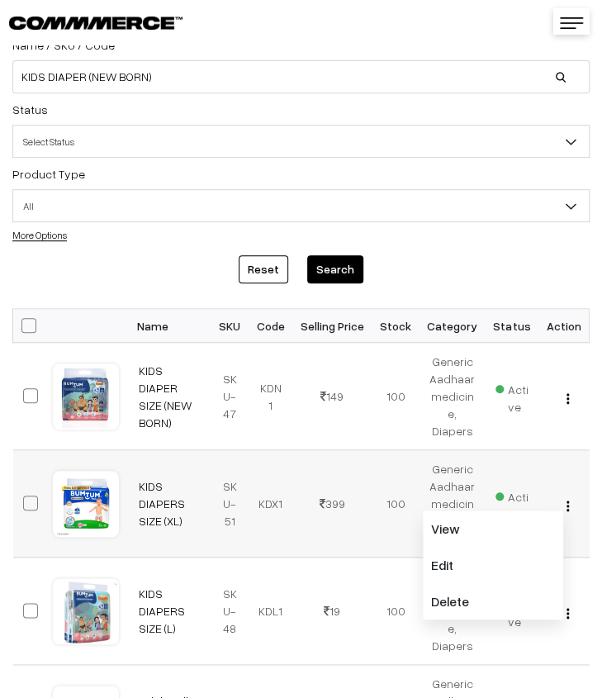
scroll to position [165, 0]
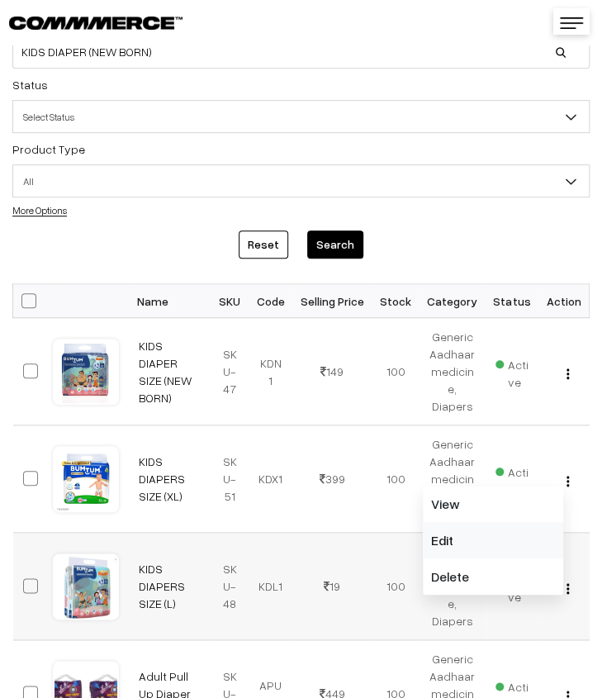
click at [468, 541] on link "Edit" at bounding box center [493, 540] width 140 height 36
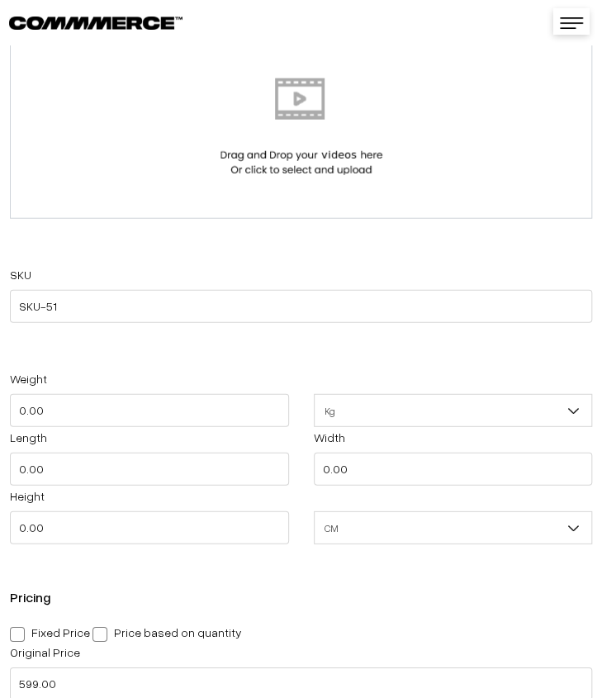
scroll to position [1156, 0]
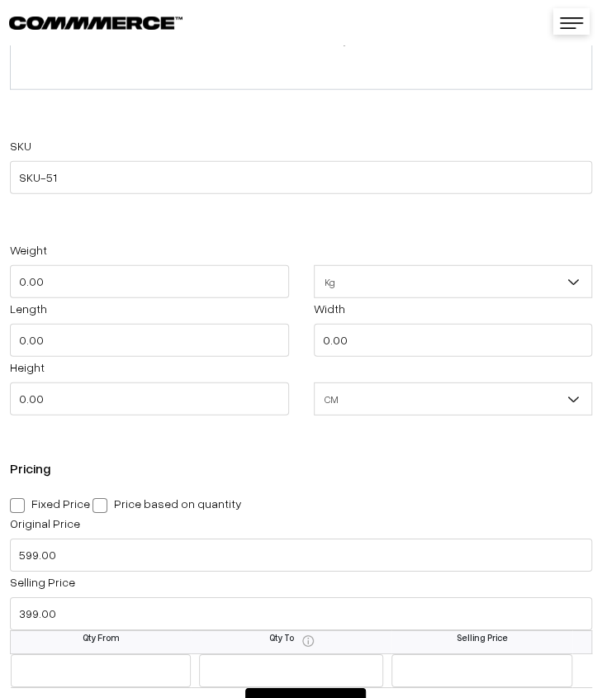
click at [25, 505] on label "Fixed Price" at bounding box center [50, 503] width 80 height 17
click at [21, 505] on input "Fixed Price" at bounding box center [15, 502] width 11 height 11
radio input "true"
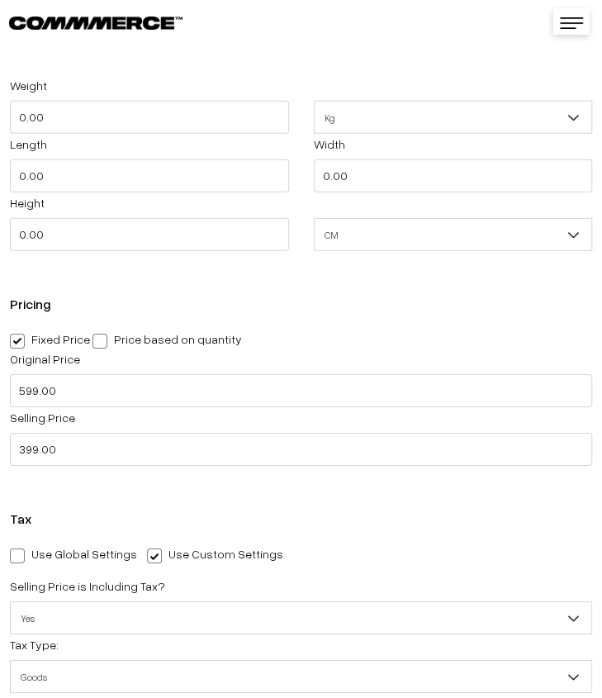
scroll to position [1321, 0]
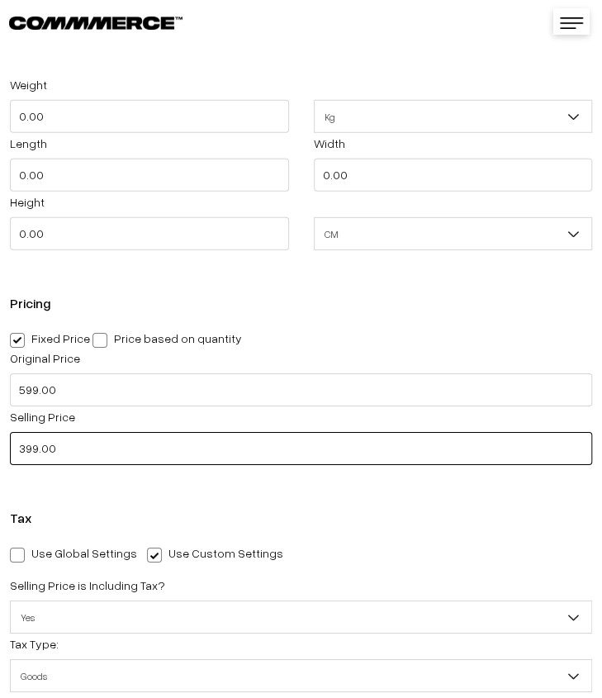
click at [99, 452] on input "399.00" at bounding box center [301, 448] width 582 height 33
drag, startPoint x: 25, startPoint y: 452, endPoint x: 33, endPoint y: 455, distance: 8.9
click at [25, 452] on input "419.00" at bounding box center [301, 448] width 582 height 33
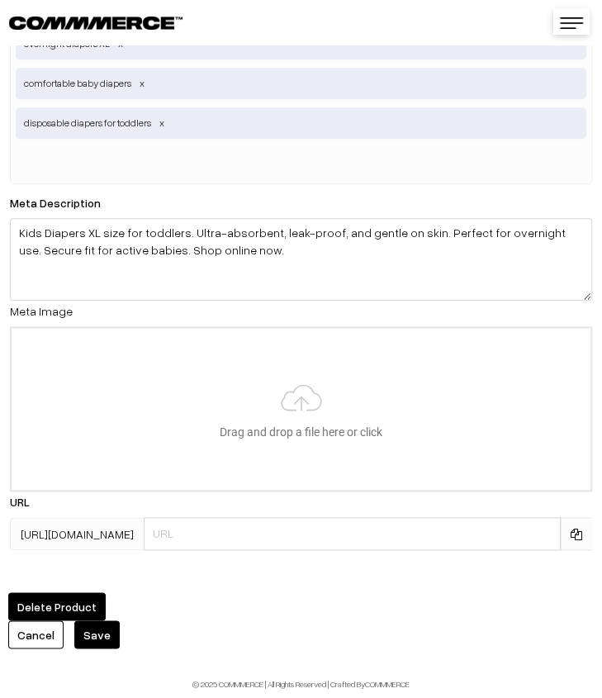
scroll to position [3948, 0]
type input "399.00"
click at [102, 626] on button "Save" at bounding box center [96, 634] width 45 height 28
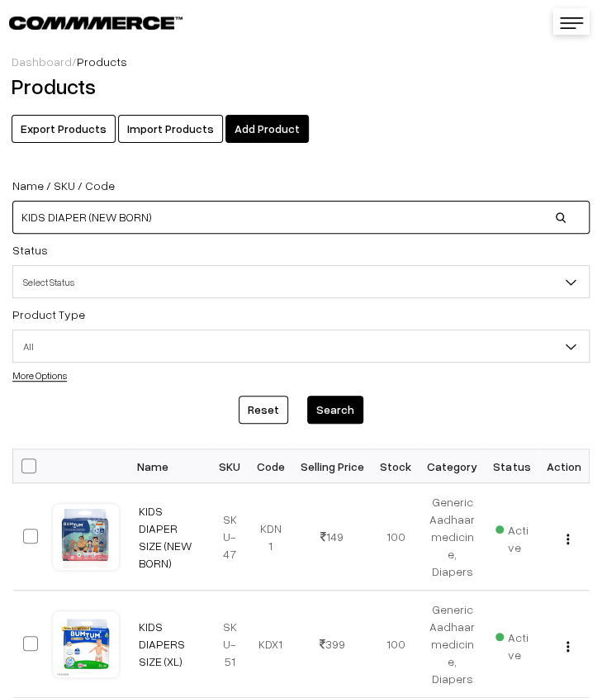
click at [230, 212] on input "KIDS DIAPER (NEW BORN)" at bounding box center [300, 217] width 577 height 33
type input "K"
click at [237, 224] on input at bounding box center [300, 217] width 577 height 33
paste input "[MEDICAL_DATA] 200 mg Tabs- [GEOGRAPHIC_DATA]"
type input "[MEDICAL_DATA] 200 mg Tabs- [GEOGRAPHIC_DATA]"
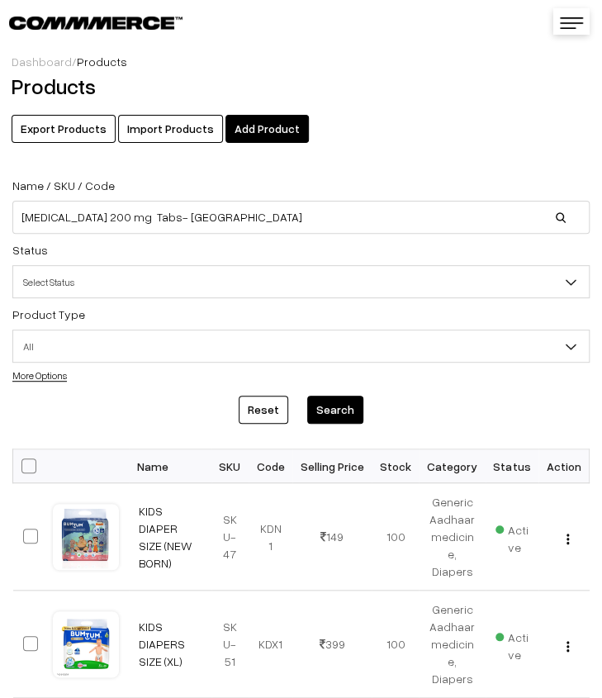
click at [322, 409] on button "Search" at bounding box center [335, 410] width 56 height 28
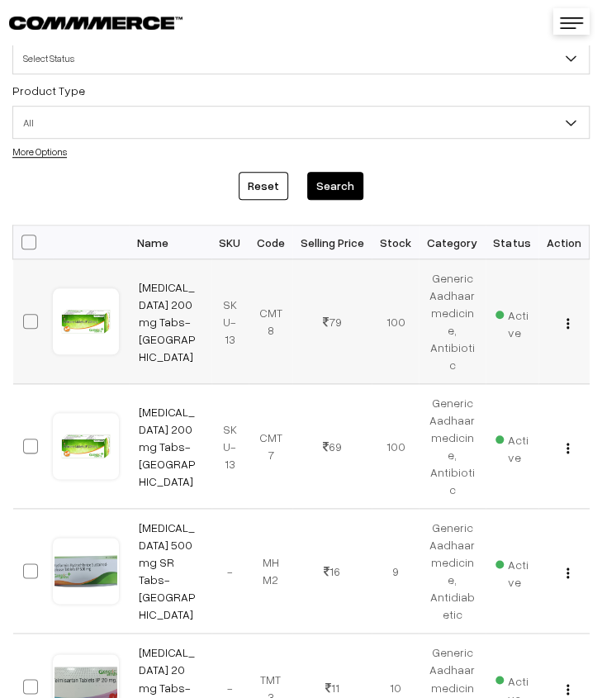
scroll to position [165, 0]
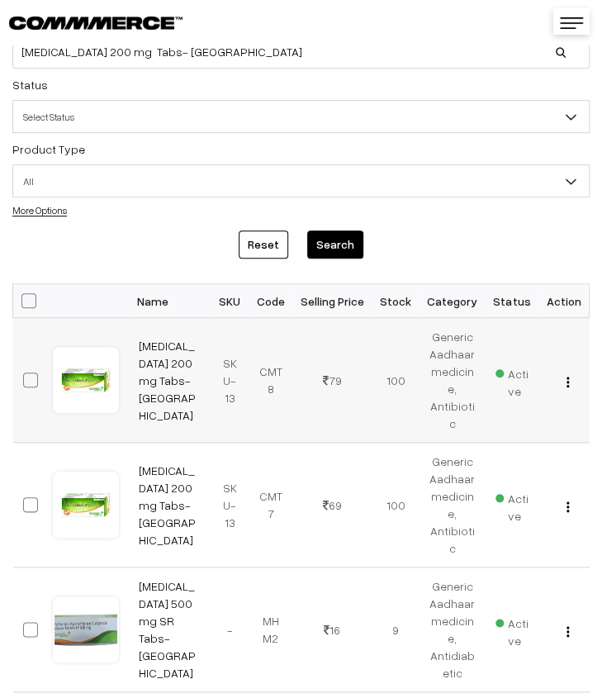
click at [568, 383] on img "button" at bounding box center [568, 382] width 2 height 11
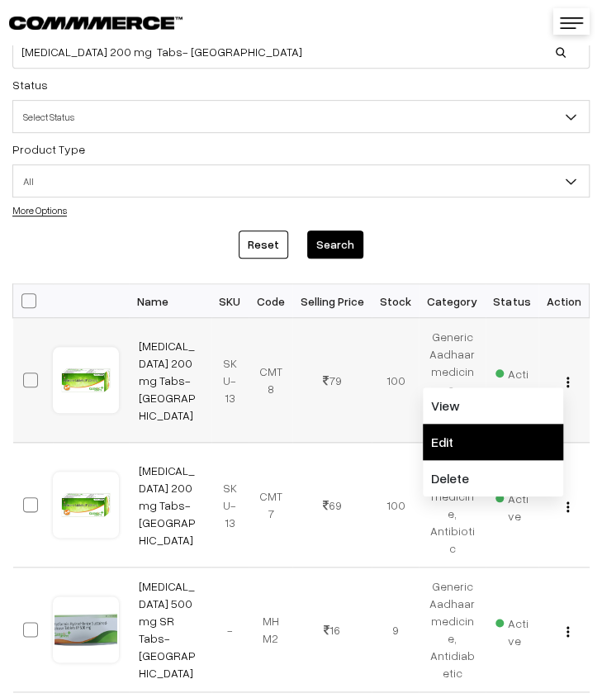
click at [520, 429] on link "Edit" at bounding box center [493, 442] width 140 height 36
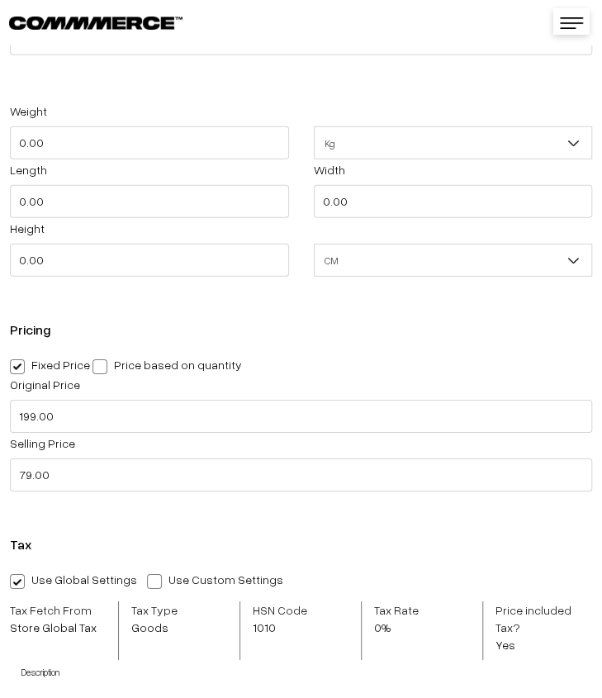
scroll to position [1321, 0]
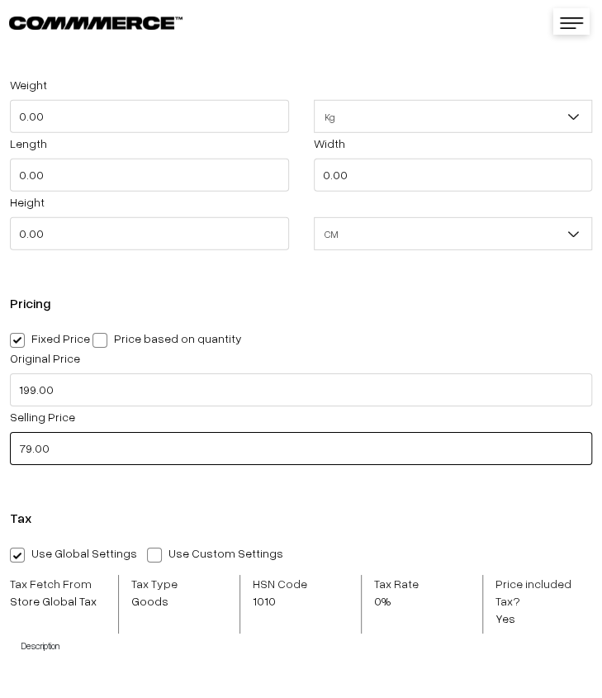
click at [88, 453] on input "79.00" at bounding box center [301, 448] width 582 height 33
type input "79.00"
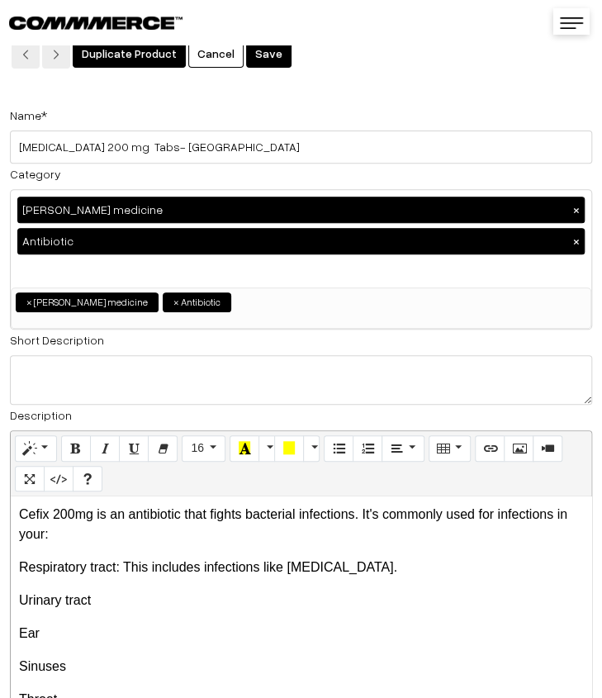
scroll to position [0, 0]
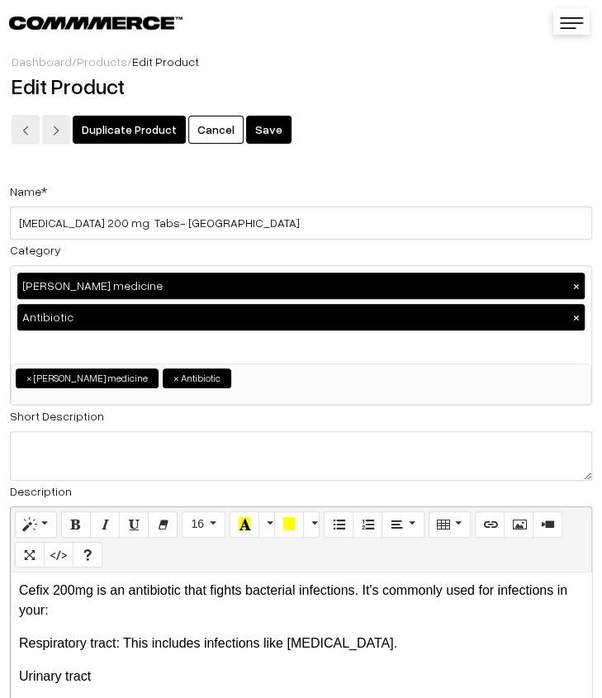
click at [259, 126] on button "Save" at bounding box center [268, 130] width 45 height 28
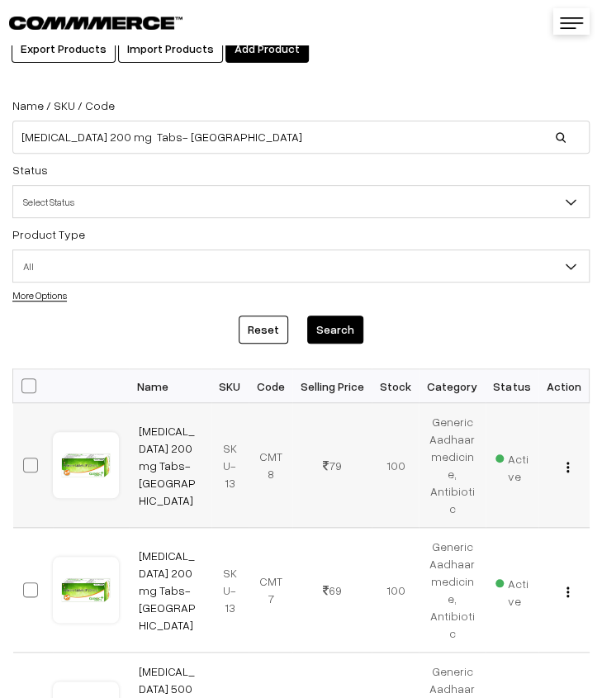
scroll to position [165, 0]
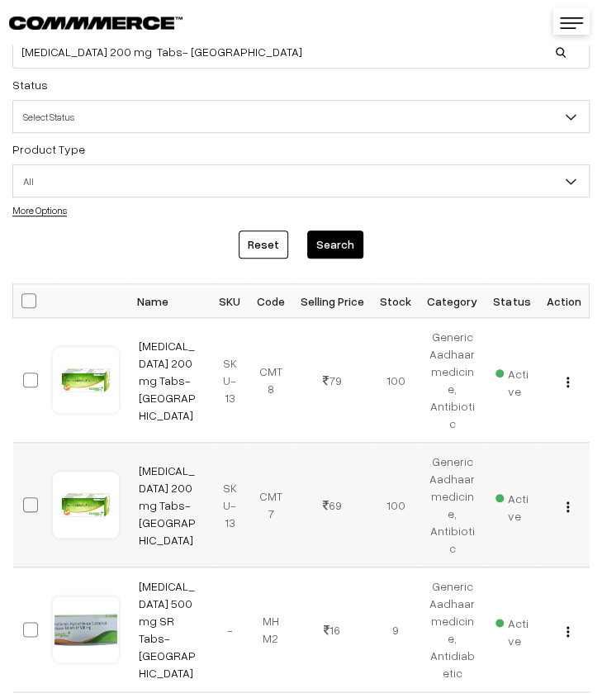
click at [568, 505] on img "button" at bounding box center [568, 506] width 2 height 11
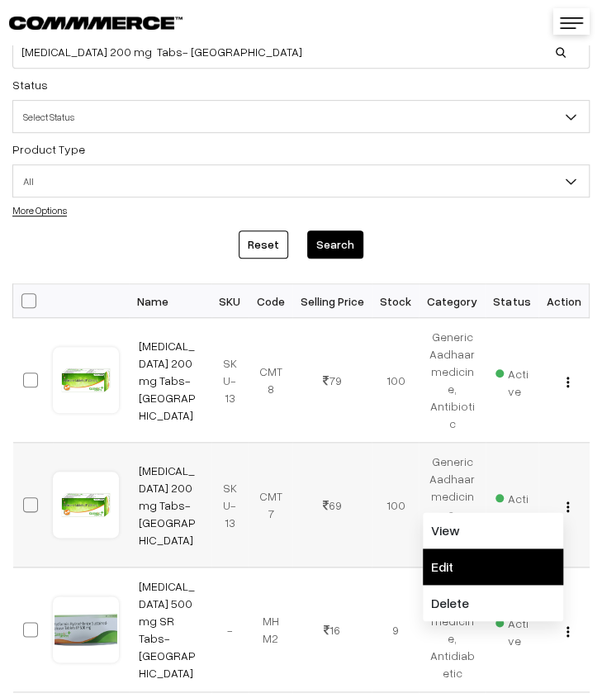
click at [502, 571] on link "Edit" at bounding box center [493, 566] width 140 height 36
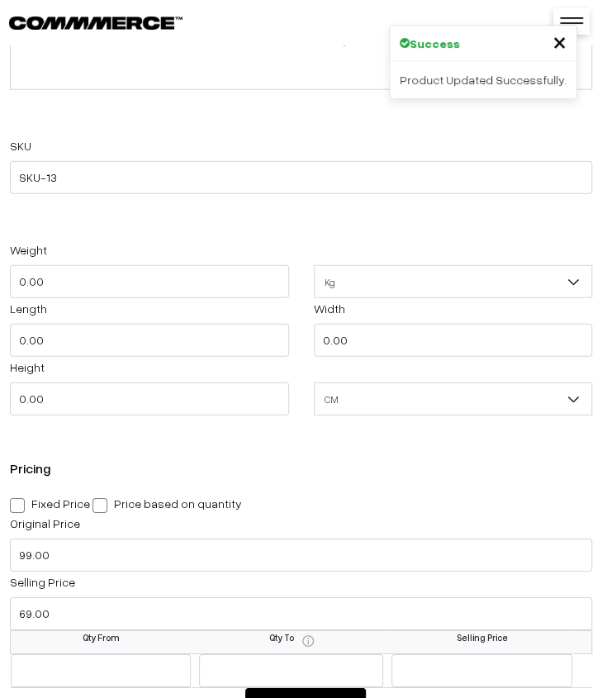
scroll to position [1404, 0]
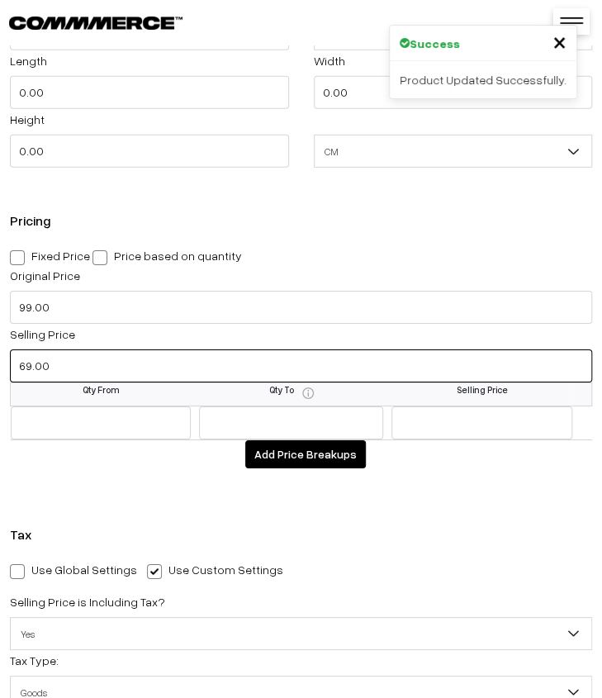
click at [55, 371] on input "69.00" at bounding box center [301, 365] width 582 height 33
type input "79.00"
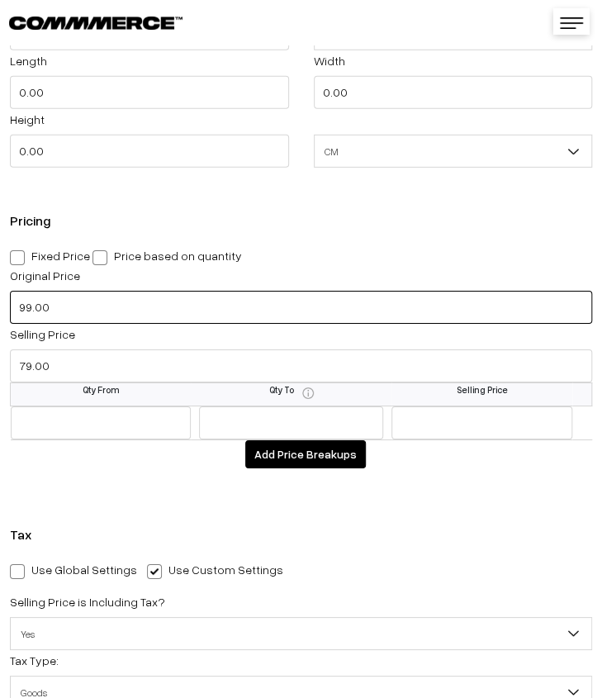
click at [108, 320] on input "99.00" at bounding box center [301, 307] width 582 height 33
type input "199.00"
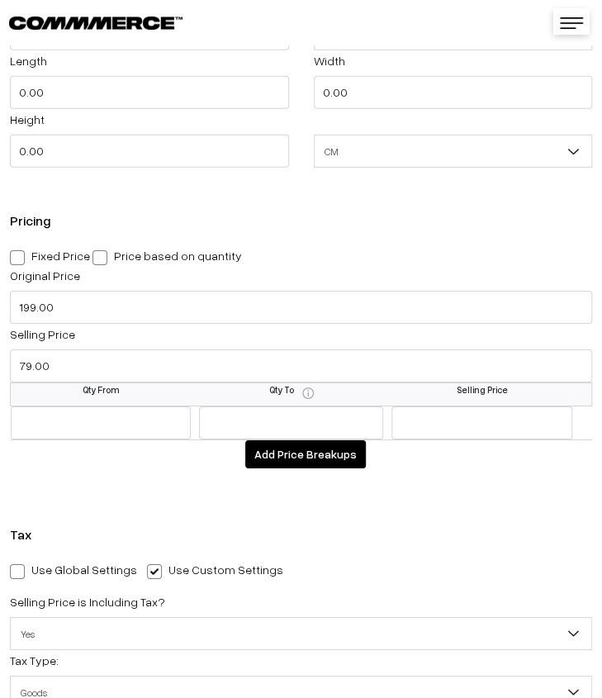
click at [20, 260] on span at bounding box center [17, 257] width 15 height 15
click at [20, 260] on input "Fixed Price" at bounding box center [15, 254] width 11 height 11
radio input "true"
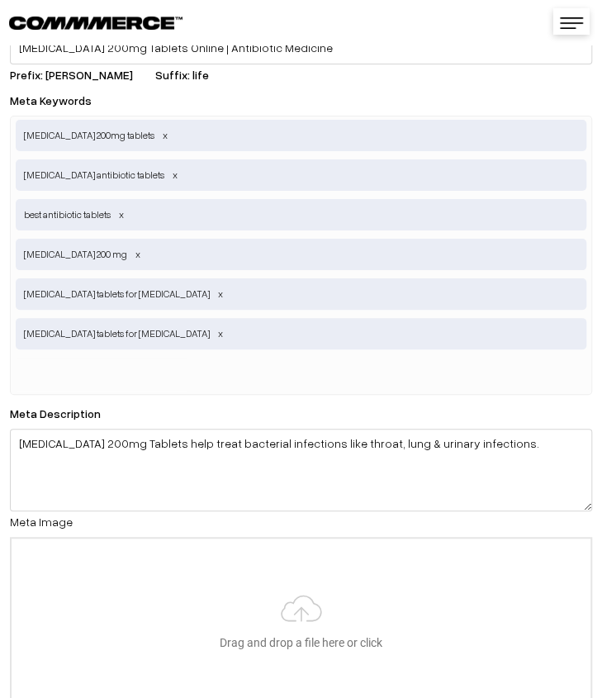
scroll to position [3789, 0]
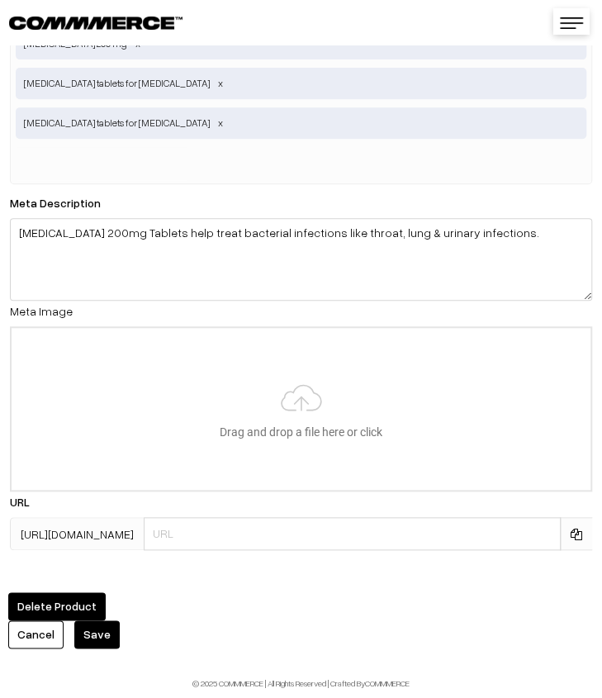
click at [94, 629] on button "Save" at bounding box center [96, 634] width 45 height 28
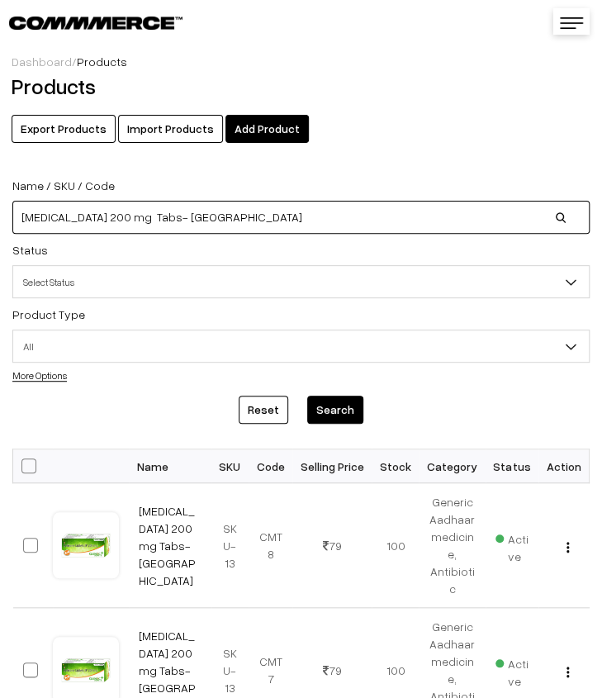
click at [263, 219] on input "[MEDICAL_DATA] 200 mg Tabs- [GEOGRAPHIC_DATA]" at bounding box center [300, 217] width 577 height 33
click at [230, 216] on input "[MEDICAL_DATA] 200 mg Tabs- [GEOGRAPHIC_DATA]" at bounding box center [300, 217] width 577 height 33
type input "C"
paste input "KNEE CAP REGULAR (L) -GA"
type input "KNEE CAP REGULAR (L) -GA"
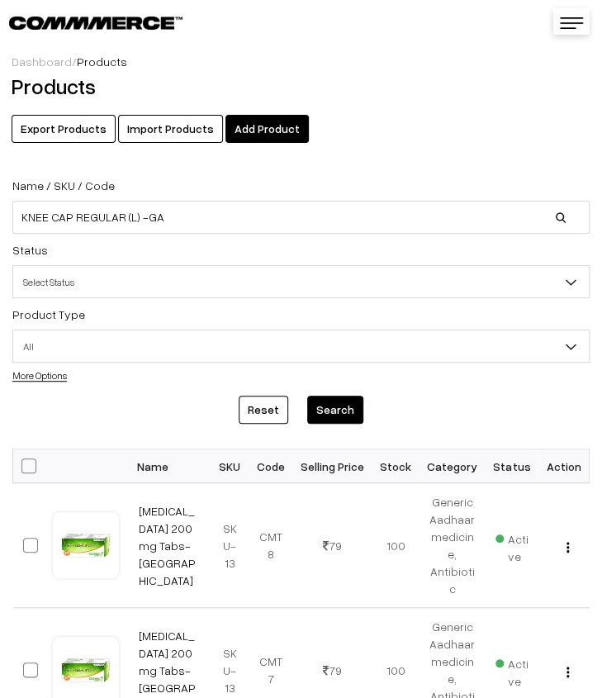
click at [322, 413] on button "Search" at bounding box center [335, 410] width 56 height 28
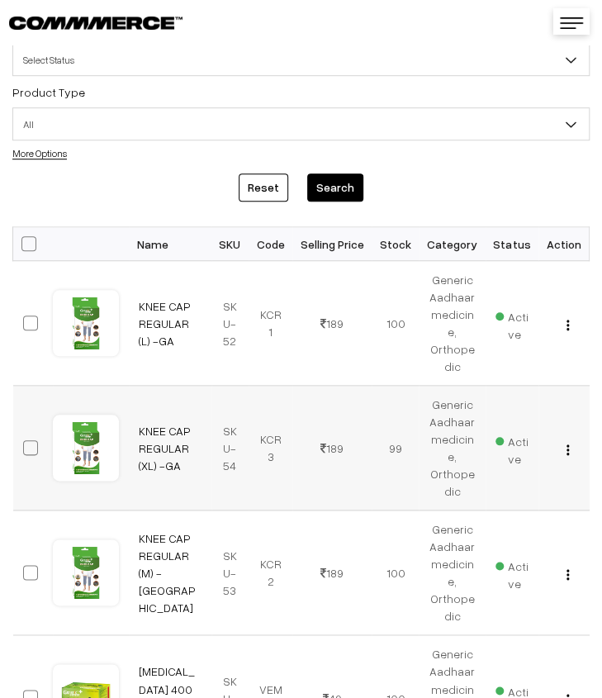
scroll to position [248, 0]
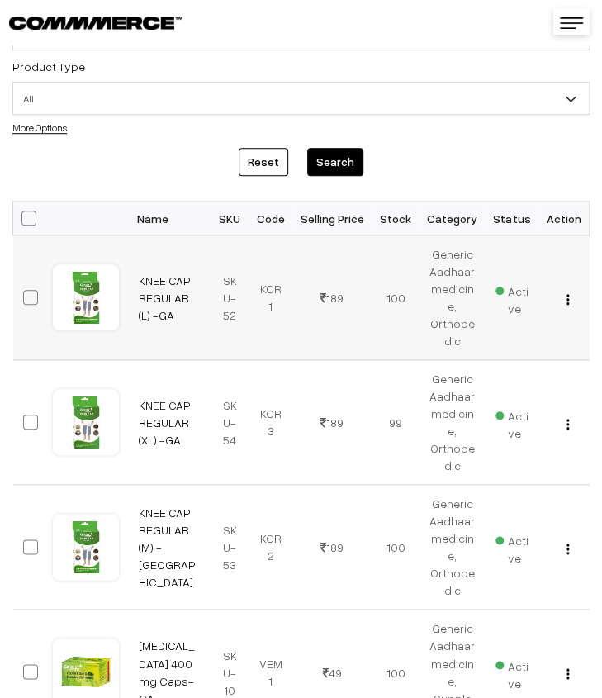
click at [569, 300] on img "button" at bounding box center [568, 299] width 2 height 11
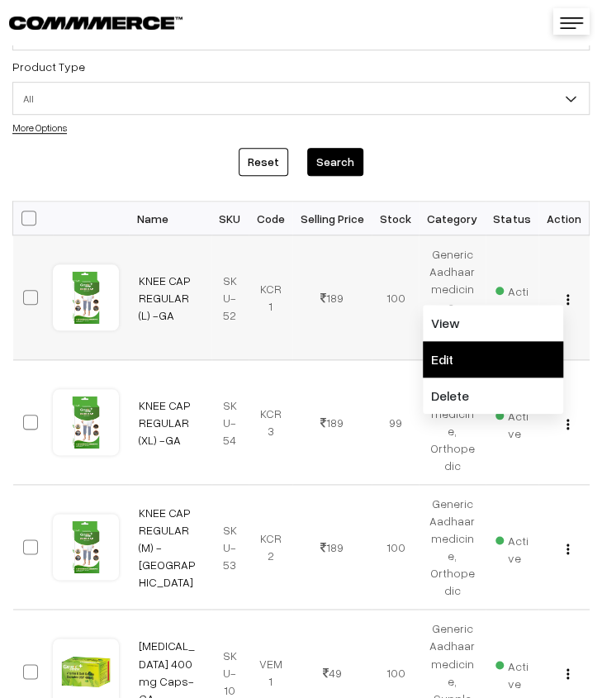
click at [537, 363] on link "Edit" at bounding box center [493, 359] width 140 height 36
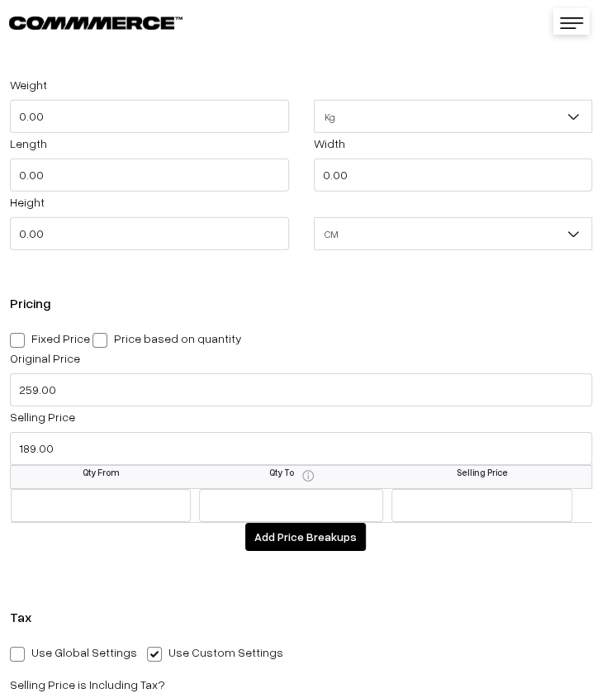
scroll to position [1487, 0]
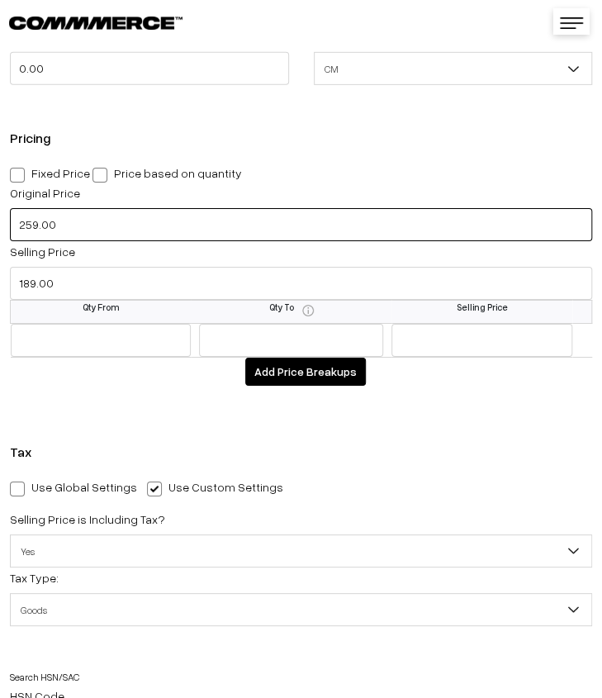
click at [74, 229] on input "259.00" at bounding box center [301, 224] width 582 height 33
type input "399.00"
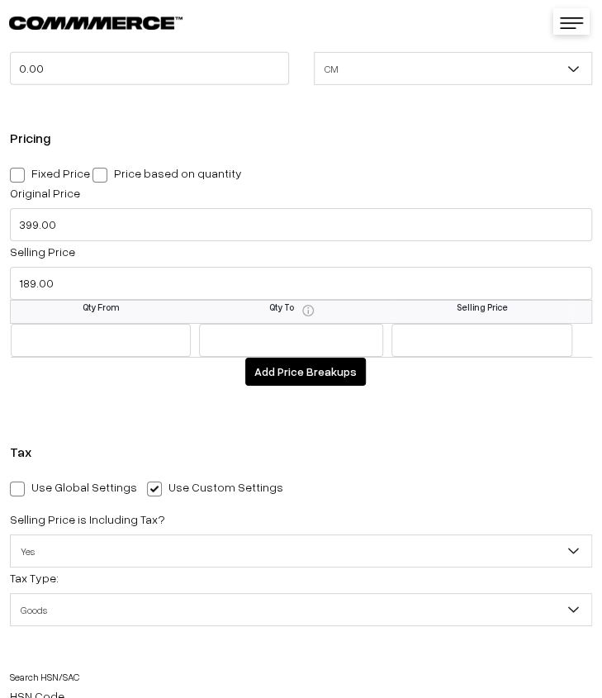
click at [20, 178] on span at bounding box center [17, 175] width 15 height 15
click at [20, 178] on input "Fixed Price" at bounding box center [15, 172] width 11 height 11
radio input "true"
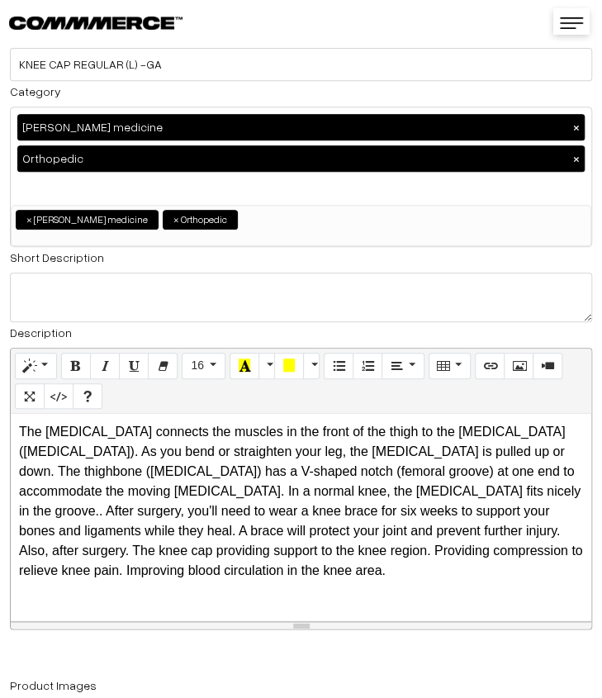
scroll to position [0, 0]
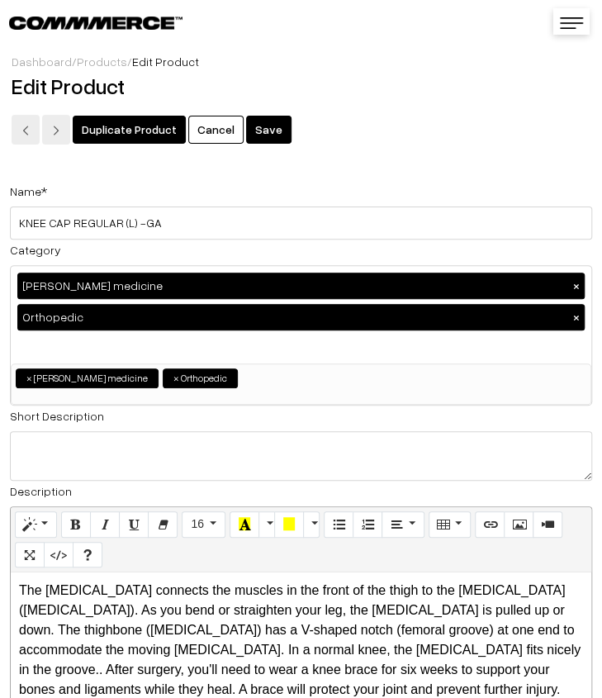
click at [253, 135] on button "Save" at bounding box center [268, 130] width 45 height 28
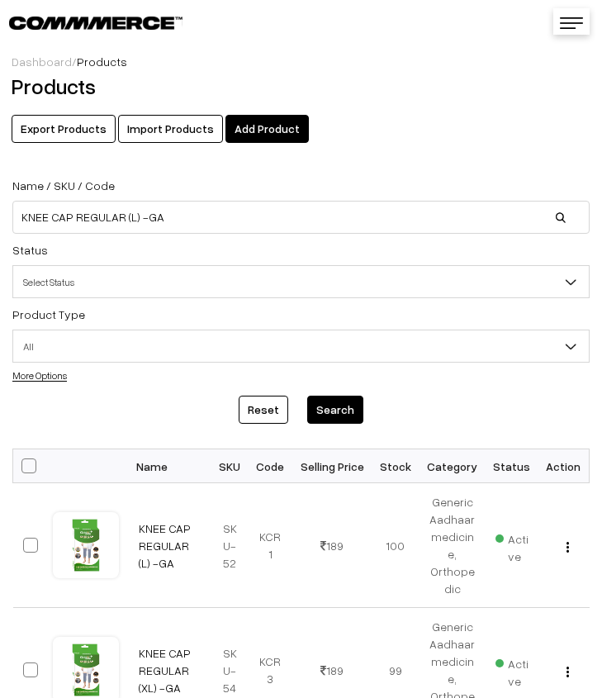
scroll to position [248, 0]
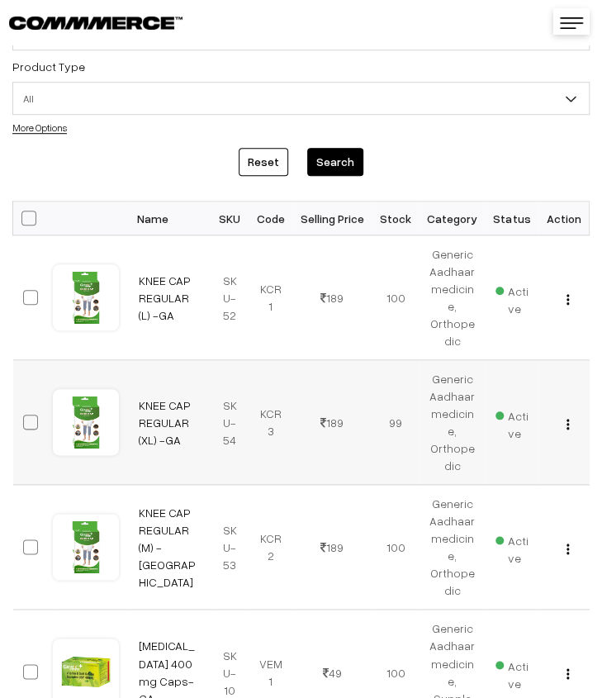
click at [570, 429] on button "button" at bounding box center [568, 423] width 4 height 13
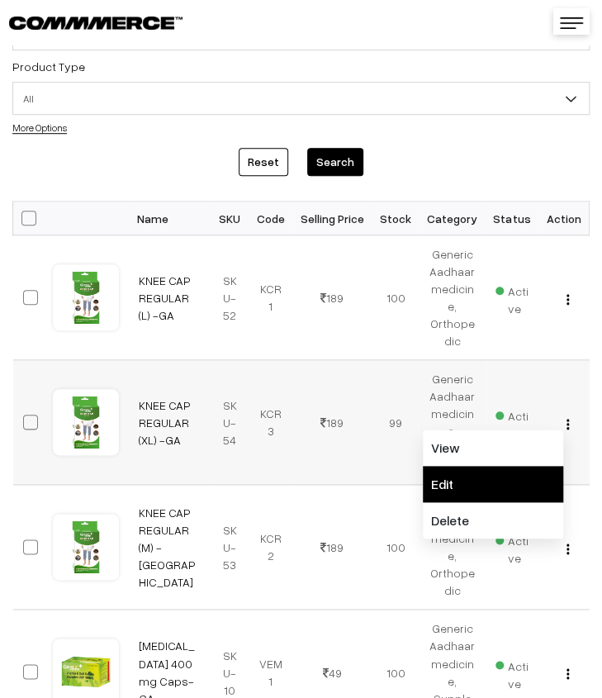
click at [536, 468] on link "Edit" at bounding box center [493, 484] width 140 height 36
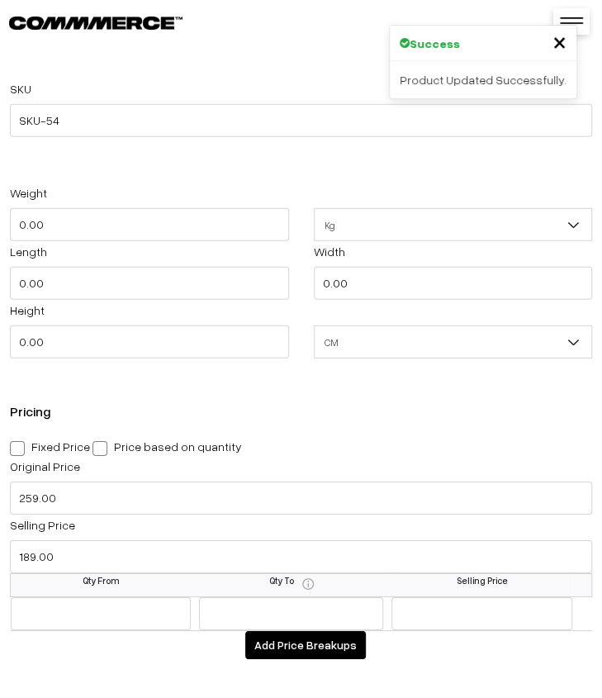
scroll to position [1321, 0]
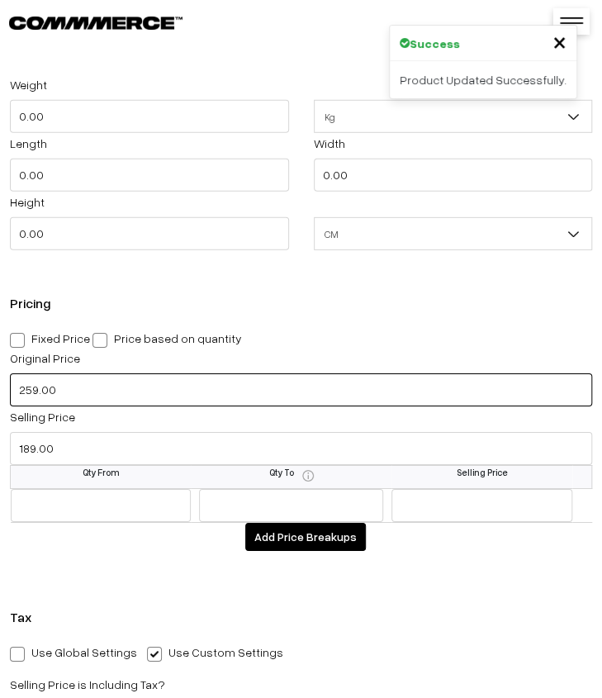
click at [92, 396] on input "259.00" at bounding box center [301, 389] width 582 height 33
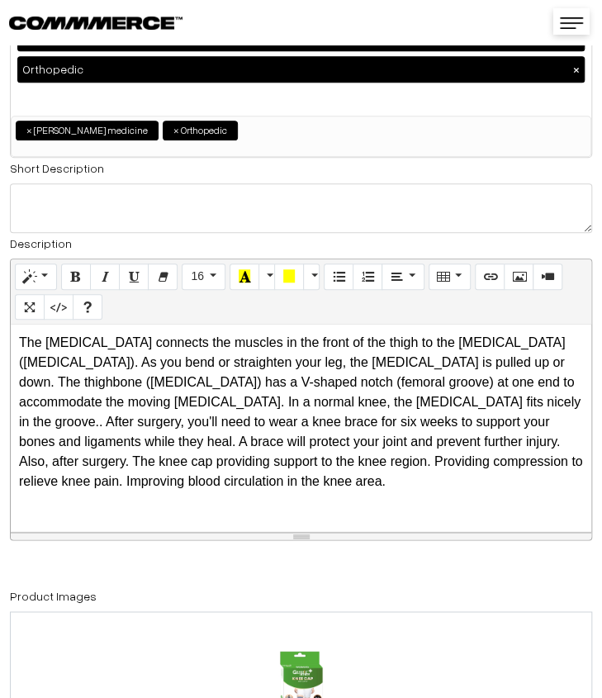
scroll to position [0, 0]
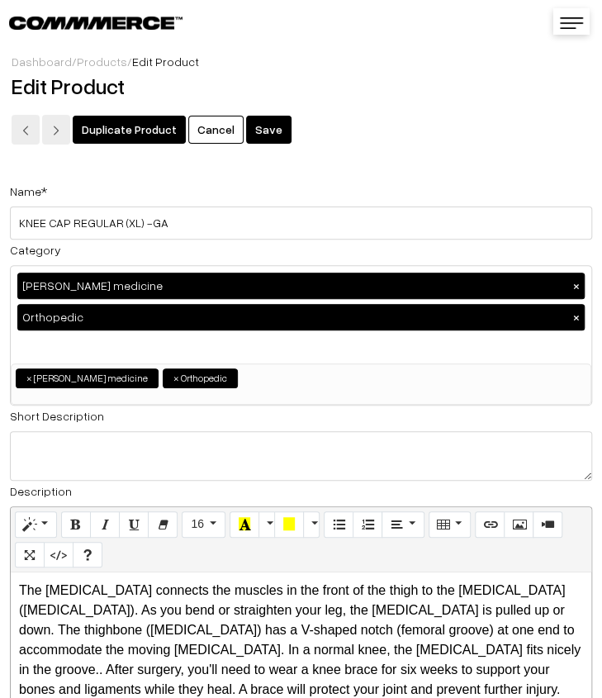
type input "399.00"
click at [276, 129] on button "Save" at bounding box center [268, 130] width 45 height 28
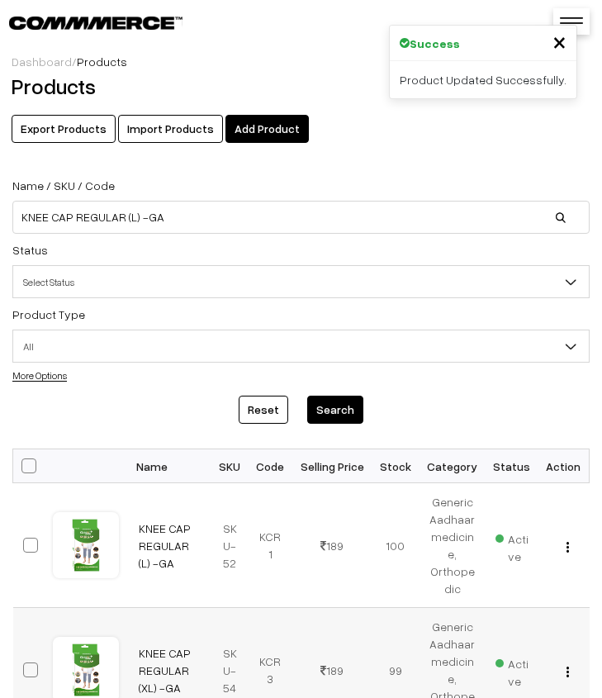
scroll to position [413, 0]
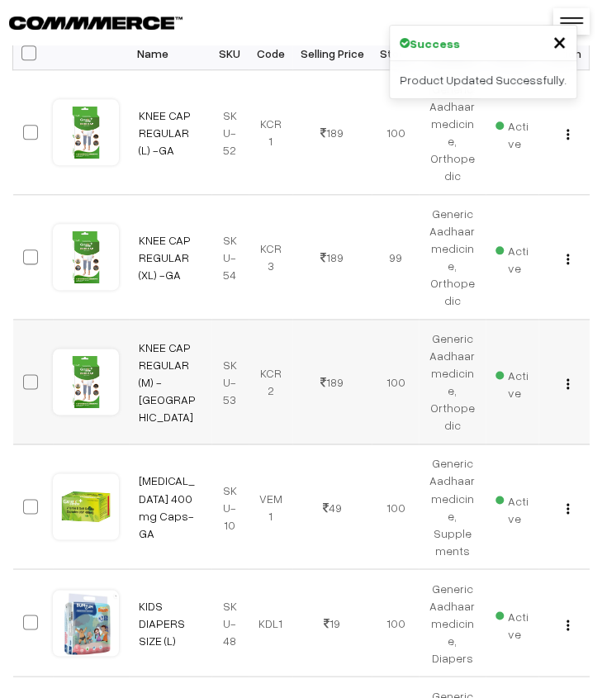
click at [569, 384] on img "button" at bounding box center [568, 383] width 2 height 11
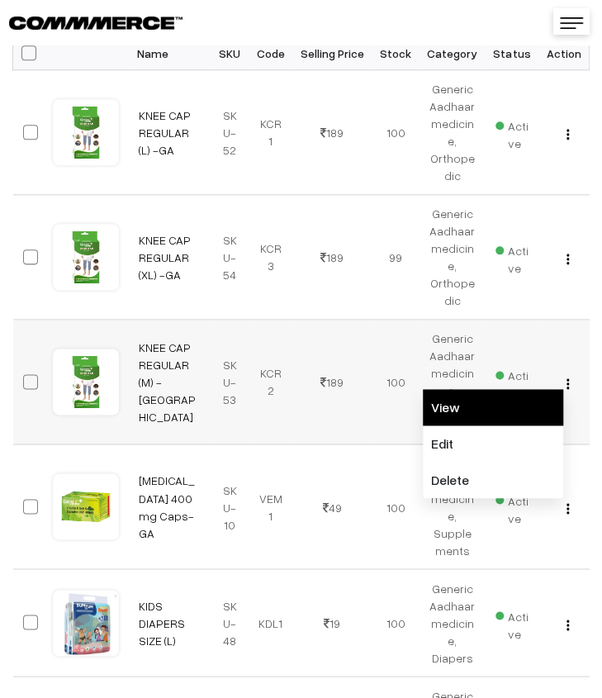
click at [515, 424] on link "View" at bounding box center [493, 407] width 140 height 36
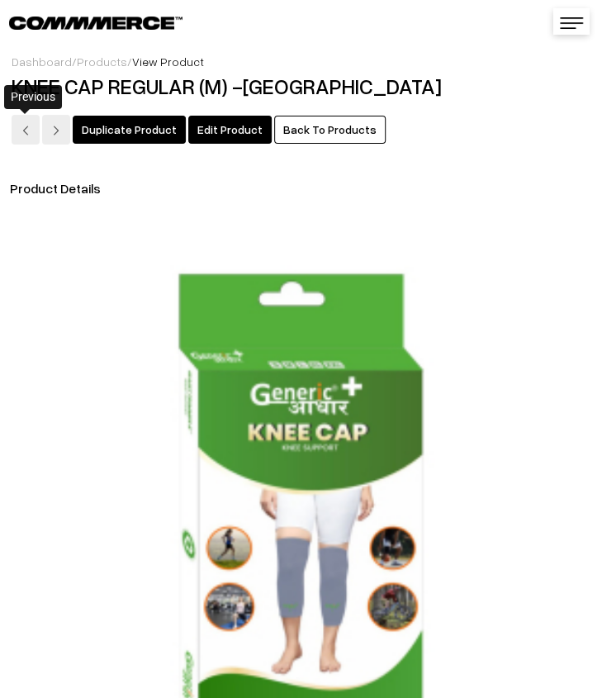
drag, startPoint x: 23, startPoint y: 130, endPoint x: 19, endPoint y: 94, distance: 36.6
click at [22, 130] on img at bounding box center [26, 131] width 10 height 10
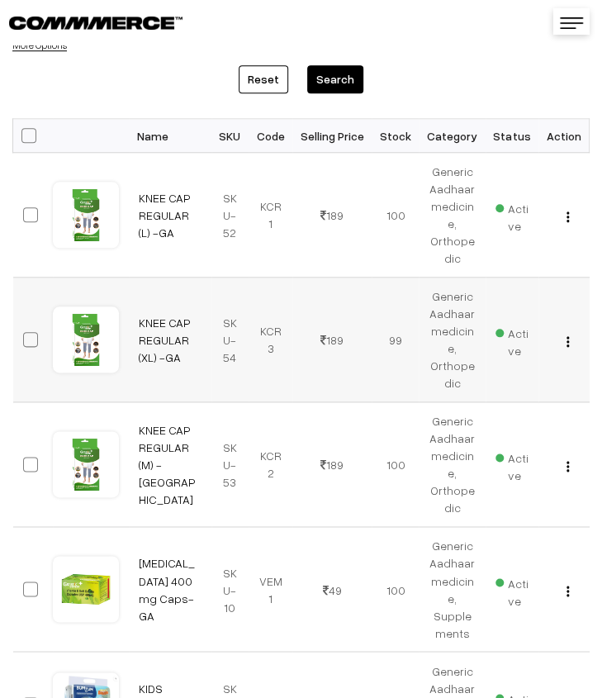
scroll to position [413, 0]
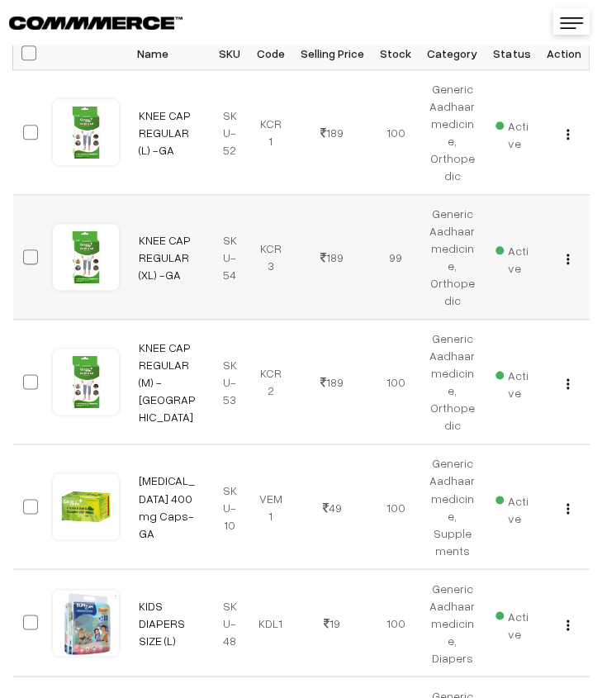
click at [569, 255] on img "button" at bounding box center [568, 259] width 2 height 11
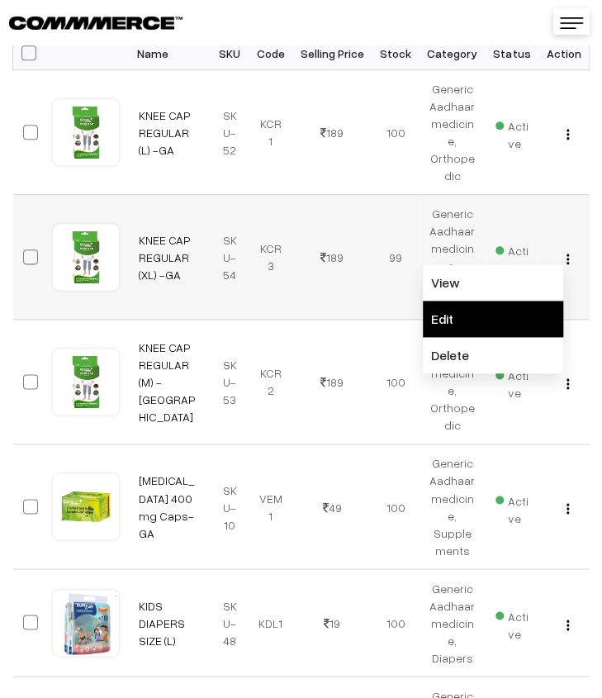
click at [534, 305] on link "Edit" at bounding box center [493, 319] width 140 height 36
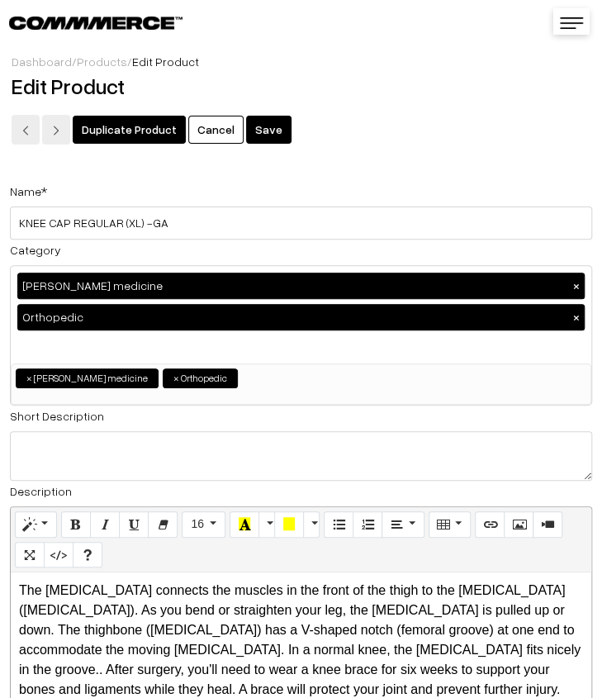
click at [246, 117] on button "Save" at bounding box center [268, 130] width 45 height 28
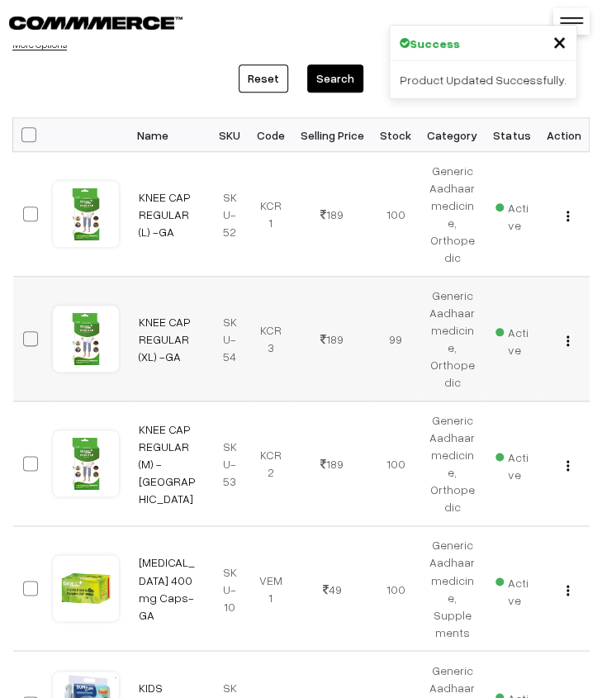
scroll to position [413, 0]
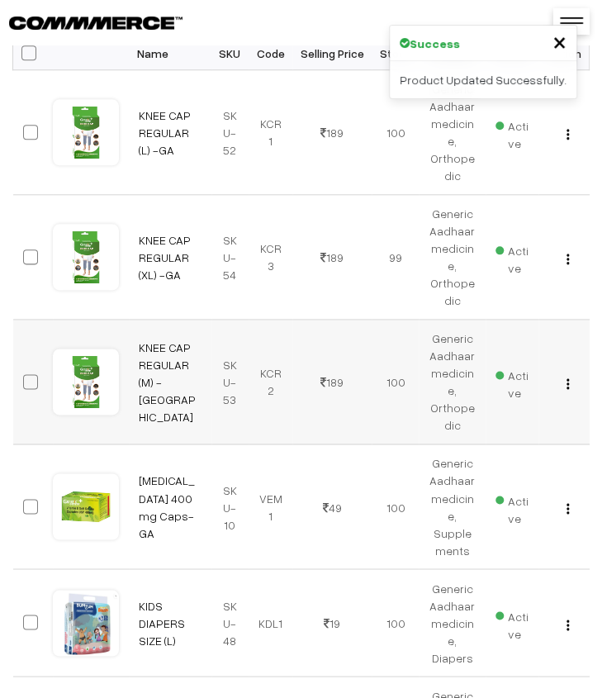
click at [567, 382] on button "button" at bounding box center [568, 383] width 4 height 13
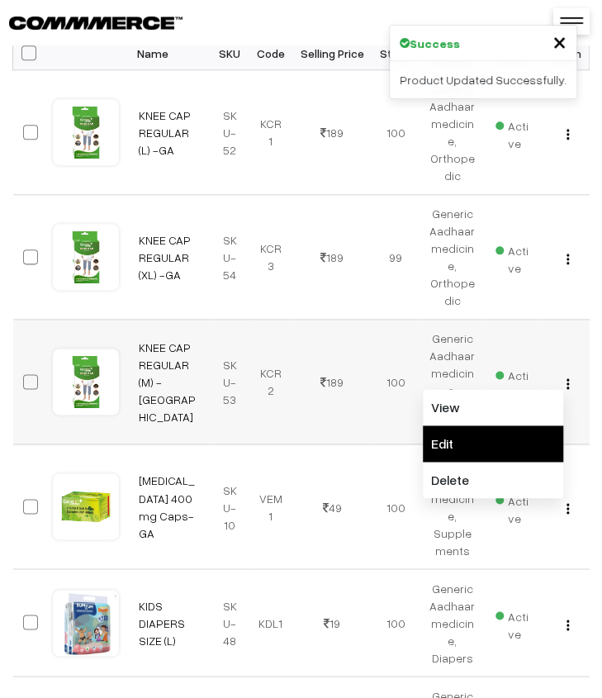
click at [515, 435] on link "Edit" at bounding box center [493, 443] width 140 height 36
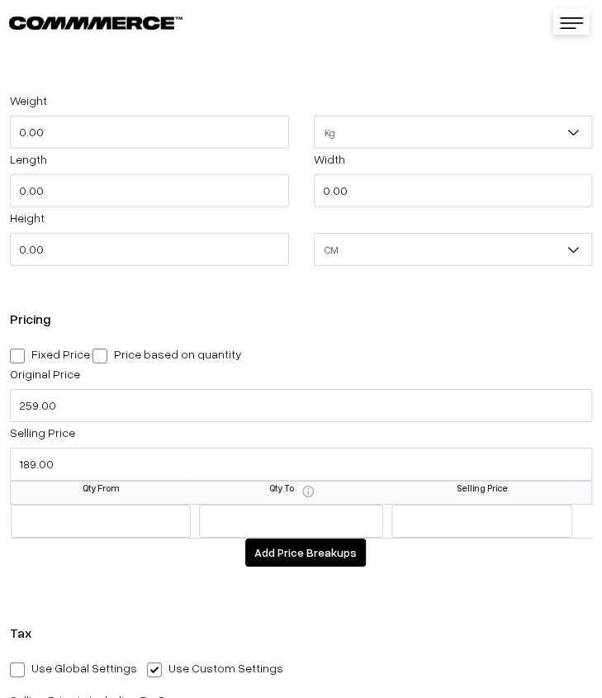
scroll to position [1404, 0]
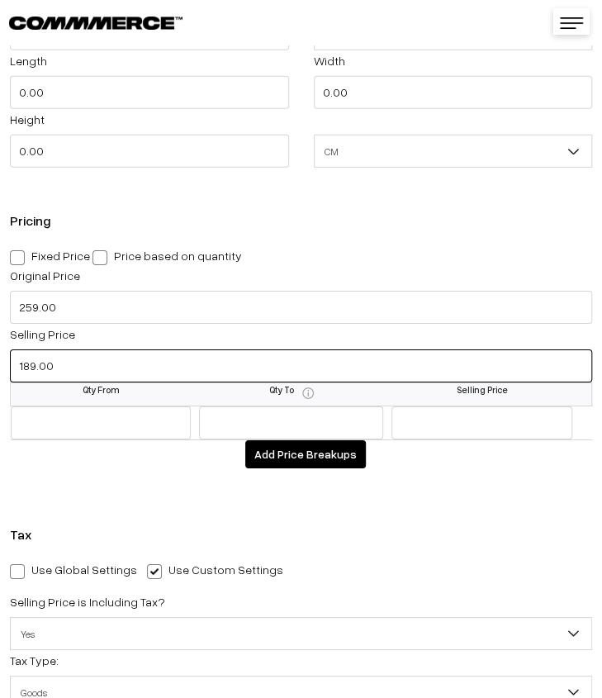
click at [109, 366] on input "189.00" at bounding box center [301, 365] width 582 height 33
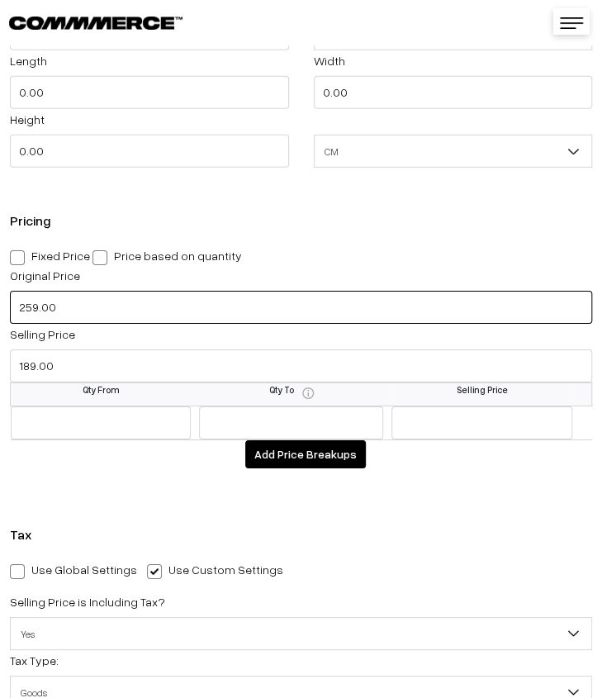
click at [129, 315] on input "259.00" at bounding box center [301, 307] width 582 height 33
type input "399.00"
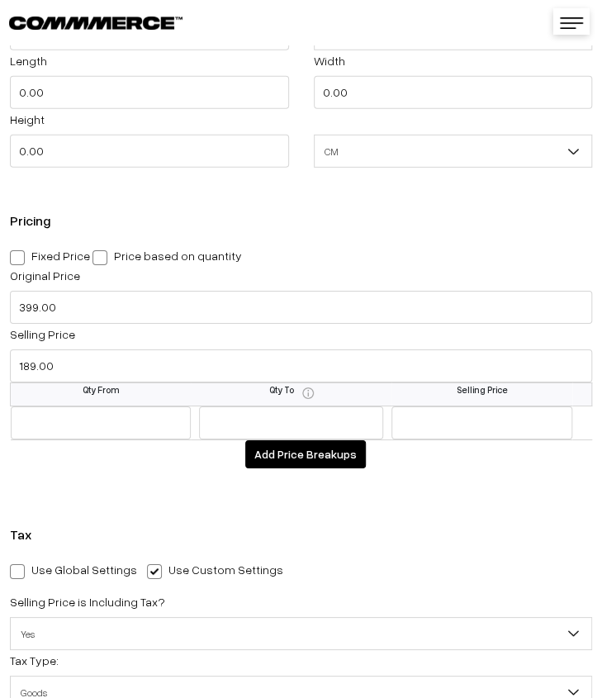
click at [18, 256] on span at bounding box center [17, 257] width 15 height 15
click at [18, 256] on input "Fixed Price" at bounding box center [15, 254] width 11 height 11
radio input "true"
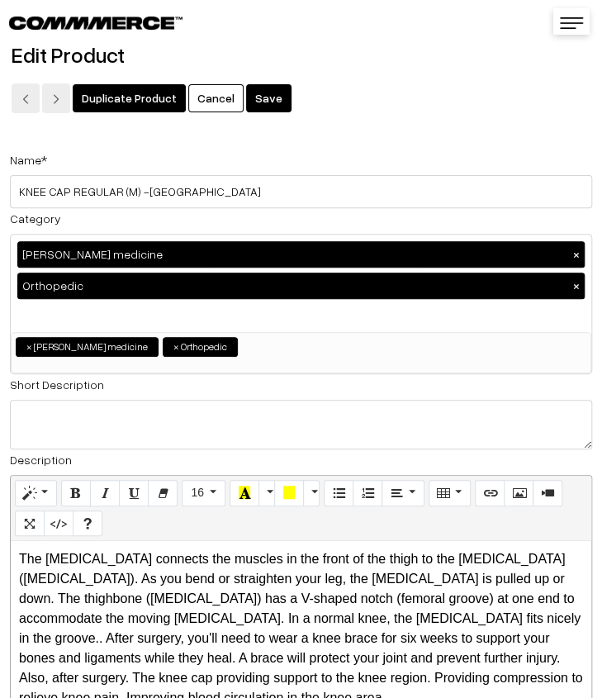
scroll to position [0, 0]
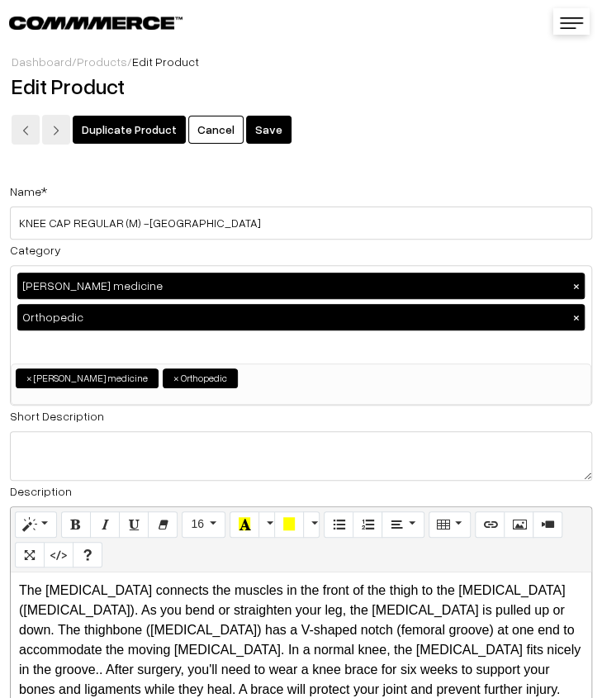
click at [253, 114] on div "Duplicate Product Cancel Save" at bounding box center [301, 127] width 579 height 50
click at [266, 130] on button "Save" at bounding box center [268, 130] width 45 height 28
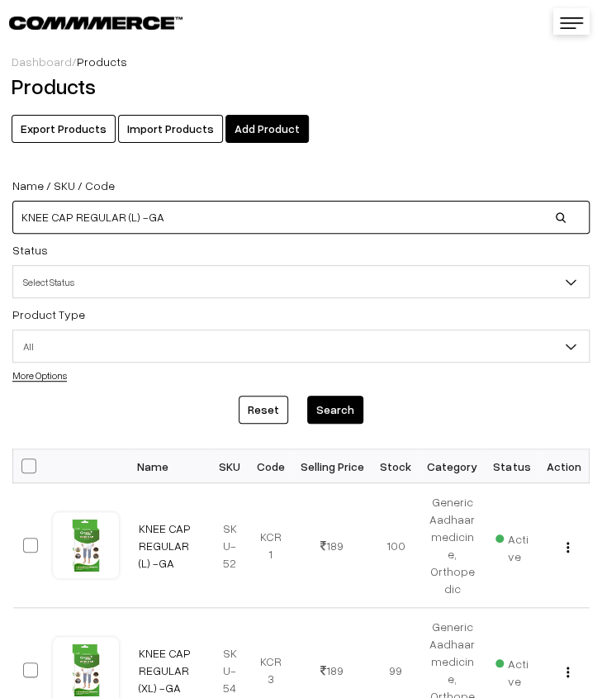
click at [368, 211] on input "KNEE CAP REGULAR (L) -GA" at bounding box center [300, 217] width 577 height 33
type input "K"
paste input "[MEDICAL_DATA] 5mg Tabs- GA"
type input "[MEDICAL_DATA] 5mg Tabs- GA"
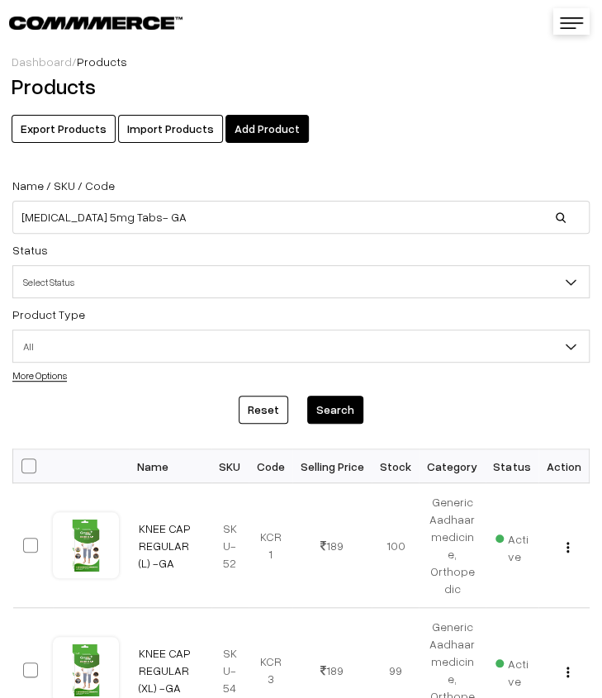
click at [339, 402] on button "Search" at bounding box center [335, 410] width 56 height 28
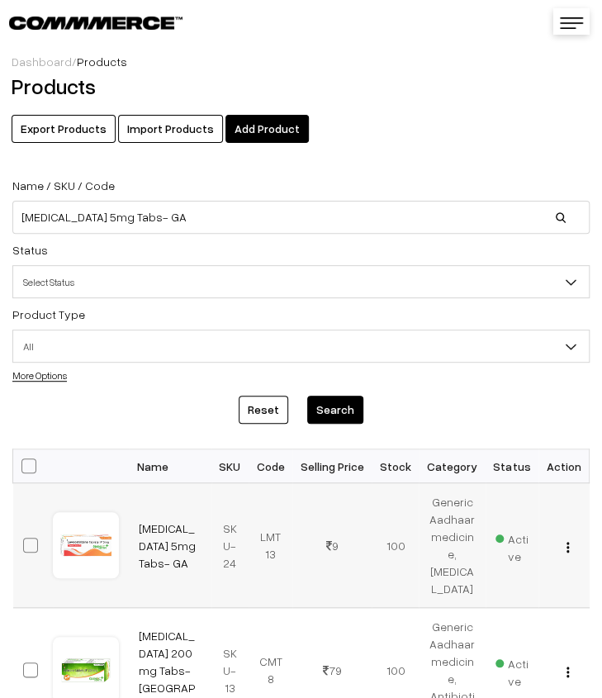
click at [570, 549] on button "button" at bounding box center [568, 546] width 4 height 13
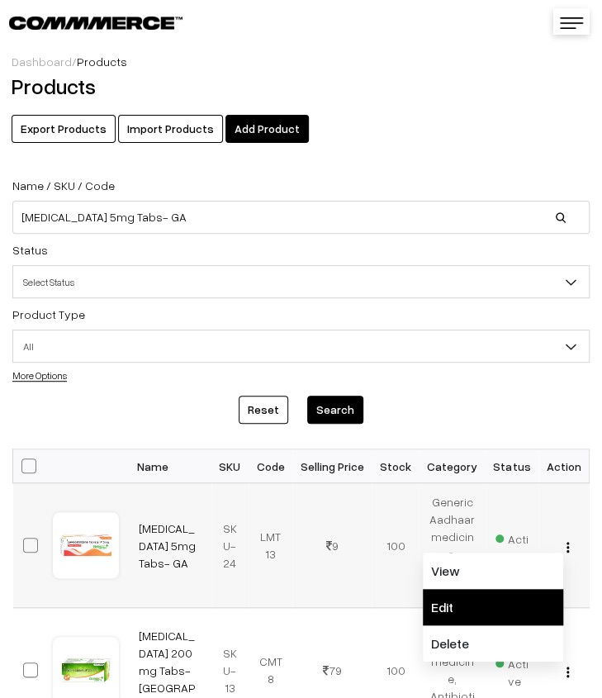
click at [522, 601] on link "Edit" at bounding box center [493, 607] width 140 height 36
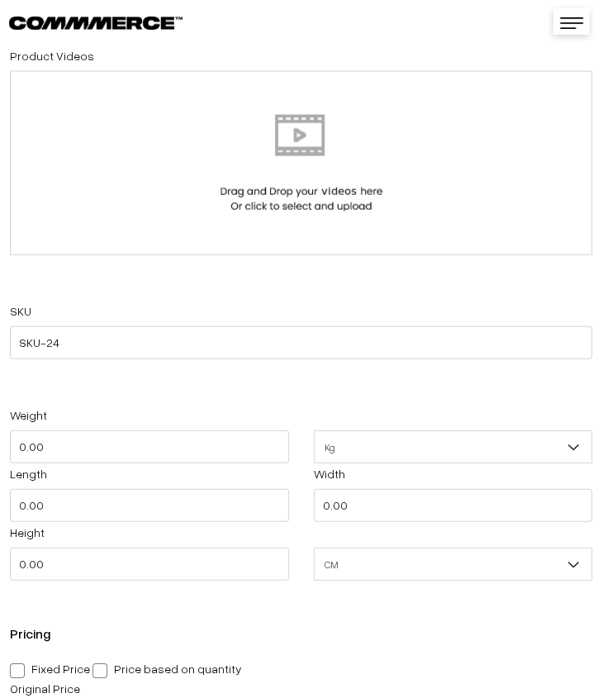
scroll to position [1239, 0]
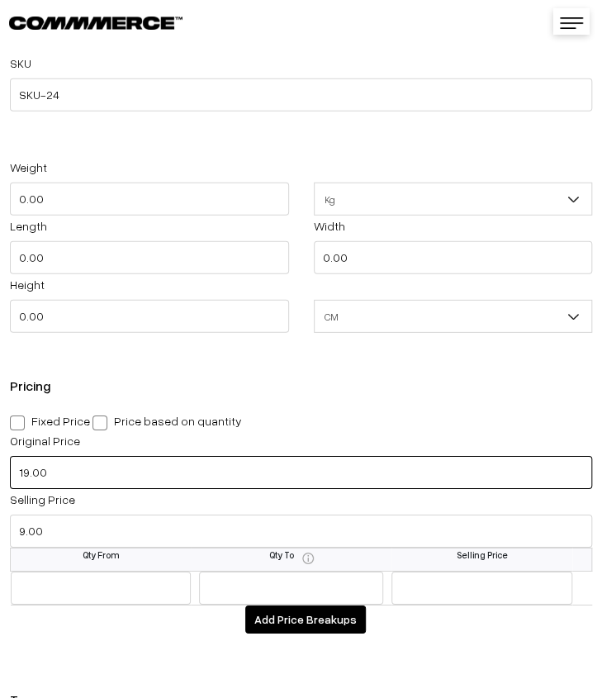
click at [63, 483] on input "19.00" at bounding box center [301, 472] width 582 height 33
type input "49.00"
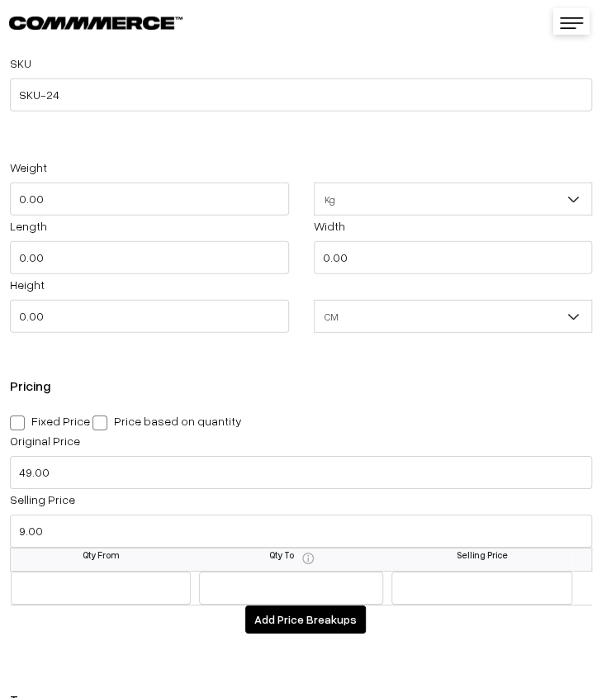
click at [22, 424] on span at bounding box center [17, 422] width 15 height 15
click at [21, 424] on input "Fixed Price" at bounding box center [15, 420] width 11 height 11
radio input "true"
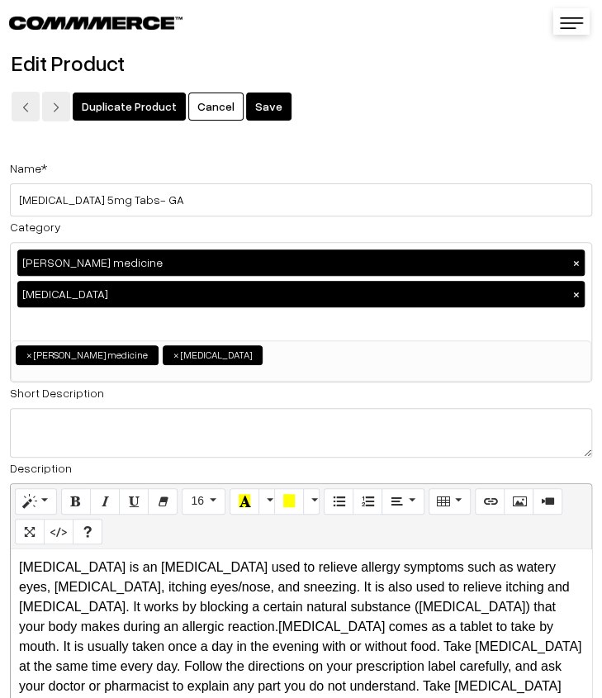
scroll to position [0, 0]
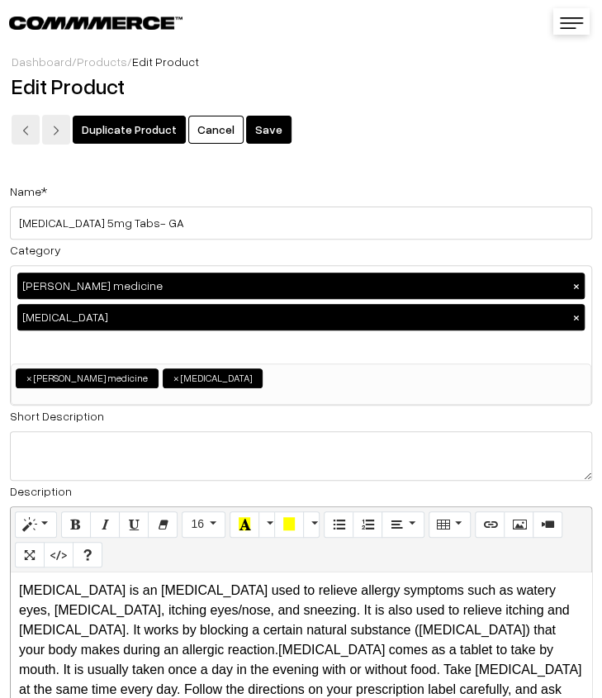
click at [250, 126] on button "Save" at bounding box center [268, 130] width 45 height 28
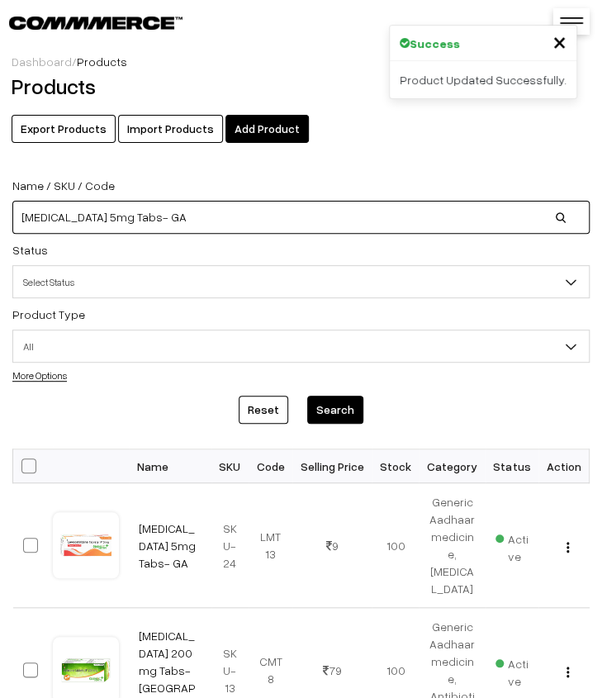
click at [335, 221] on input "Levocetirizine 5mg Tabs- GA" at bounding box center [300, 217] width 577 height 33
type input "L"
click at [202, 212] on input at bounding box center [300, 217] width 577 height 33
paste input "[MEDICAL_DATA] 50 mg + [MEDICAL_DATA] 50 mg Tabs"
type input "[MEDICAL_DATA] 50 mg + [MEDICAL_DATA] 50 mg Tabs"
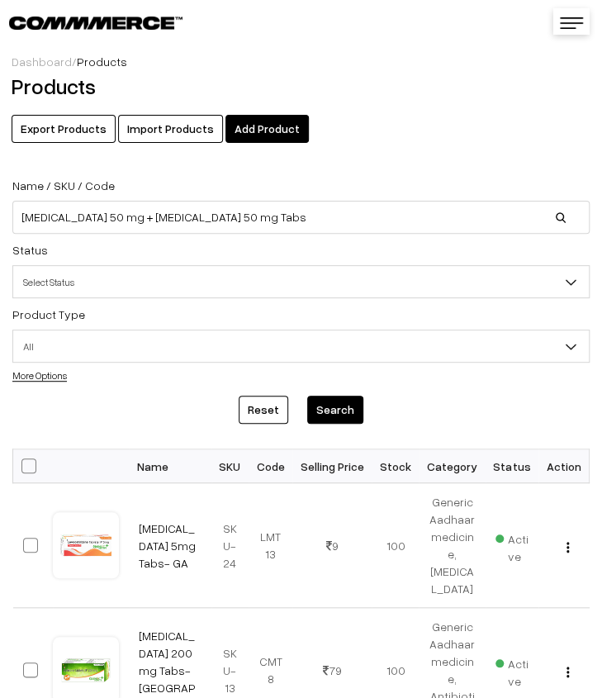
click at [339, 408] on button "Search" at bounding box center [335, 410] width 56 height 28
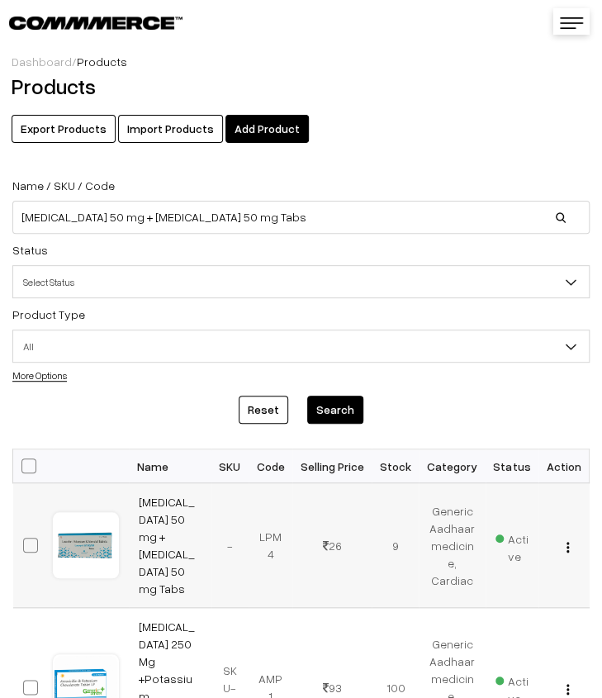
click at [569, 542] on img "button" at bounding box center [568, 547] width 2 height 11
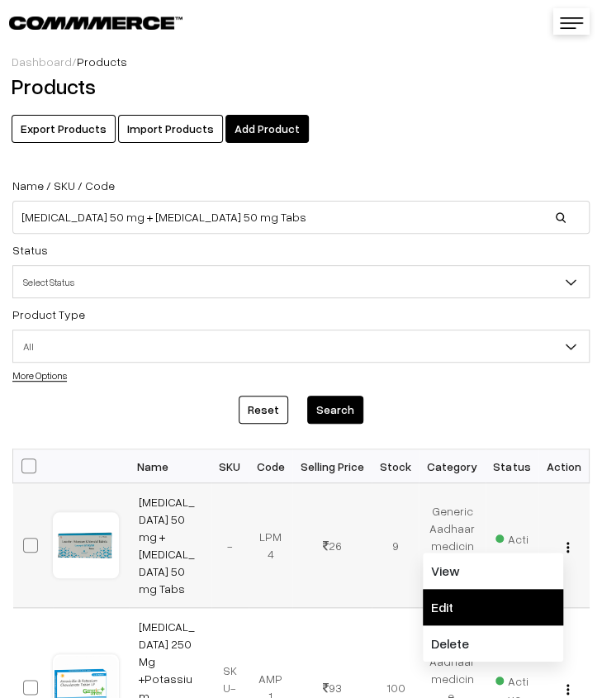
click at [510, 593] on link "Edit" at bounding box center [493, 607] width 140 height 36
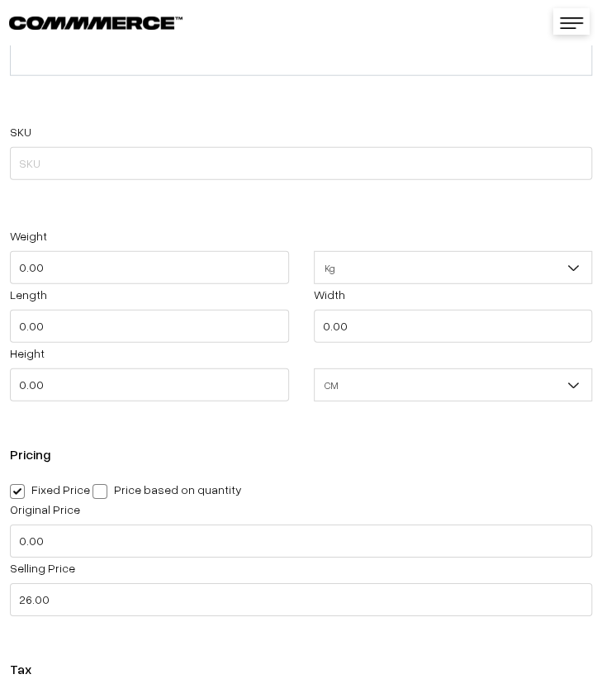
scroll to position [1321, 0]
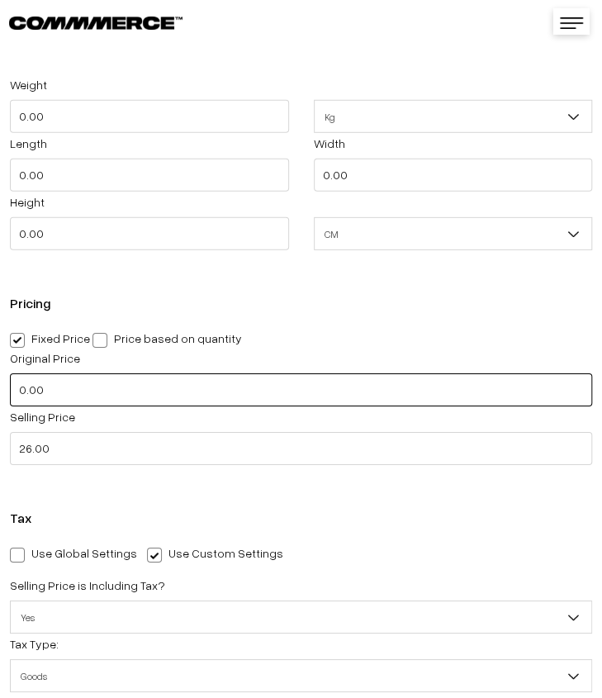
click at [89, 401] on input "0.00" at bounding box center [301, 389] width 582 height 33
click at [67, 388] on input "0.00" at bounding box center [301, 389] width 582 height 33
type input "156.00"
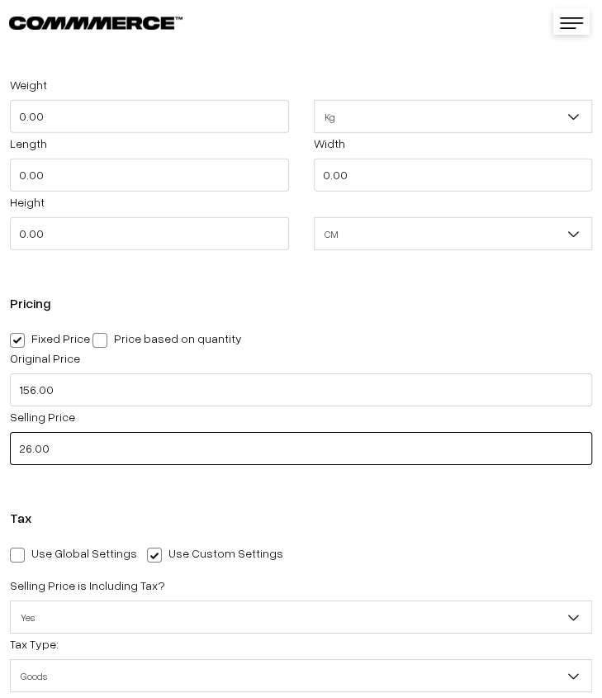
click at [85, 455] on input "26.00" at bounding box center [301, 448] width 582 height 33
click at [207, 445] on input "26.00" at bounding box center [301, 448] width 582 height 33
type input "25.00"
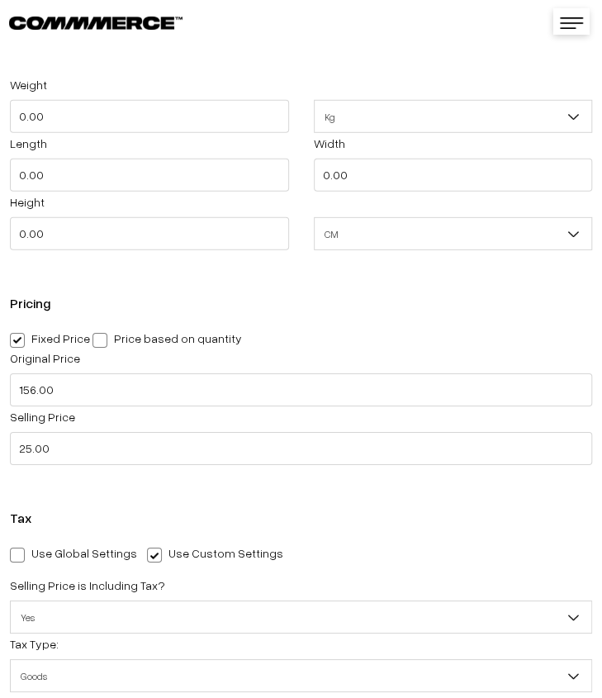
click at [205, 498] on div "Tax Use Global Settings Use Custom Settings Skip Adding Tax Selling Price is In…" at bounding box center [301, 711] width 602 height 434
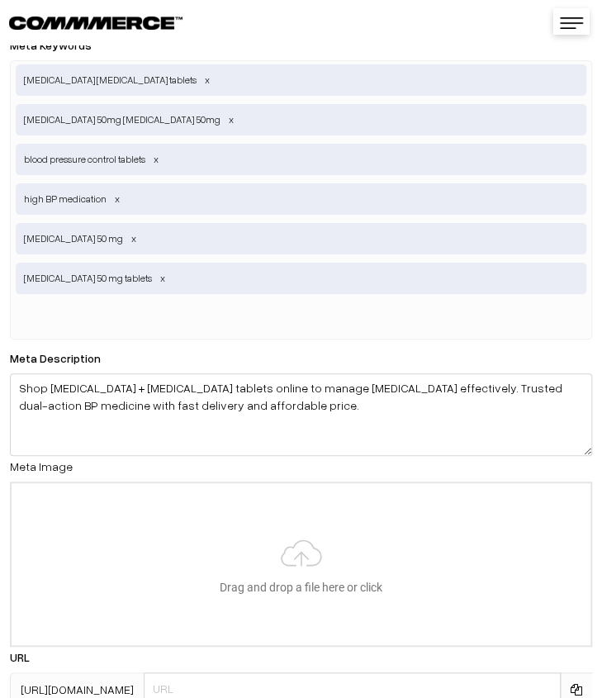
scroll to position [3730, 0]
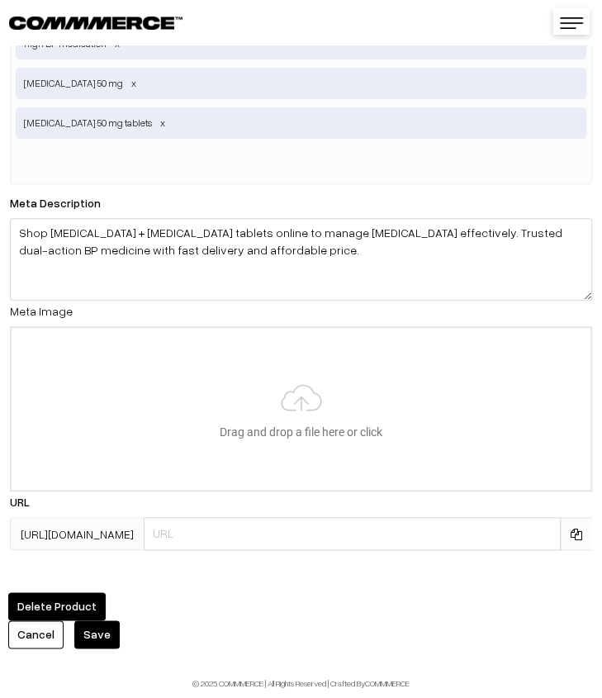
click at [102, 621] on button "Save" at bounding box center [96, 634] width 45 height 28
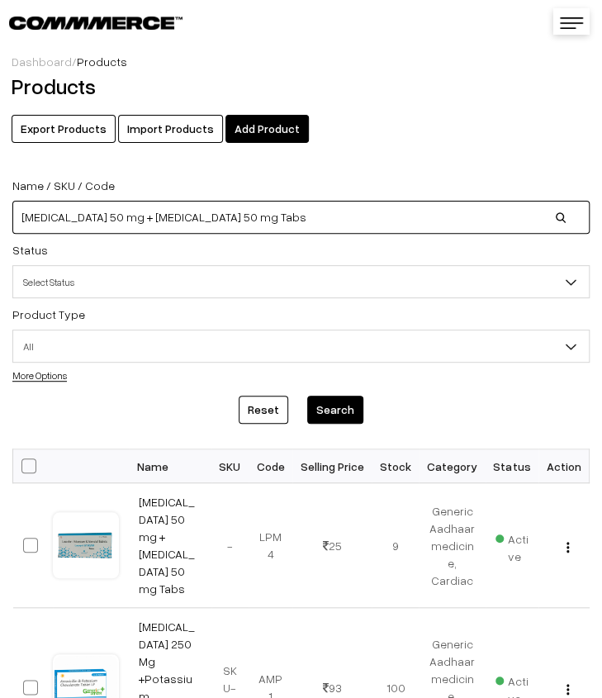
click at [377, 227] on input "Losartan Potassium 50 mg + Atenolol 50 mg Tabs" at bounding box center [300, 217] width 577 height 33
type input "L"
click at [264, 214] on input at bounding box center [300, 217] width 577 height 33
paste input "Mefenamic Acid 250mg + Dicyclomine 10 mg Tabs"
type input "Mefenamic Acid 250mg + Dicyclomine 10 mg Tabs"
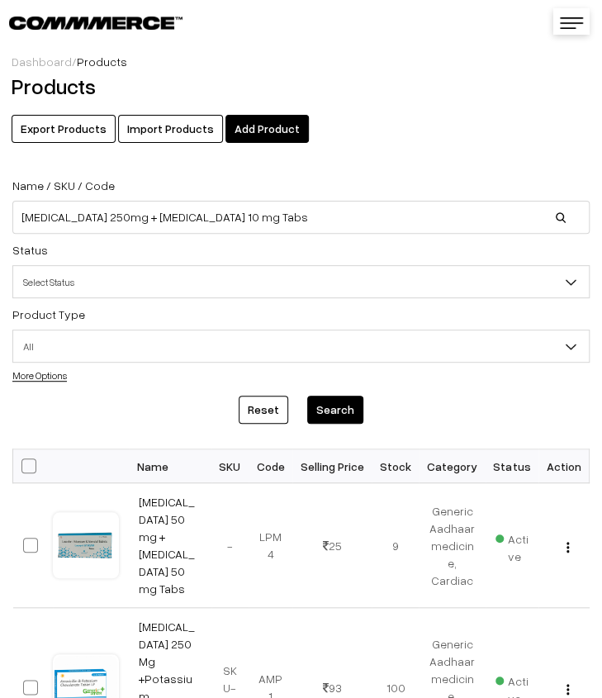
click at [348, 406] on button "Search" at bounding box center [335, 410] width 56 height 28
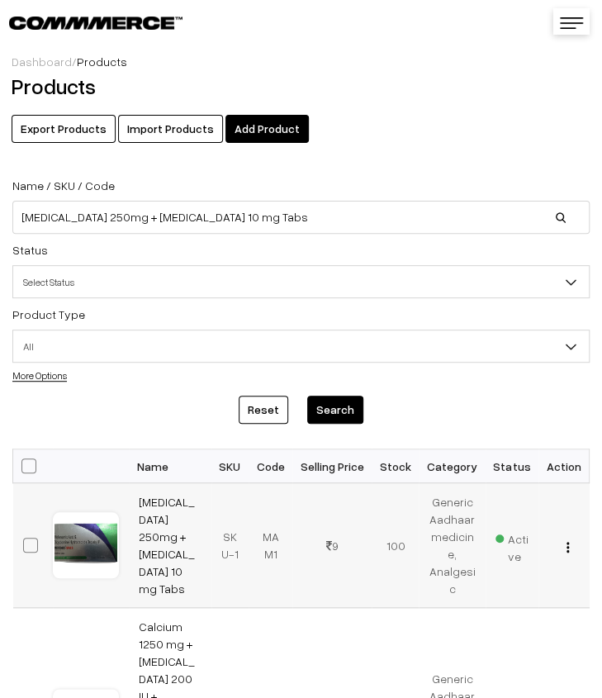
click at [568, 546] on img "button" at bounding box center [568, 547] width 2 height 11
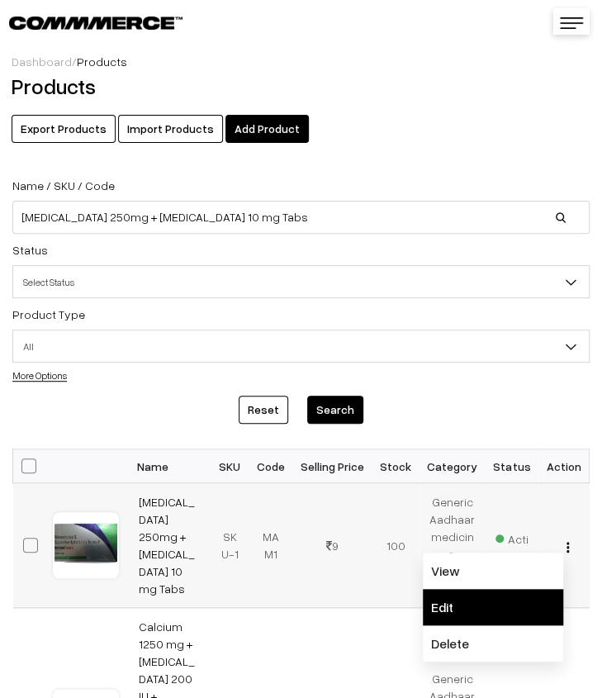
click at [517, 592] on link "Edit" at bounding box center [493, 607] width 140 height 36
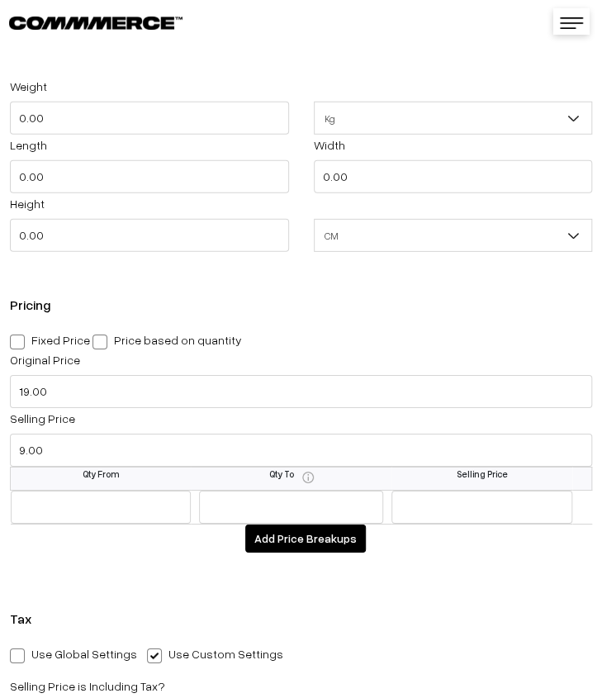
scroll to position [1321, 0]
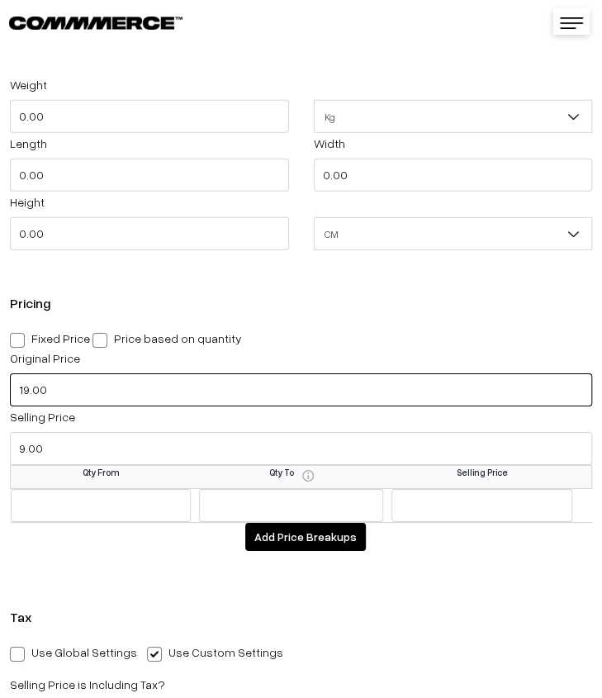
click at [101, 393] on input "19.00" at bounding box center [301, 389] width 582 height 33
type input "79.00"
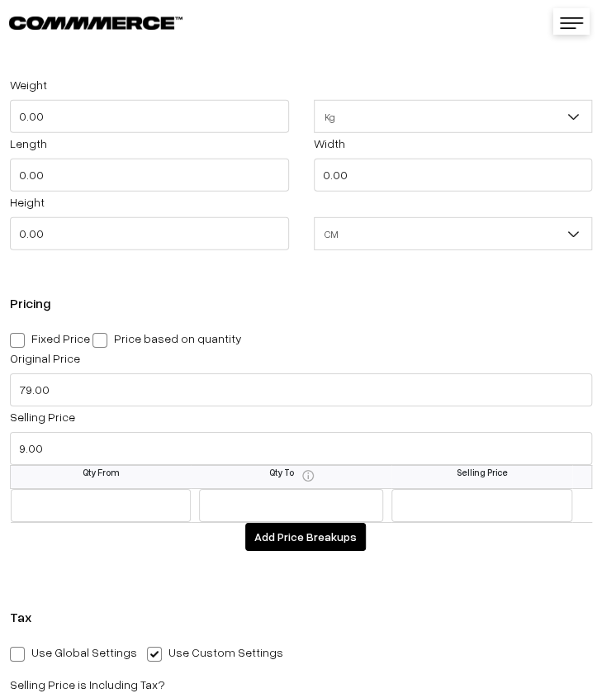
click at [19, 346] on span at bounding box center [17, 340] width 15 height 15
click at [19, 343] on input "Fixed Price" at bounding box center [15, 337] width 11 height 11
radio input "true"
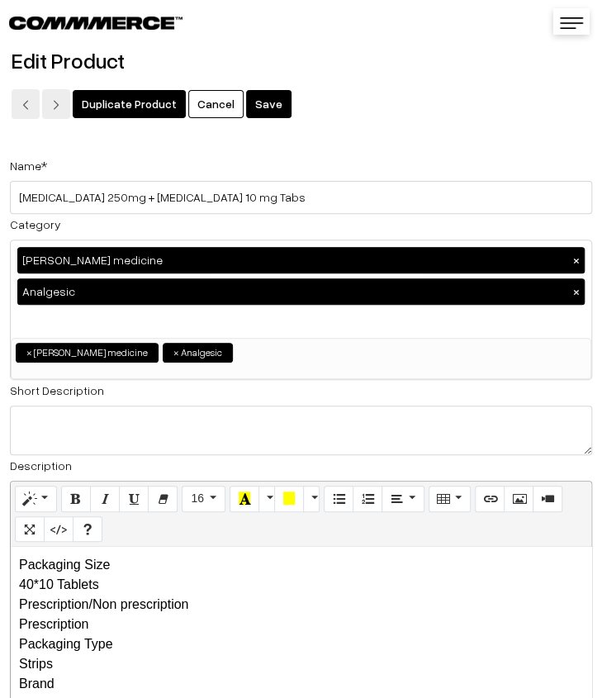
scroll to position [0, 0]
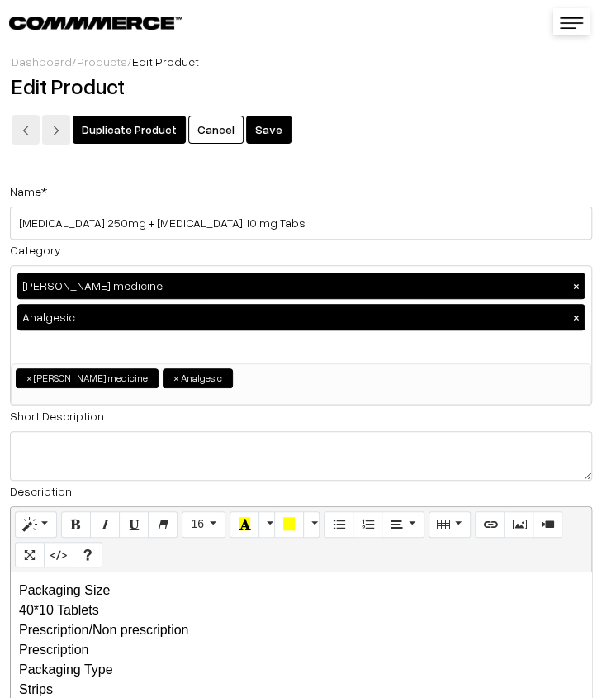
click at [255, 133] on button "Save" at bounding box center [268, 130] width 45 height 28
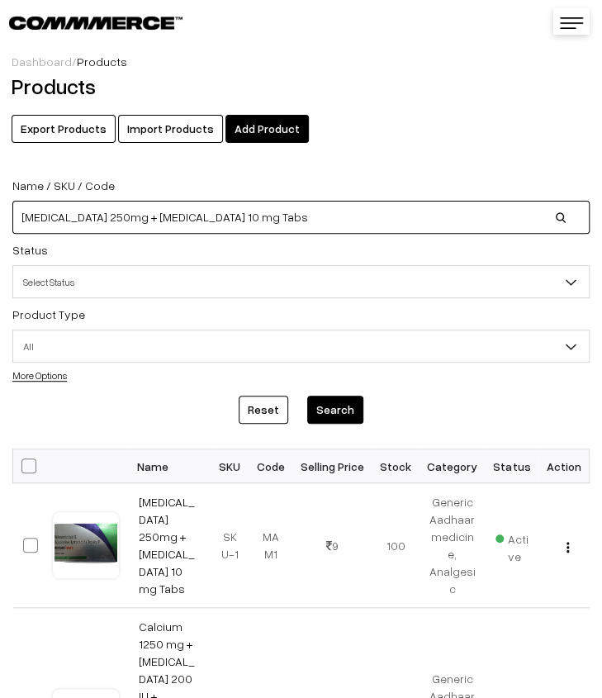
click at [306, 222] on input "[MEDICAL_DATA] 250mg + [MEDICAL_DATA] 10 mg Tabs" at bounding box center [300, 217] width 577 height 33
type input "M"
paste input "Flaxseed Oil containing Omega 3, 6 & 9 Fatty Acid Softgel Cap- GA"
type input "Flaxseed Oil containing Omega 3, 6 & 9 Fatty Acid Softgel Cap- GA"
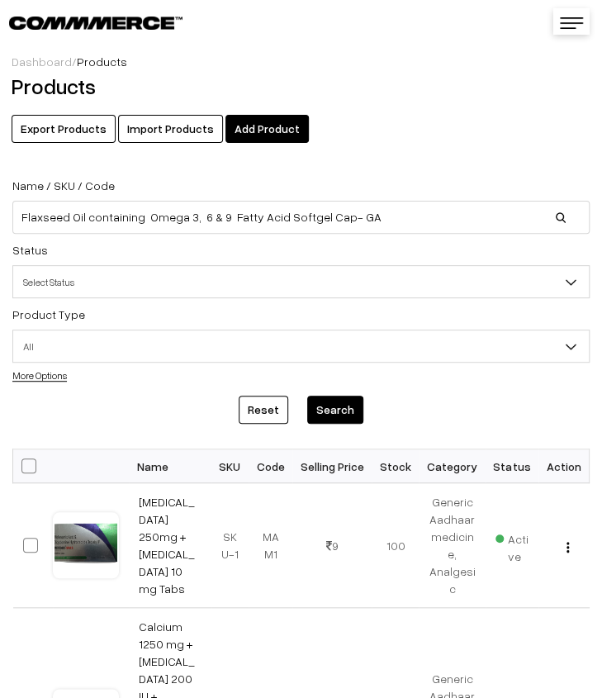
click at [336, 416] on button "Search" at bounding box center [335, 410] width 56 height 28
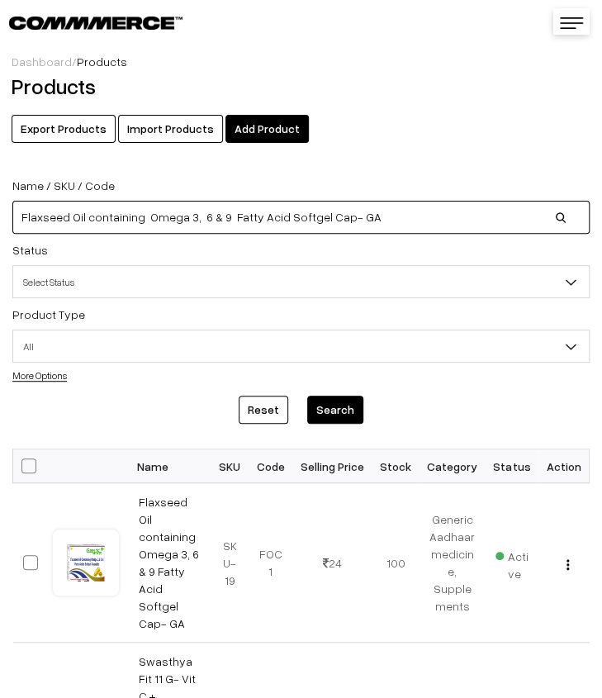
click at [374, 216] on input "Flaxseed Oil containing Omega 3, 6 & 9 Fatty Acid Softgel Cap- GA" at bounding box center [300, 217] width 577 height 33
type input "F"
click at [169, 217] on input at bounding box center [300, 217] width 577 height 33
paste input "KNEE CAP REGULAR (L) -GA"
type input "KNEE CAP REGULAR (L) -GA"
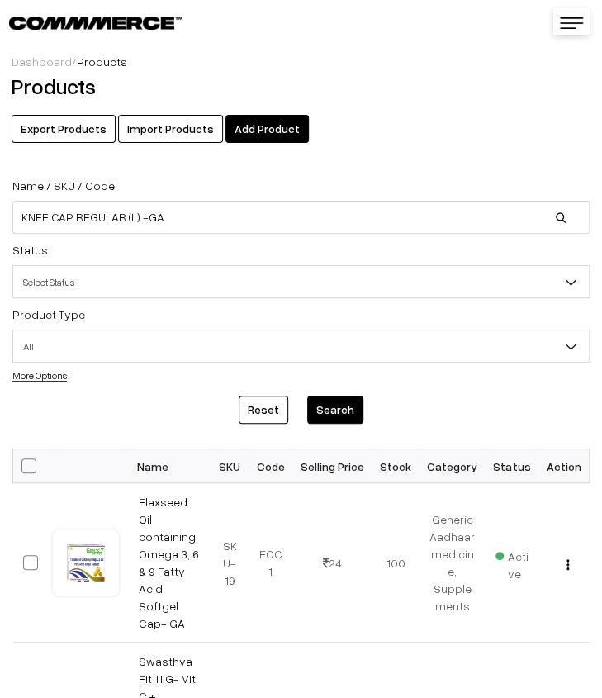
click at [344, 420] on button "Search" at bounding box center [335, 410] width 56 height 28
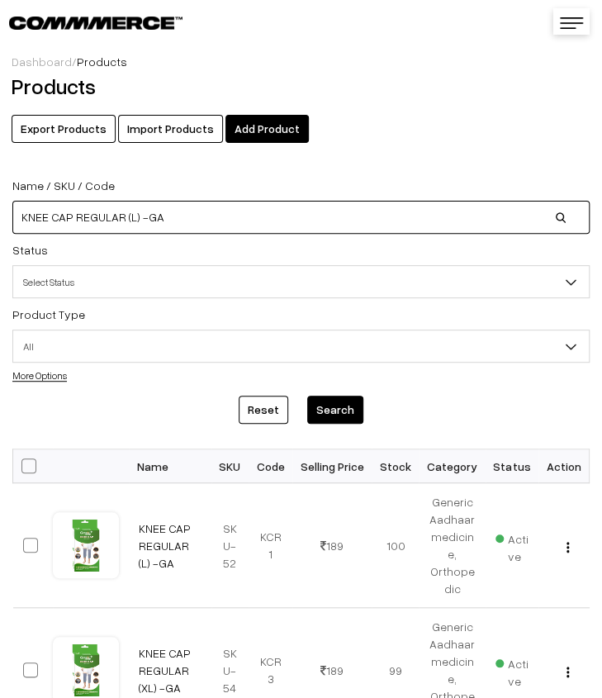
click at [282, 227] on input "KNEE CAP REGULAR (L) -GA" at bounding box center [300, 217] width 577 height 33
type input "K"
paste input "[MEDICAL_DATA] 50 mg + [MEDICAL_DATA] 50 mg Tabs"
type input "[MEDICAL_DATA] 50 mg + [MEDICAL_DATA] 50 mg Tabs"
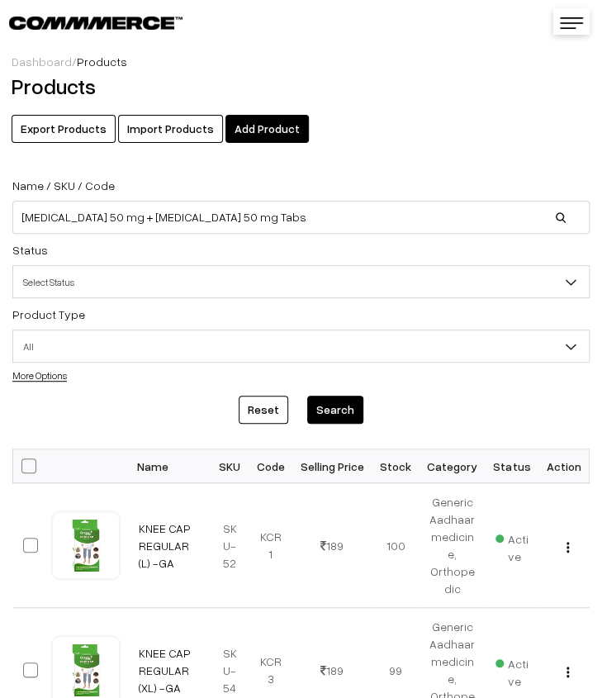
click at [329, 415] on button "Search" at bounding box center [335, 410] width 56 height 28
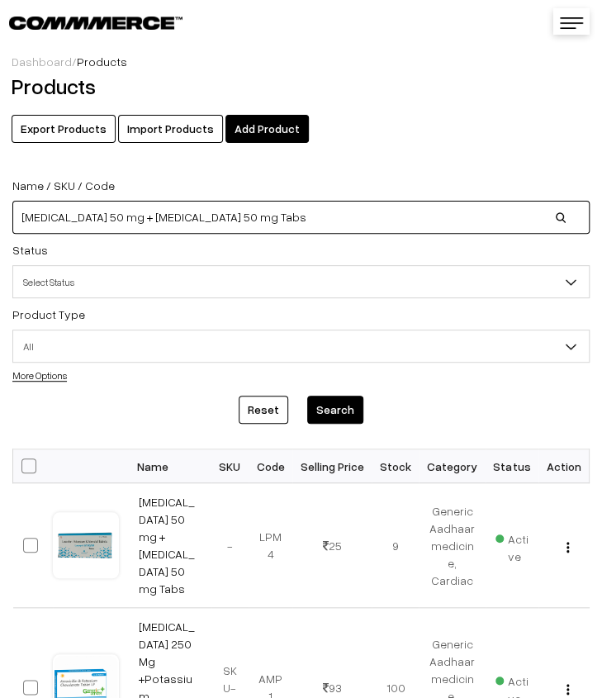
drag, startPoint x: 372, startPoint y: 213, endPoint x: 352, endPoint y: 211, distance: 20.8
click at [368, 214] on input "[MEDICAL_DATA] 50 mg + [MEDICAL_DATA] 50 mg Tabs" at bounding box center [300, 217] width 577 height 33
type input "L"
paste input "[MEDICAL_DATA] 250mg + [MEDICAL_DATA] 10 mg Tabs"
type input "[MEDICAL_DATA] 250mg + [MEDICAL_DATA] 10 mg Tabs"
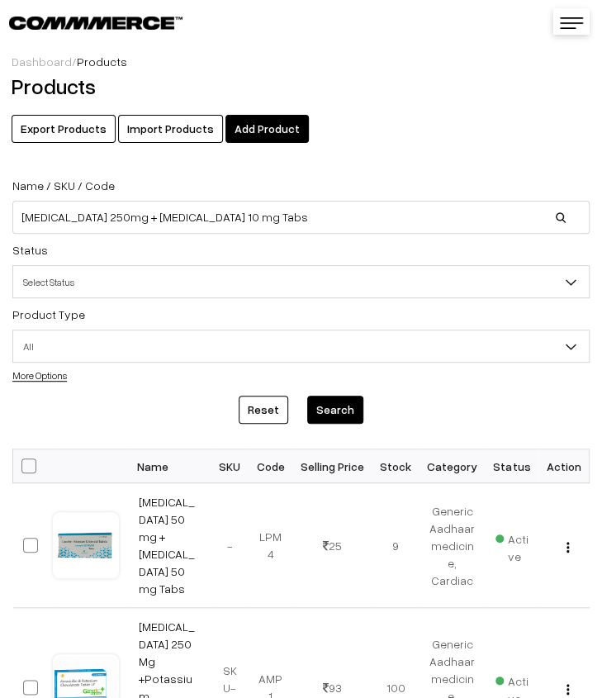
click at [342, 404] on button "Search" at bounding box center [335, 410] width 56 height 28
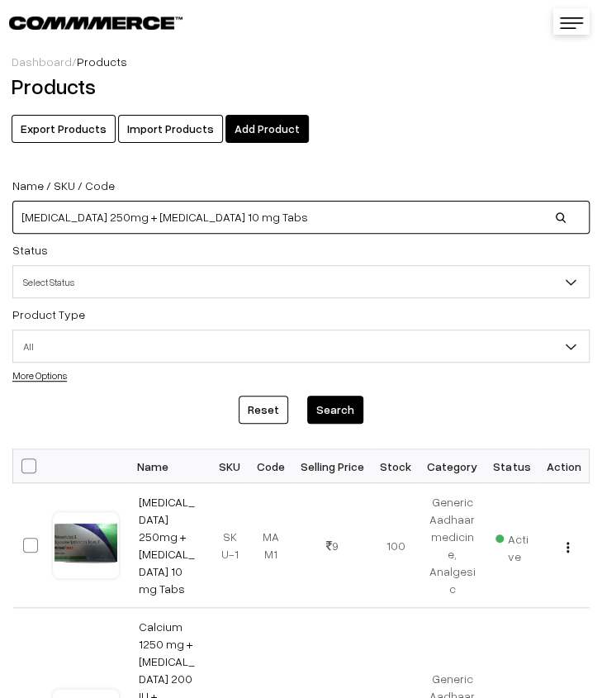
click at [353, 211] on input "[MEDICAL_DATA] 250mg + [MEDICAL_DATA] 10 mg Tabs" at bounding box center [300, 217] width 577 height 33
type input "M"
paste input "[MEDICAL_DATA] 500 mg SR Tabs- [GEOGRAPHIC_DATA]"
type input "[MEDICAL_DATA] 500 mg SR Tabs- [GEOGRAPHIC_DATA]"
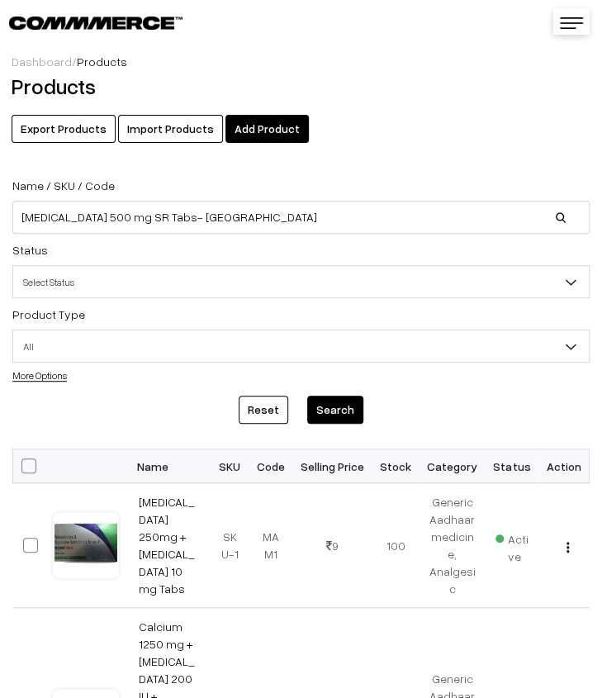
click at [349, 413] on button "Search" at bounding box center [335, 410] width 56 height 28
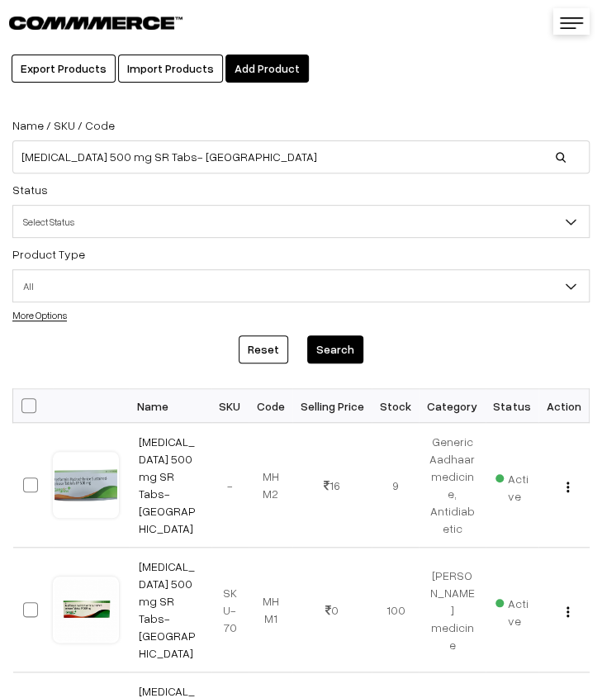
scroll to position [83, 0]
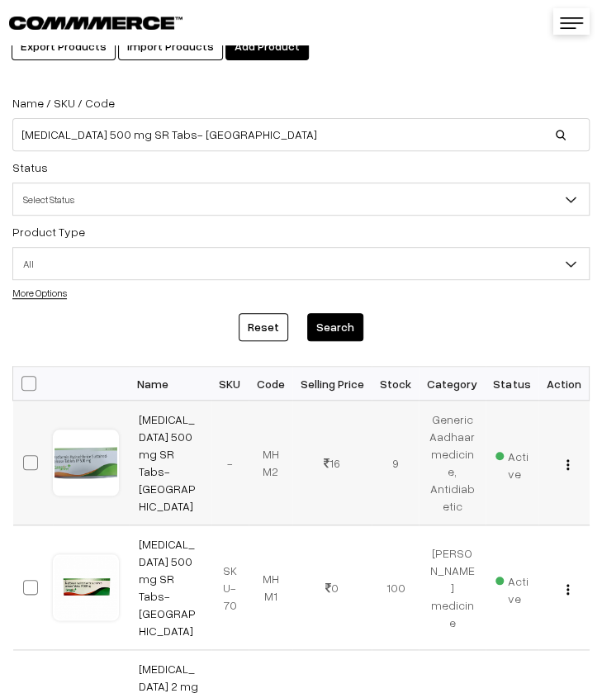
click at [568, 463] on img "button" at bounding box center [568, 464] width 2 height 11
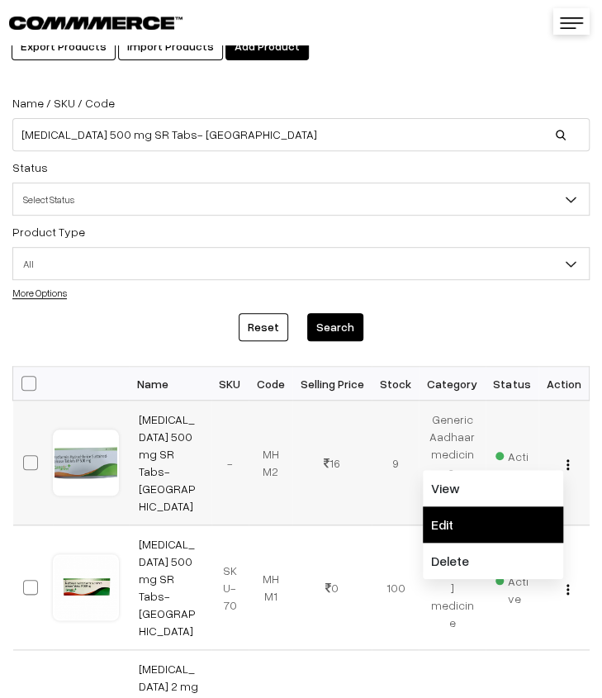
click at [492, 531] on link "Edit" at bounding box center [493, 524] width 140 height 36
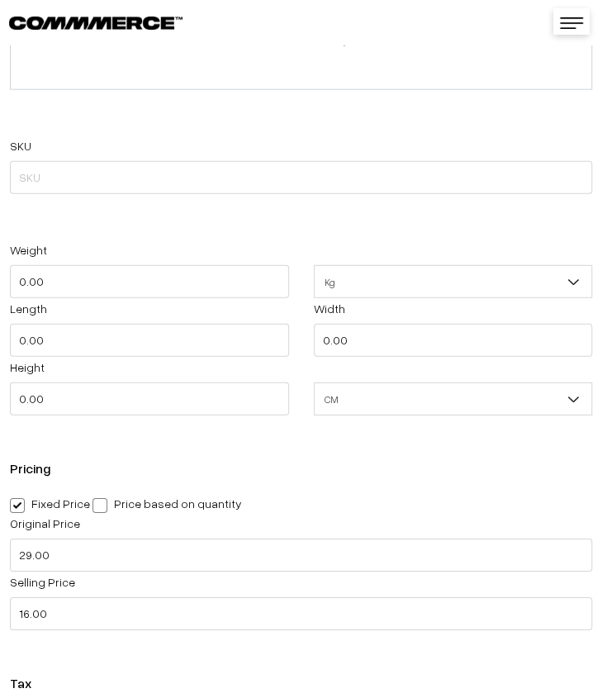
scroll to position [1321, 0]
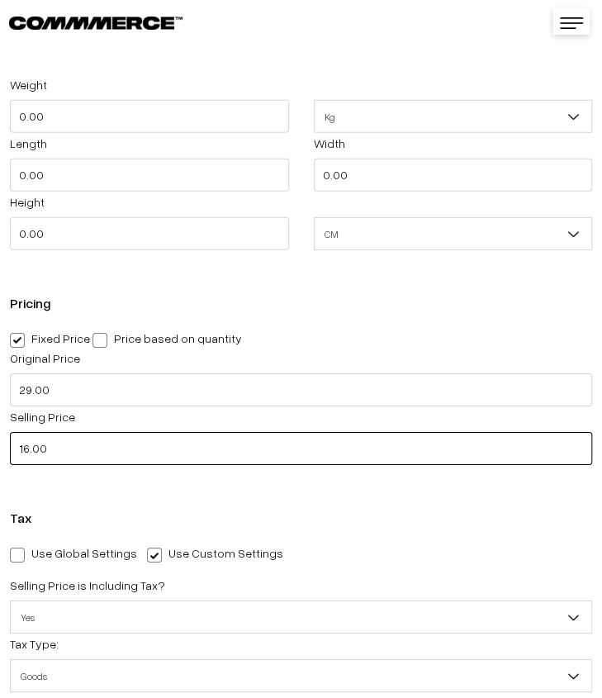
click at [71, 461] on input "16.00" at bounding box center [301, 448] width 582 height 33
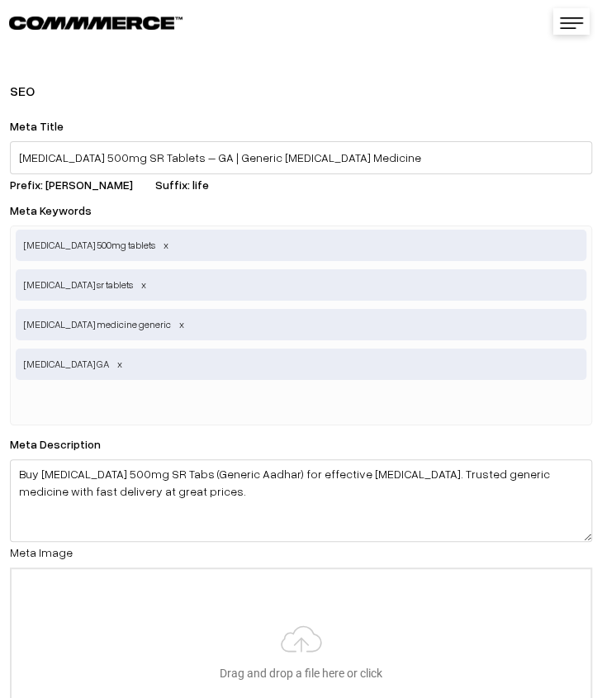
scroll to position [3651, 0]
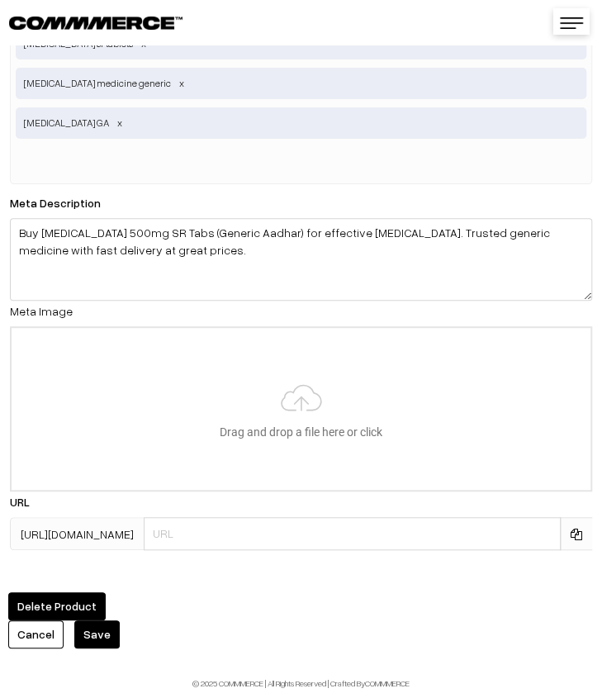
type input "15.00"
click at [99, 624] on button "Save" at bounding box center [96, 634] width 45 height 28
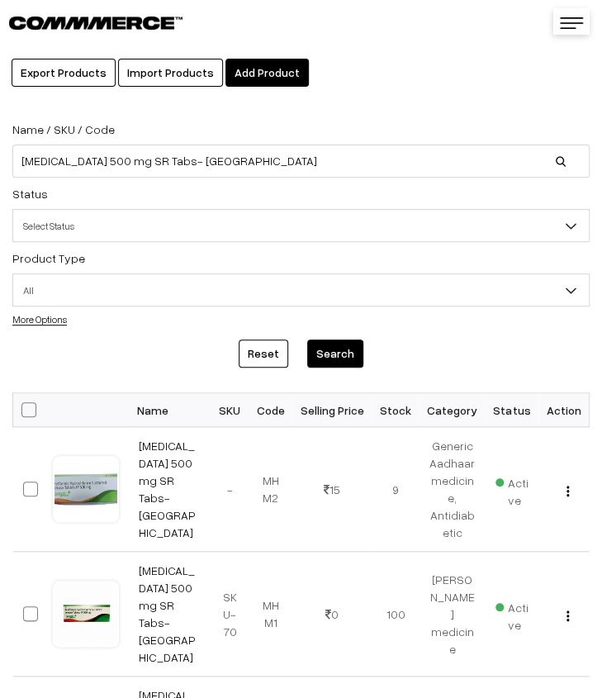
scroll to position [83, 0]
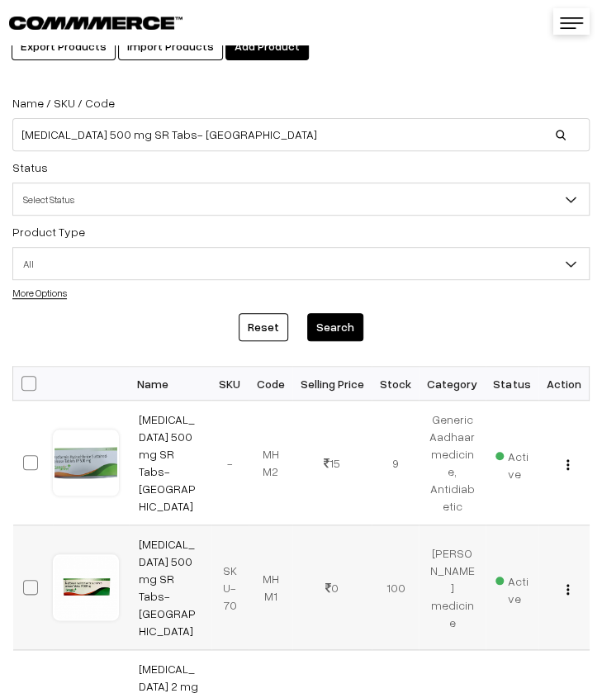
click at [567, 582] on button "button" at bounding box center [568, 588] width 4 height 13
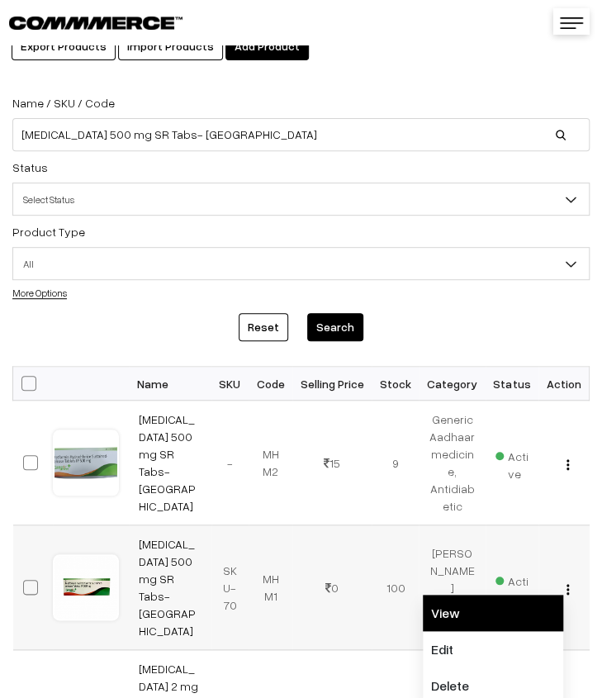
click at [501, 603] on link "View" at bounding box center [493, 613] width 140 height 36
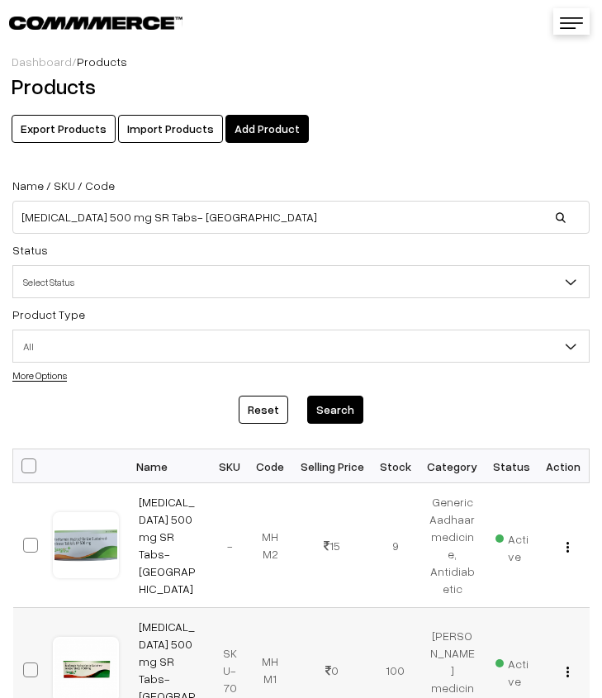
scroll to position [83, 0]
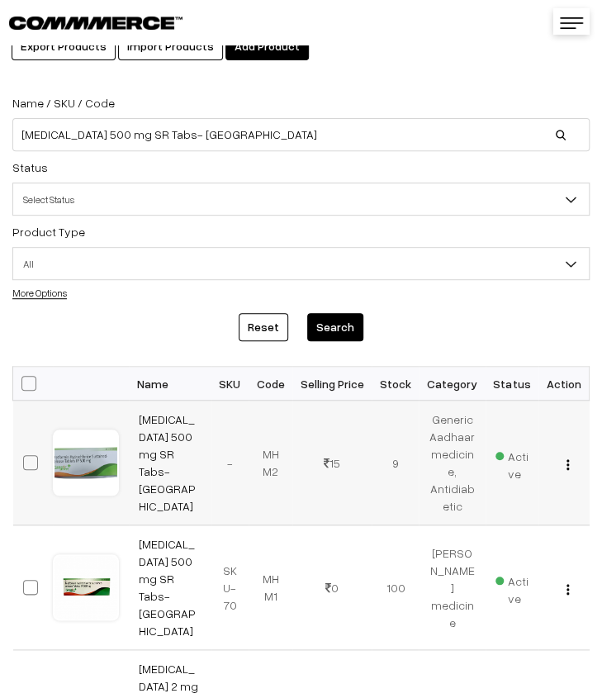
click at [101, 467] on div at bounding box center [86, 462] width 63 height 63
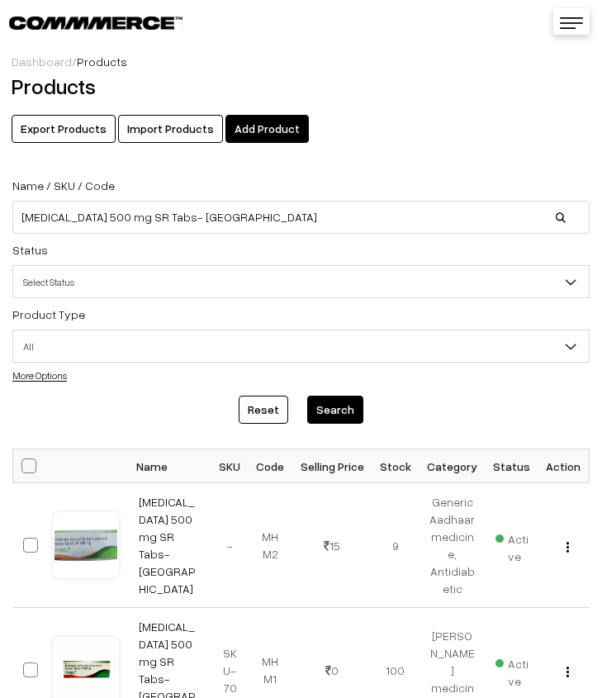
scroll to position [83, 0]
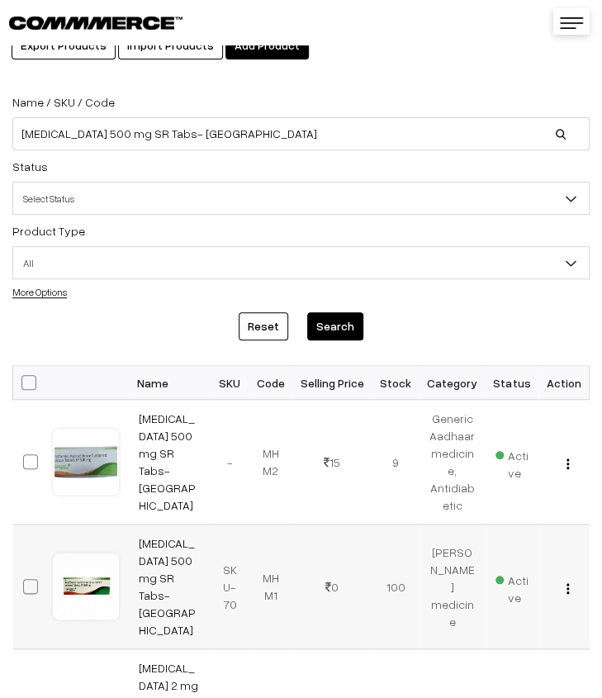
drag, startPoint x: 0, startPoint y: 0, endPoint x: 84, endPoint y: 566, distance: 572.0
click at [84, 566] on div at bounding box center [86, 586] width 63 height 63
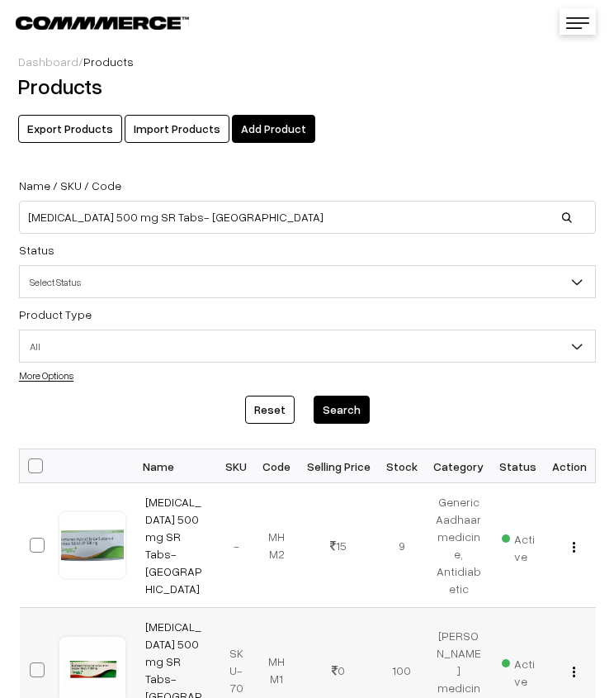
scroll to position [167, 0]
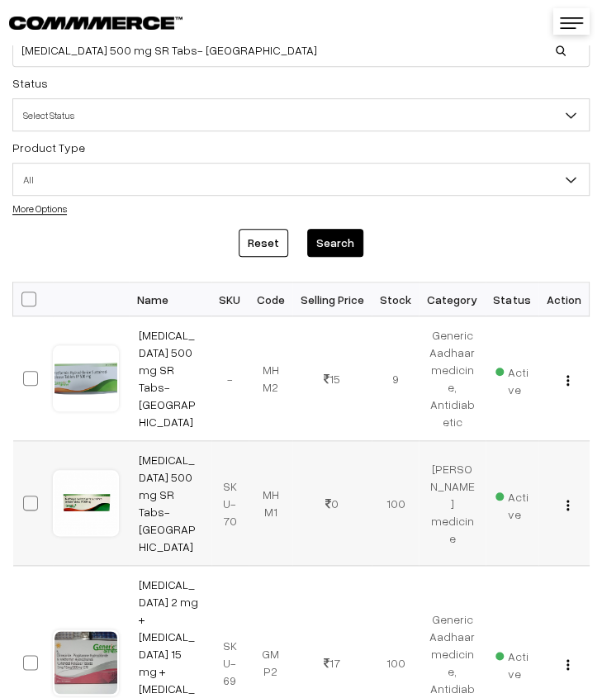
click at [569, 500] on img "button" at bounding box center [568, 505] width 2 height 11
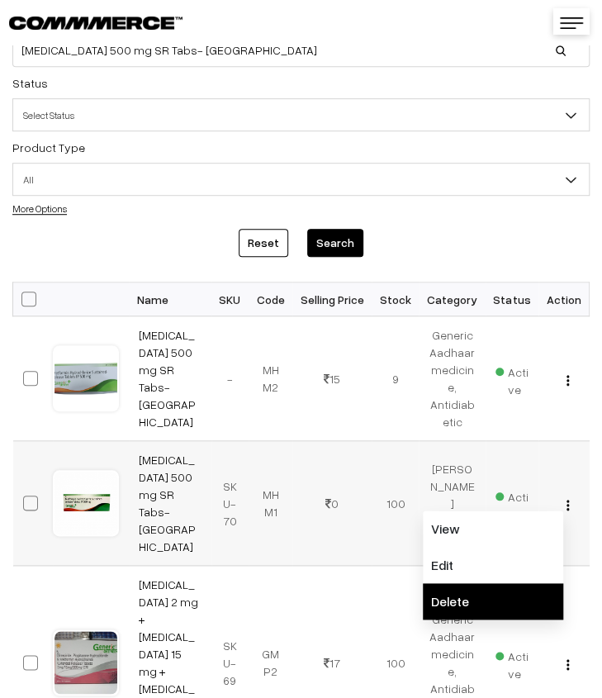
click at [505, 583] on link "Delete" at bounding box center [493, 601] width 140 height 36
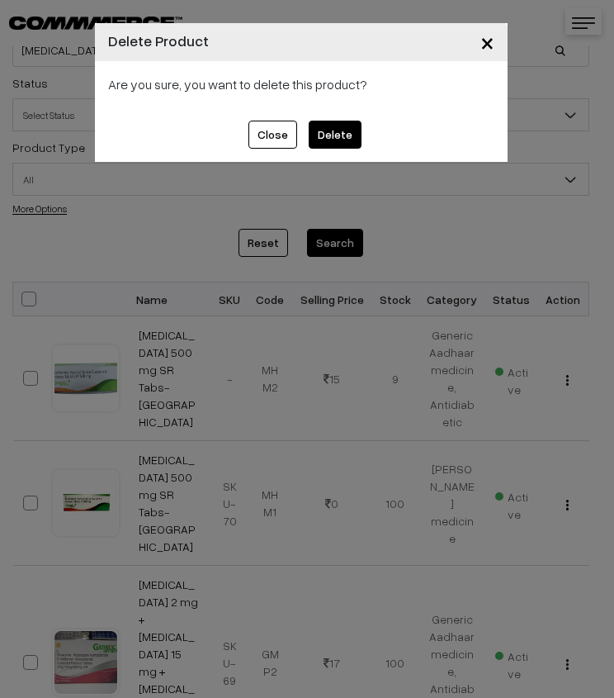
click at [324, 129] on button "Delete" at bounding box center [335, 135] width 53 height 28
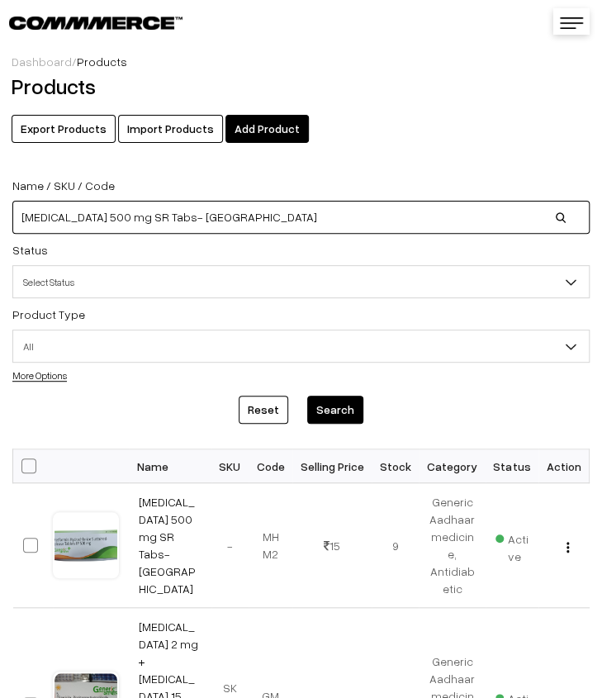
click at [375, 222] on input "[MEDICAL_DATA] 500 mg SR Tabs- [GEOGRAPHIC_DATA]" at bounding box center [300, 217] width 577 height 33
type input "M"
paste input "[MEDICAL_DATA] 400 mg (Swasmetro 400) tab- GA"
type input "[MEDICAL_DATA] 400 mg (Swasmetro 400) tab- GA"
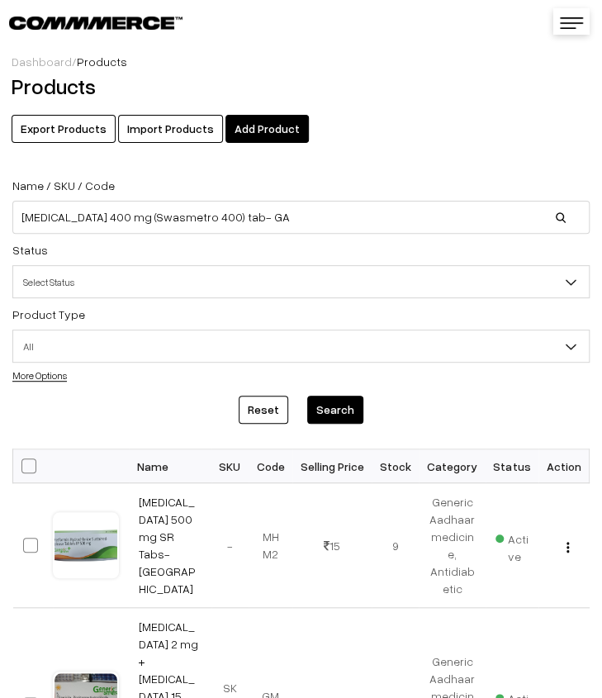
click at [330, 394] on form "Name / SKU / Code Metronidazole 400 mg (Swasmetro 400) tab- GA Status Select St…" at bounding box center [301, 299] width 602 height 273
click at [337, 410] on button "Search" at bounding box center [335, 410] width 56 height 28
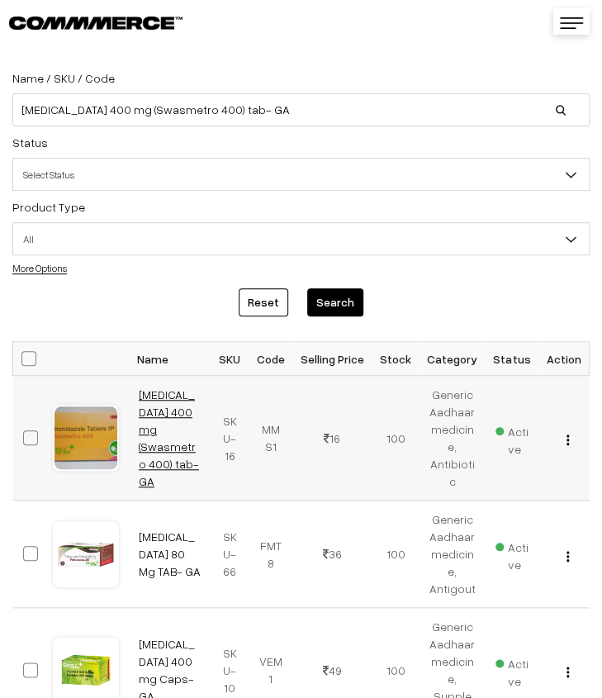
scroll to position [83, 0]
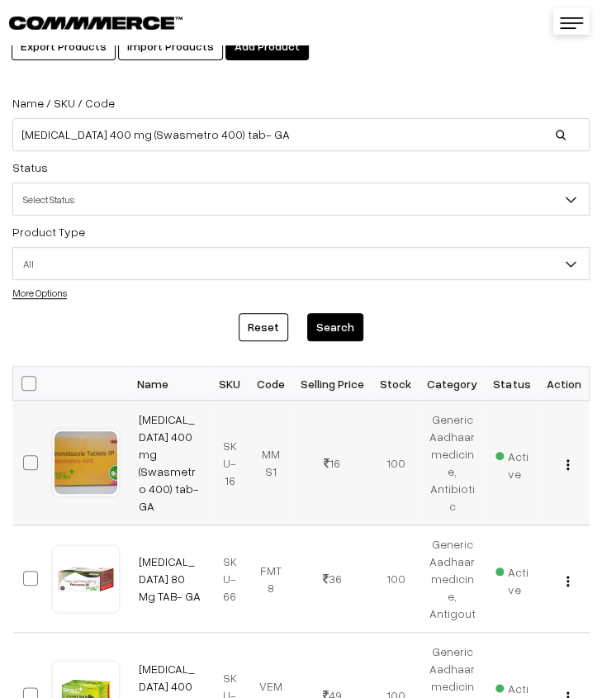
click at [567, 464] on img "button" at bounding box center [568, 464] width 2 height 11
click at [512, 515] on link "Edit" at bounding box center [493, 524] width 140 height 36
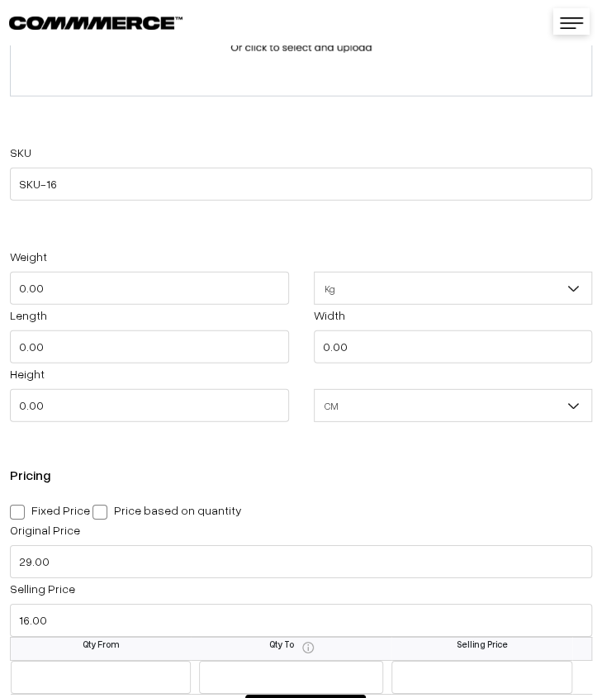
scroll to position [1239, 0]
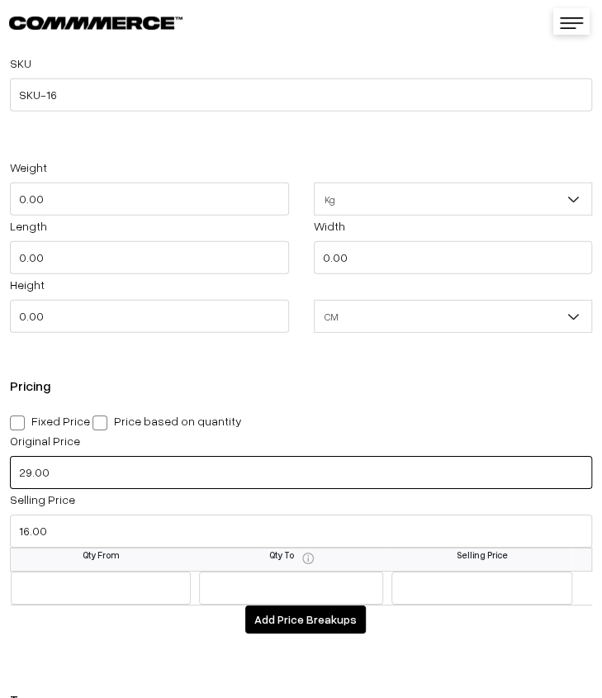
click at [76, 475] on input "29.00" at bounding box center [301, 472] width 582 height 33
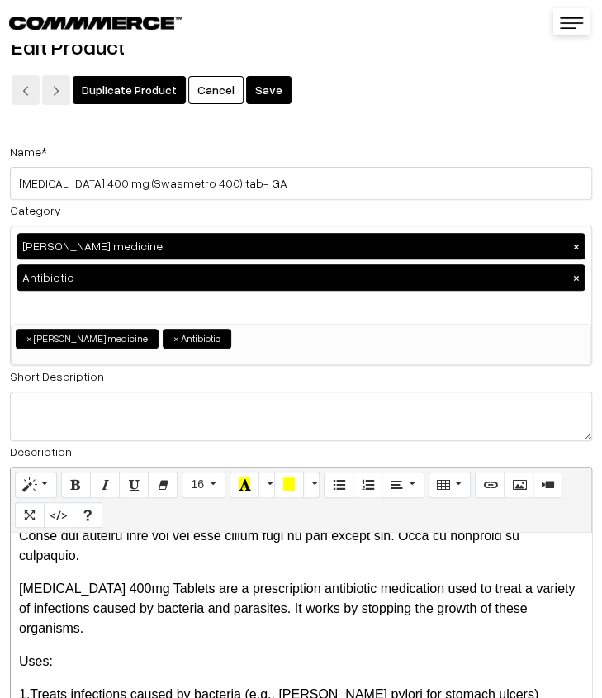
scroll to position [0, 0]
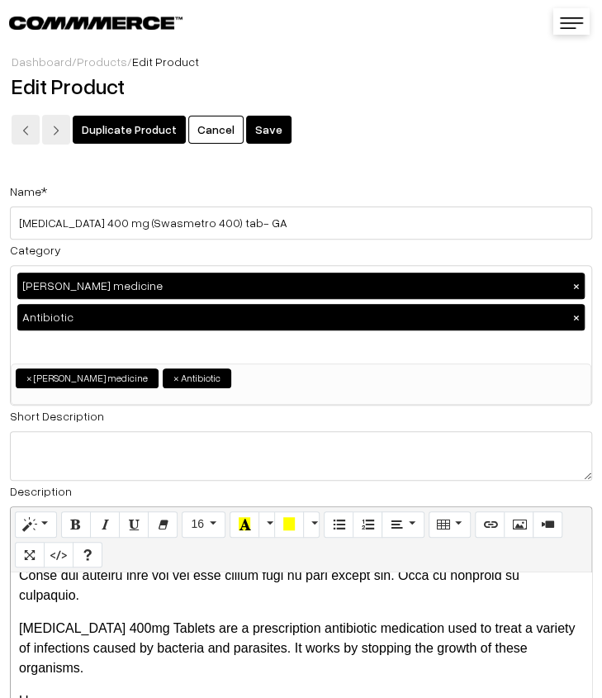
click at [273, 128] on button "Save" at bounding box center [268, 130] width 45 height 28
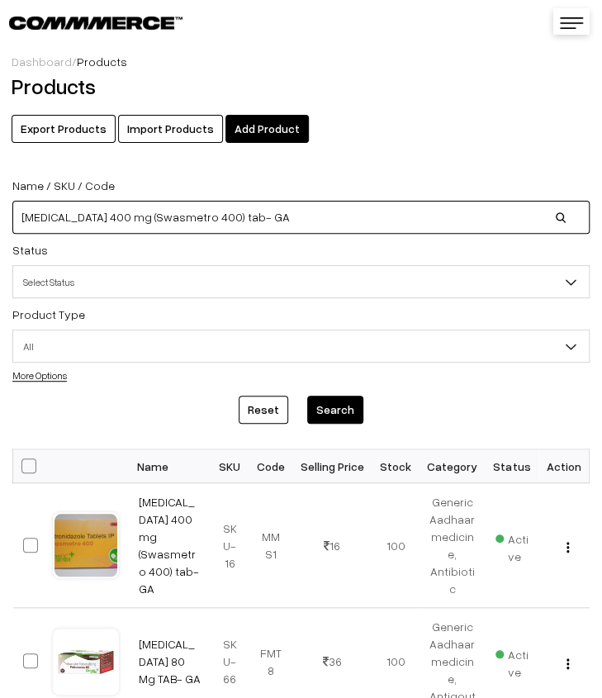
click at [309, 219] on input "Metronidazole 400 mg (Swasmetro 400) tab- GA" at bounding box center [300, 217] width 577 height 33
type input "M"
paste input "[MEDICAL_DATA] 10 mg Tabs (SWASMONT -10MG ) -[GEOGRAPHIC_DATA]"
type input "[MEDICAL_DATA] 10 mg Tabs (SWASMONT -10MG ) -[GEOGRAPHIC_DATA]"
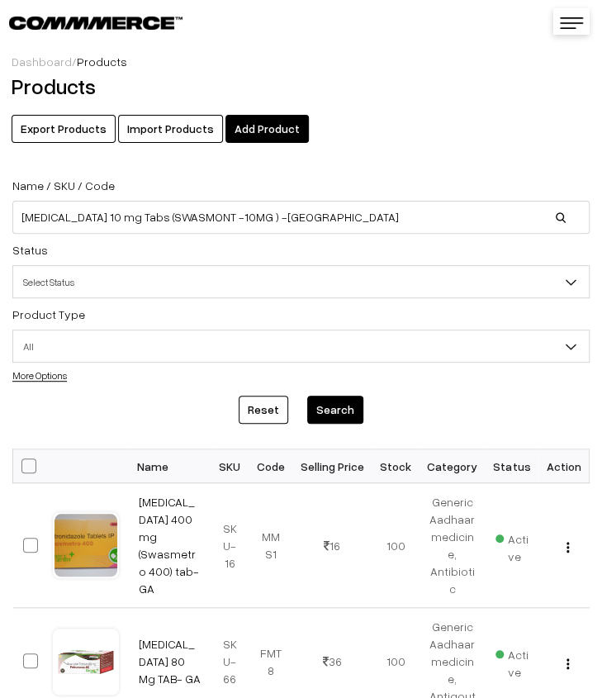
click at [334, 415] on button "Search" at bounding box center [335, 410] width 56 height 28
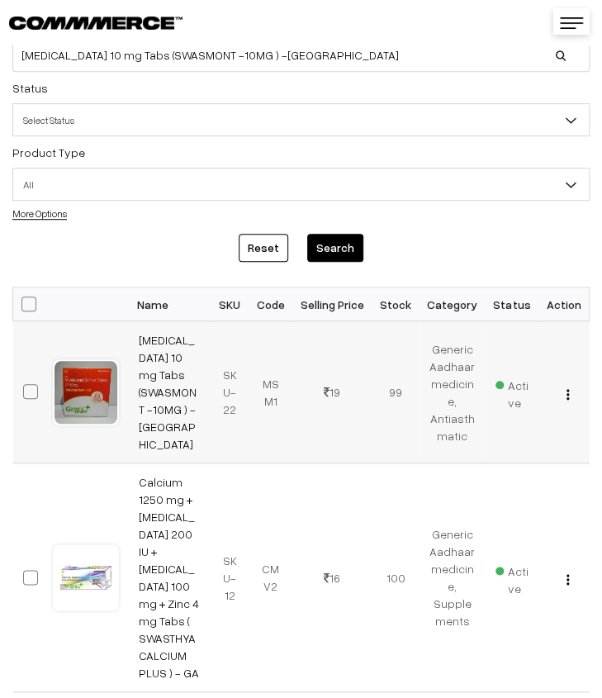
scroll to position [165, 0]
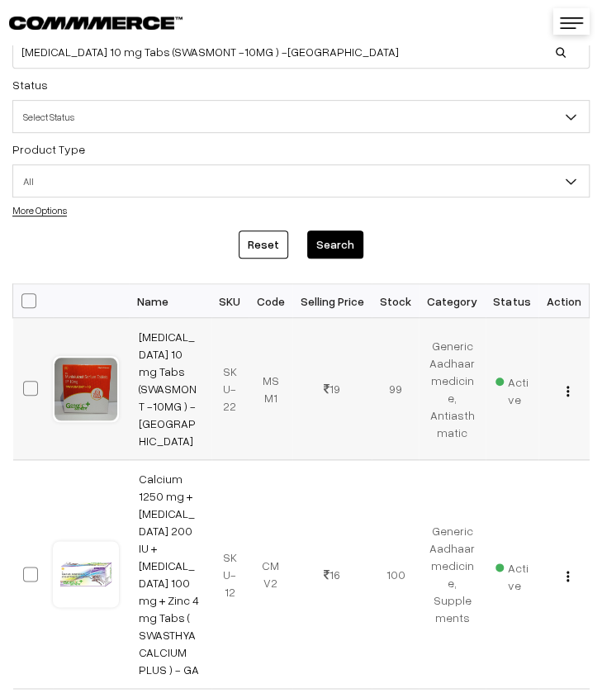
click at [569, 386] on img "button" at bounding box center [568, 391] width 2 height 11
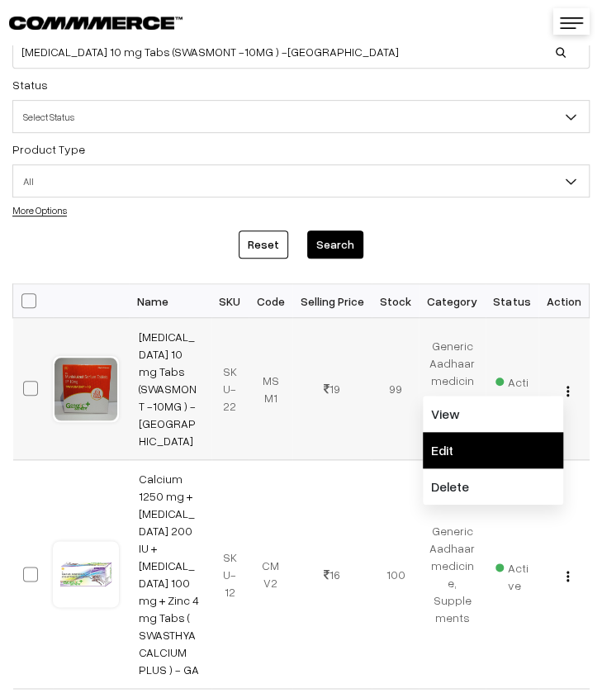
click at [517, 441] on link "Edit" at bounding box center [493, 450] width 140 height 36
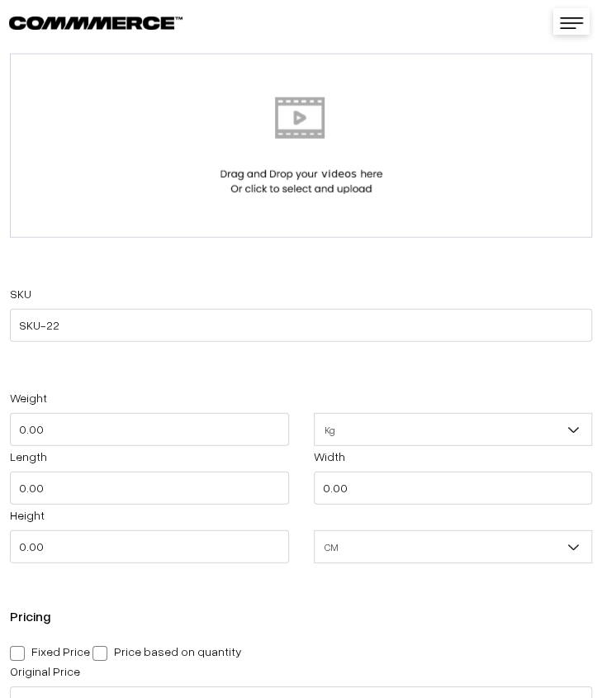
scroll to position [1156, 0]
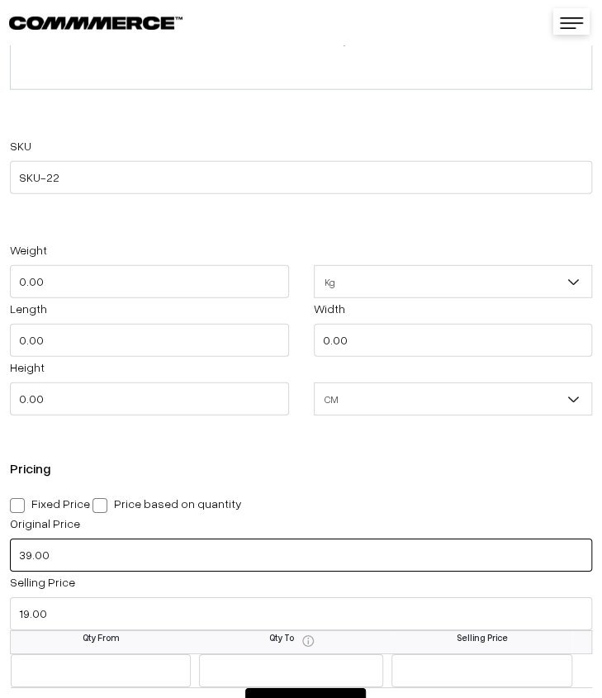
click at [56, 561] on input "39.00" at bounding box center [301, 555] width 582 height 33
type input "159.00"
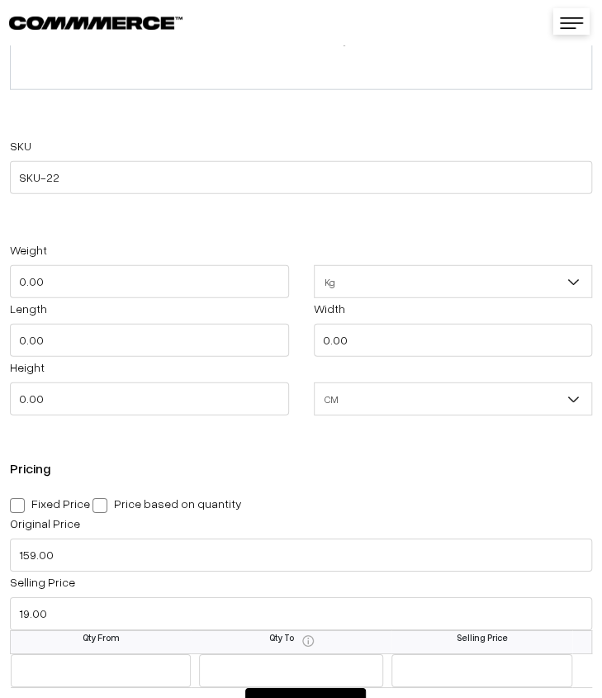
click at [21, 511] on span at bounding box center [17, 505] width 15 height 15
click at [21, 508] on input "Fixed Price" at bounding box center [15, 502] width 11 height 11
radio input "true"
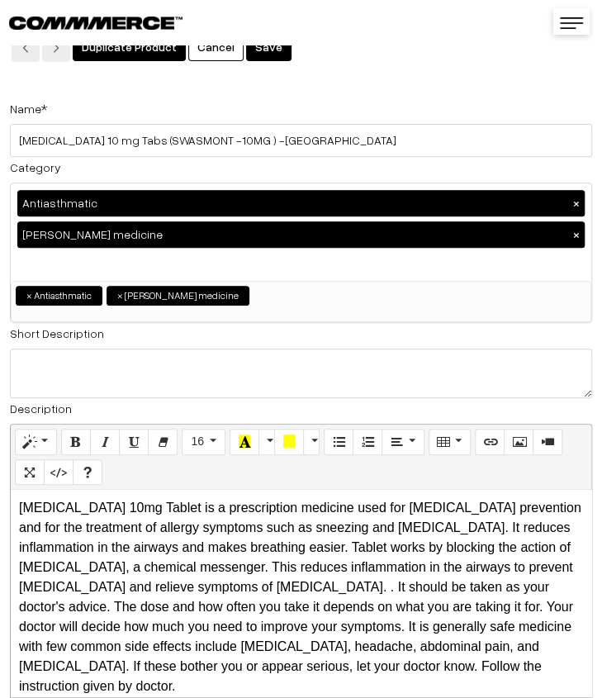
scroll to position [0, 0]
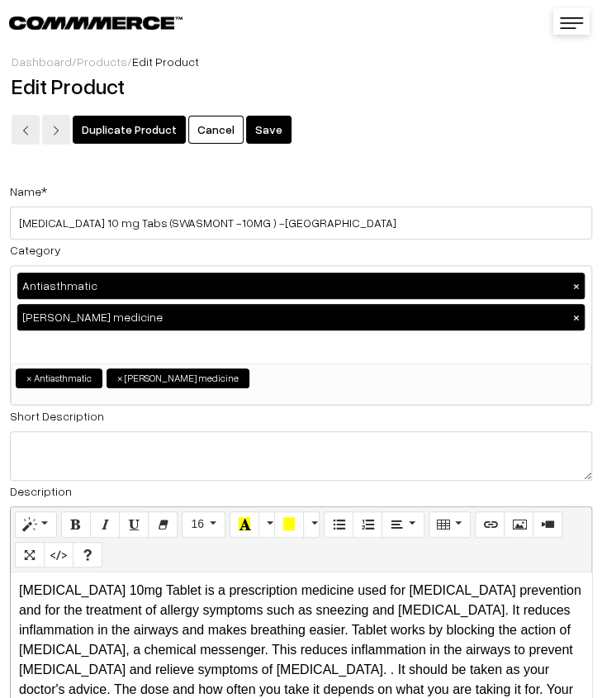
click at [259, 133] on button "Save" at bounding box center [268, 130] width 45 height 28
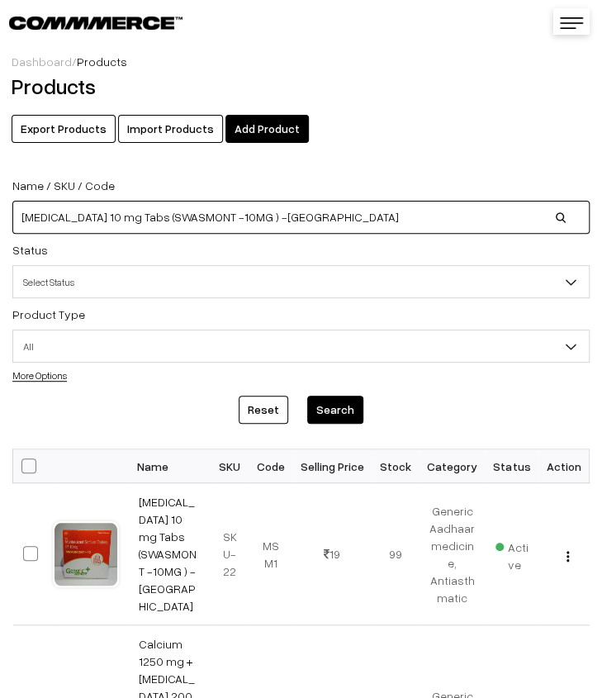
click at [391, 221] on input "Montelukast Sodium 10 mg Tabs (SWASMONT -10MG ) -GA" at bounding box center [300, 217] width 577 height 33
type input "M"
paste input "Multivitamin & Multimineral Softgel Capsules (Swas Rich)- GA"
type input "Multivitamin & Multimineral Softgel Capsules (Swas Rich)- GA"
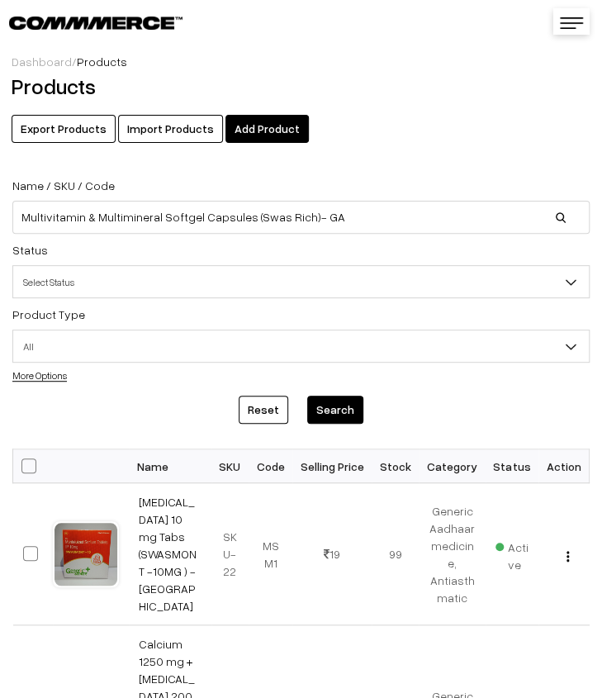
click at [330, 412] on button "Search" at bounding box center [335, 410] width 56 height 28
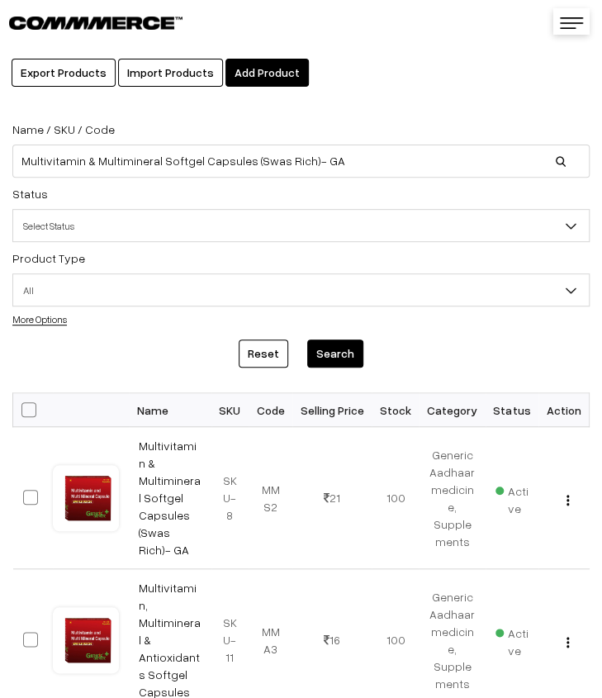
scroll to position [83, 0]
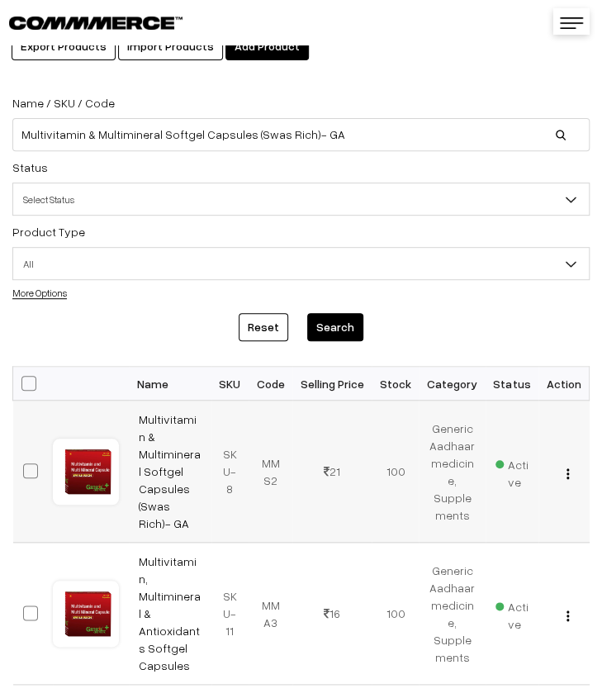
click at [570, 467] on button "button" at bounding box center [568, 473] width 4 height 13
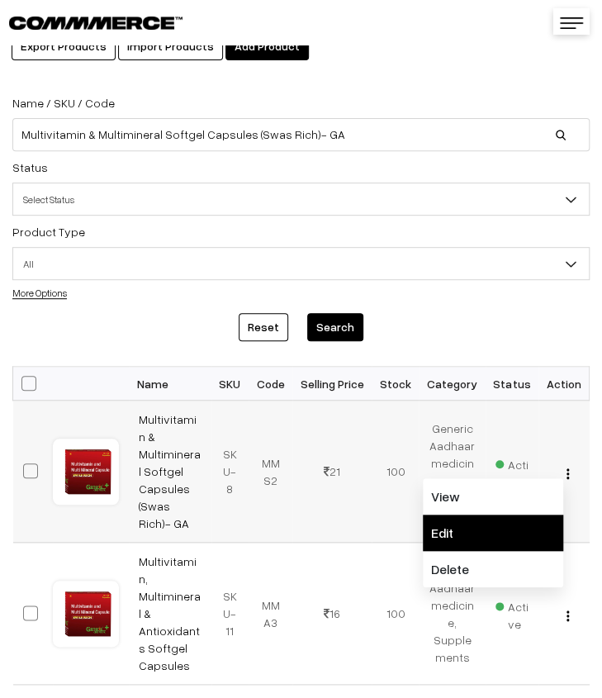
click at [509, 515] on link "Edit" at bounding box center [493, 533] width 140 height 36
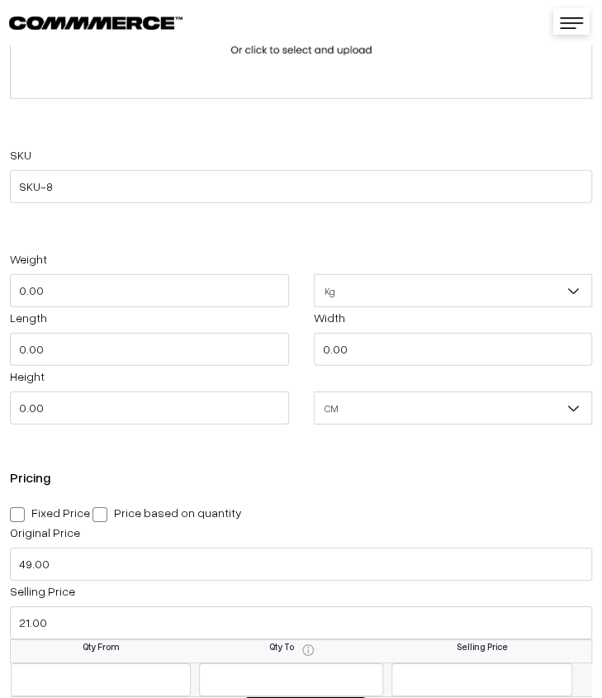
scroll to position [1239, 0]
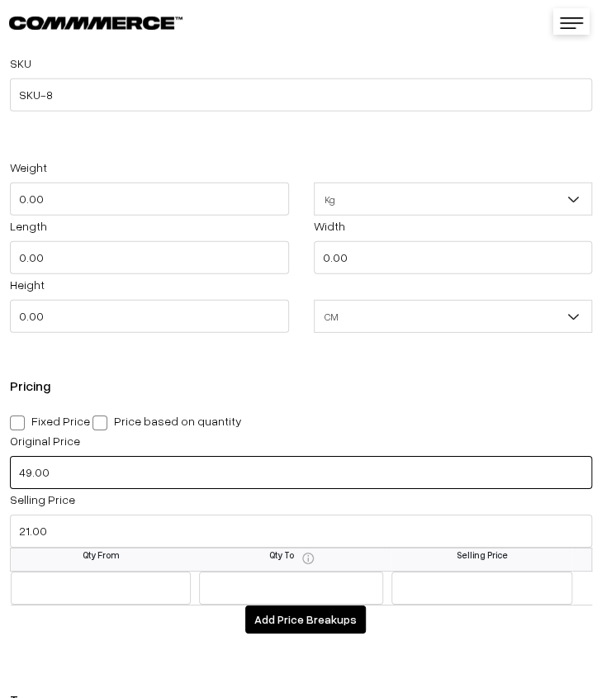
click at [113, 472] on input "49.00" at bounding box center [301, 472] width 582 height 33
type input "149.00"
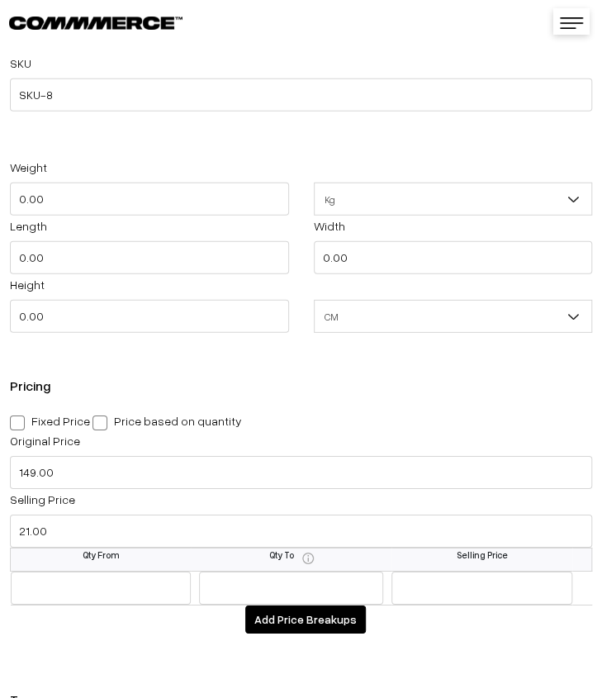
click at [15, 427] on span at bounding box center [17, 422] width 15 height 15
click at [15, 425] on input "Fixed Price" at bounding box center [15, 420] width 11 height 11
radio input "true"
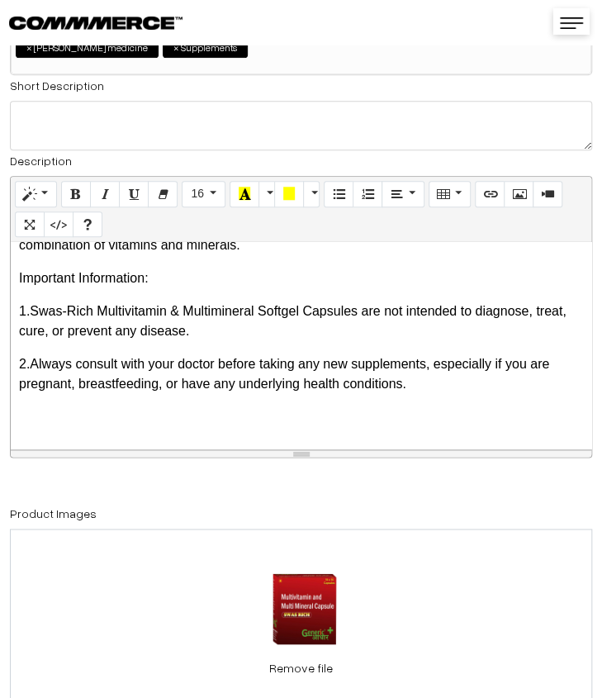
scroll to position [0, 0]
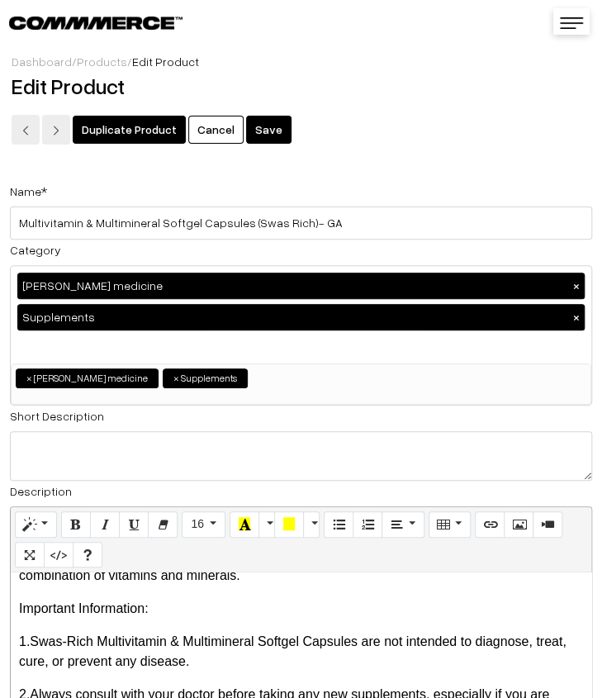
click at [247, 121] on button "Save" at bounding box center [268, 130] width 45 height 28
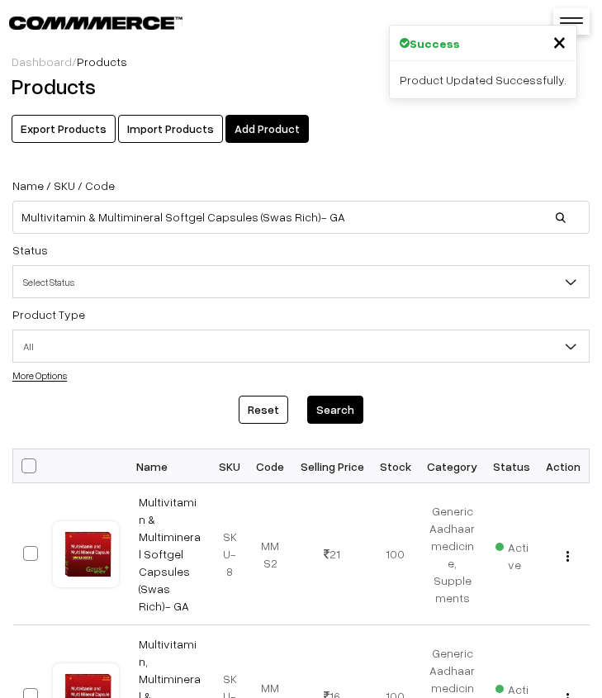
scroll to position [165, 0]
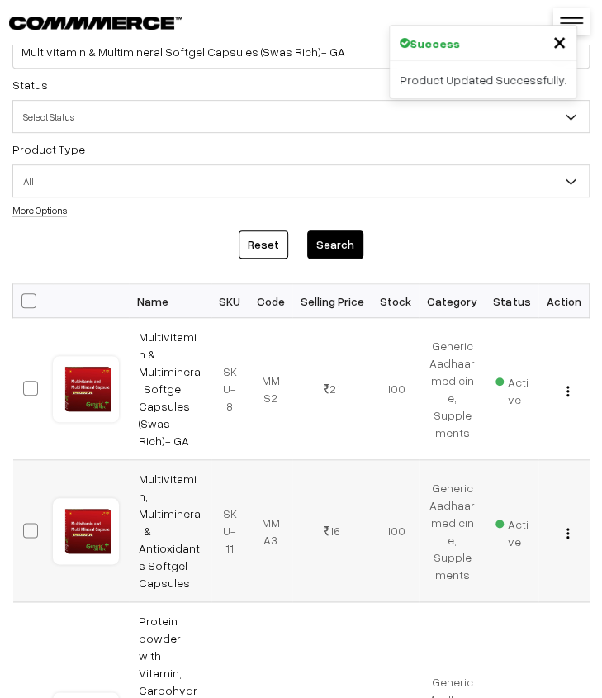
click at [567, 526] on button "button" at bounding box center [568, 532] width 4 height 13
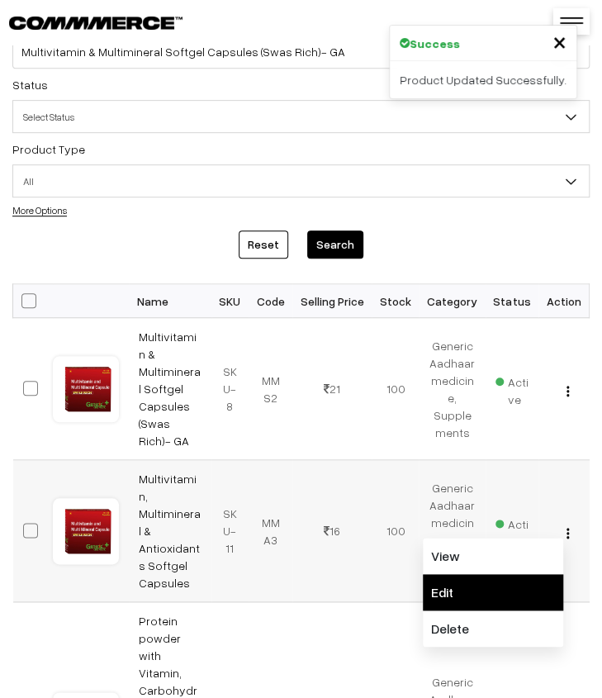
click at [526, 574] on link "Edit" at bounding box center [493, 592] width 140 height 36
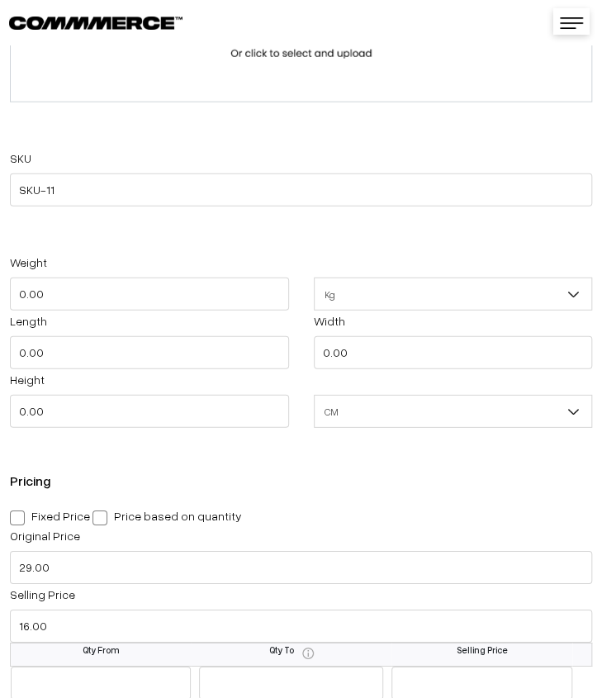
scroll to position [1404, 0]
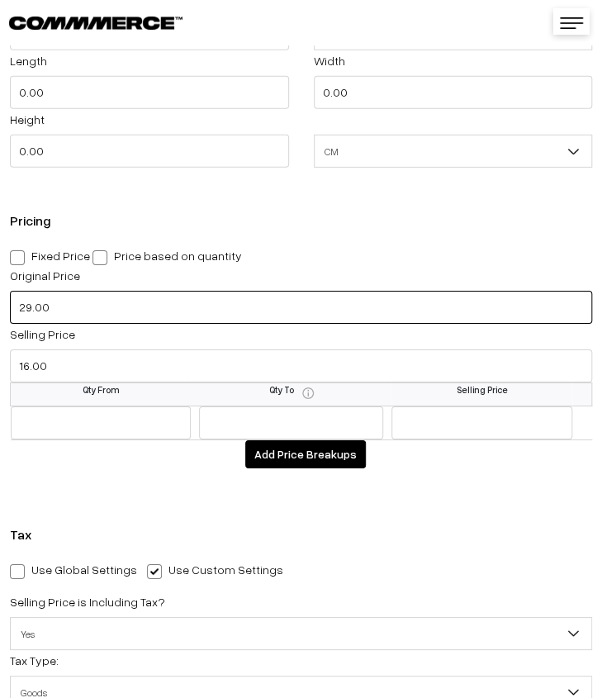
click at [121, 310] on input "29.00" at bounding box center [301, 307] width 582 height 33
type input "2"
type input "139.00"
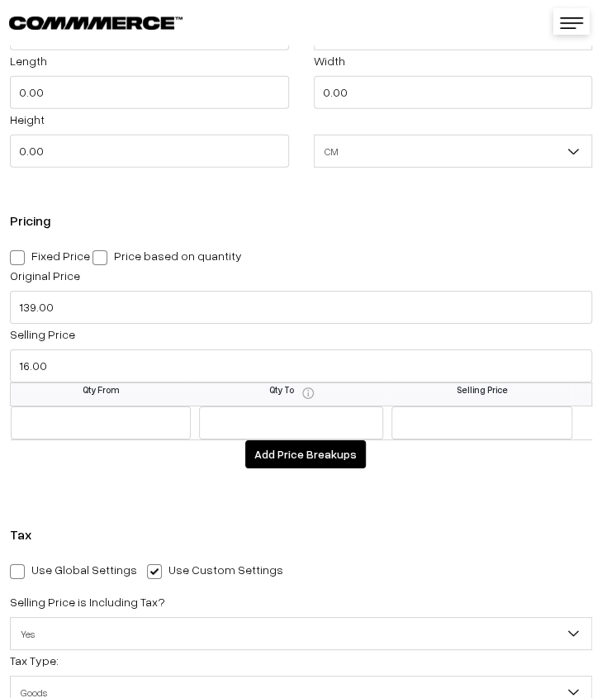
click at [20, 263] on span at bounding box center [17, 257] width 15 height 15
click at [20, 260] on input "Fixed Price" at bounding box center [15, 254] width 11 height 11
radio input "true"
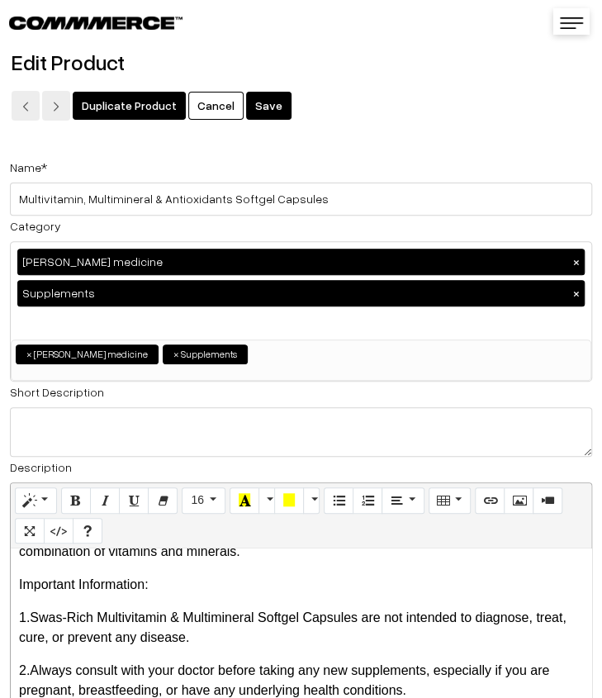
scroll to position [0, 0]
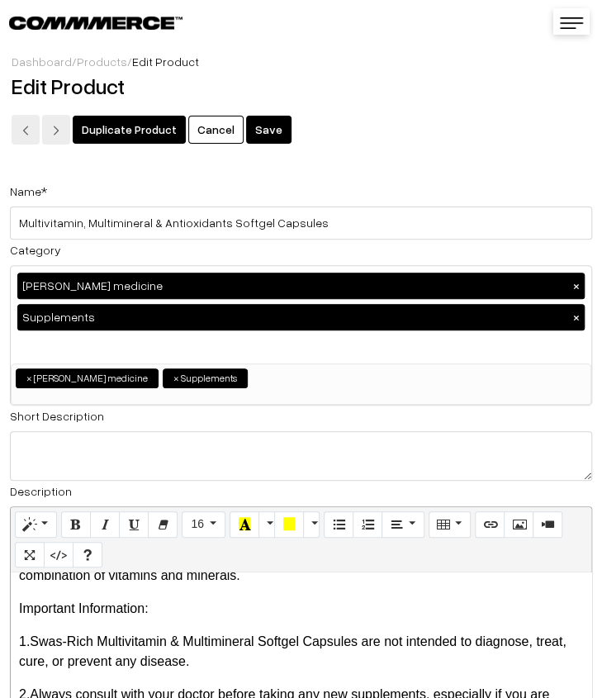
click at [265, 136] on button "Save" at bounding box center [268, 130] width 45 height 28
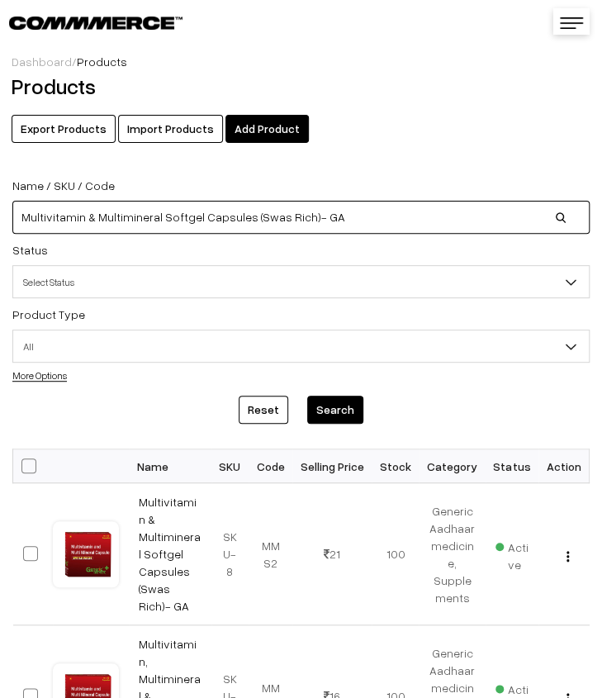
click at [359, 217] on input "Multivitamin & Multimineral Softgel Capsules (Swas Rich)- GA" at bounding box center [300, 217] width 577 height 33
type input "M"
paste input "[MEDICAL_DATA] 40 mg + [MEDICAL_DATA] 10 mg Tab (Spantox-D)- [GEOGRAPHIC_DATA]"
type input "[MEDICAL_DATA] 40 mg + [MEDICAL_DATA] 10 mg Tab (Spantox-D)- [GEOGRAPHIC_DATA]"
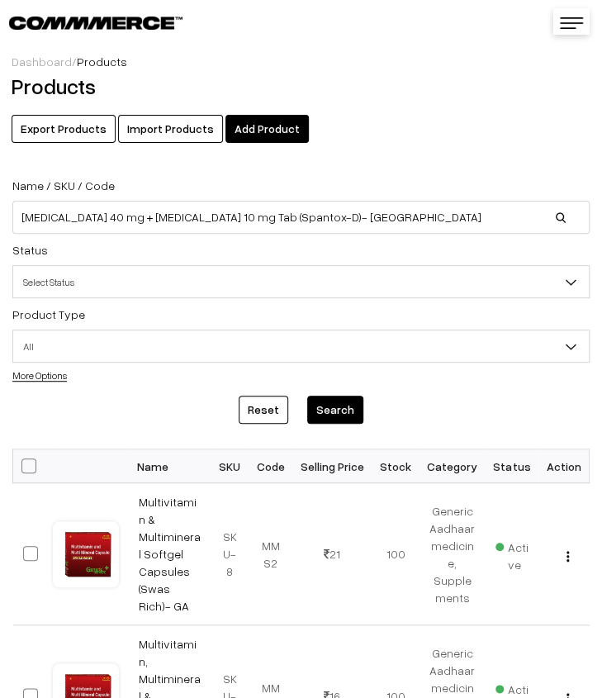
click at [336, 407] on button "Search" at bounding box center [335, 410] width 56 height 28
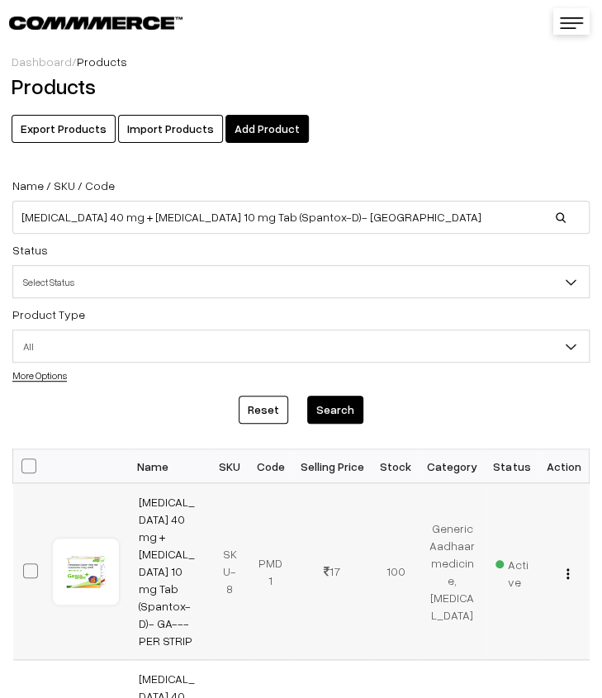
click at [573, 562] on div "View Edit Delete" at bounding box center [563, 570] width 31 height 17
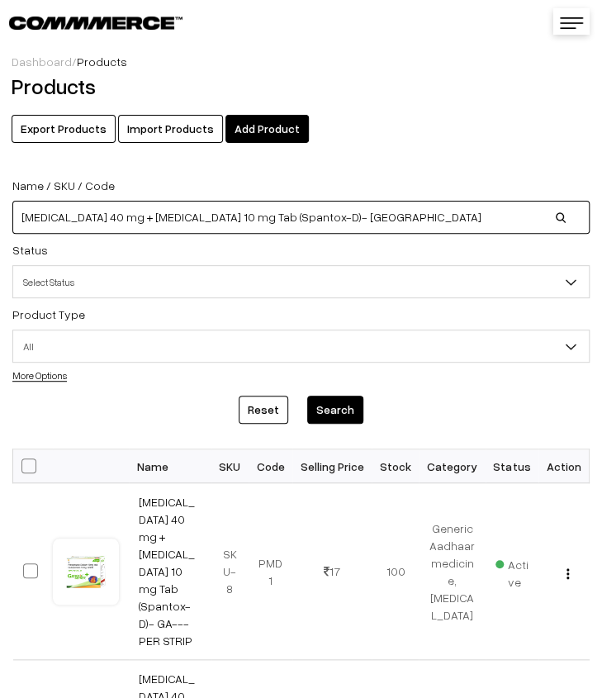
click at [389, 224] on input "[MEDICAL_DATA] 40 mg + [MEDICAL_DATA] 10 mg Tab (Spantox-D)- [GEOGRAPHIC_DATA]" at bounding box center [300, 217] width 577 height 33
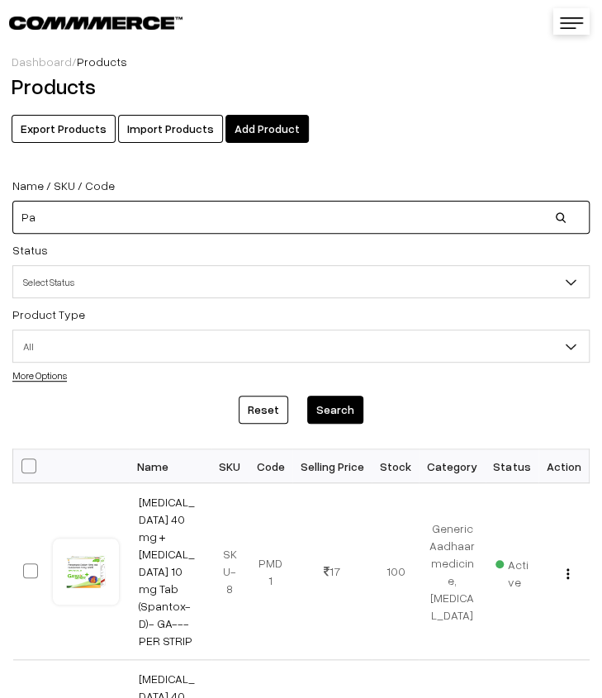
type input "P"
paste input "Pantoprazole 40 mg + Domperidone 10 mg Tab (Spantox-D)- GA"
type input "Pantoprazole 40 mg + Domperidone 10 mg Tab (Spantox-D)- GA"
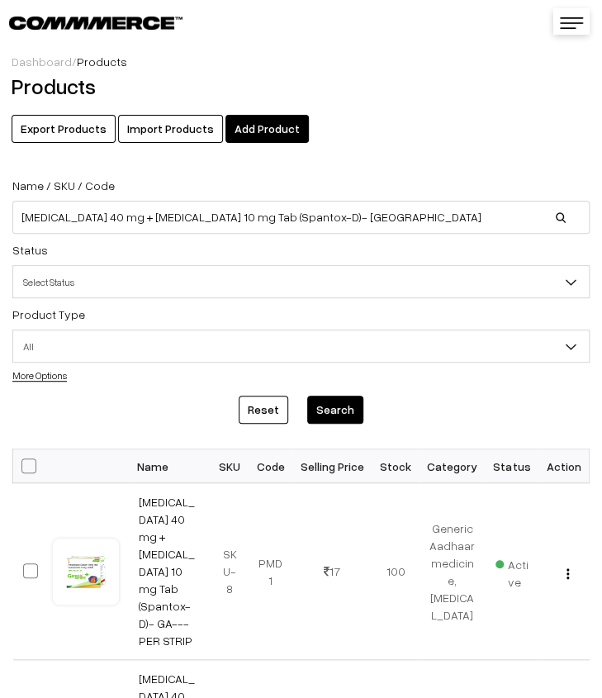
click at [347, 415] on button "Search" at bounding box center [335, 410] width 56 height 28
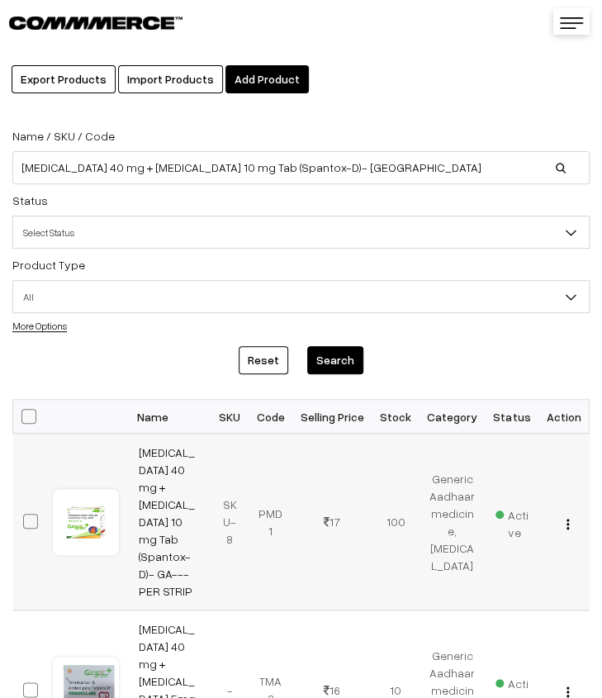
scroll to position [83, 0]
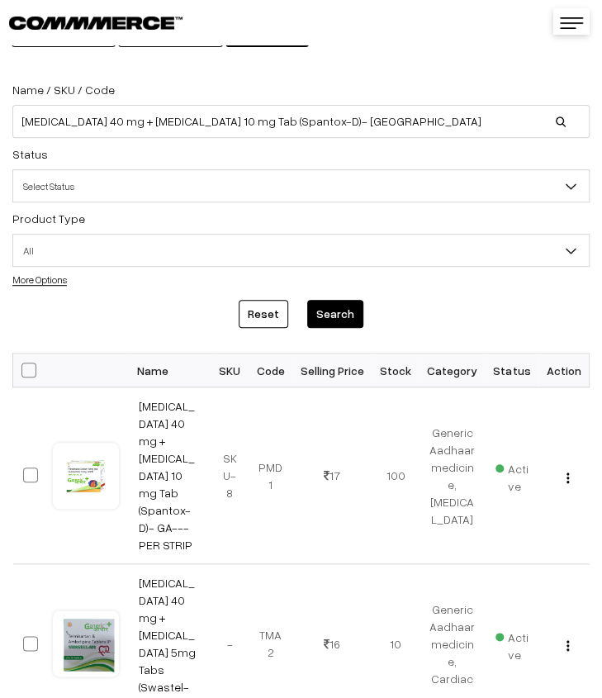
scroll to position [165, 0]
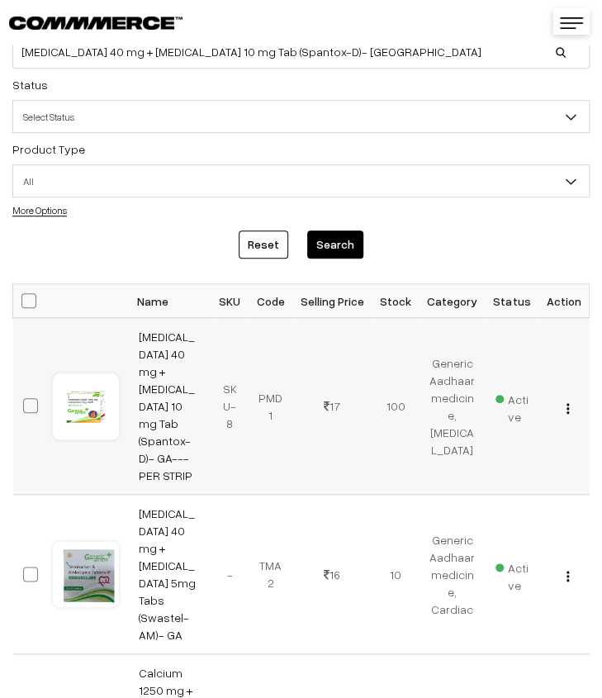
click at [565, 397] on div "View Edit Delete" at bounding box center [563, 405] width 31 height 17
click at [570, 401] on button "button" at bounding box center [568, 407] width 4 height 13
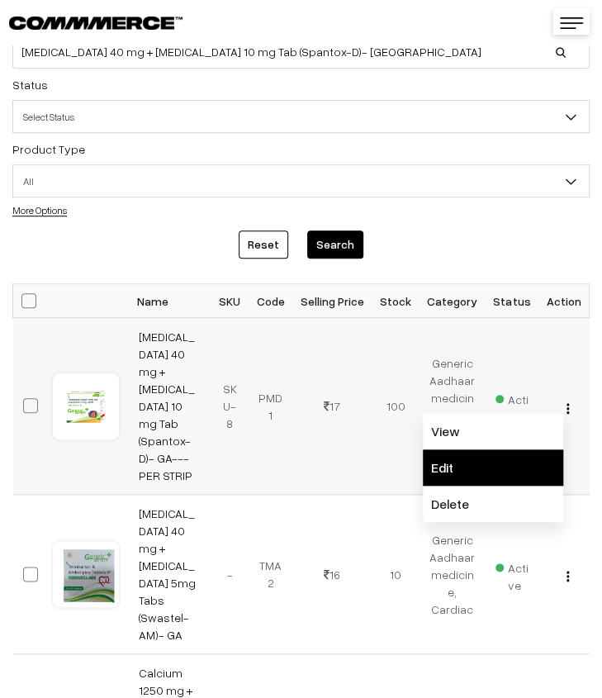
click at [512, 449] on link "Edit" at bounding box center [493, 467] width 140 height 36
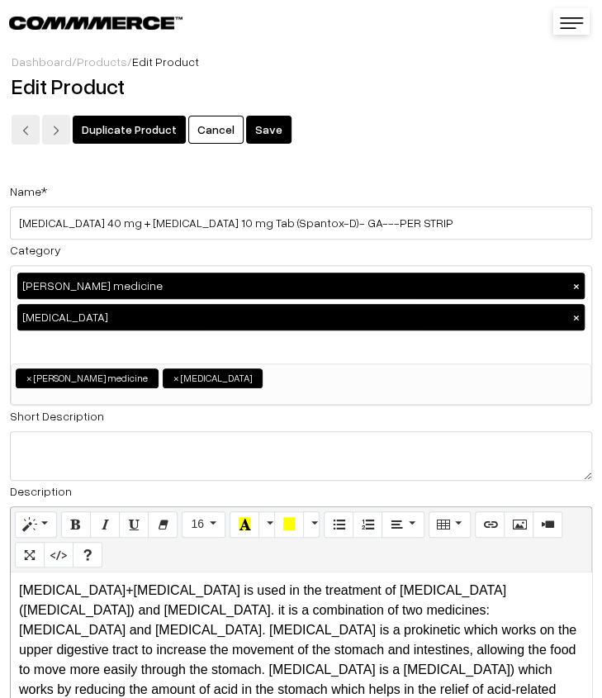
click at [262, 120] on button "Save" at bounding box center [268, 130] width 45 height 28
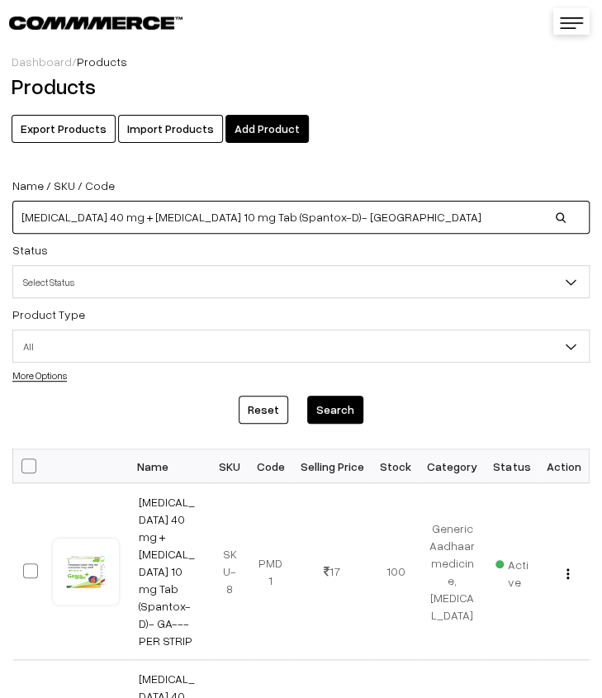
click at [403, 217] on input "Pantoprazole 40 mg + Domperidone 10 mg Tab (Spantox-D)- GA" at bounding box center [300, 217] width 577 height 33
click at [429, 225] on input "Pantoprazole 40 mg + Domperidone 10 mg Tab (Spantox-D)- GA" at bounding box center [300, 217] width 577 height 33
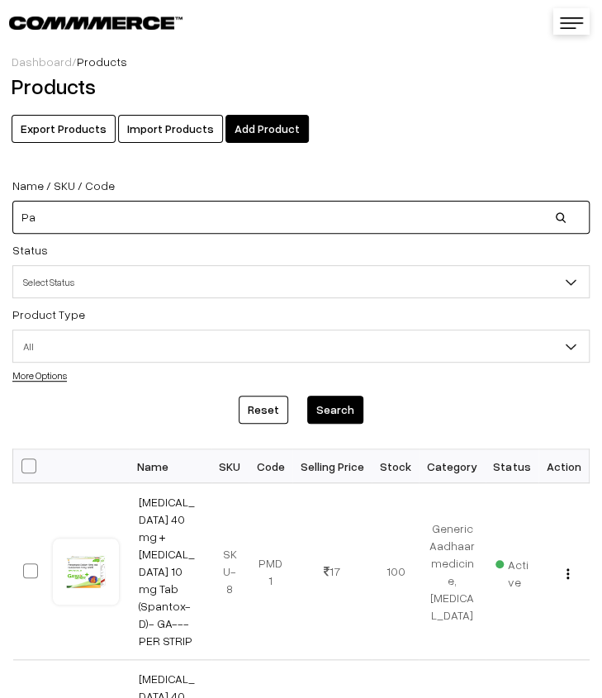
type input "P"
paste input "[MEDICAL_DATA] 40 mg Tab-[GEOGRAPHIC_DATA]"
type input "[MEDICAL_DATA] 40 mg Tab-[GEOGRAPHIC_DATA]"
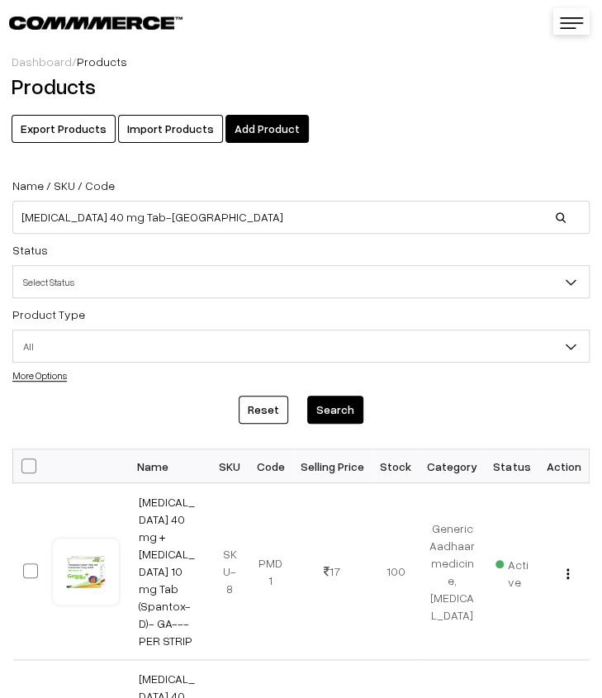
click at [328, 417] on button "Search" at bounding box center [335, 410] width 56 height 28
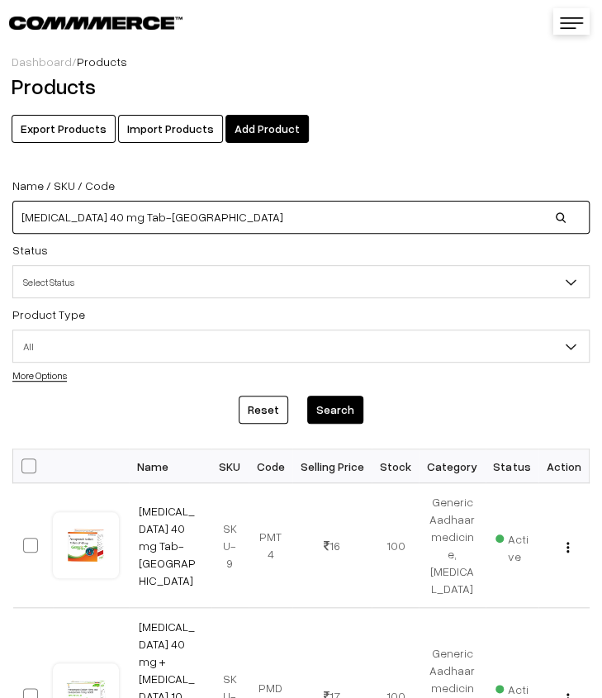
click at [294, 231] on input "[MEDICAL_DATA] 40 mg Tab-[GEOGRAPHIC_DATA]" at bounding box center [300, 217] width 577 height 33
type input "P"
paste input "Plaster of paris bandage 10cm x 2.7mts"
type input "Plaster of paris bandage 10cm x 2.7mts"
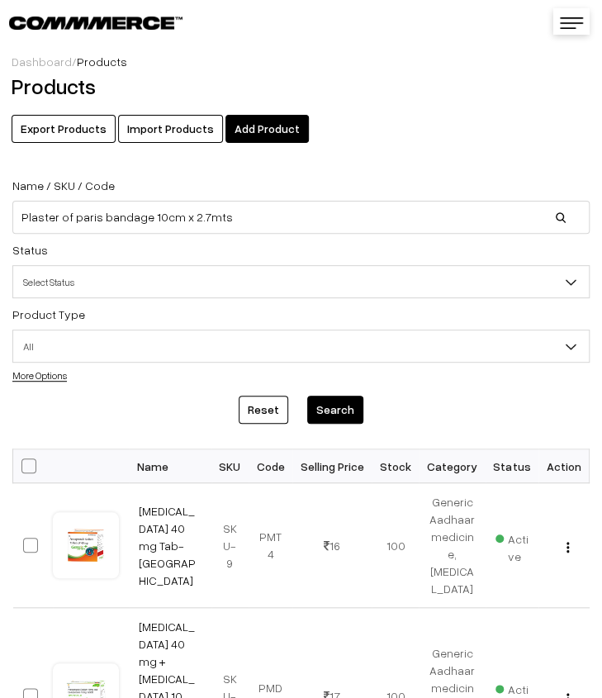
click at [323, 404] on button "Search" at bounding box center [335, 410] width 56 height 28
click at [339, 404] on button "Search" at bounding box center [335, 410] width 56 height 28
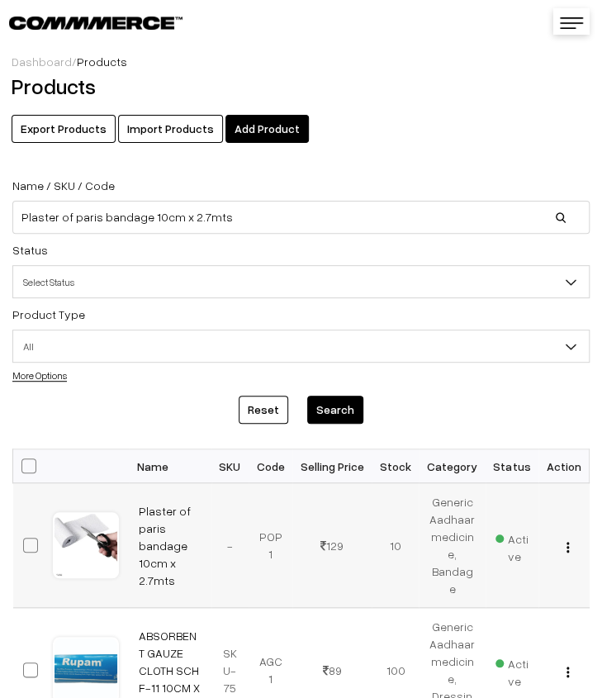
click at [567, 551] on img "button" at bounding box center [568, 547] width 2 height 11
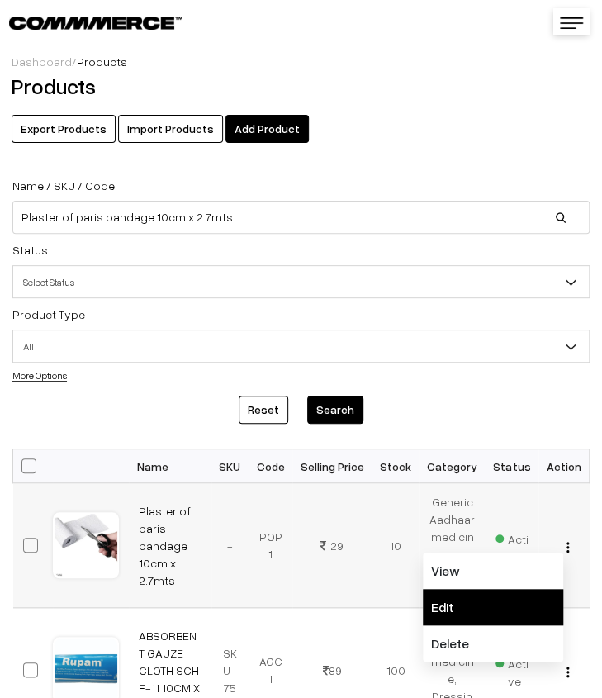
click at [504, 615] on link "Edit" at bounding box center [493, 607] width 140 height 36
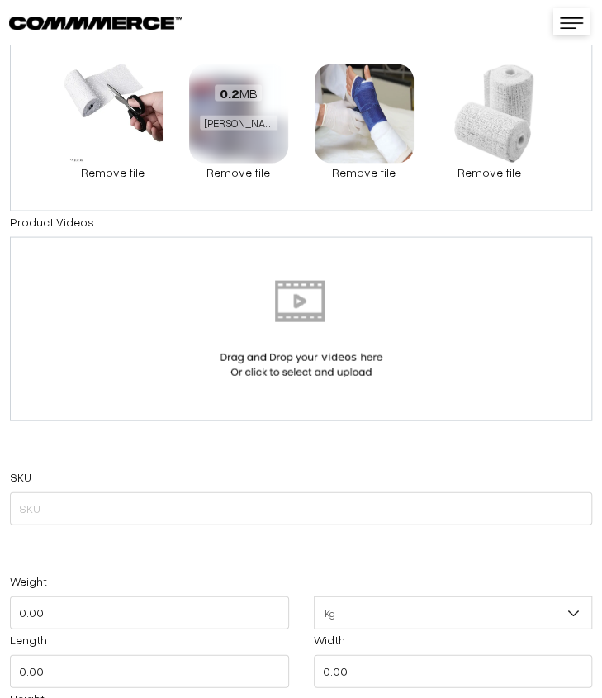
scroll to position [1239, 0]
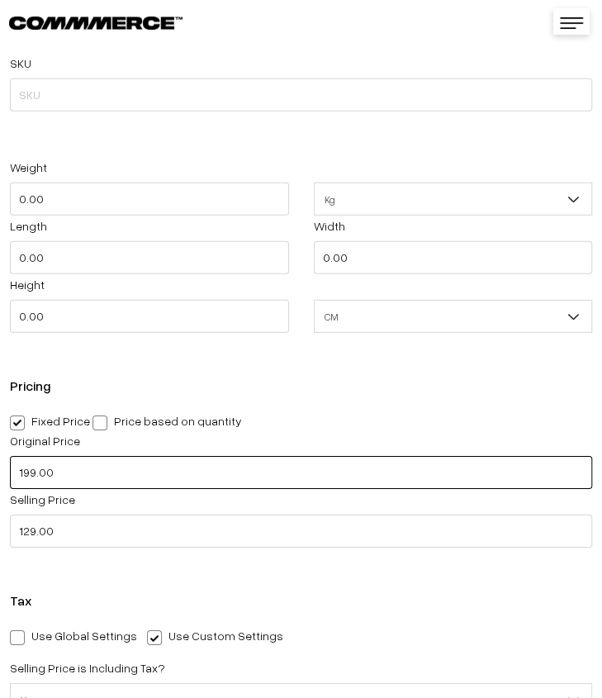
click at [116, 460] on input "199.00" at bounding box center [301, 472] width 582 height 33
type input "209.00"
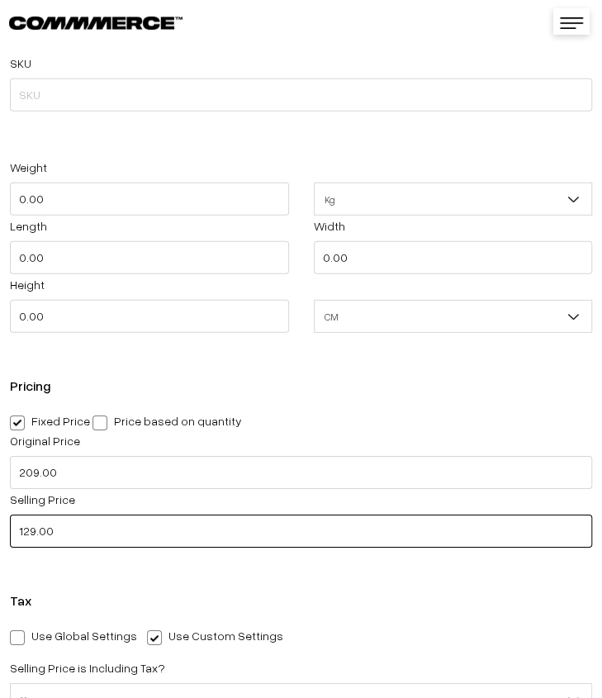
click at [78, 544] on input "129.00" at bounding box center [301, 531] width 582 height 33
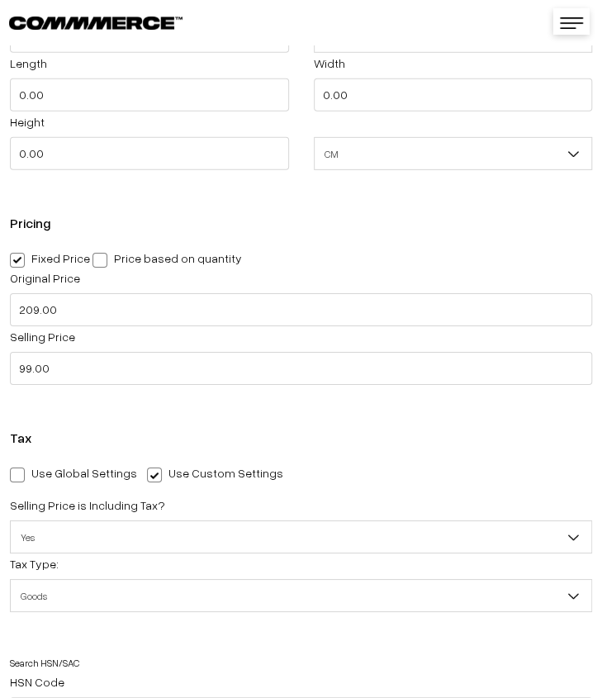
scroll to position [1404, 0]
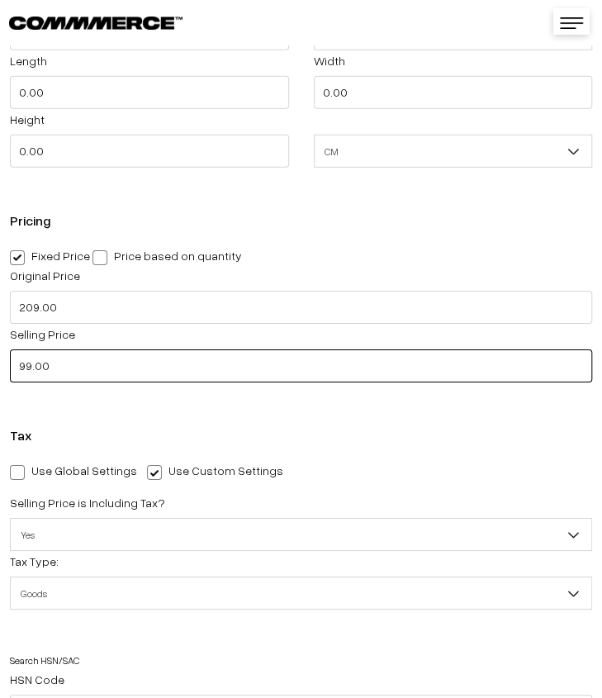
click at [92, 369] on input "99.00" at bounding box center [301, 365] width 582 height 33
type input "99.00"
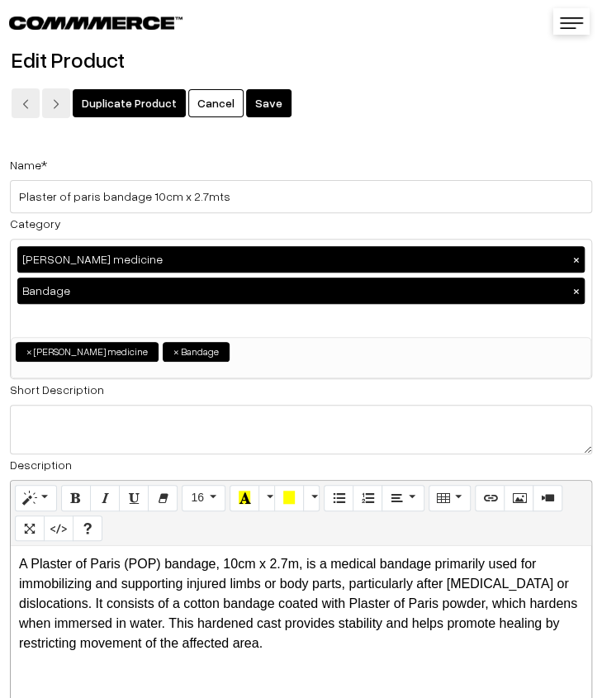
scroll to position [0, 0]
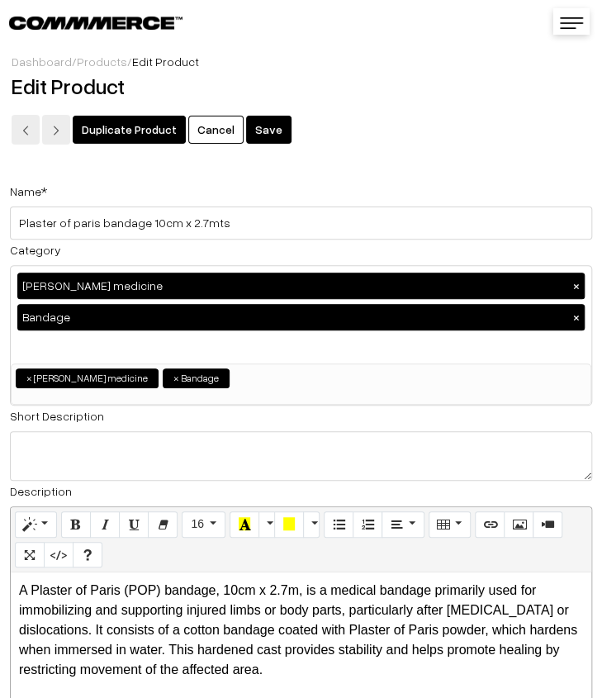
click at [268, 126] on button "Save" at bounding box center [268, 130] width 45 height 28
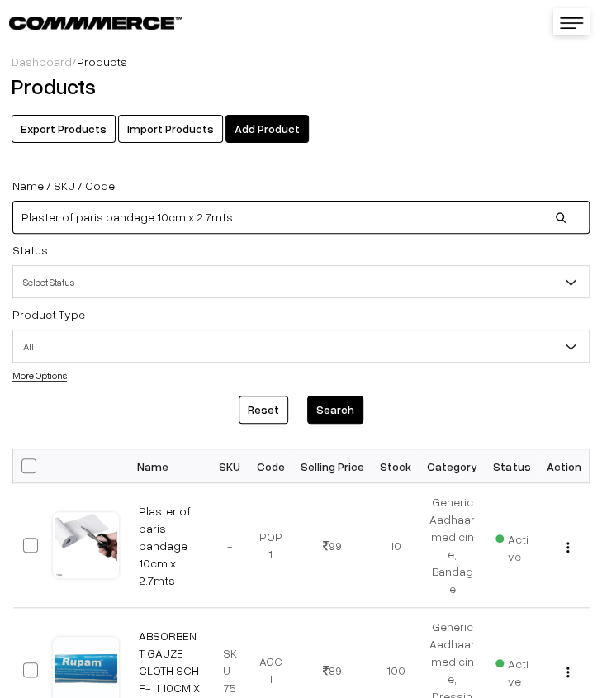
click at [273, 214] on input "Plaster of paris bandage 10cm x 2.7mts" at bounding box center [300, 217] width 577 height 33
type input "P"
click at [114, 220] on input at bounding box center [300, 217] width 577 height 33
paste input "Povidone Iodine 5% w/w Ointment- GA"
type input "Povidone Iodine 5% w/w Ointment- GA"
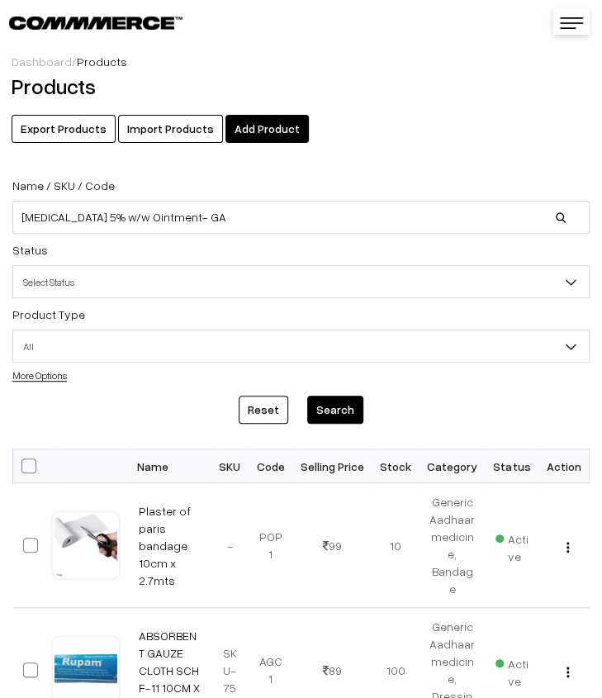
click at [342, 404] on button "Search" at bounding box center [335, 410] width 56 height 28
